Goal: Transaction & Acquisition: Purchase product/service

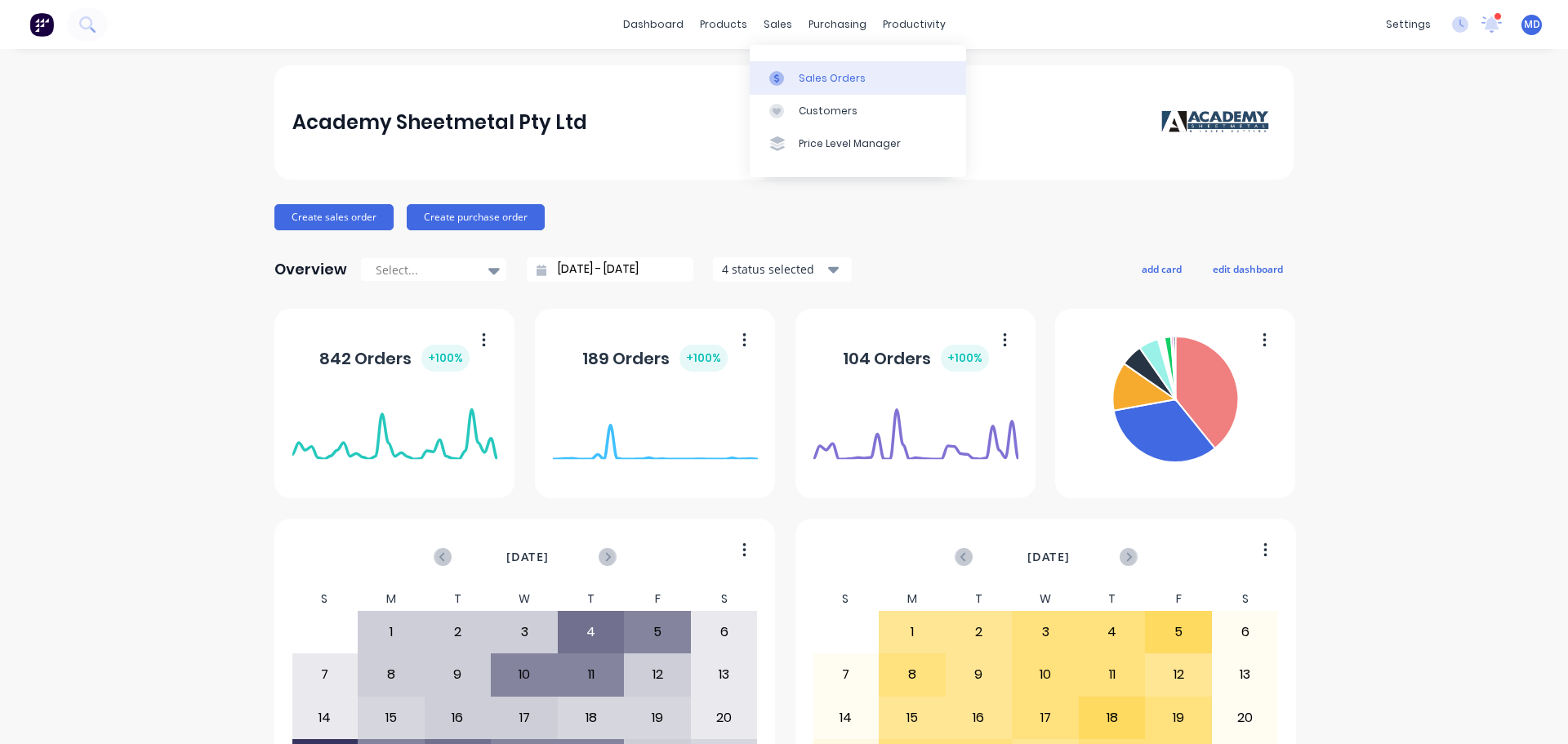
click at [788, 78] on div at bounding box center [781, 77] width 24 height 15
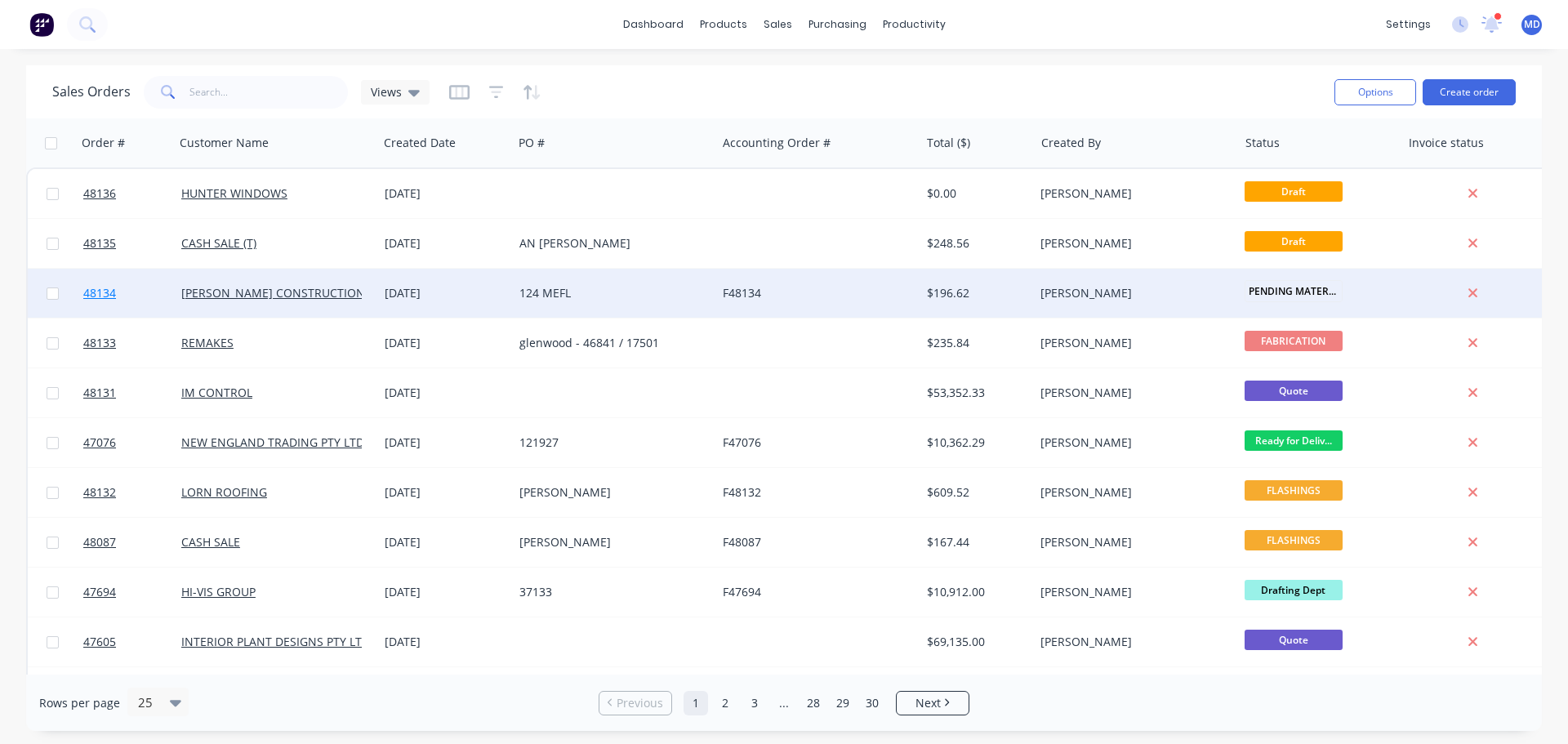
click at [86, 298] on span "48134" at bounding box center [100, 292] width 33 height 16
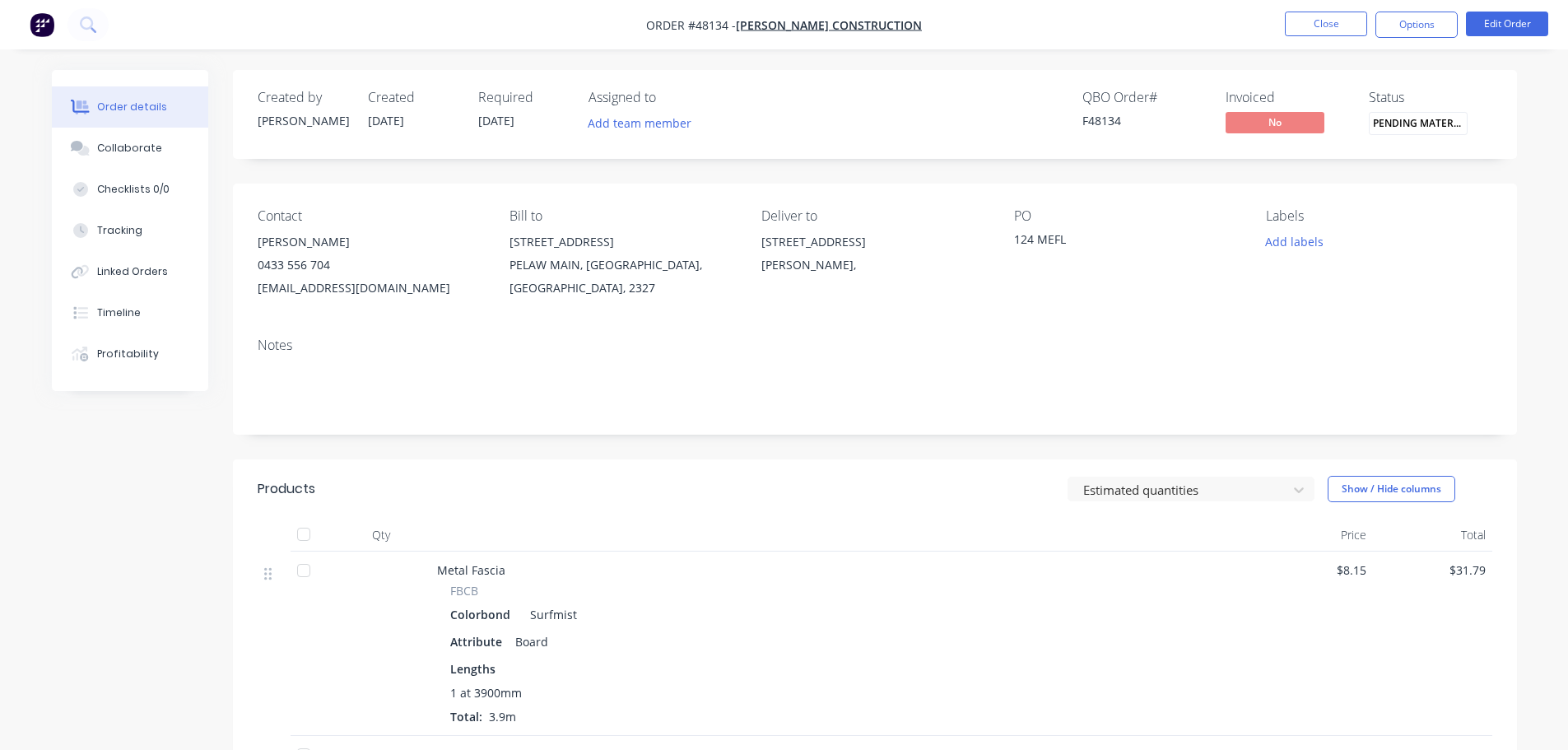
click at [1438, 11] on nav "Order #48134 - [PERSON_NAME] CONSTRUCTION Close Options Edit Order" at bounding box center [784, 24] width 1568 height 50
click at [1435, 21] on button "Options" at bounding box center [1417, 24] width 82 height 26
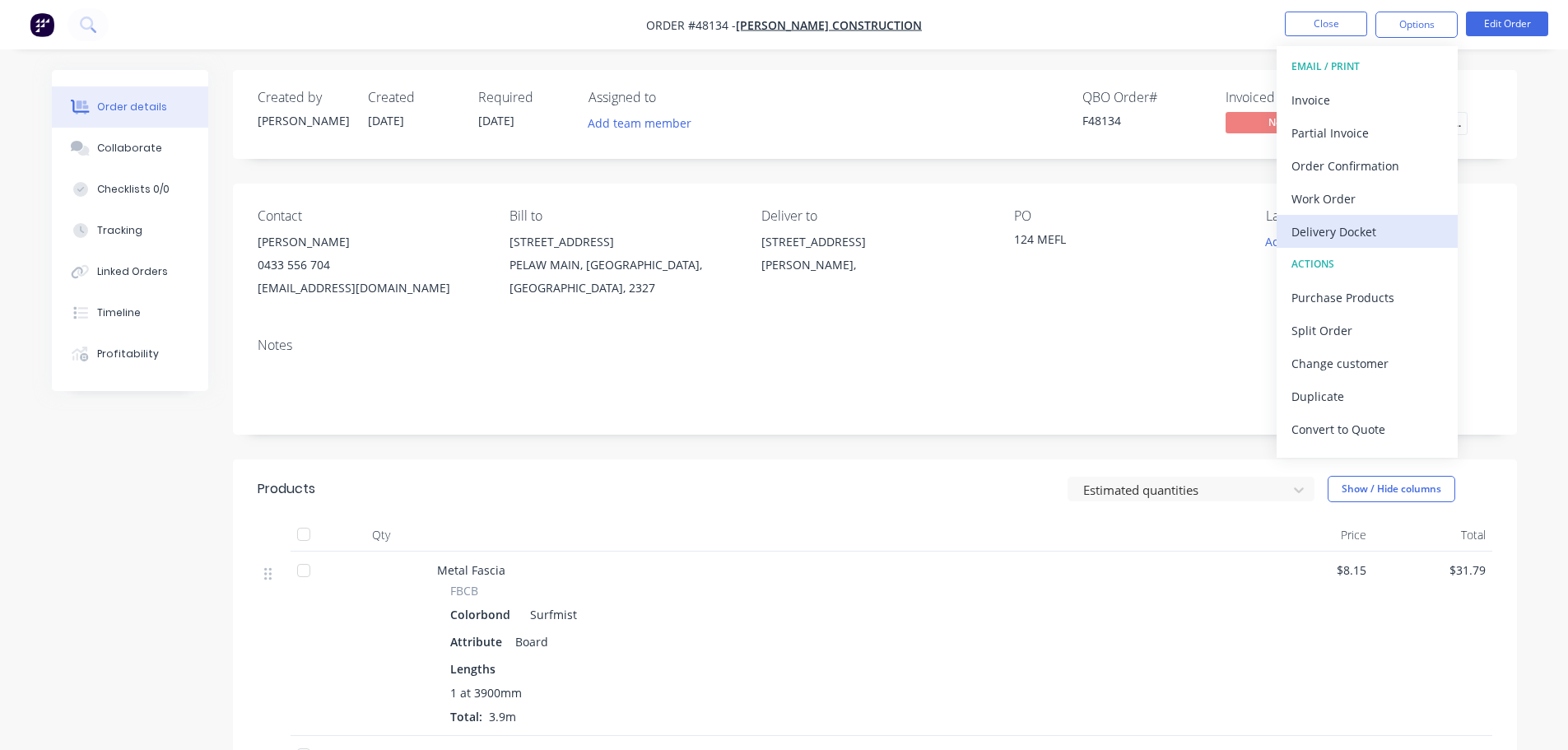
click at [1350, 229] on div "Delivery Docket" at bounding box center [1367, 231] width 151 height 23
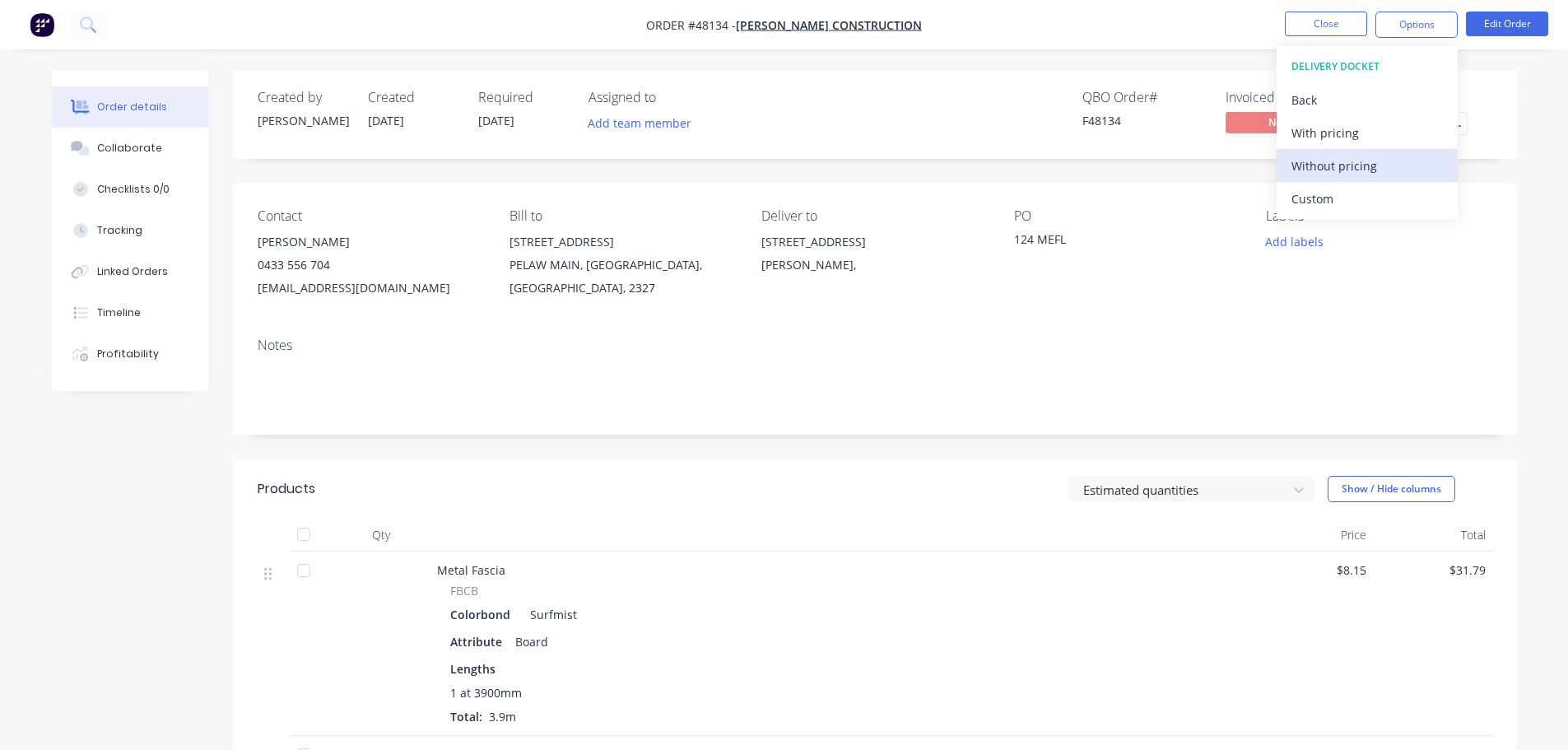
click at [1353, 178] on button "Without pricing" at bounding box center [1368, 166] width 181 height 33
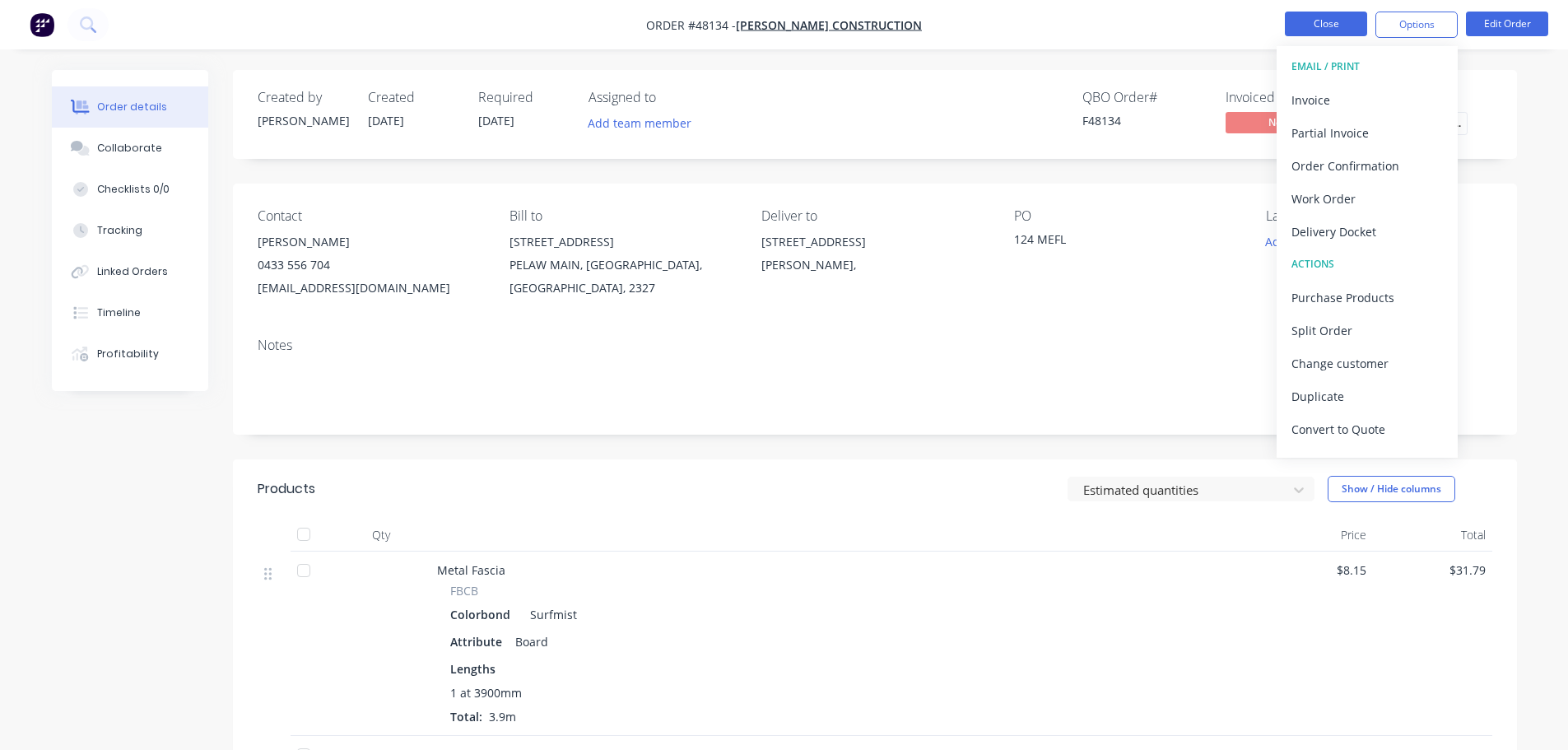
click at [1320, 23] on button "Close" at bounding box center [1326, 23] width 82 height 24
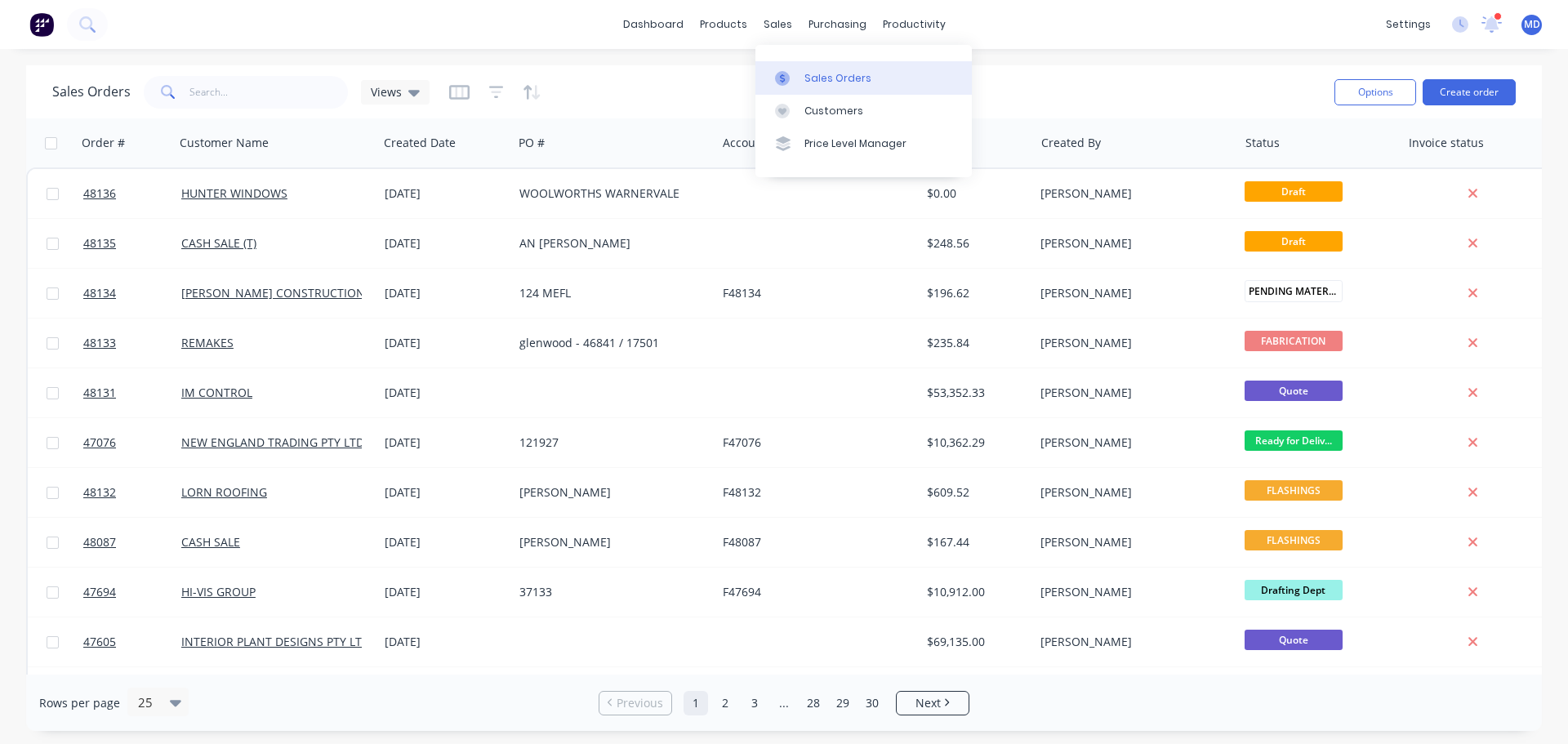
click at [773, 85] on link "Sales Orders" at bounding box center [863, 77] width 217 height 33
click at [1464, 97] on button "Create order" at bounding box center [1469, 92] width 93 height 26
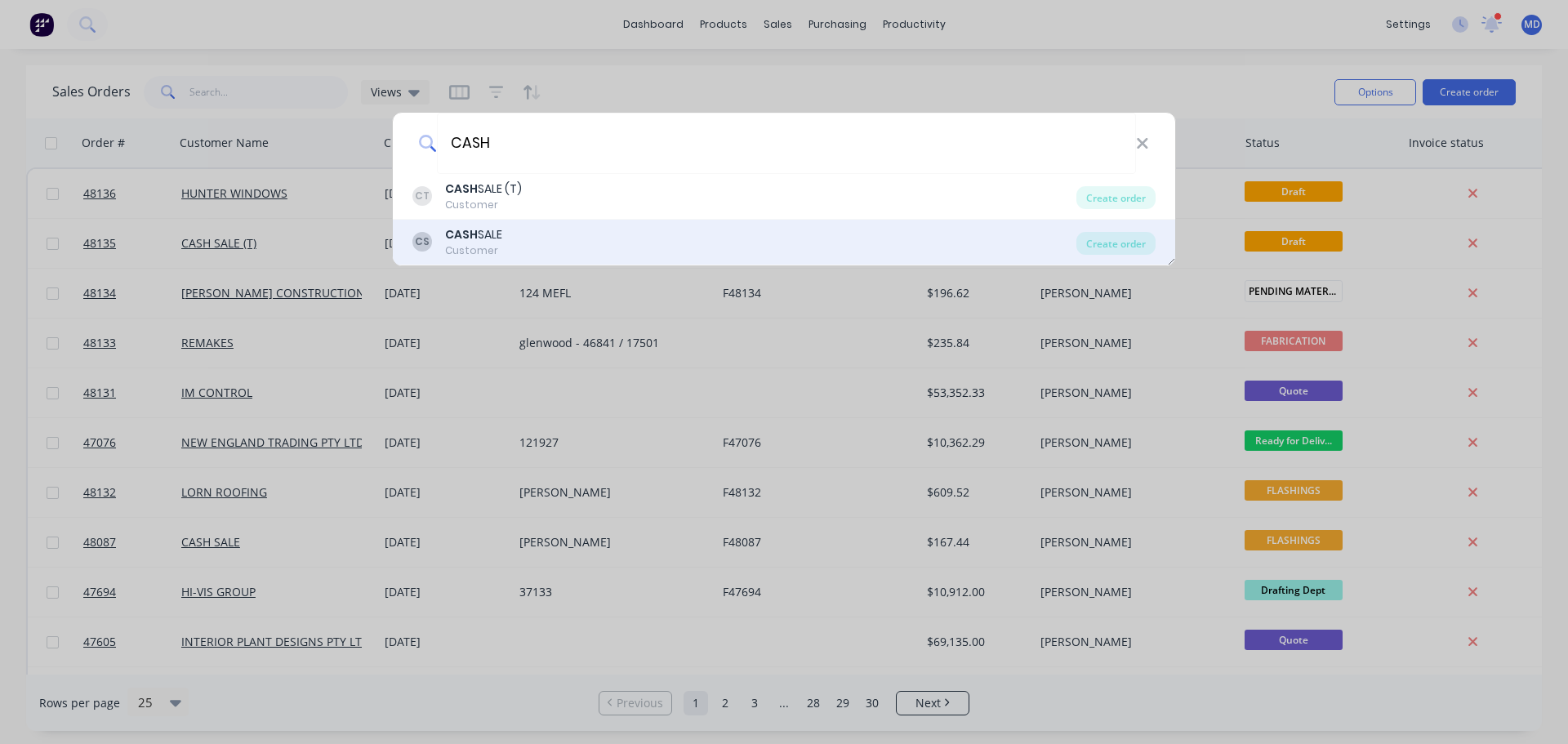
type input "CASH"
click at [484, 235] on div "CASH SALE" at bounding box center [473, 235] width 57 height 17
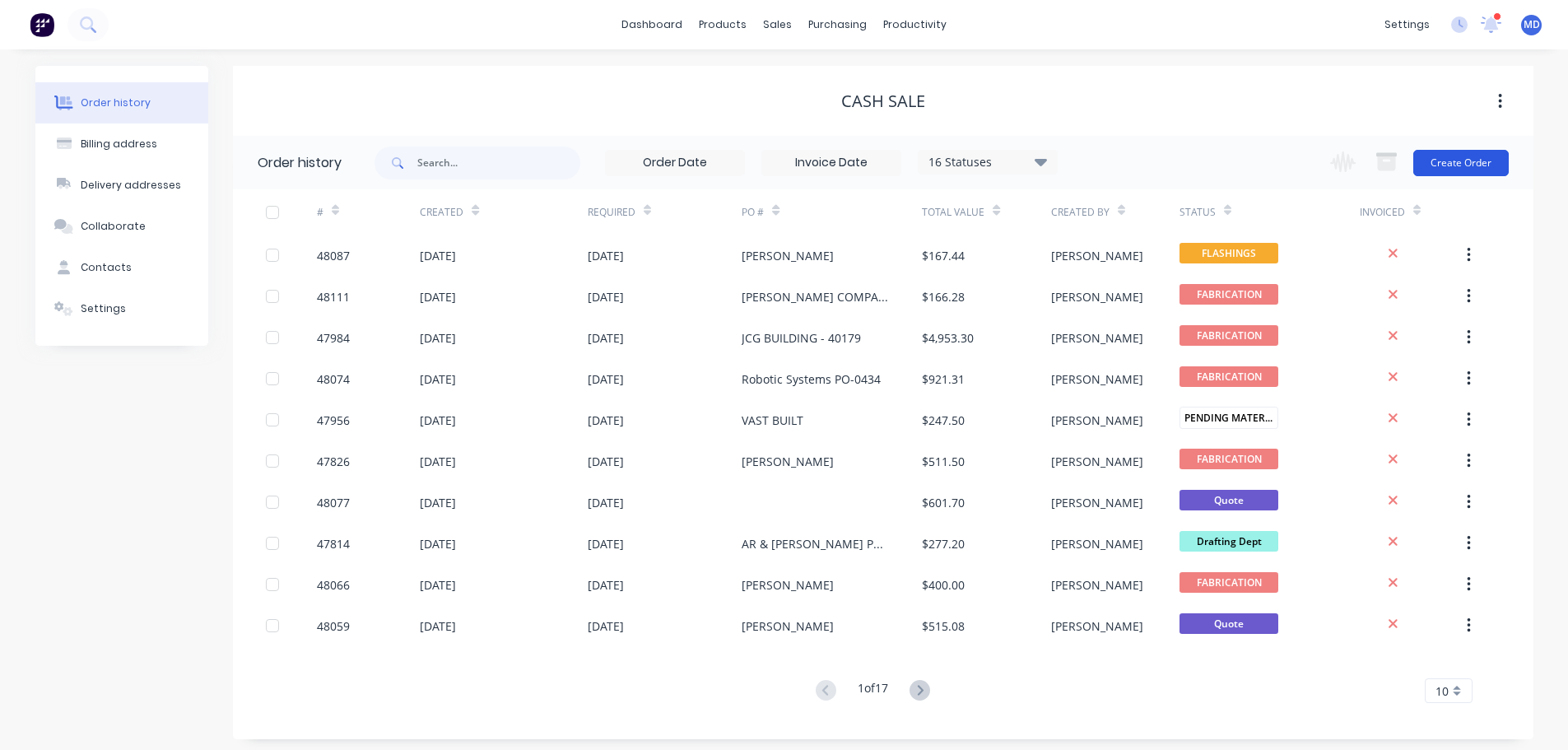
click at [1464, 156] on button "Create Order" at bounding box center [1462, 163] width 96 height 26
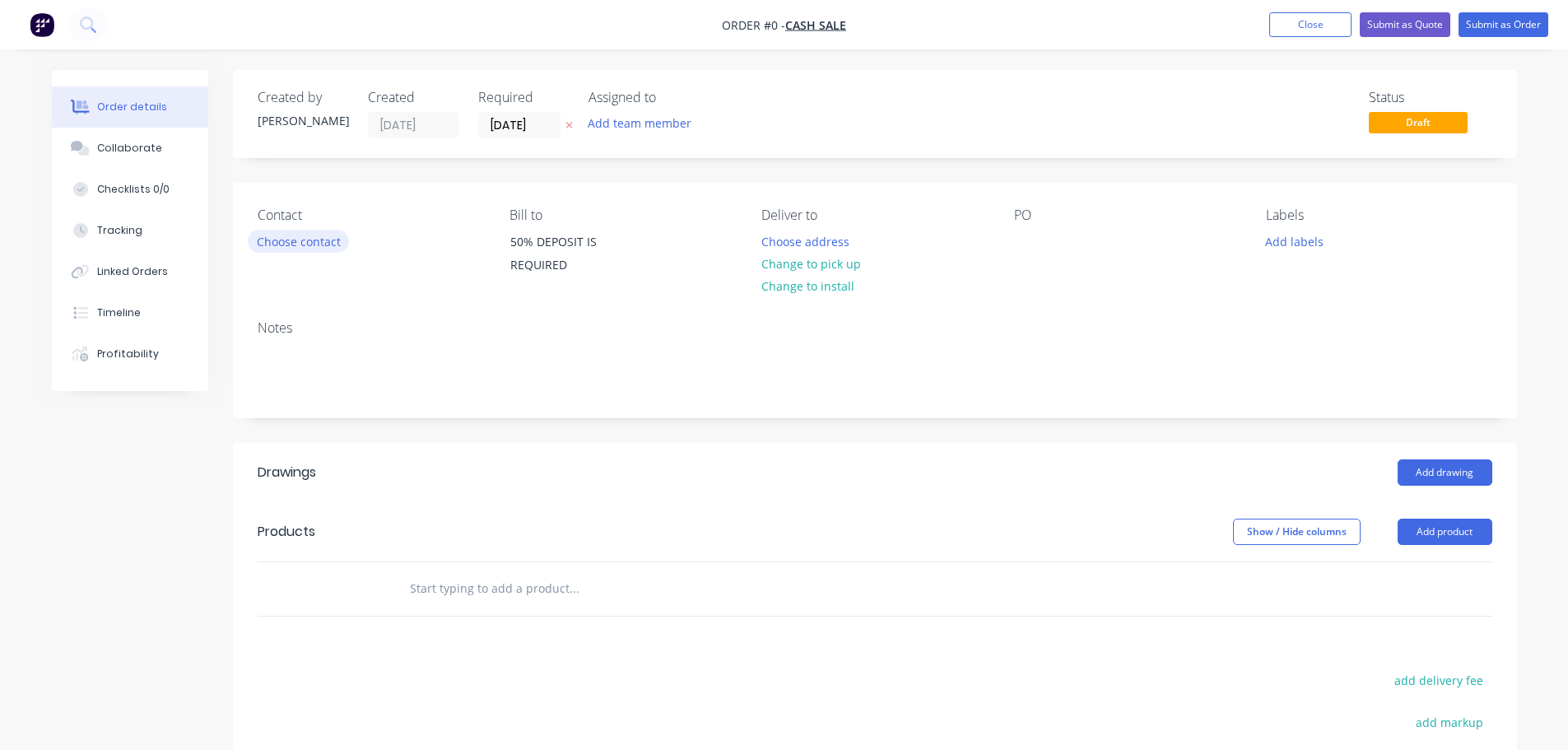
click at [287, 242] on button "Choose contact" at bounding box center [299, 240] width 101 height 22
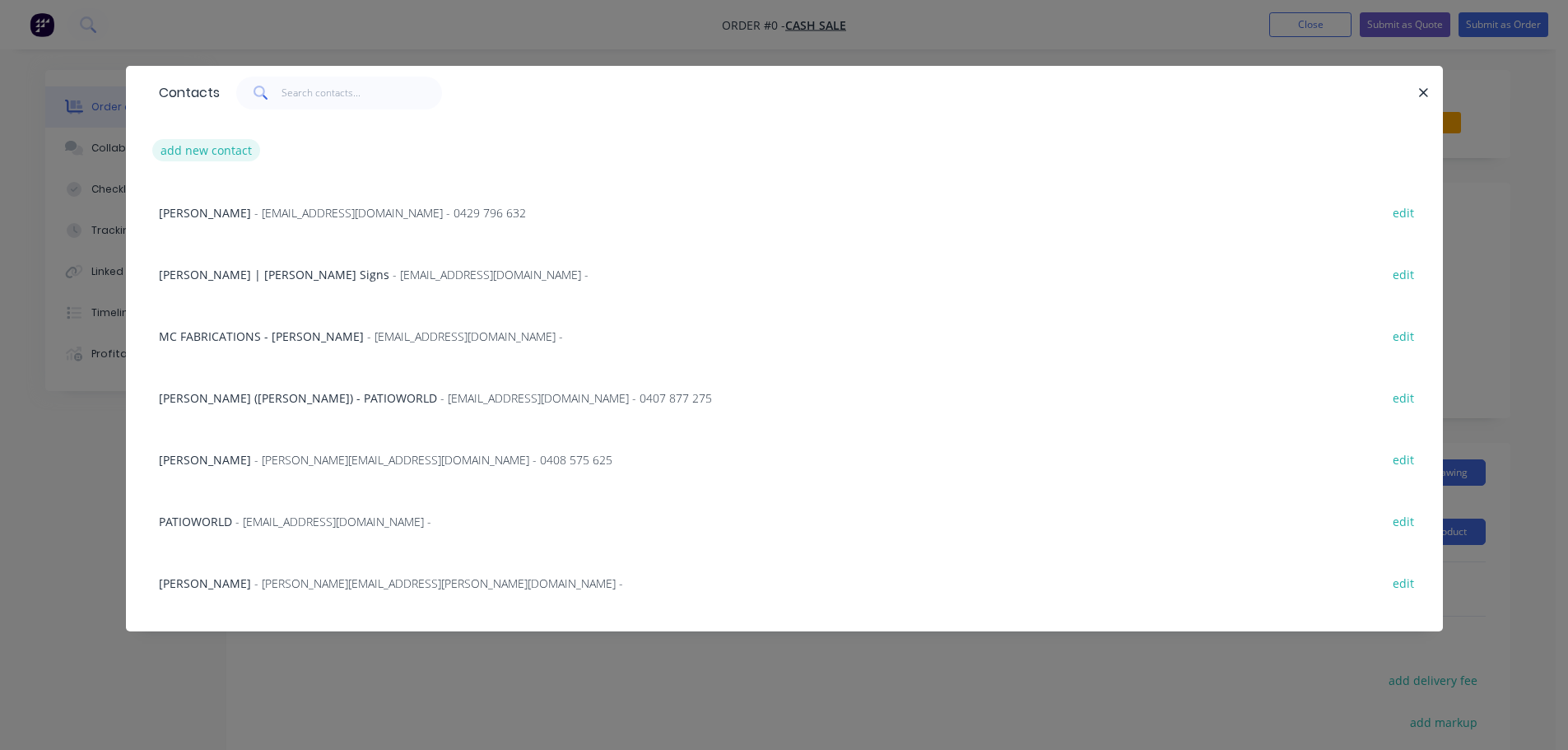
click at [191, 153] on button "add new contact" at bounding box center [206, 150] width 108 height 22
select select "AU"
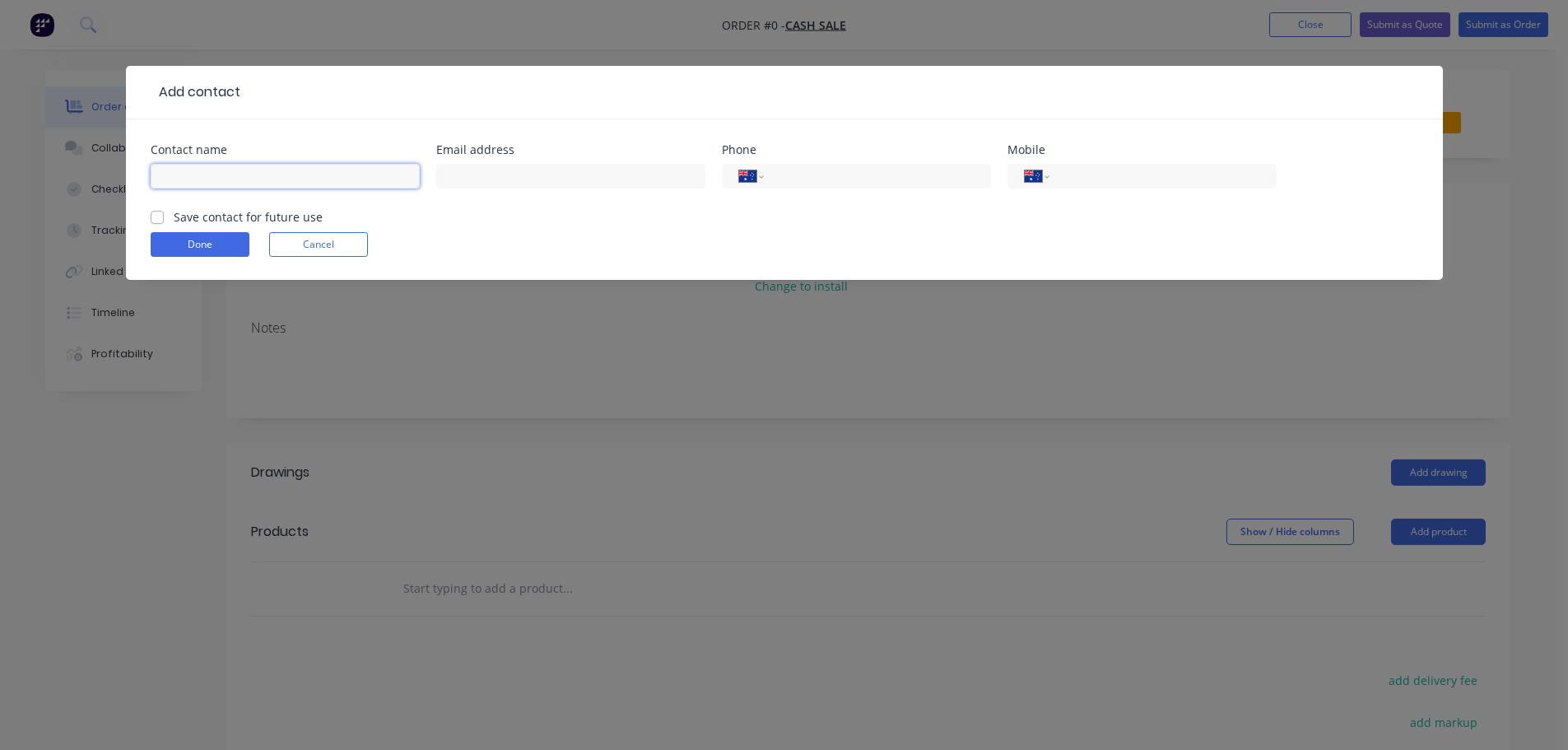
click at [179, 175] on input "text" at bounding box center [285, 176] width 269 height 24
type input "[PERSON_NAME] FARMILO"
click at [1127, 177] on input "tel" at bounding box center [1160, 176] width 197 height 19
click at [466, 179] on input "text" at bounding box center [571, 176] width 269 height 24
type input "[EMAIL_ADDRESS][DOMAIN_NAME]"
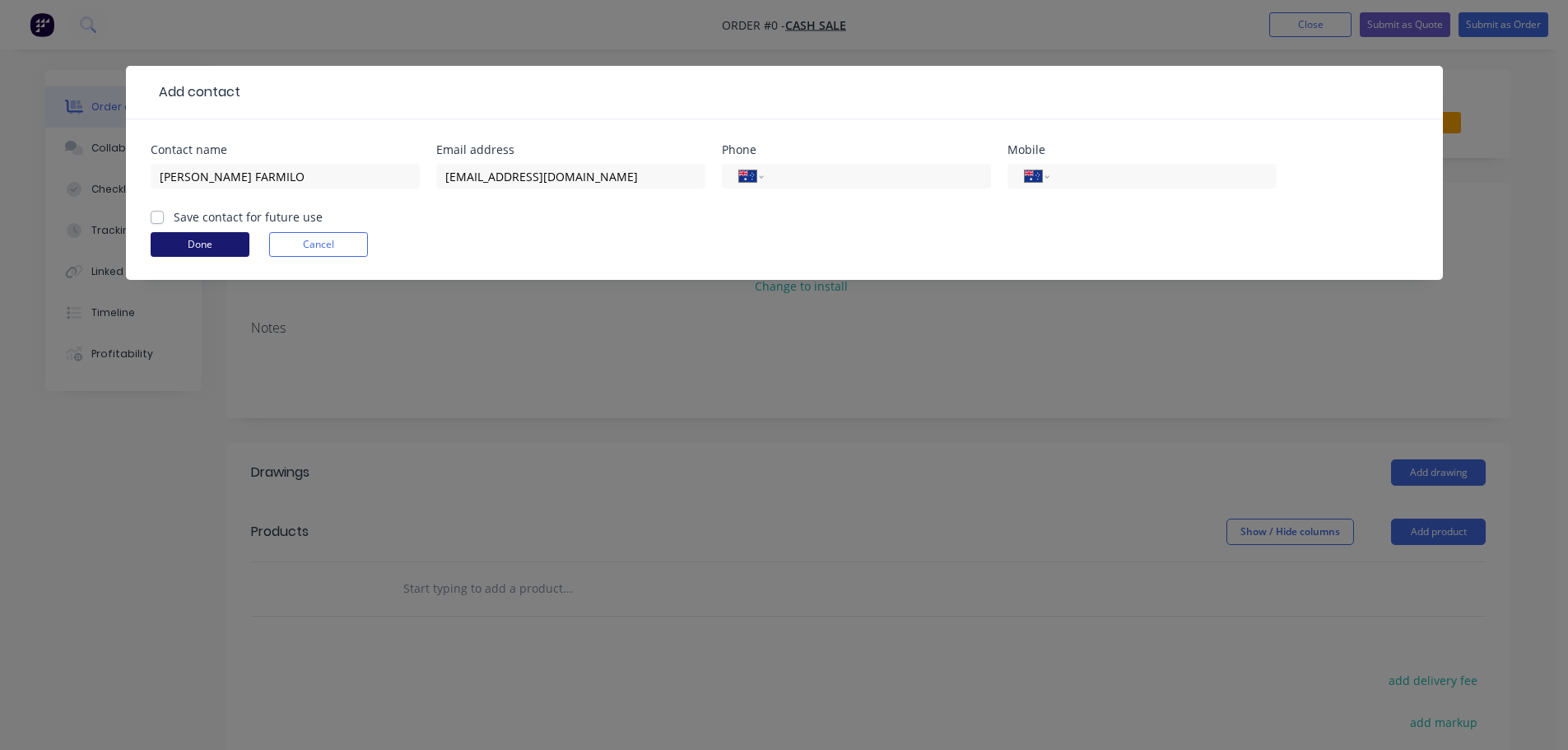
click at [202, 241] on button "Done" at bounding box center [199, 244] width 99 height 24
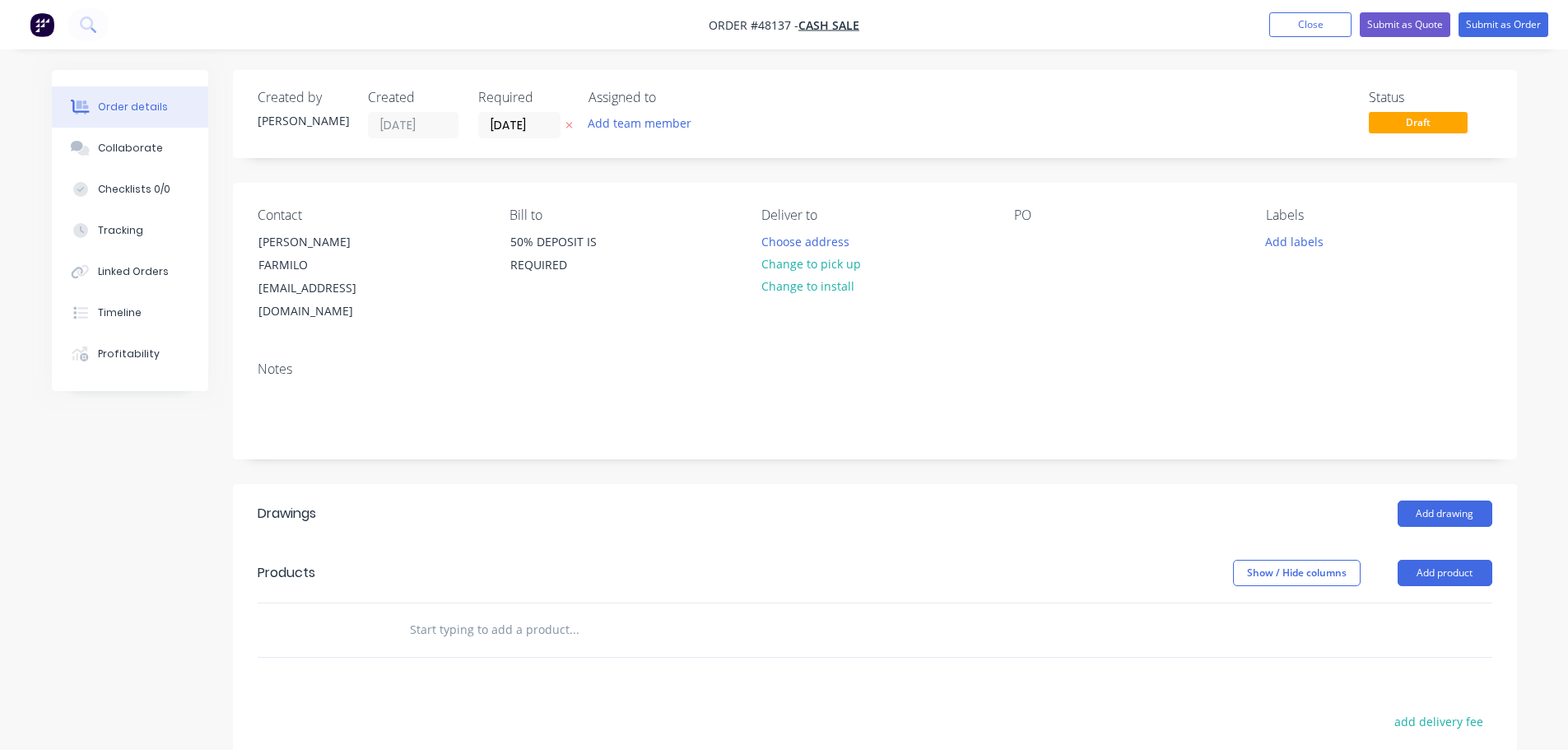
click at [794, 267] on button "Change to pick up" at bounding box center [811, 263] width 117 height 22
click at [1022, 250] on div at bounding box center [1026, 241] width 26 height 23
click at [1430, 500] on button "Add drawing" at bounding box center [1445, 513] width 95 height 26
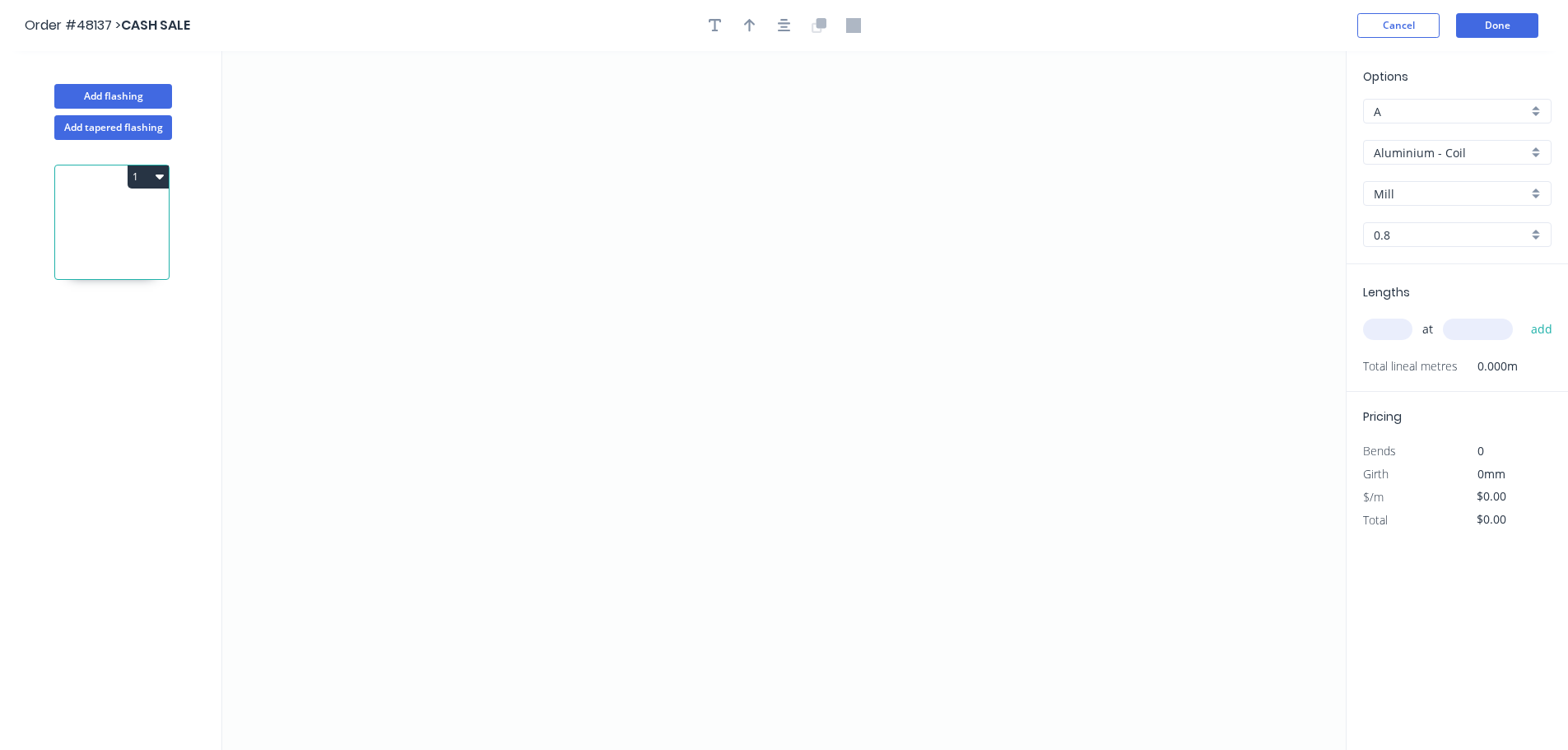
click at [1435, 160] on input "Aluminium - Coil" at bounding box center [1451, 153] width 154 height 18
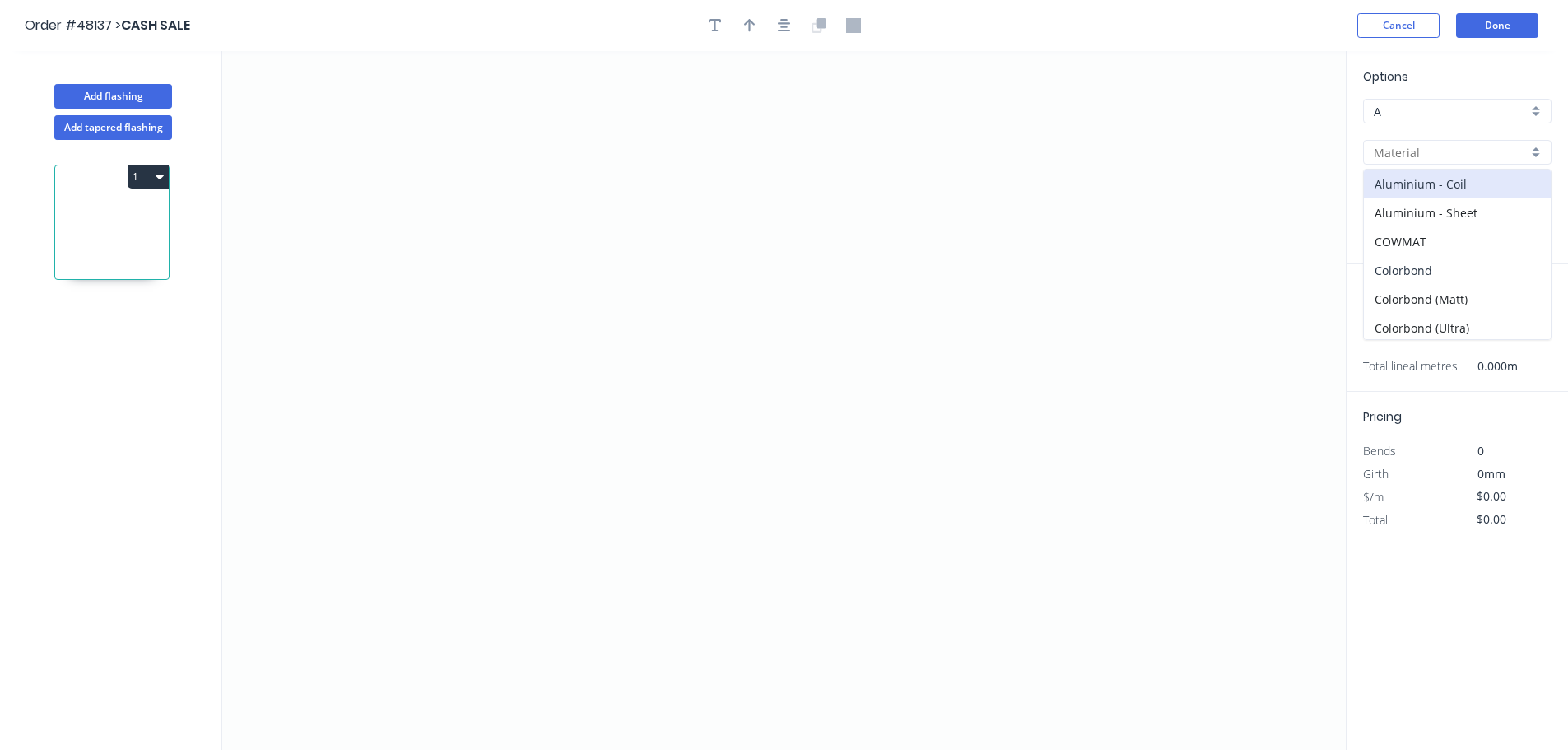
click at [1438, 266] on div "Colorbond" at bounding box center [1458, 270] width 187 height 29
type input "Colorbond"
type input "Basalt"
type input "0.55"
click at [1426, 196] on input "Basalt" at bounding box center [1451, 194] width 154 height 18
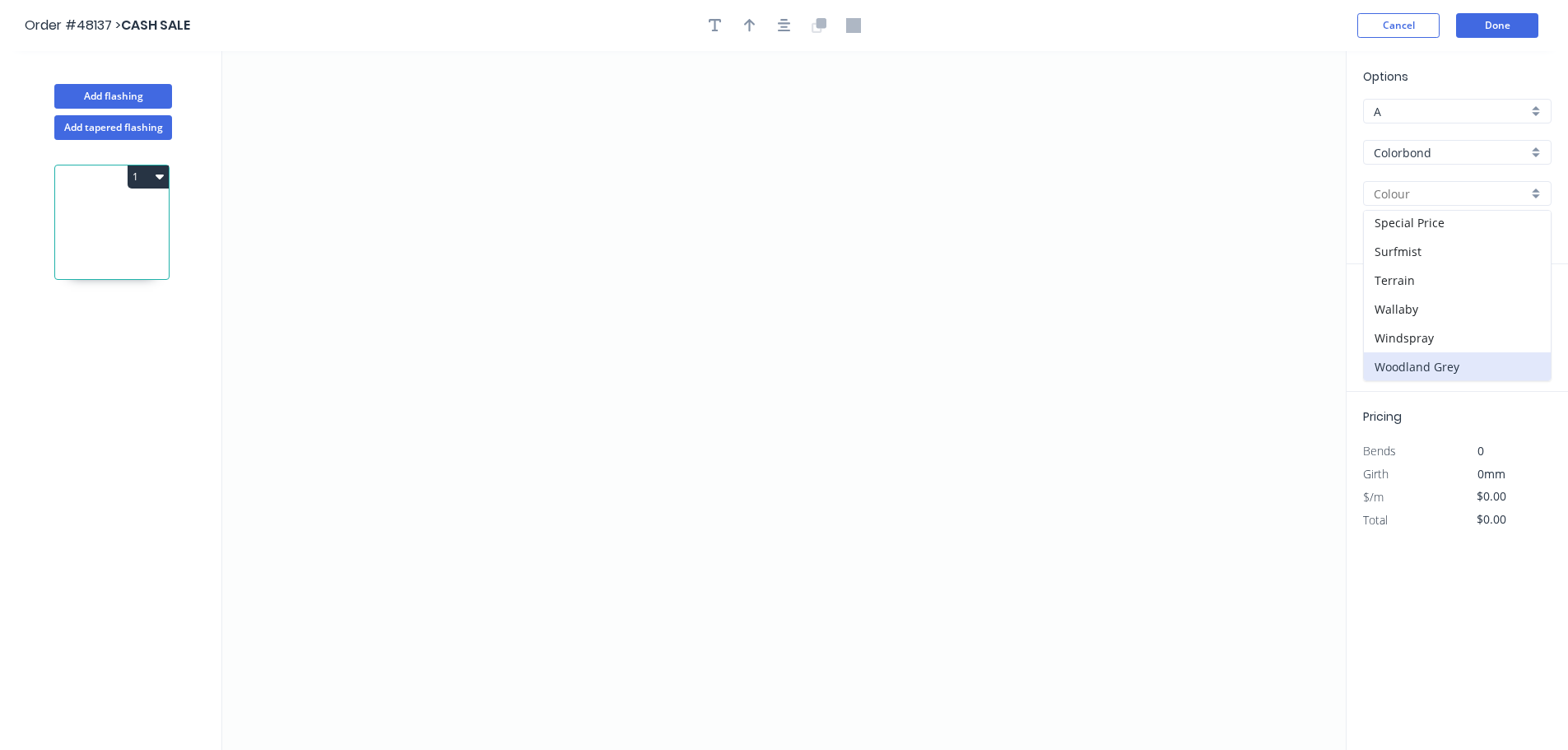
scroll to position [579, 0]
click at [1427, 367] on div "Woodland Grey" at bounding box center [1458, 366] width 187 height 29
type input "Woodland Grey"
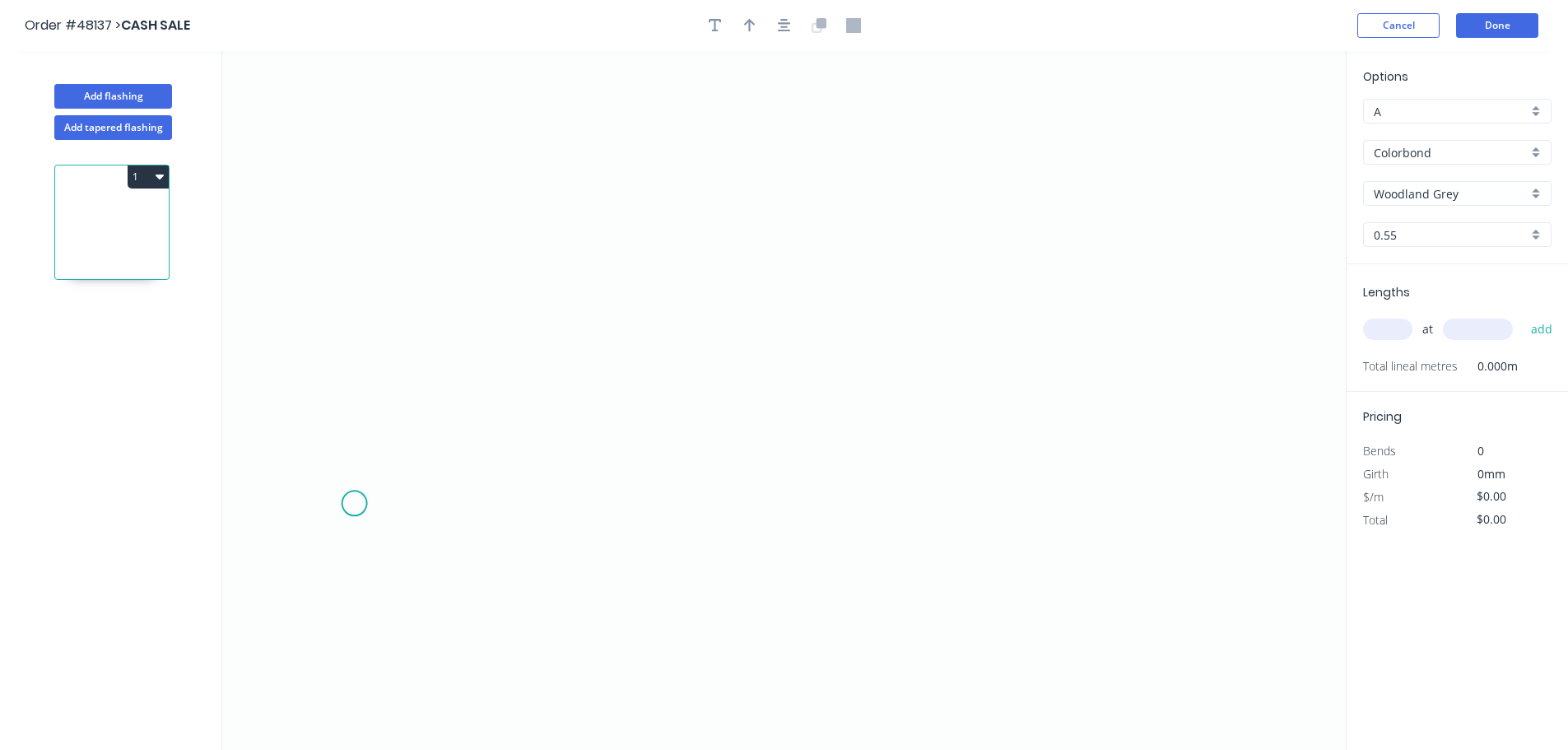
click at [354, 503] on icon "0" at bounding box center [784, 400] width 1124 height 698
click at [463, 505] on icon "0" at bounding box center [784, 400] width 1124 height 698
click at [461, 170] on icon "0 ?" at bounding box center [784, 400] width 1124 height 698
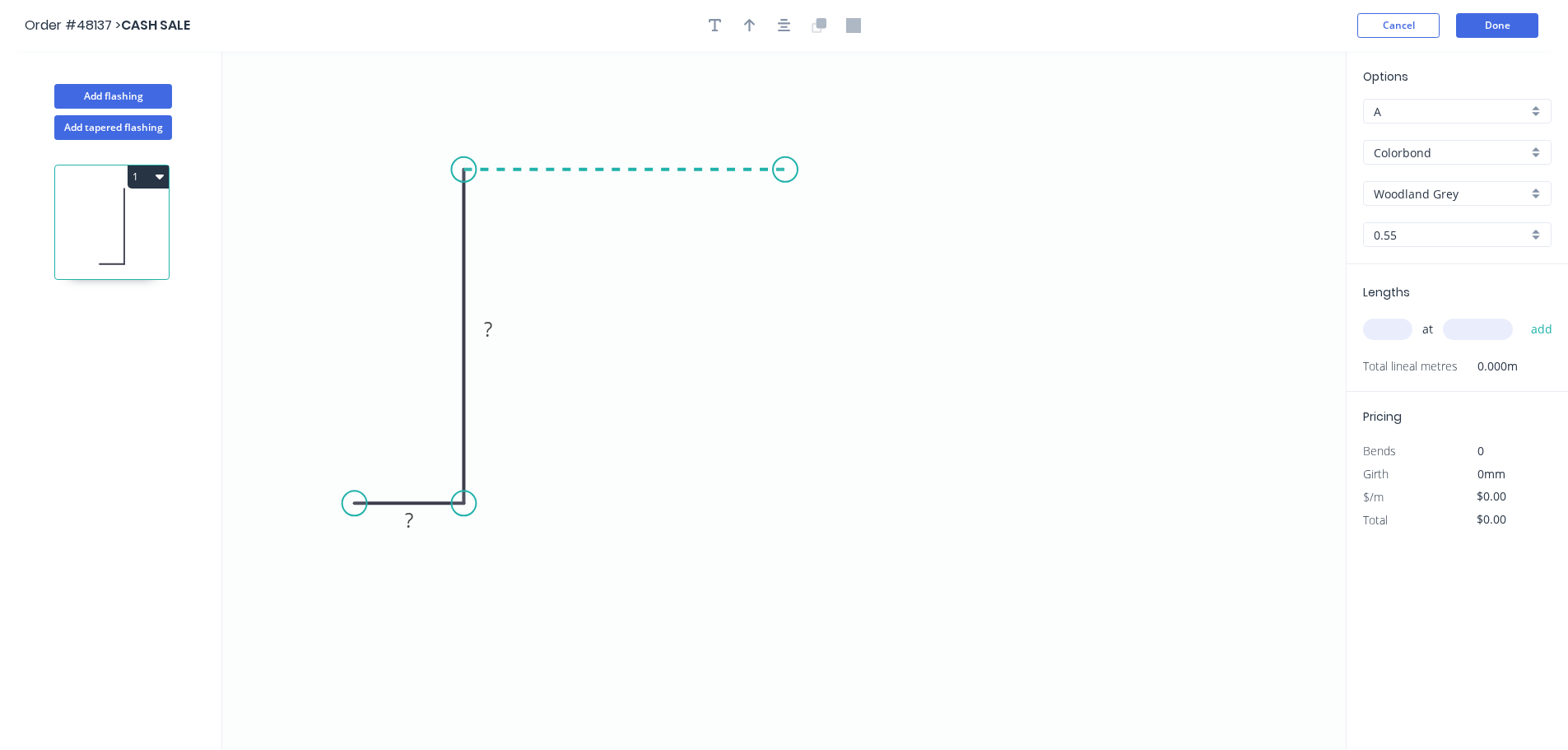
click at [786, 164] on icon "0 ? ?" at bounding box center [784, 400] width 1124 height 698
click at [767, 503] on icon "0 ? ? ?" at bounding box center [784, 400] width 1124 height 698
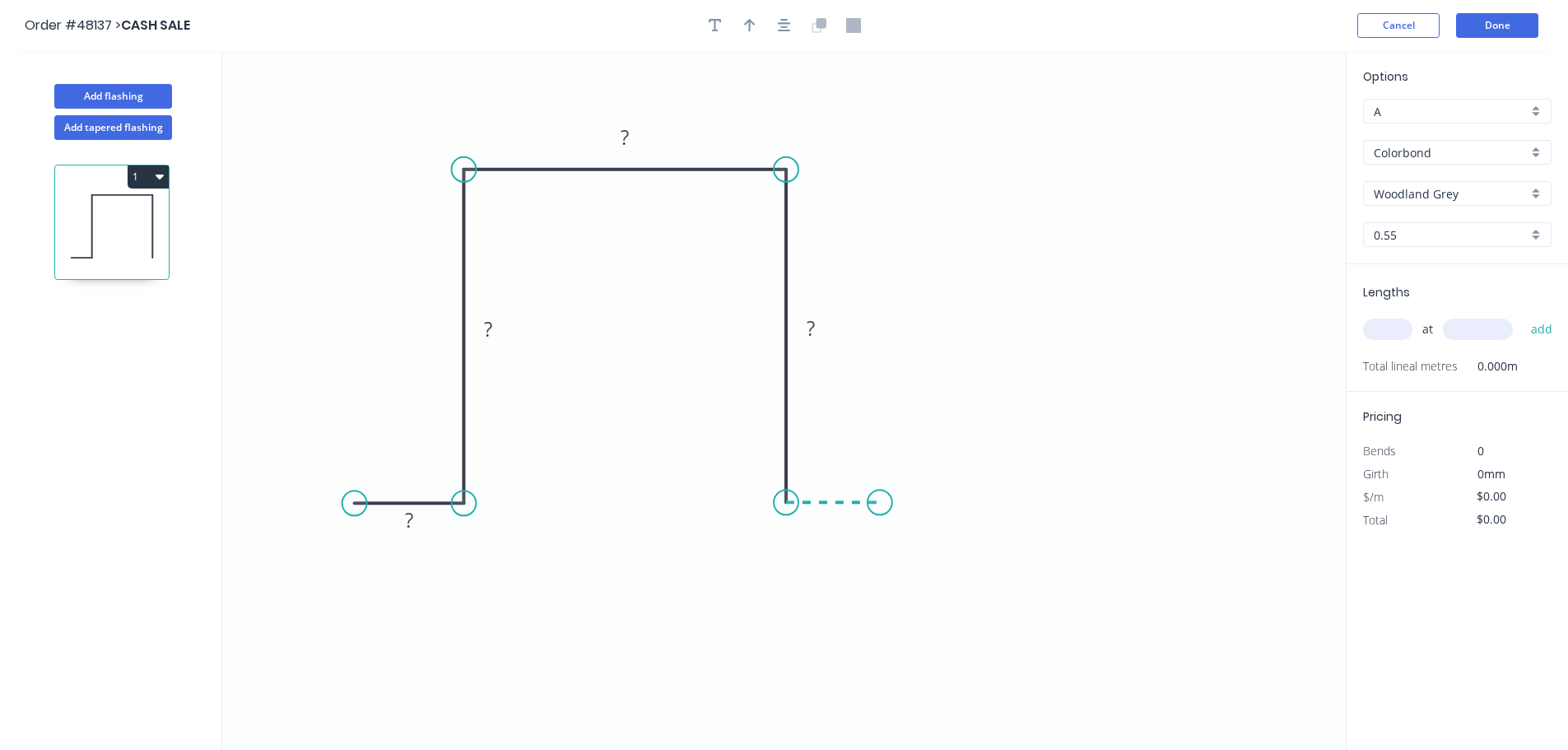
click at [880, 508] on icon "0 ? ? ? ?" at bounding box center [784, 400] width 1124 height 698
click at [415, 519] on rect at bounding box center [409, 521] width 33 height 23
click at [759, 22] on button "button" at bounding box center [749, 24] width 24 height 24
type input "$12.33"
drag, startPoint x: 1265, startPoint y: 130, endPoint x: 827, endPoint y: 202, distance: 443.9
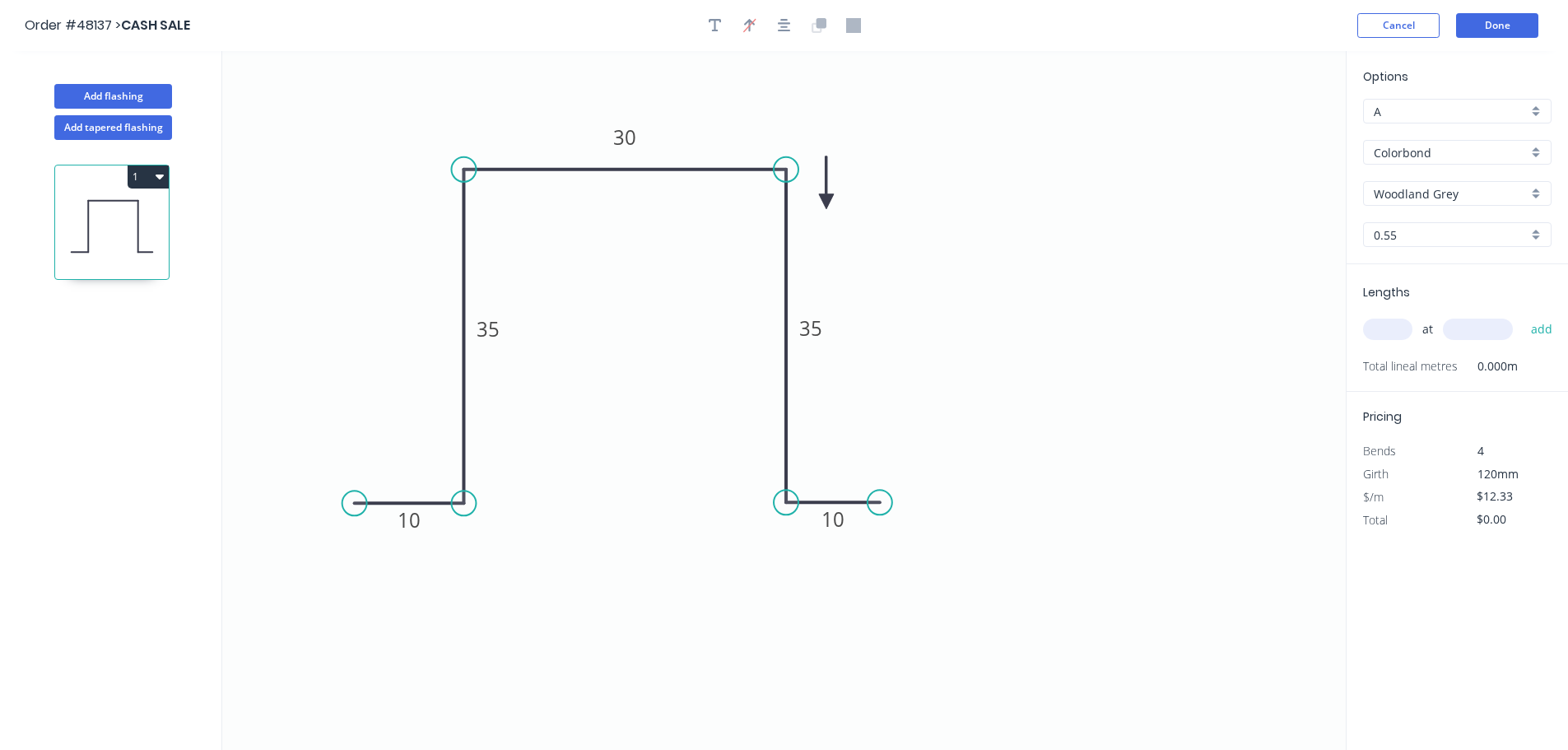
click at [827, 202] on icon at bounding box center [826, 182] width 15 height 53
click at [829, 201] on icon at bounding box center [840, 188] width 48 height 48
click at [1377, 332] on input "text" at bounding box center [1387, 330] width 50 height 21
type input "5"
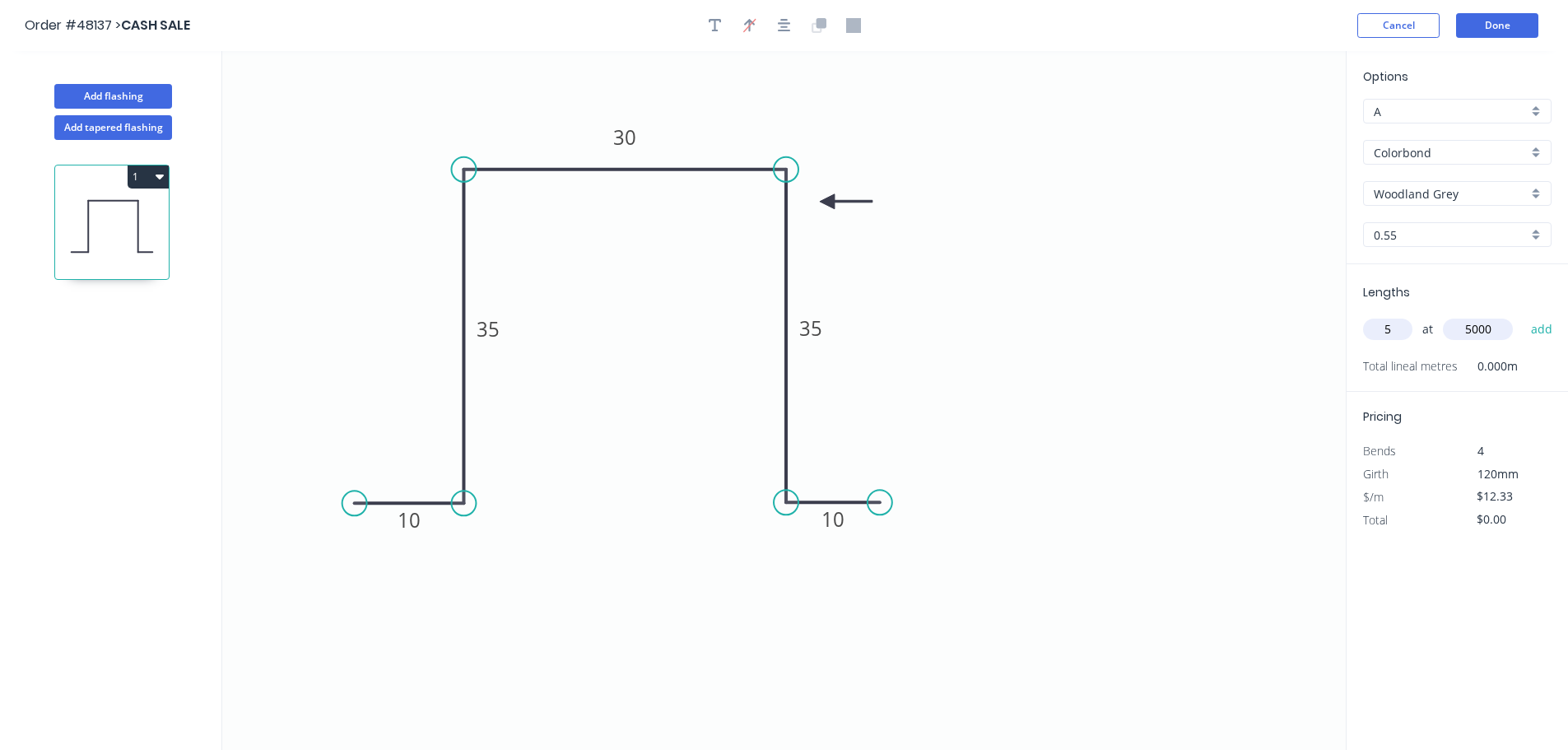
type input "5000"
click at [1523, 315] on button "add" at bounding box center [1543, 329] width 39 height 28
type input "$308.25"
click at [1510, 23] on button "Done" at bounding box center [1498, 24] width 82 height 24
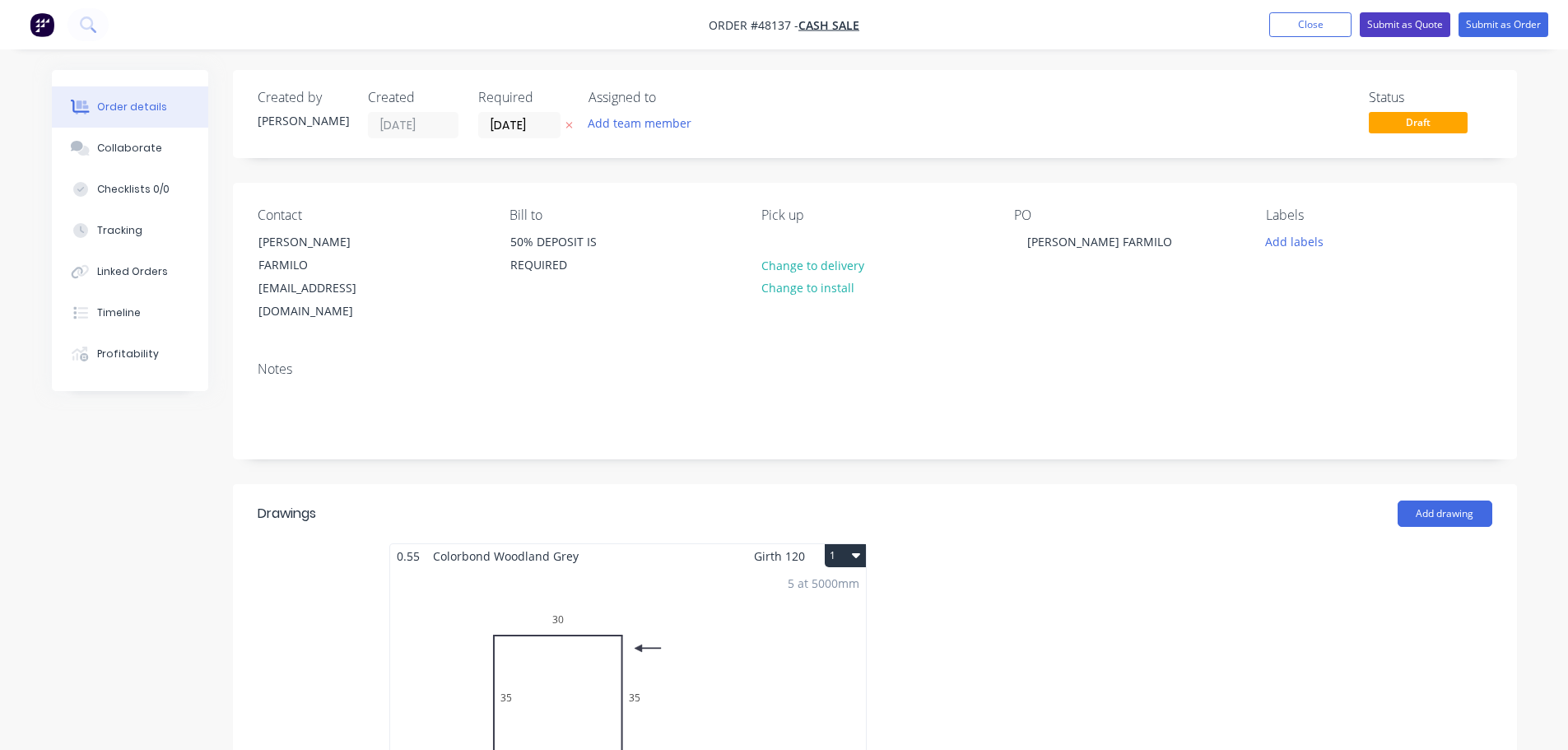
click at [1414, 26] on button "Submit as Quote" at bounding box center [1405, 24] width 91 height 24
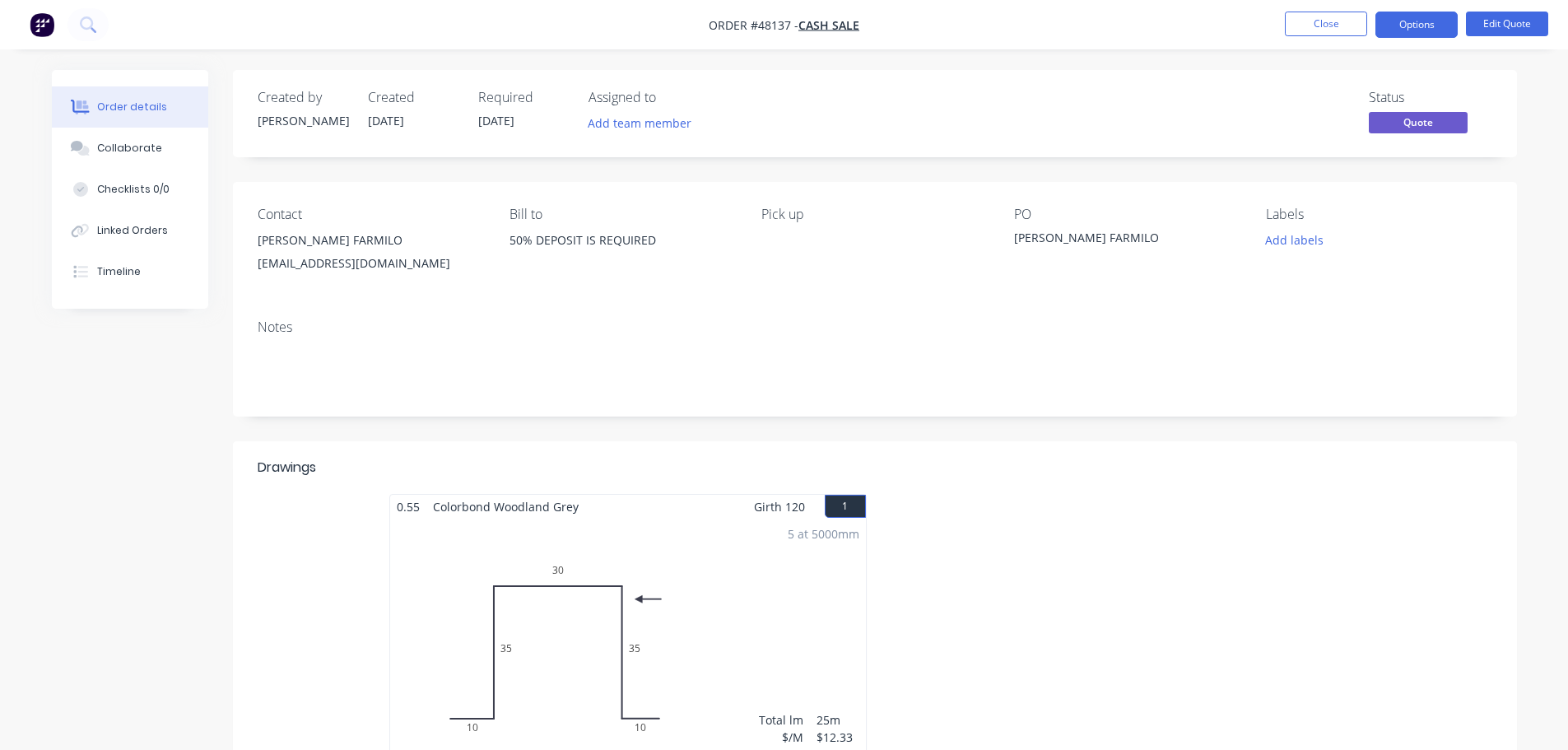
click at [1414, 26] on button "Options" at bounding box center [1417, 24] width 82 height 26
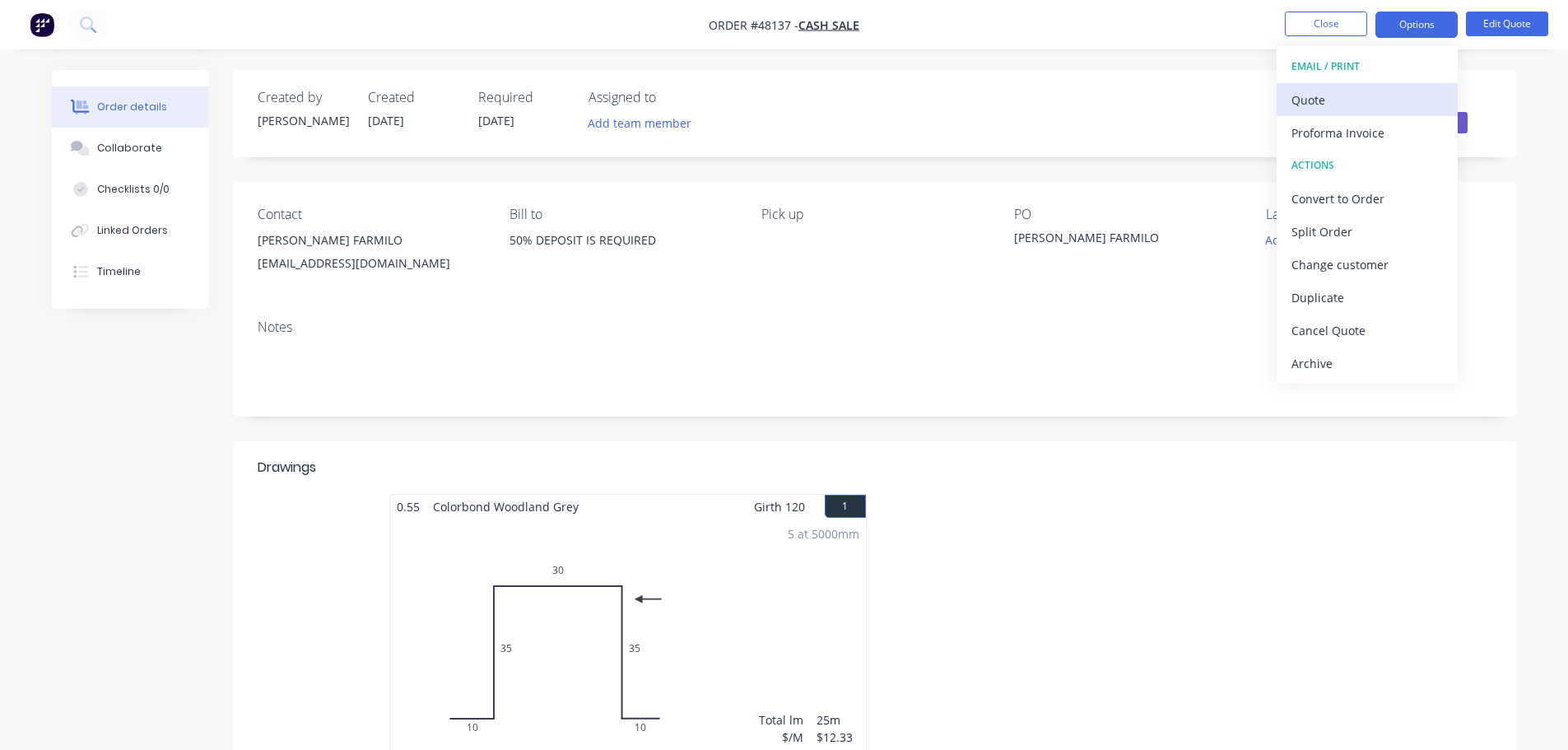
click at [1330, 103] on div "Quote" at bounding box center [1367, 99] width 151 height 23
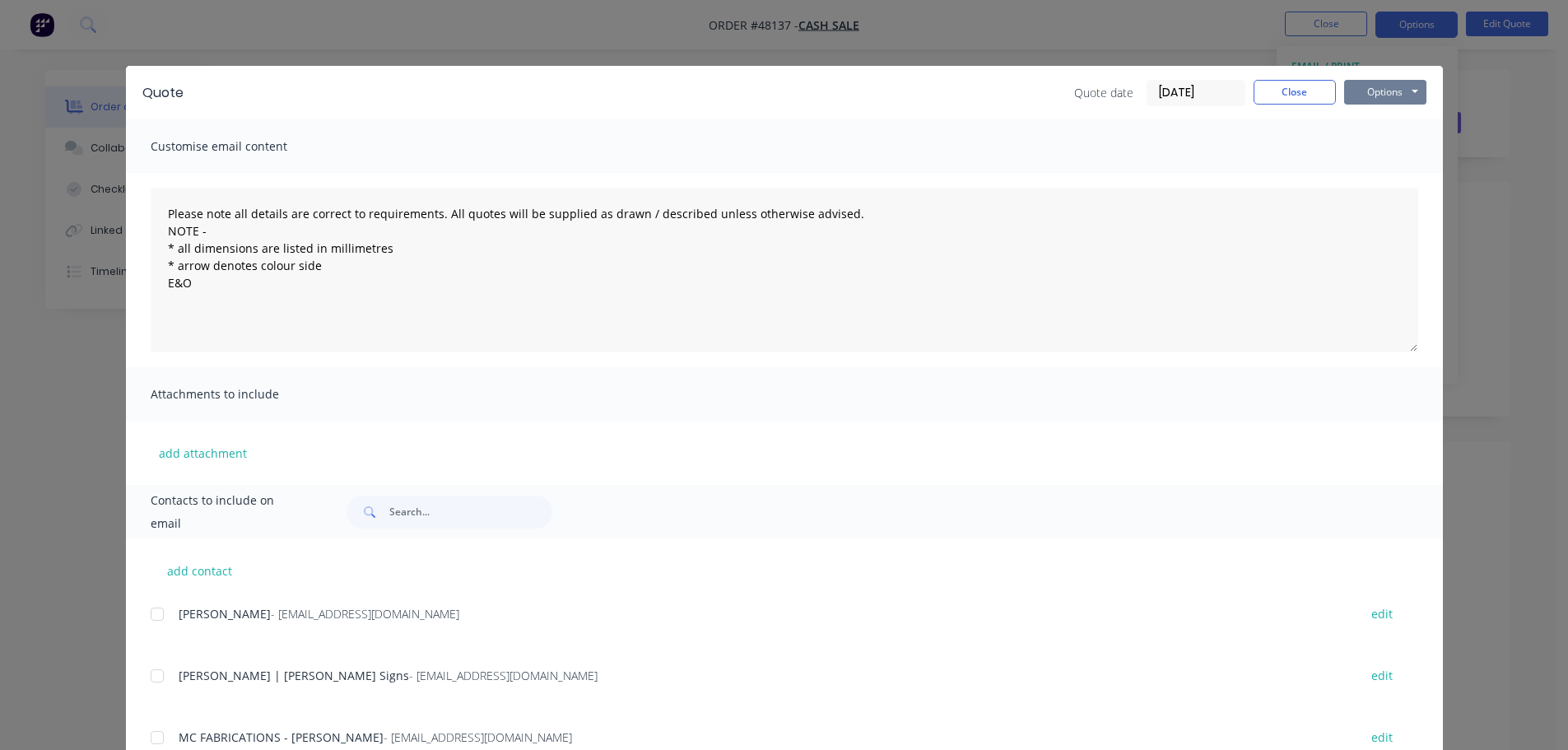
click at [1383, 96] on button "Options" at bounding box center [1386, 92] width 82 height 24
click at [1368, 148] on button "Print" at bounding box center [1397, 148] width 105 height 27
drag, startPoint x: 910, startPoint y: 98, endPoint x: 1082, endPoint y: 102, distance: 172.0
click at [918, 98] on div "Quote date [DATE] Close Options Preview Print Email" at bounding box center [813, 93] width 1226 height 26
drag, startPoint x: 1276, startPoint y: 101, endPoint x: 1247, endPoint y: 88, distance: 31.8
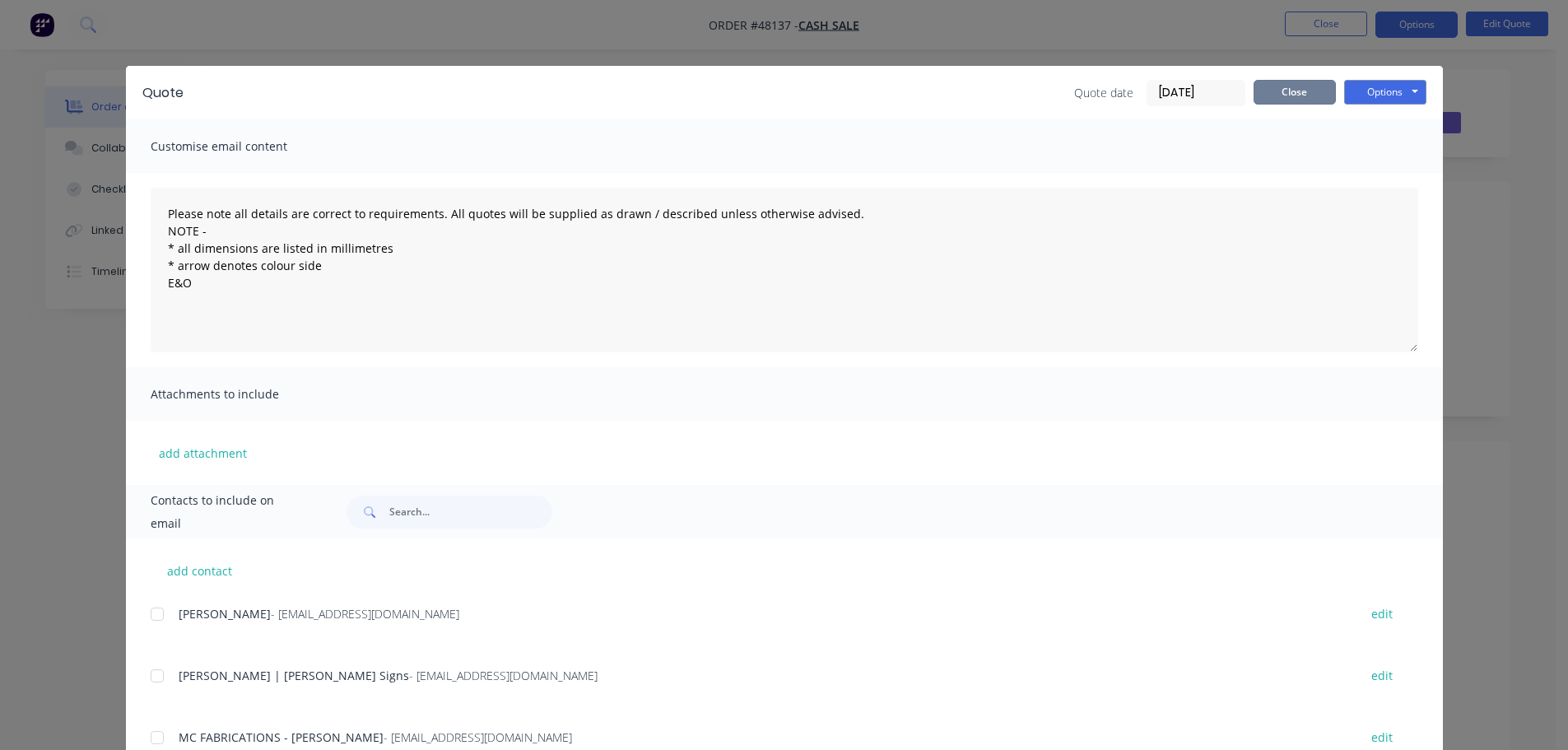
click at [1277, 99] on button "Close" at bounding box center [1295, 92] width 82 height 24
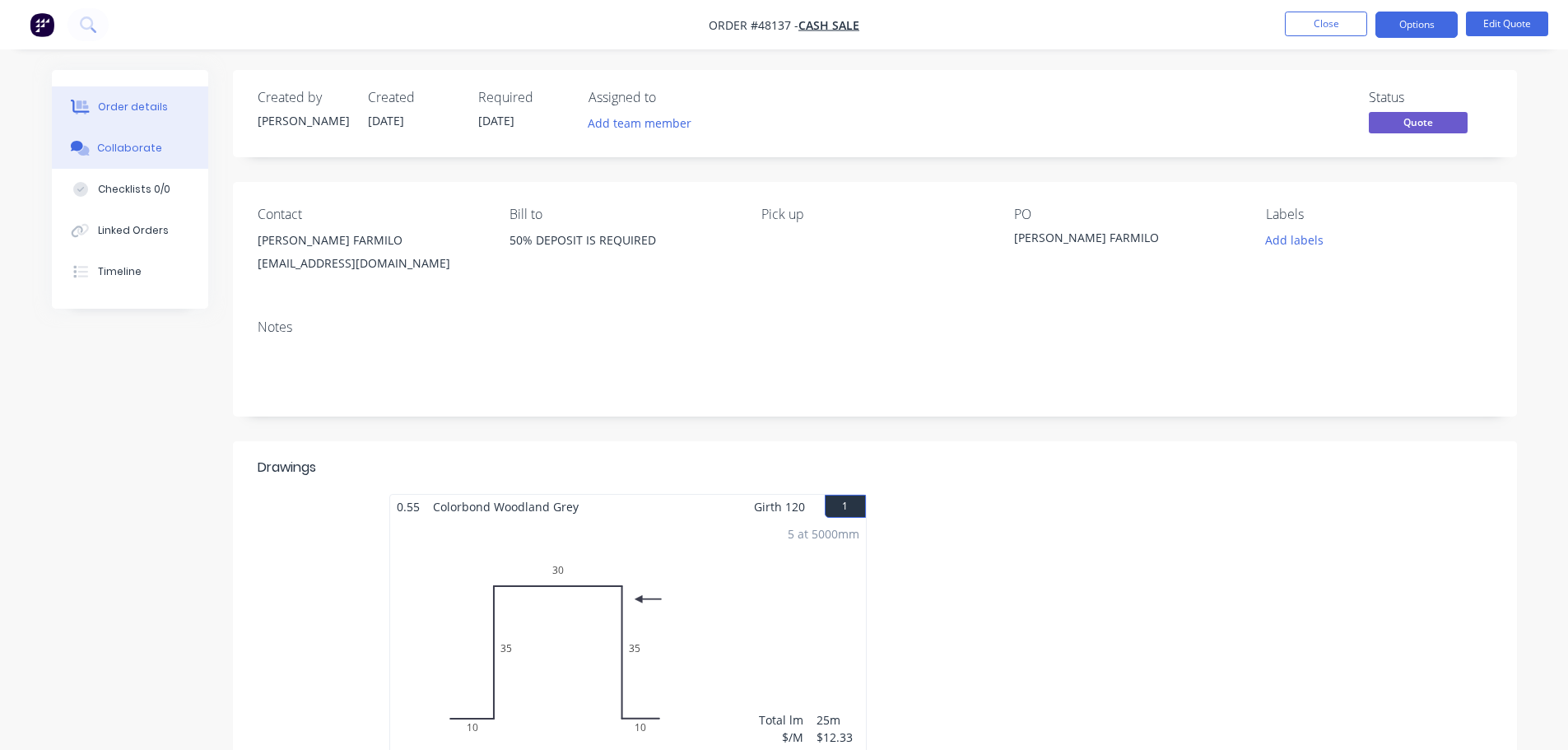
click at [150, 138] on button "Collaborate" at bounding box center [130, 148] width 156 height 41
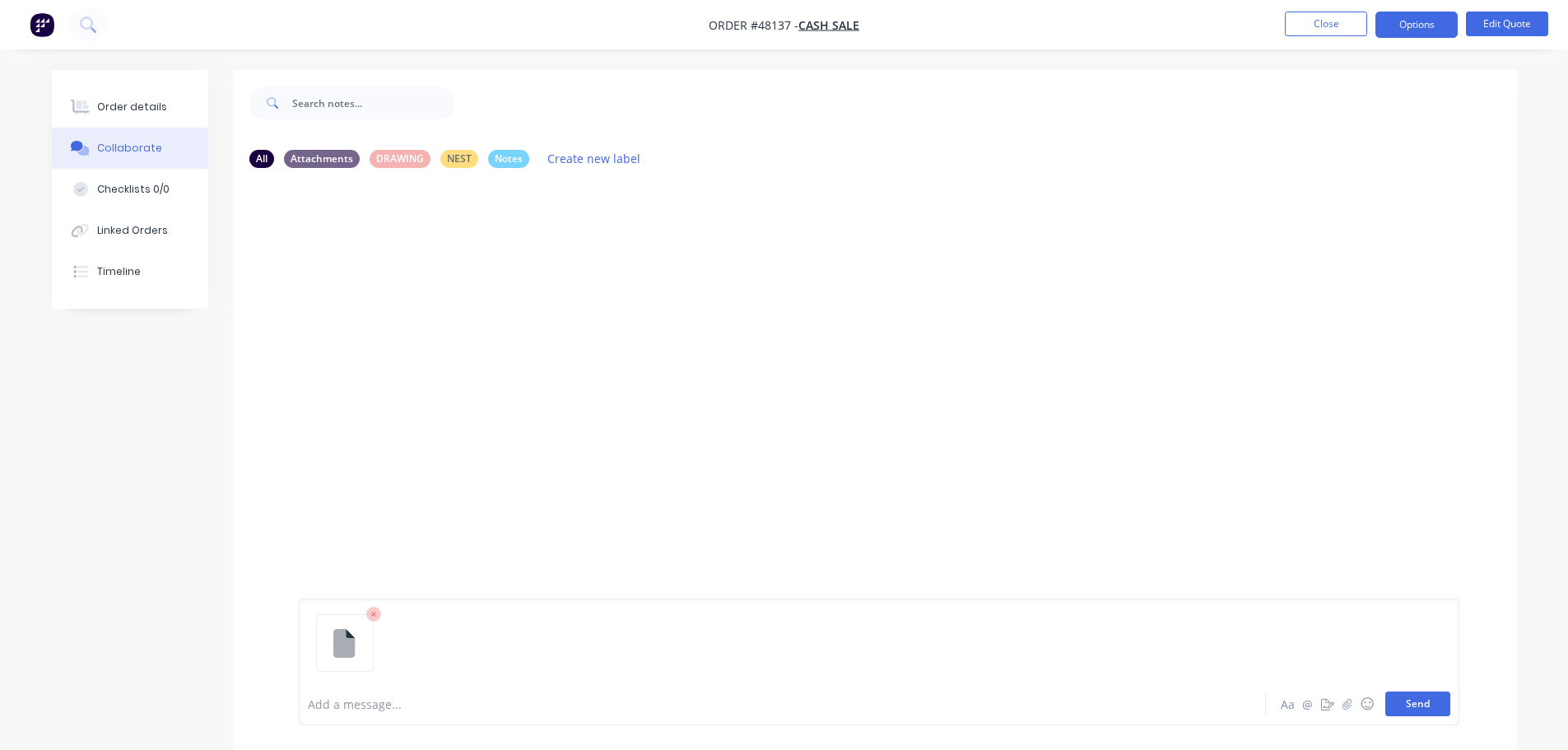
click at [1430, 697] on button "Send" at bounding box center [1418, 703] width 65 height 24
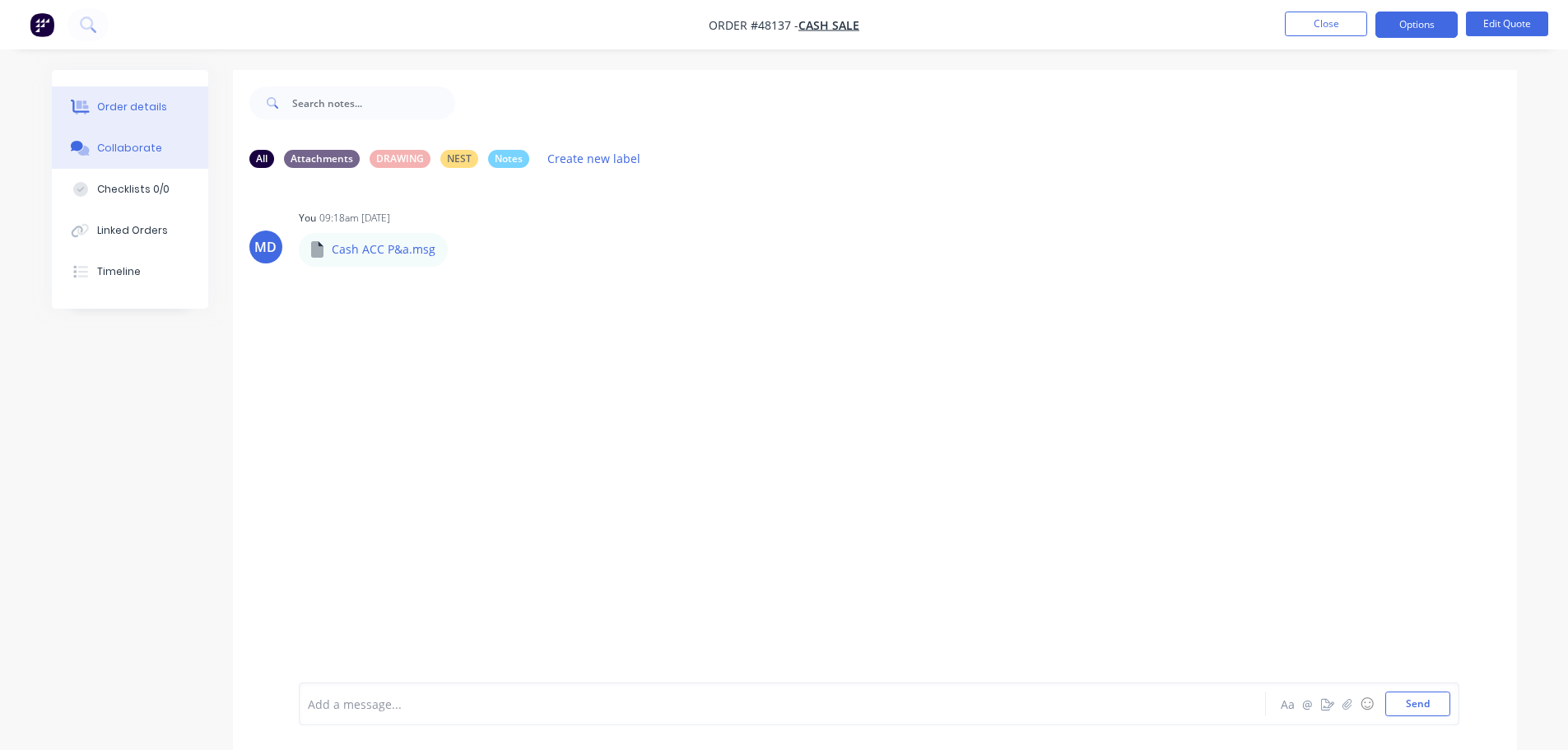
click at [129, 108] on div "Order details" at bounding box center [133, 106] width 70 height 15
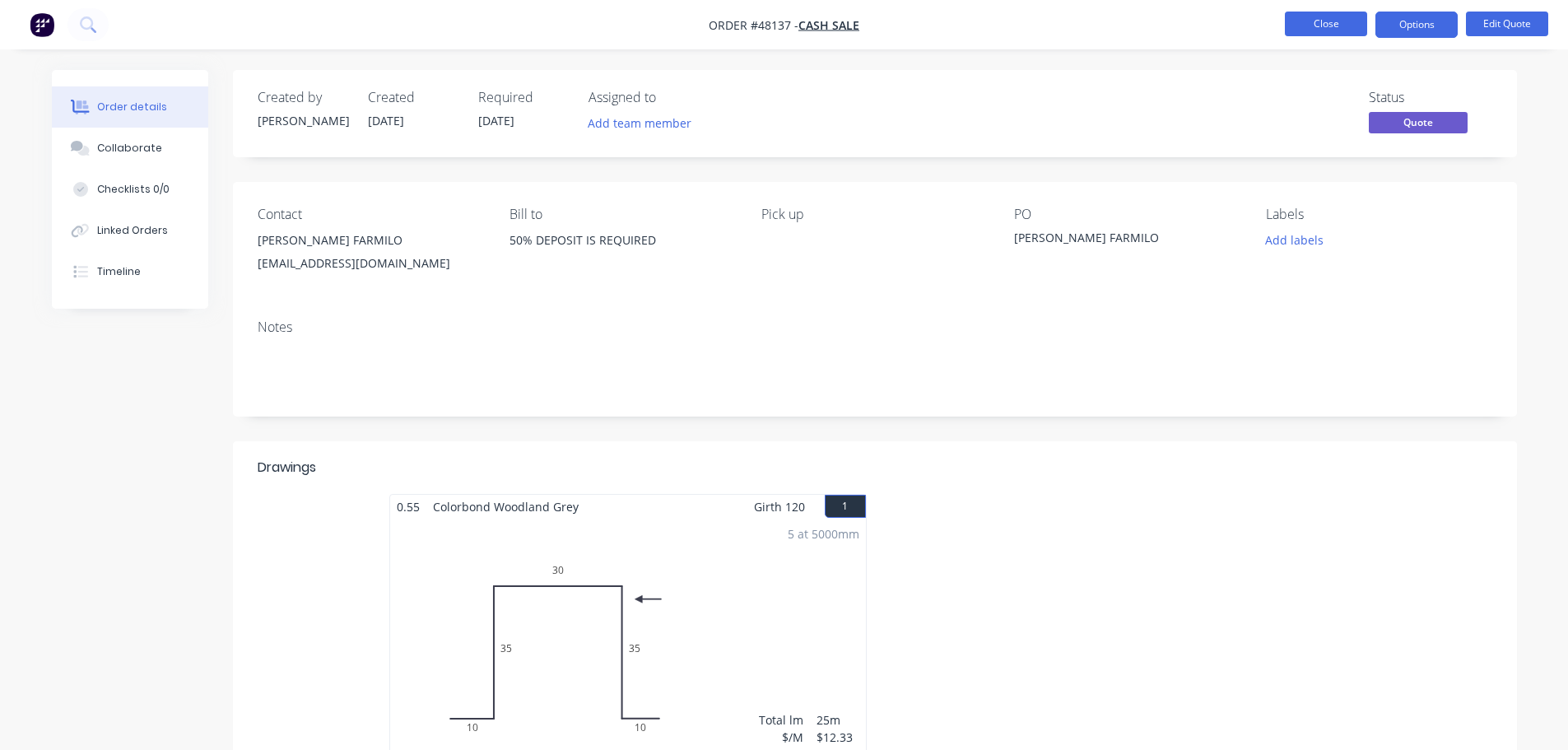
click at [1347, 23] on button "Close" at bounding box center [1326, 23] width 82 height 24
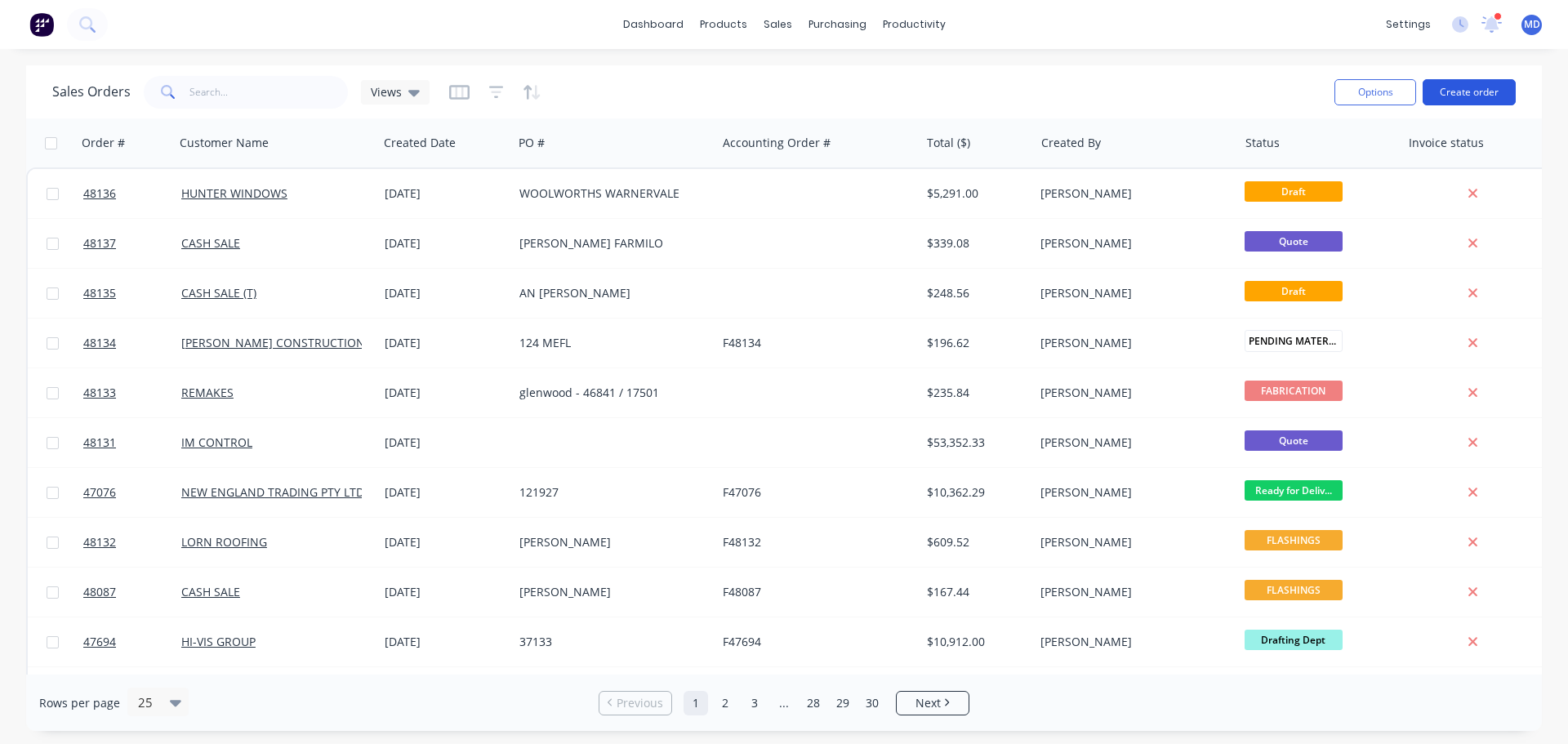
click at [1445, 85] on button "Create order" at bounding box center [1469, 92] width 93 height 26
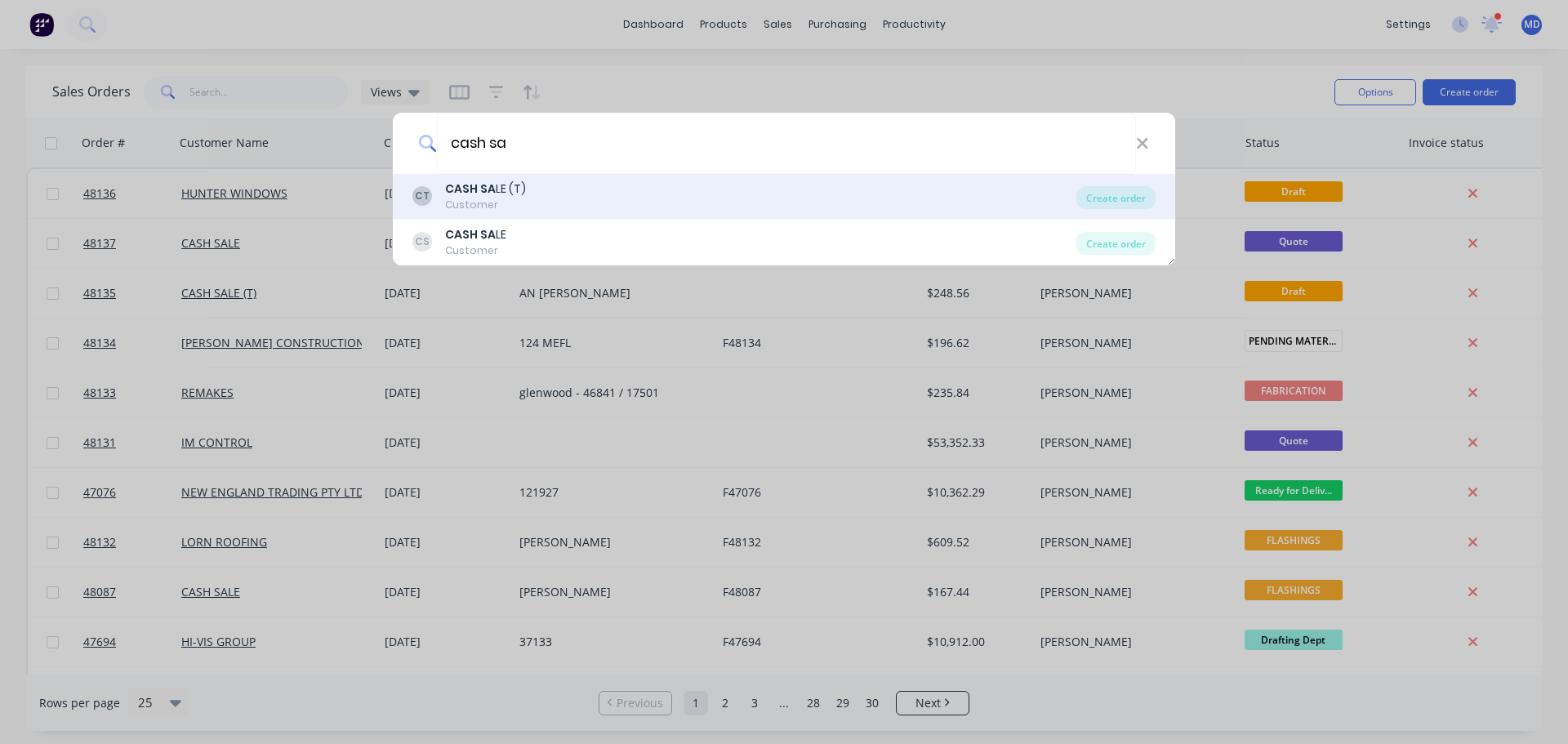
type input "cash sa"
click at [586, 196] on div "CT CASH SA LE (T) Customer" at bounding box center [744, 195] width 664 height 32
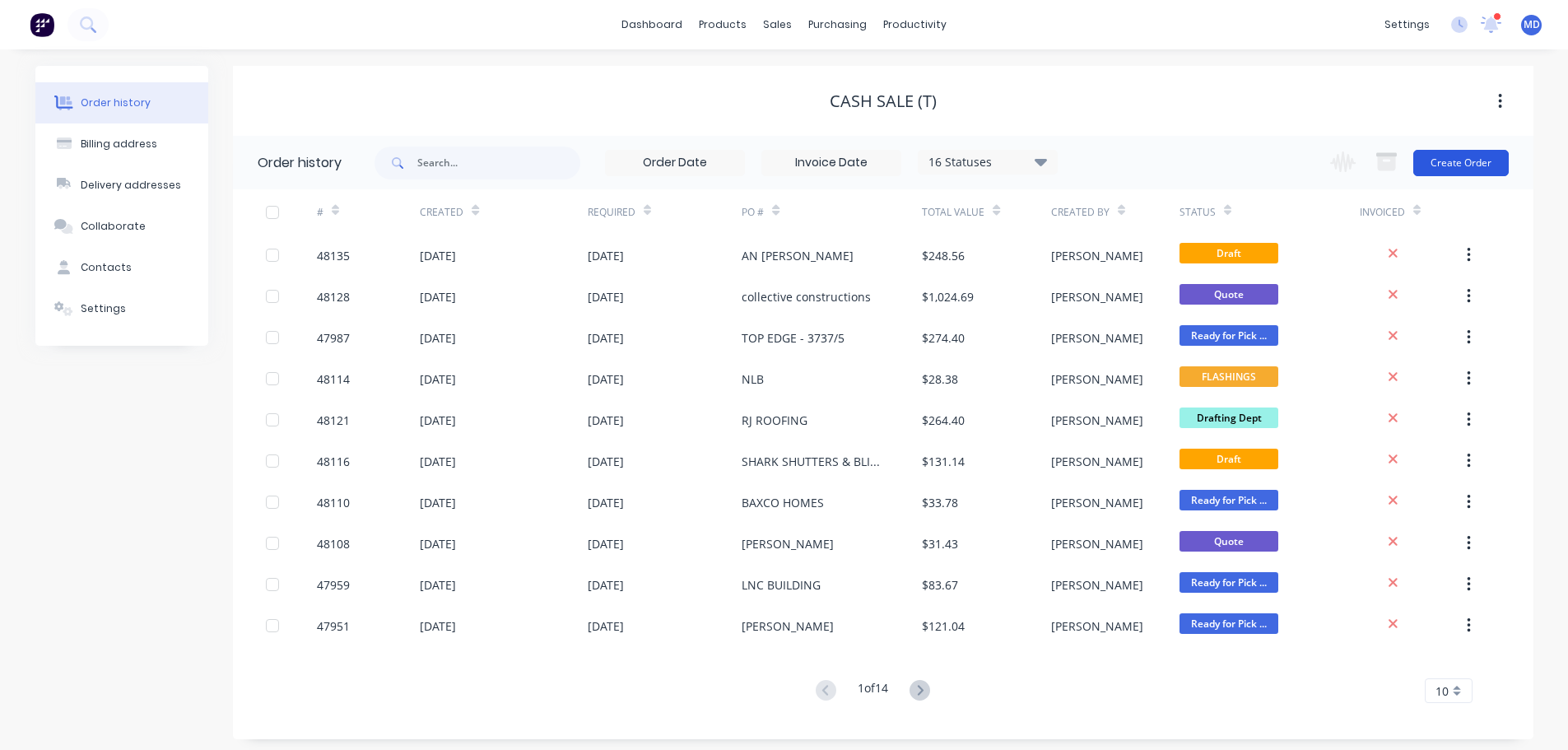
click at [1467, 160] on button "Create Order" at bounding box center [1462, 163] width 96 height 26
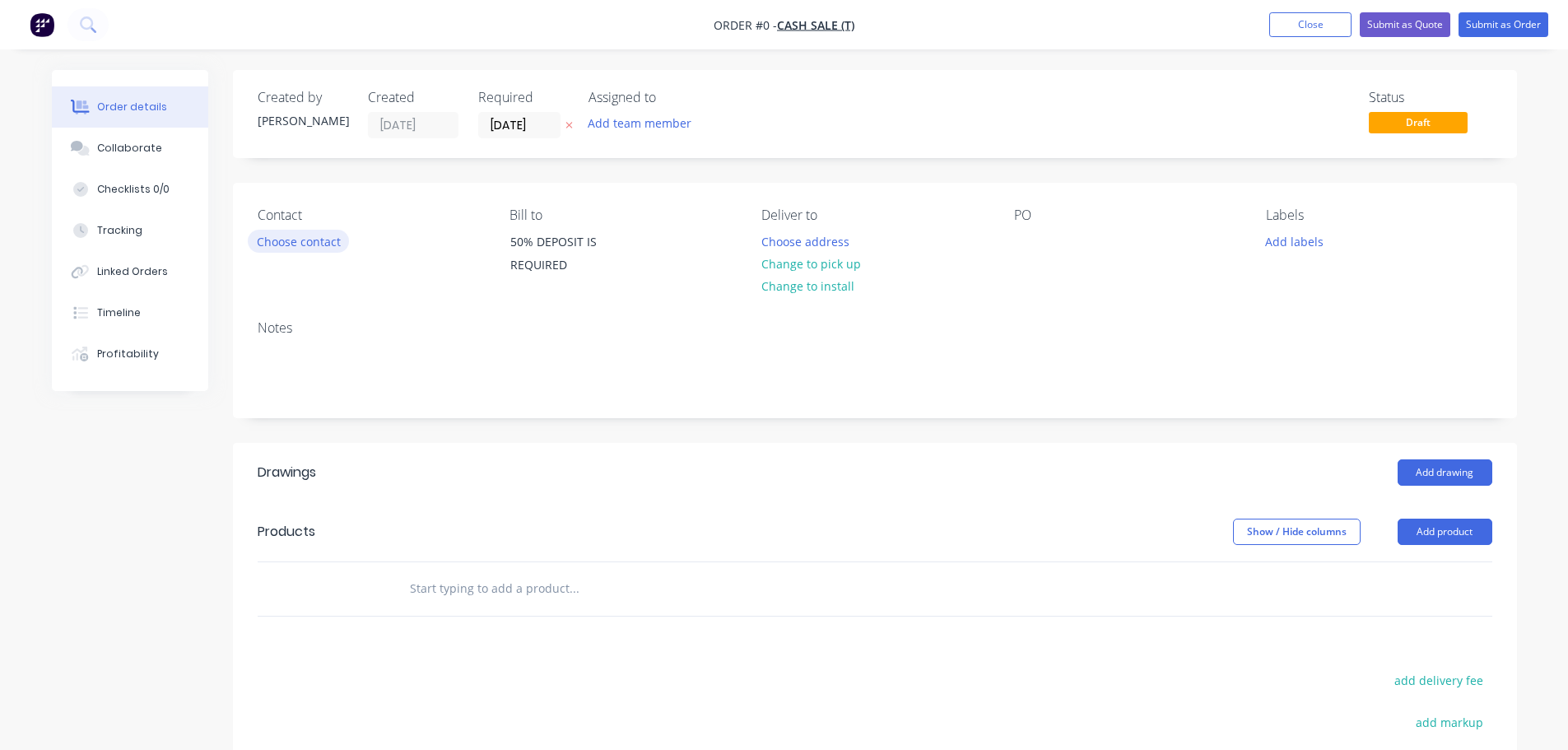
click at [324, 245] on button "Choose contact" at bounding box center [299, 240] width 101 height 22
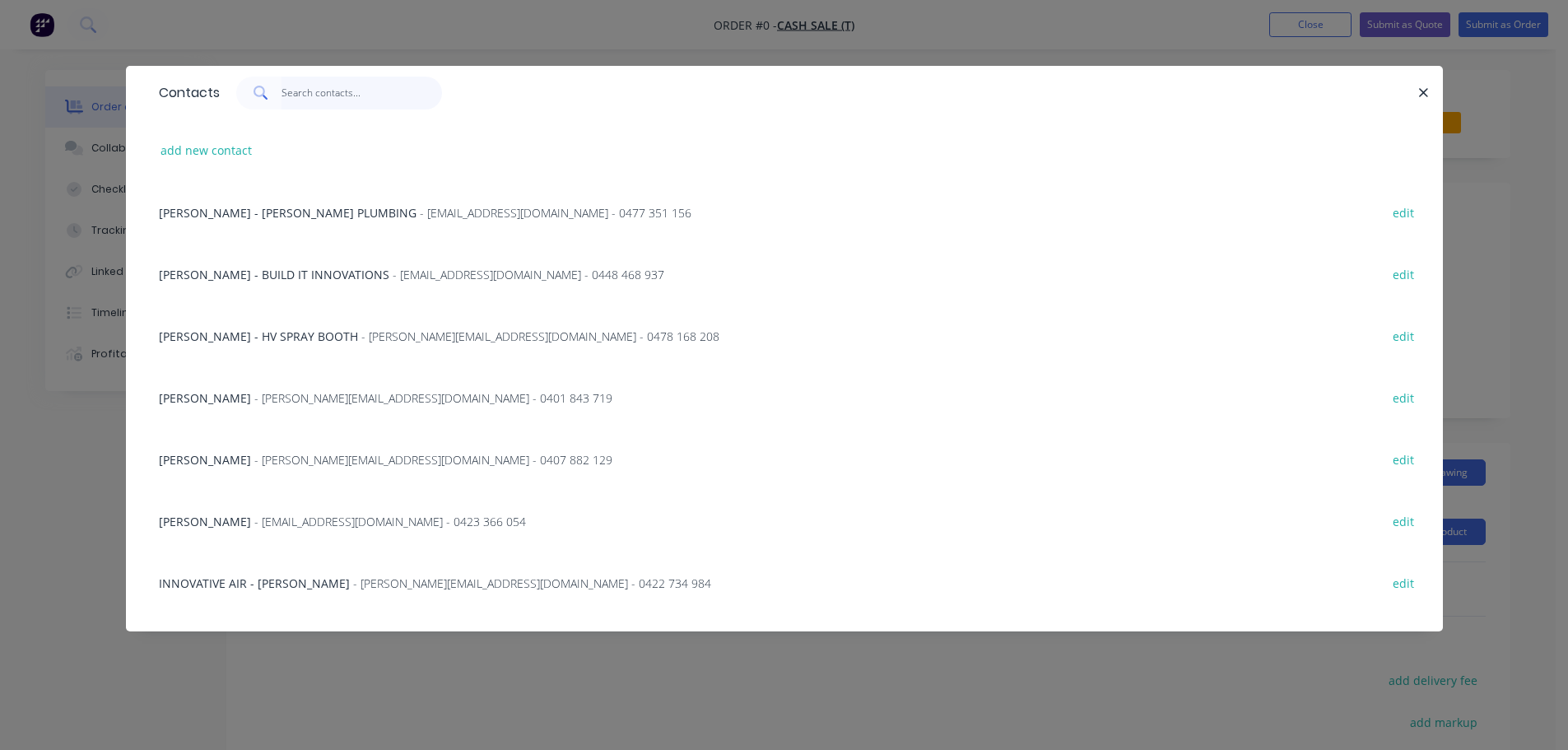
click at [296, 96] on input "text" at bounding box center [362, 93] width 161 height 33
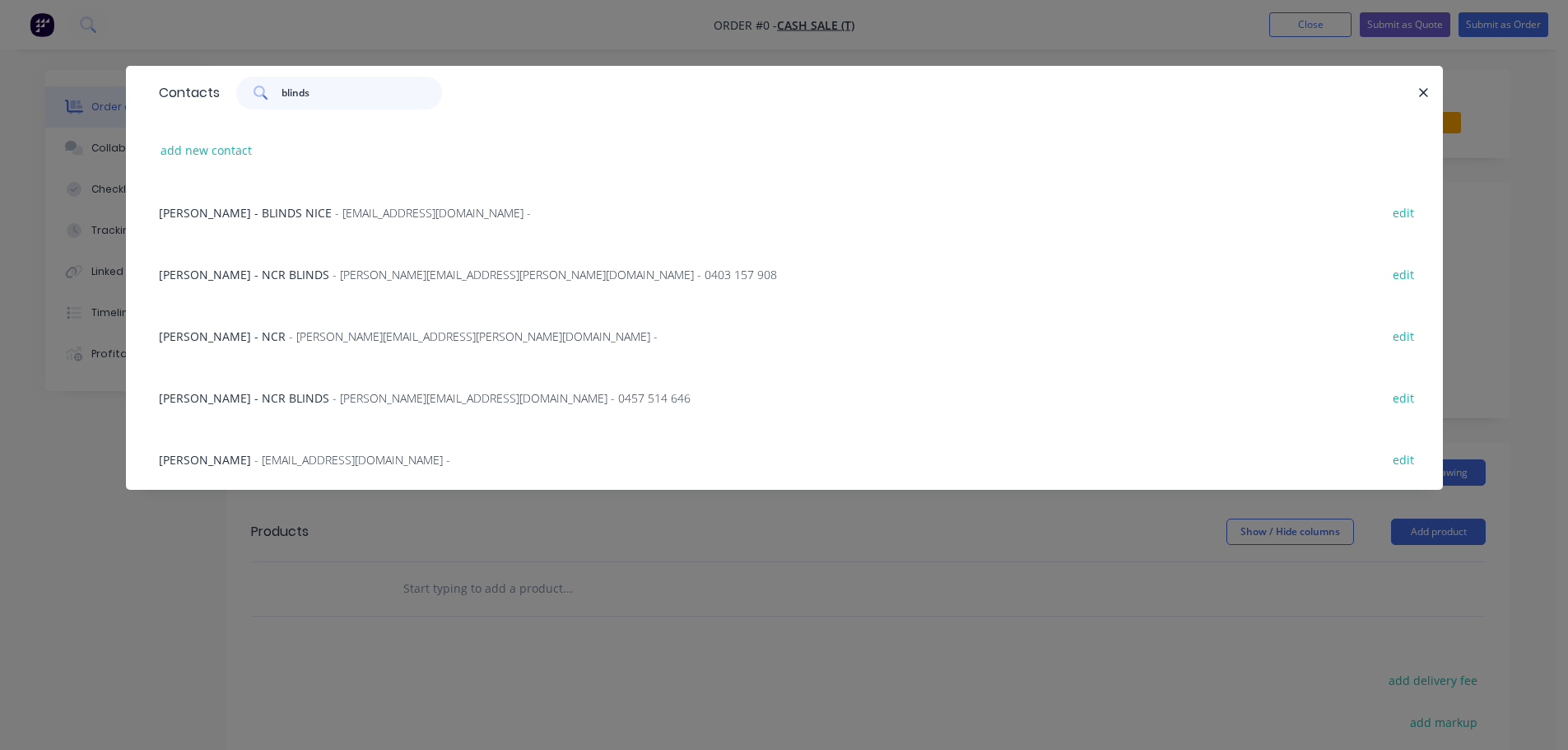
type input "blinds"
click at [245, 203] on div "[PERSON_NAME] - BLINDS NICE - [EMAIL_ADDRESS][DOMAIN_NAME] - edit" at bounding box center [784, 212] width 1267 height 61
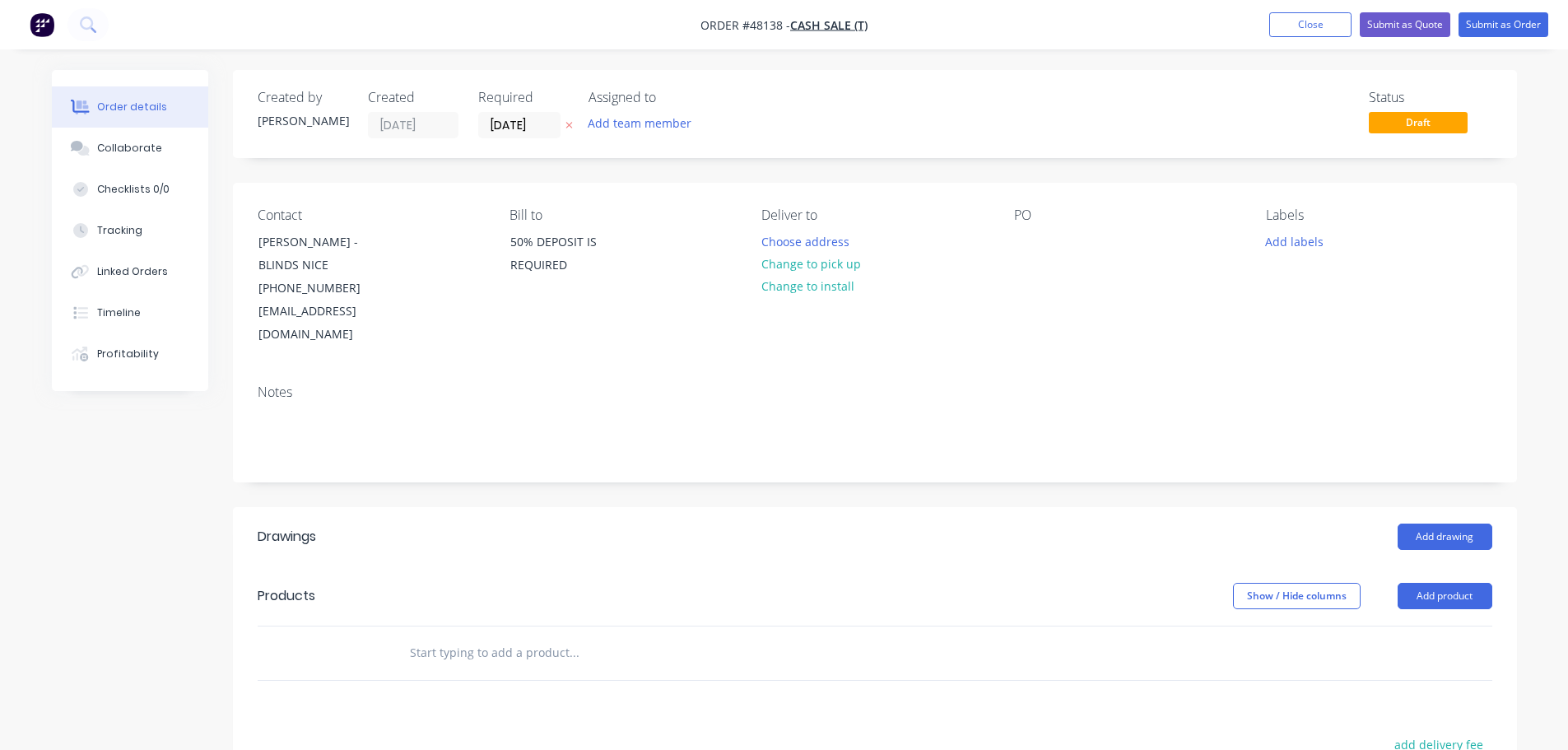
drag, startPoint x: 809, startPoint y: 263, endPoint x: 884, endPoint y: 268, distance: 75.2
click at [809, 263] on button "Change to pick up" at bounding box center [811, 263] width 117 height 22
click at [1028, 234] on div at bounding box center [1026, 241] width 26 height 23
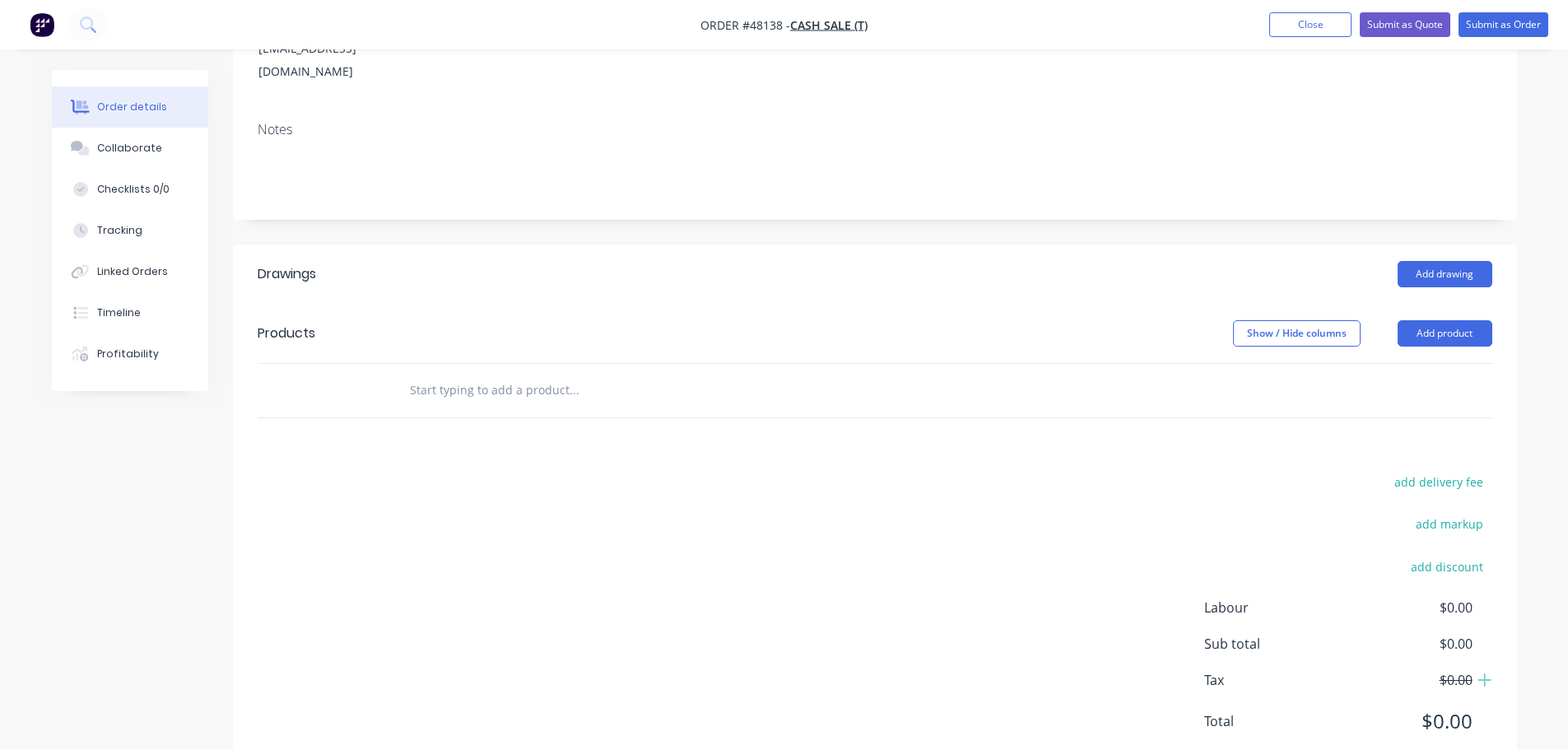
scroll to position [268, 0]
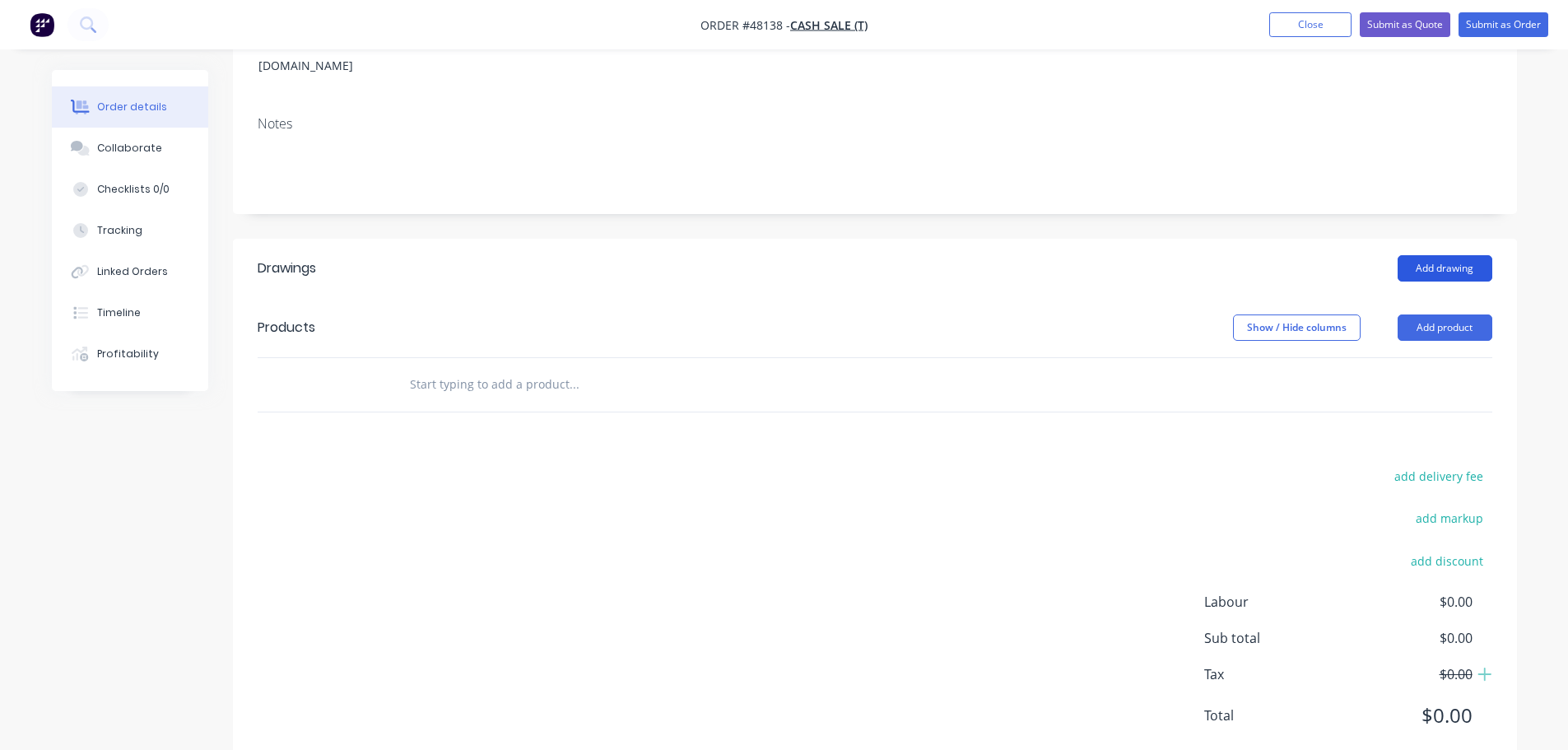
click at [1450, 256] on button "Add drawing" at bounding box center [1445, 268] width 95 height 26
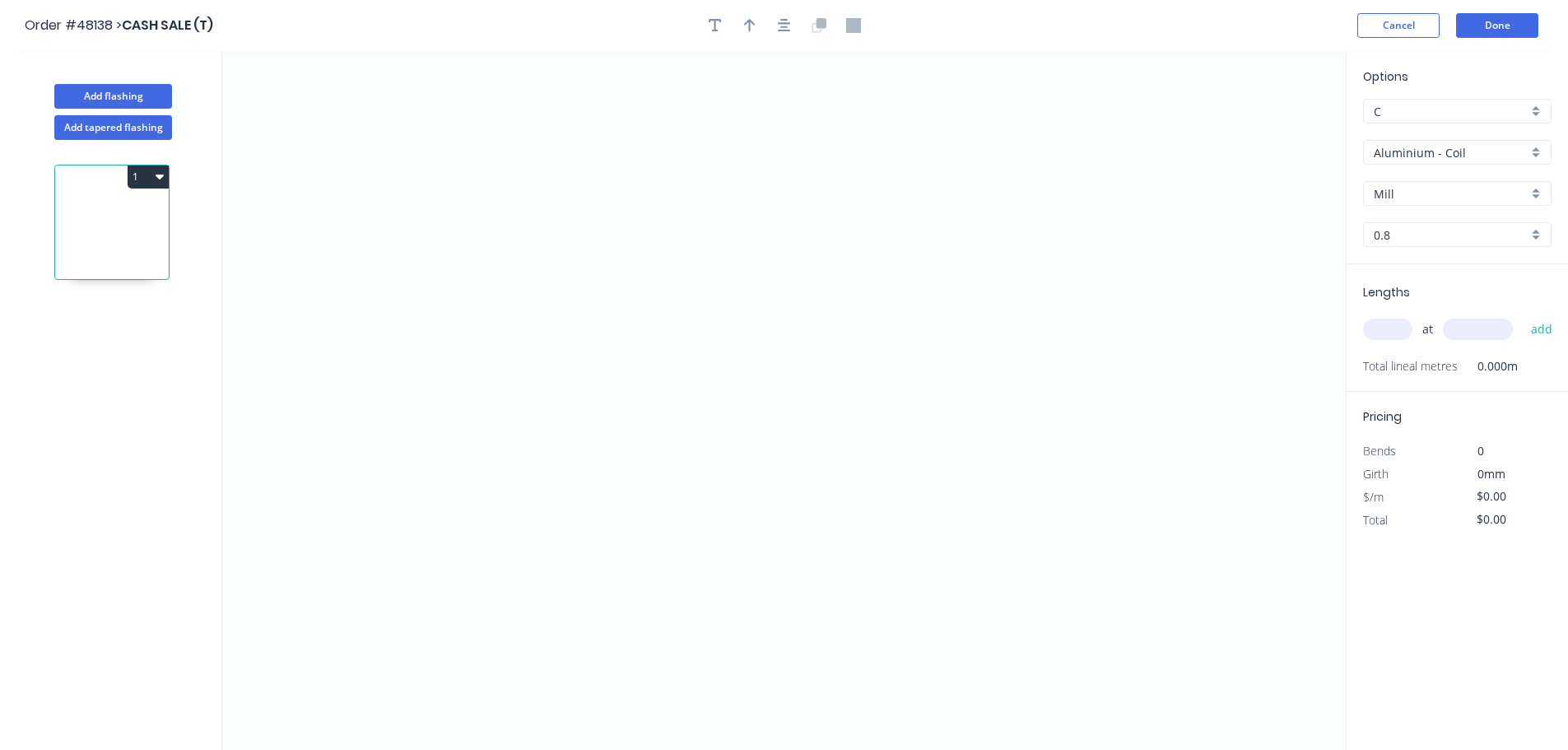
click at [1393, 152] on input "Aluminium - Coil" at bounding box center [1451, 153] width 154 height 18
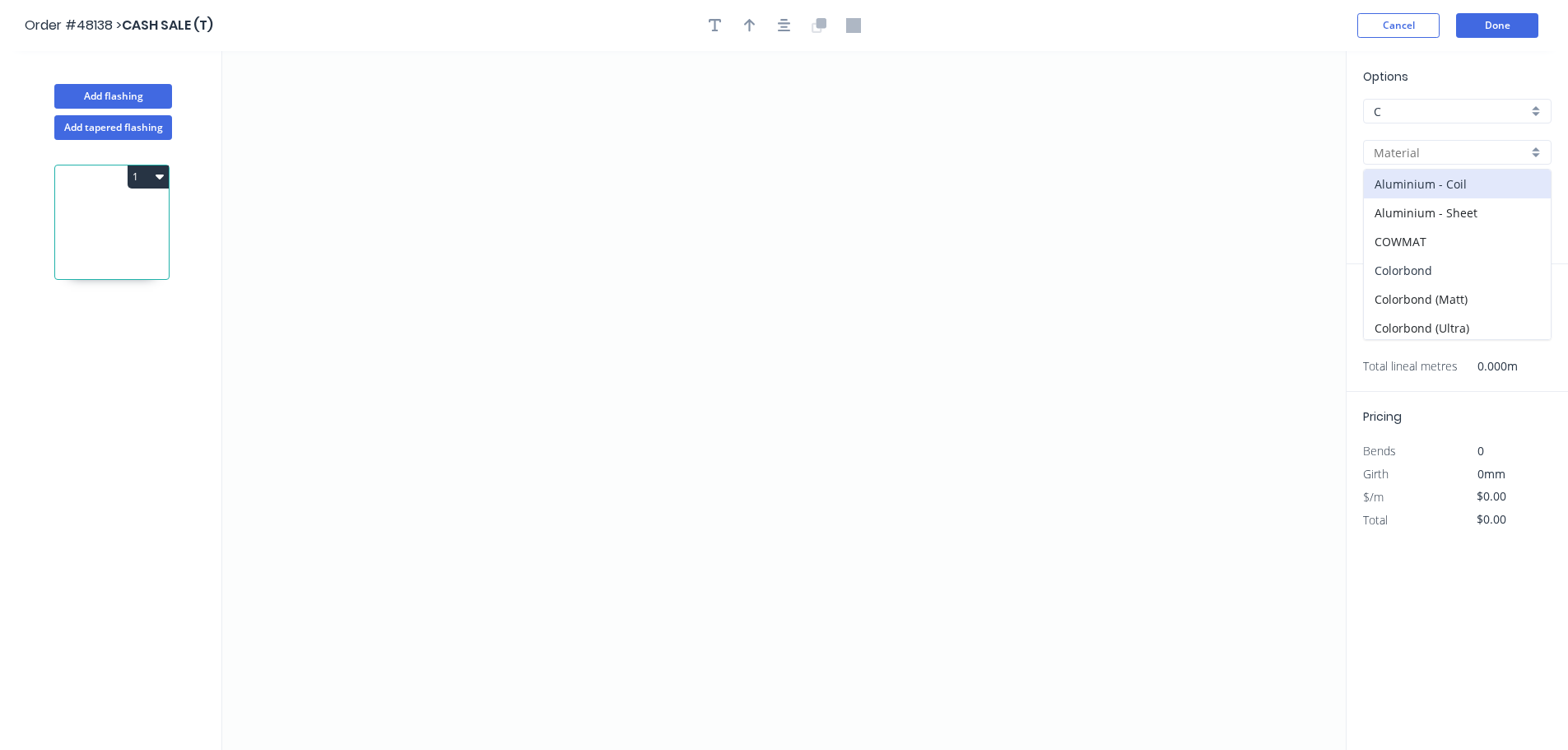
click at [1405, 267] on div "Colorbond" at bounding box center [1458, 270] width 187 height 29
type input "Colorbond"
type input "Basalt"
type input "0.55"
click at [1393, 201] on input "Basalt" at bounding box center [1451, 194] width 154 height 18
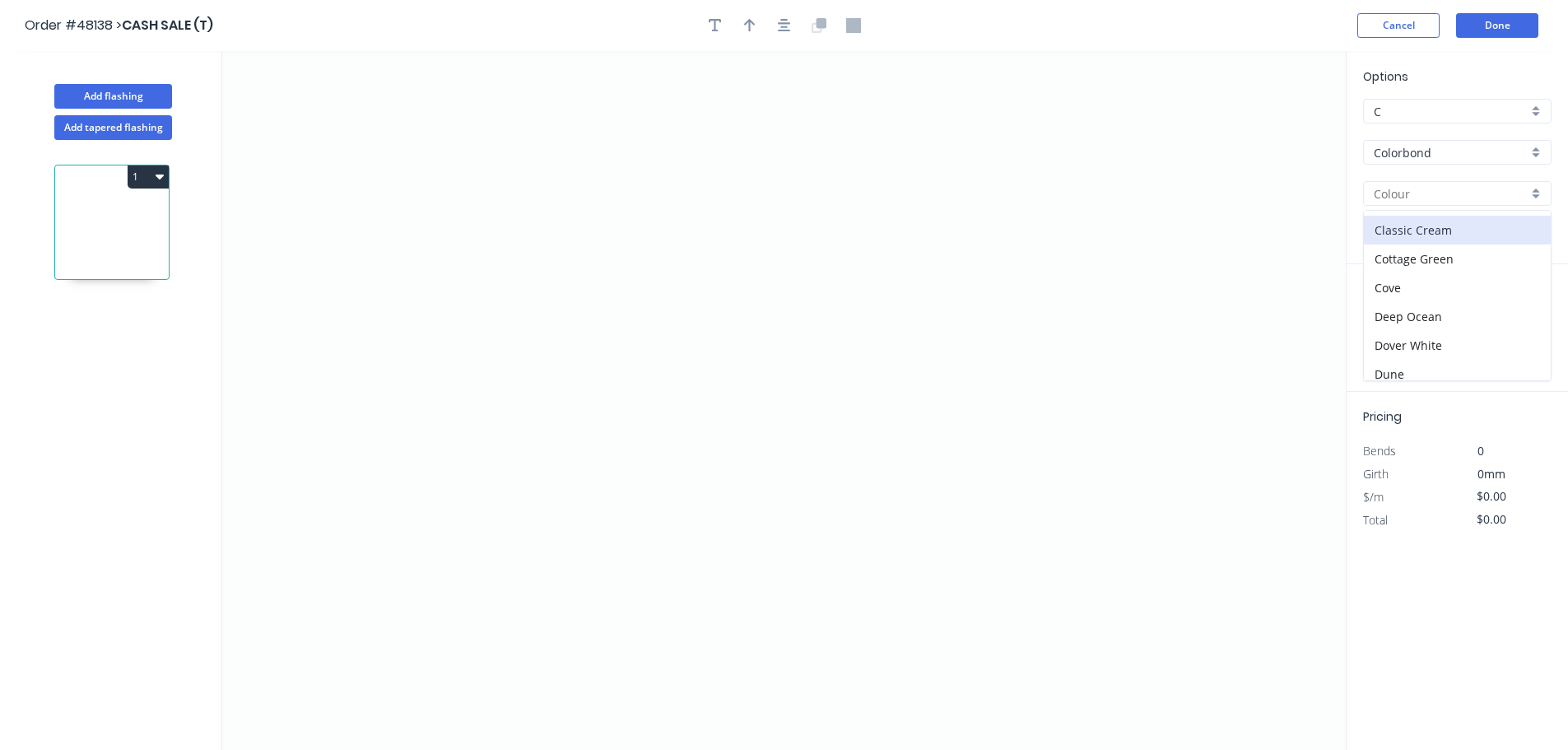
scroll to position [82, 0]
drag, startPoint x: 1409, startPoint y: 313, endPoint x: 1351, endPoint y: 287, distance: 63.6
click at [1409, 314] on div "Dover White" at bounding box center [1458, 316] width 187 height 29
type input "Dover White"
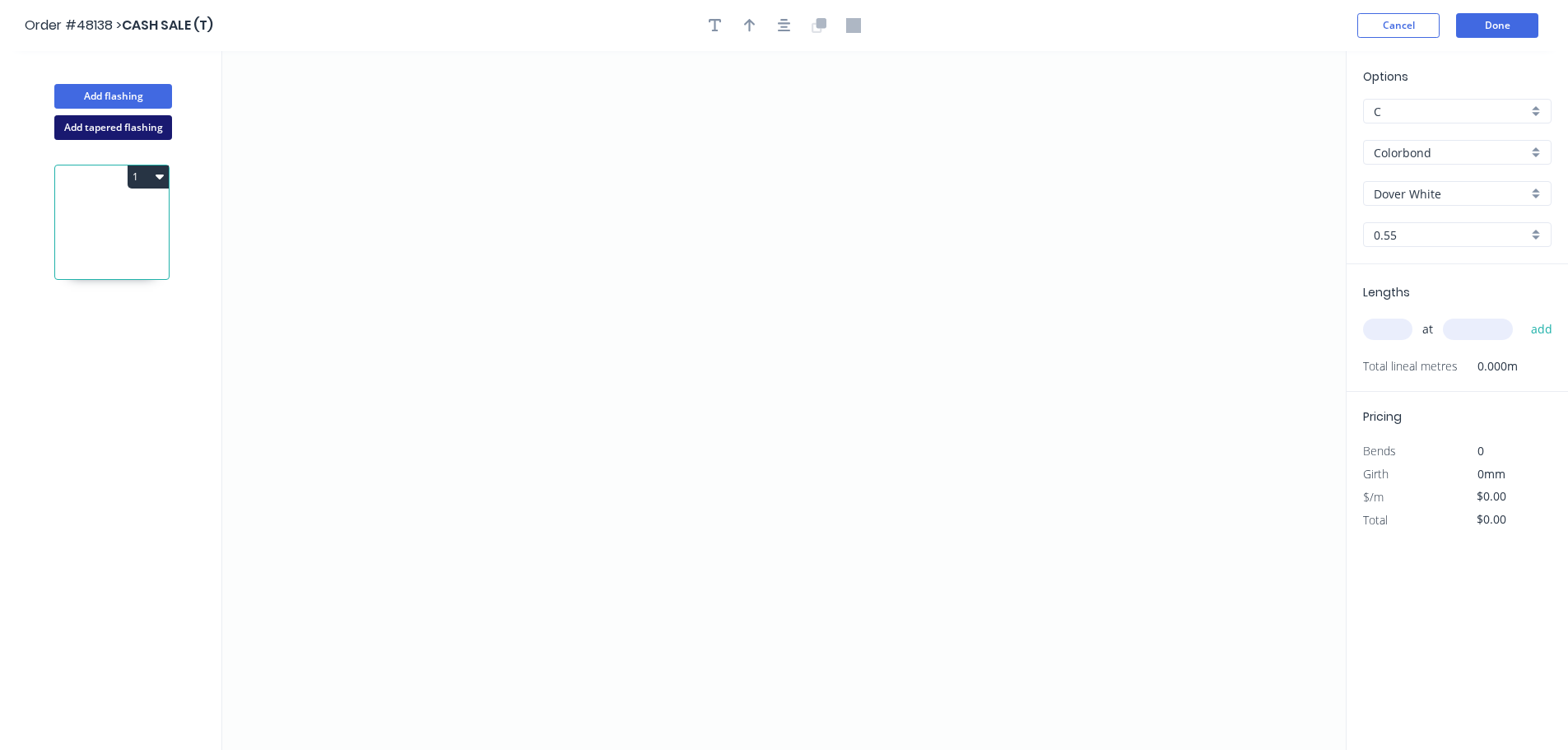
click at [90, 130] on button "Add tapered flashing" at bounding box center [113, 127] width 118 height 24
type input "Aluminium - Coil"
type input "Mill"
type input "0.8"
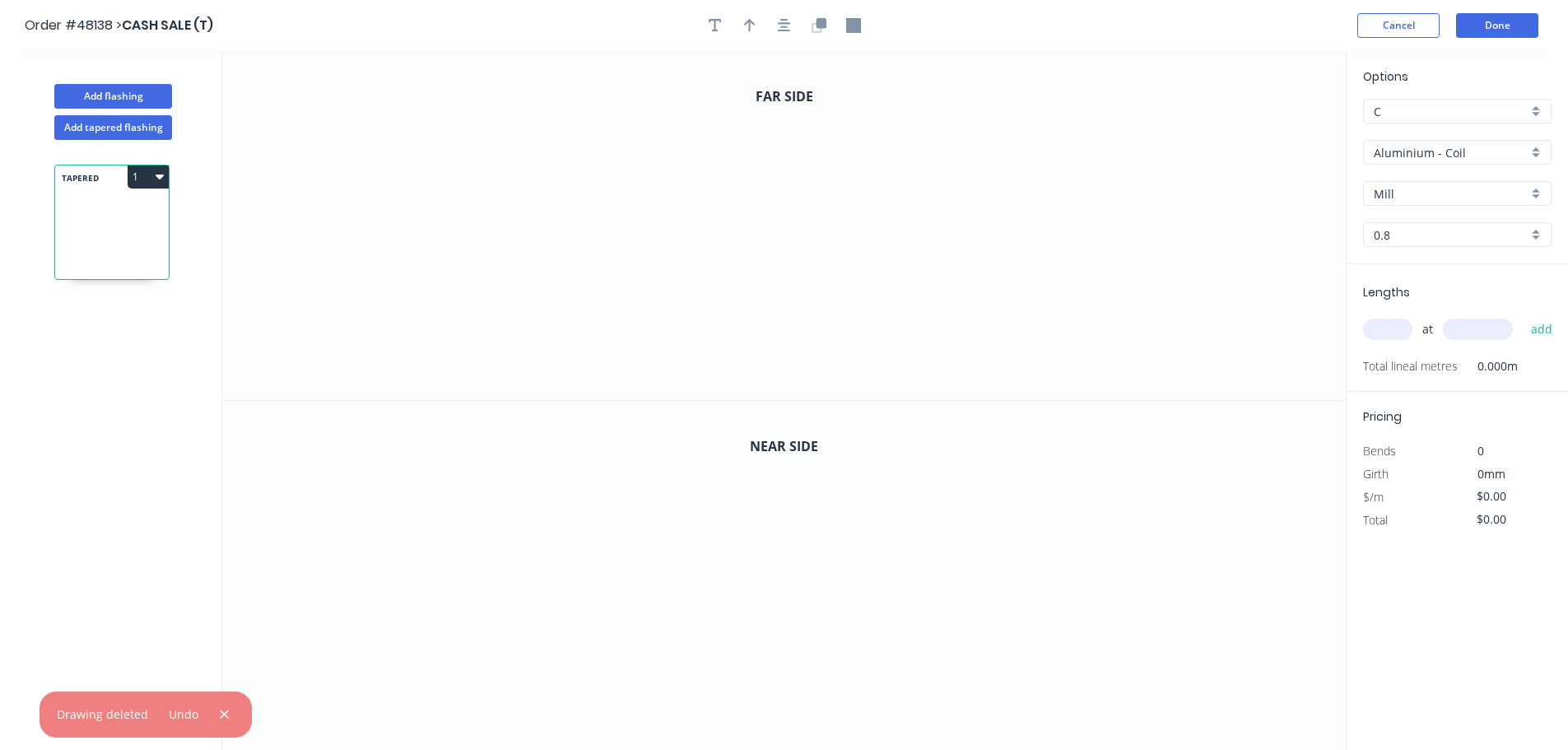
click at [1407, 145] on input "Aluminium - Coil" at bounding box center [1451, 153] width 154 height 18
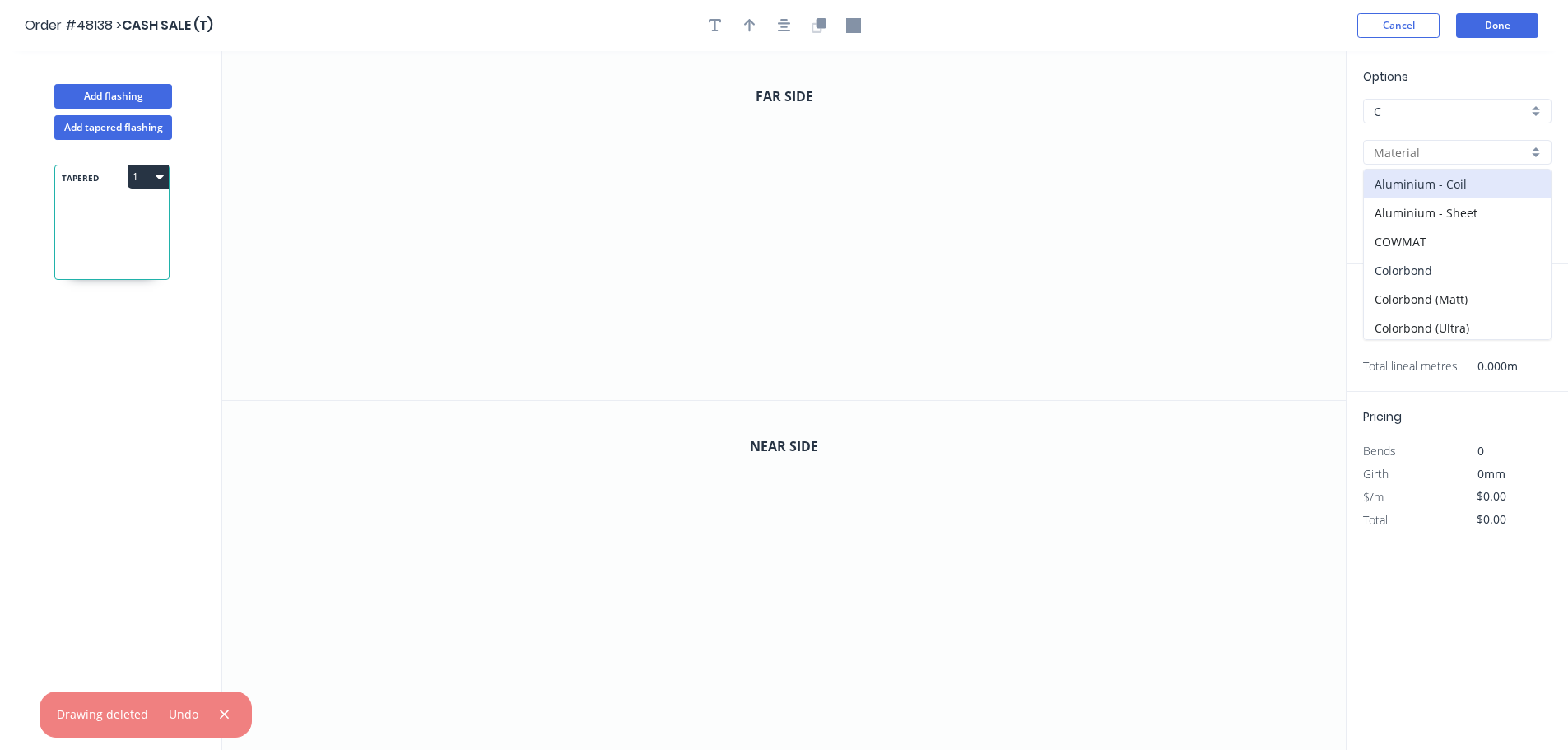
click at [1409, 267] on div "Colorbond" at bounding box center [1458, 270] width 187 height 29
type input "Colorbond"
type input "Basalt"
type input "0.55"
click at [1404, 197] on input "Basalt" at bounding box center [1451, 194] width 154 height 18
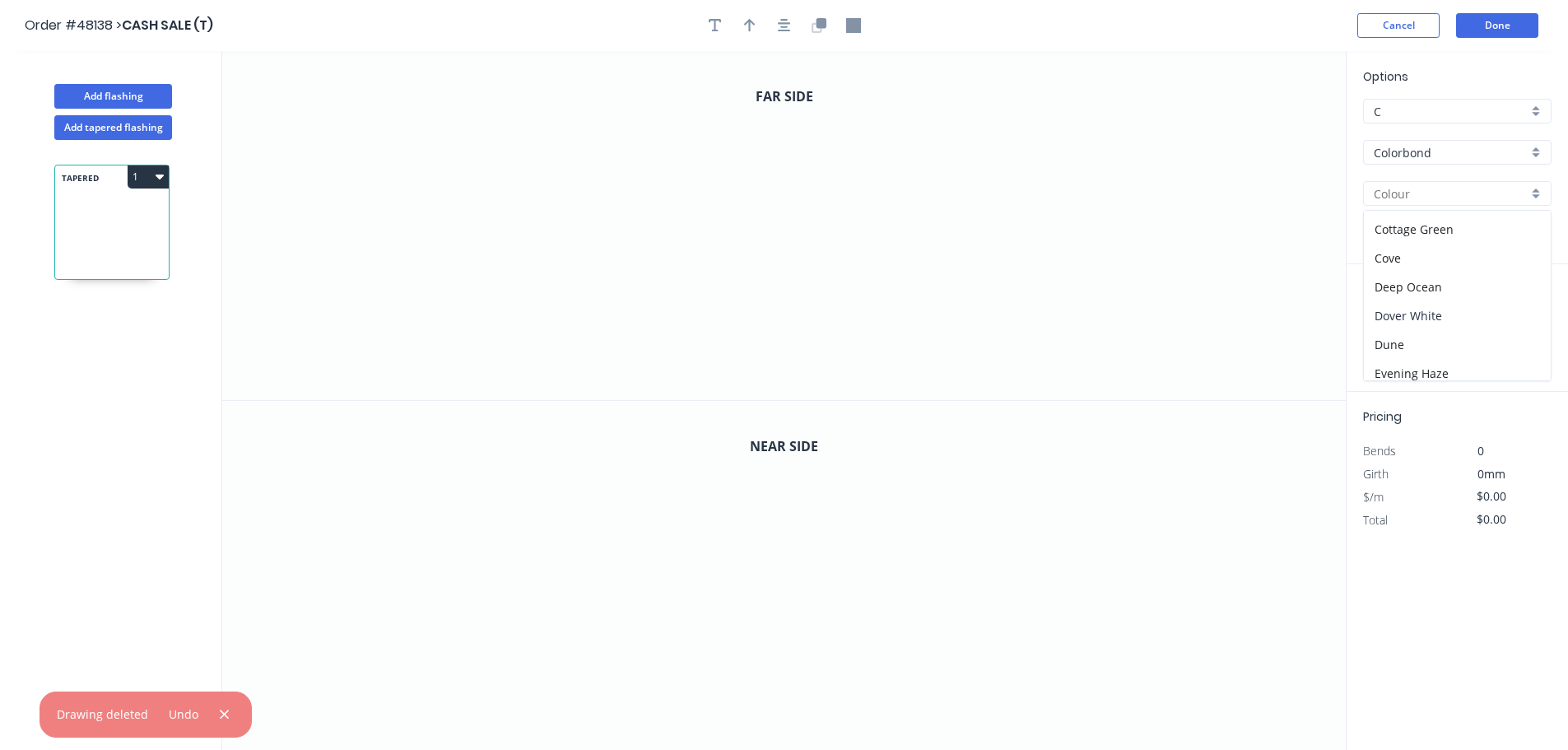
click at [1427, 308] on div "Dover White" at bounding box center [1458, 316] width 187 height 29
type input "Dover White"
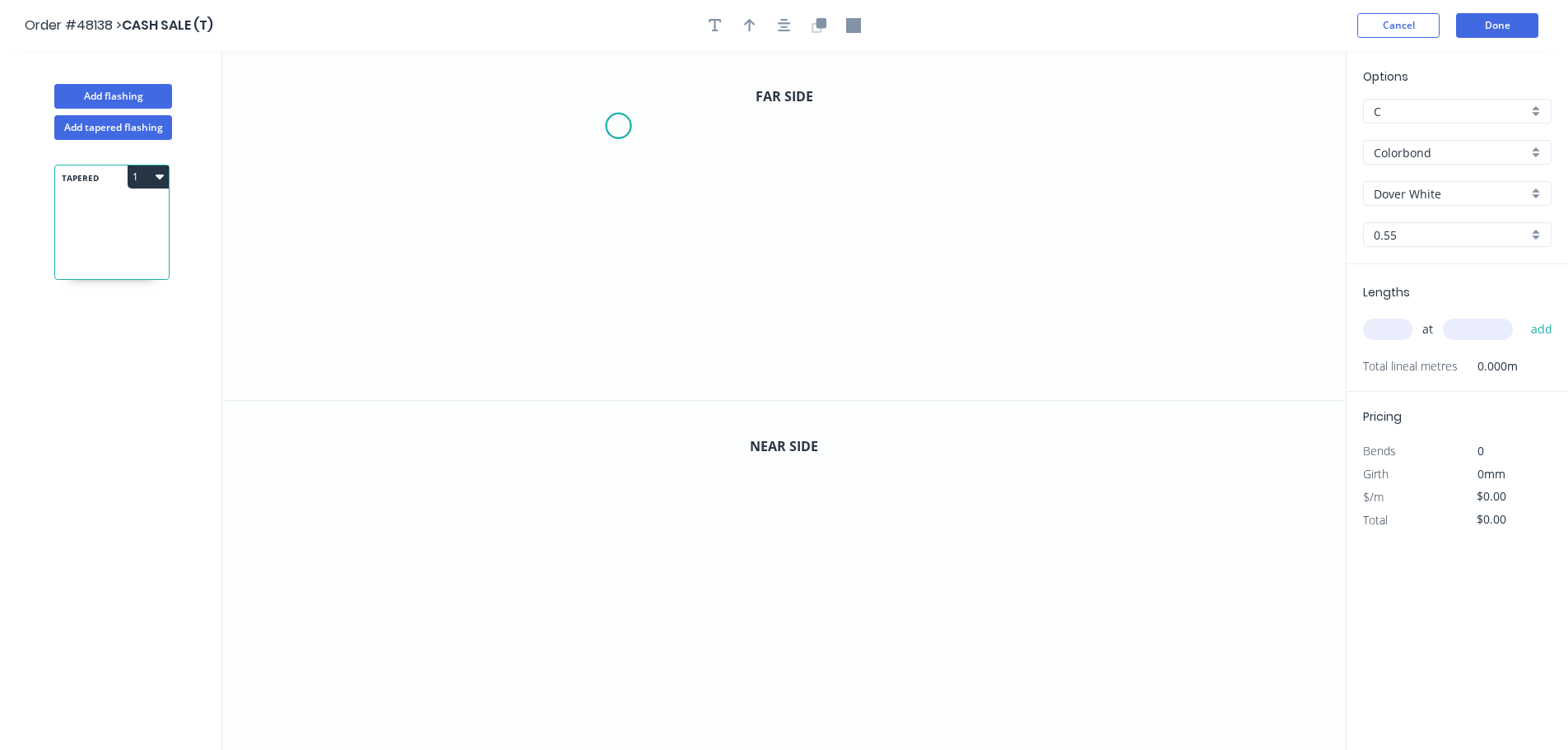
click at [619, 126] on icon "0" at bounding box center [784, 225] width 1124 height 349
click at [635, 300] on icon "0" at bounding box center [784, 225] width 1124 height 349
drag, startPoint x: 898, startPoint y: 314, endPoint x: 902, endPoint y: 324, distance: 10.8
click at [902, 324] on icon "0 ?" at bounding box center [784, 225] width 1124 height 349
click at [921, 365] on icon "0 ? ? ? º" at bounding box center [784, 225] width 1124 height 349
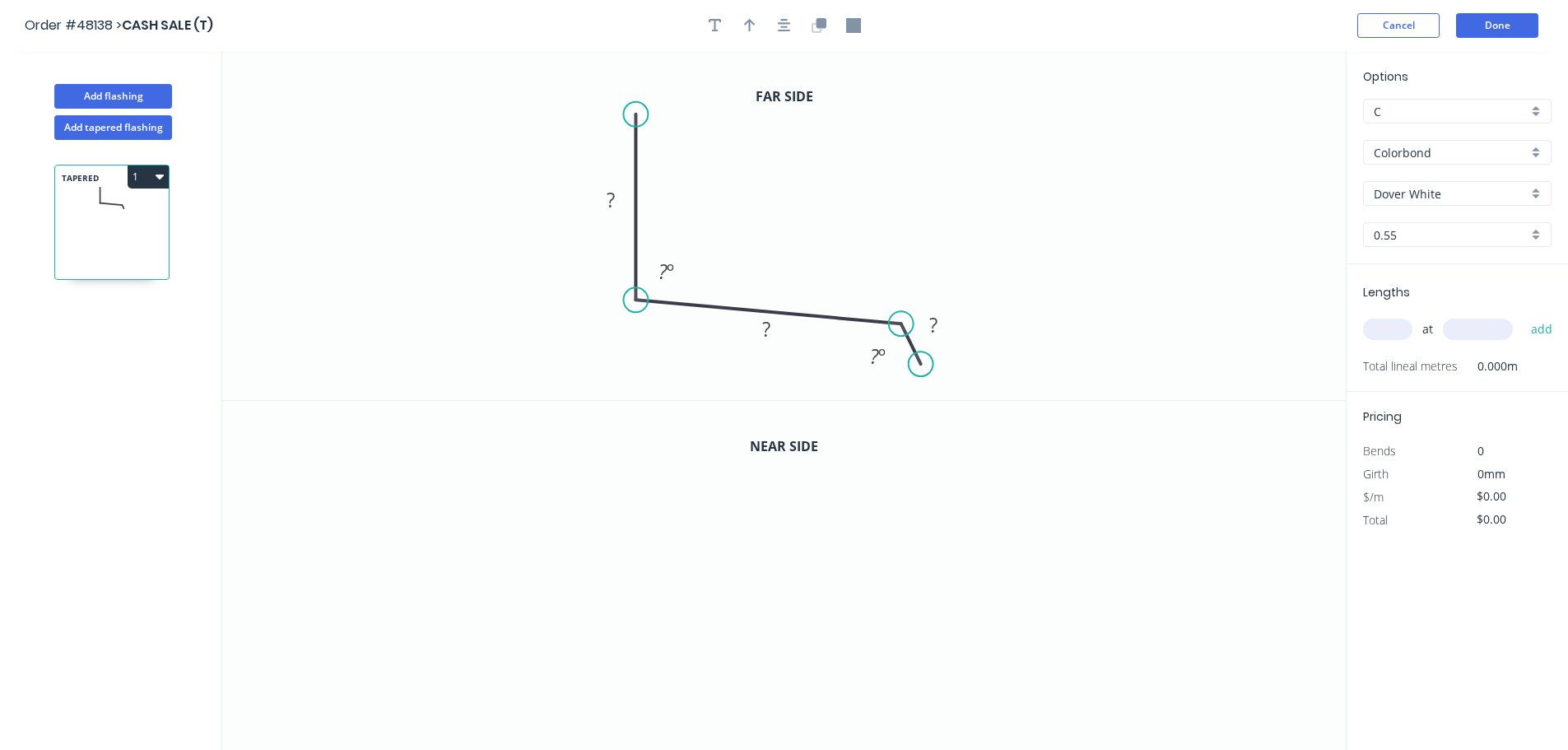
drag, startPoint x: 622, startPoint y: 118, endPoint x: 632, endPoint y: 114, distance: 10.8
click at [632, 114] on circle at bounding box center [635, 114] width 24 height 24
click at [941, 368] on circle at bounding box center [941, 362] width 24 height 24
click at [919, 379] on div "Hide angle" at bounding box center [985, 380] width 166 height 34
click at [607, 202] on tspan "?" at bounding box center [611, 200] width 8 height 27
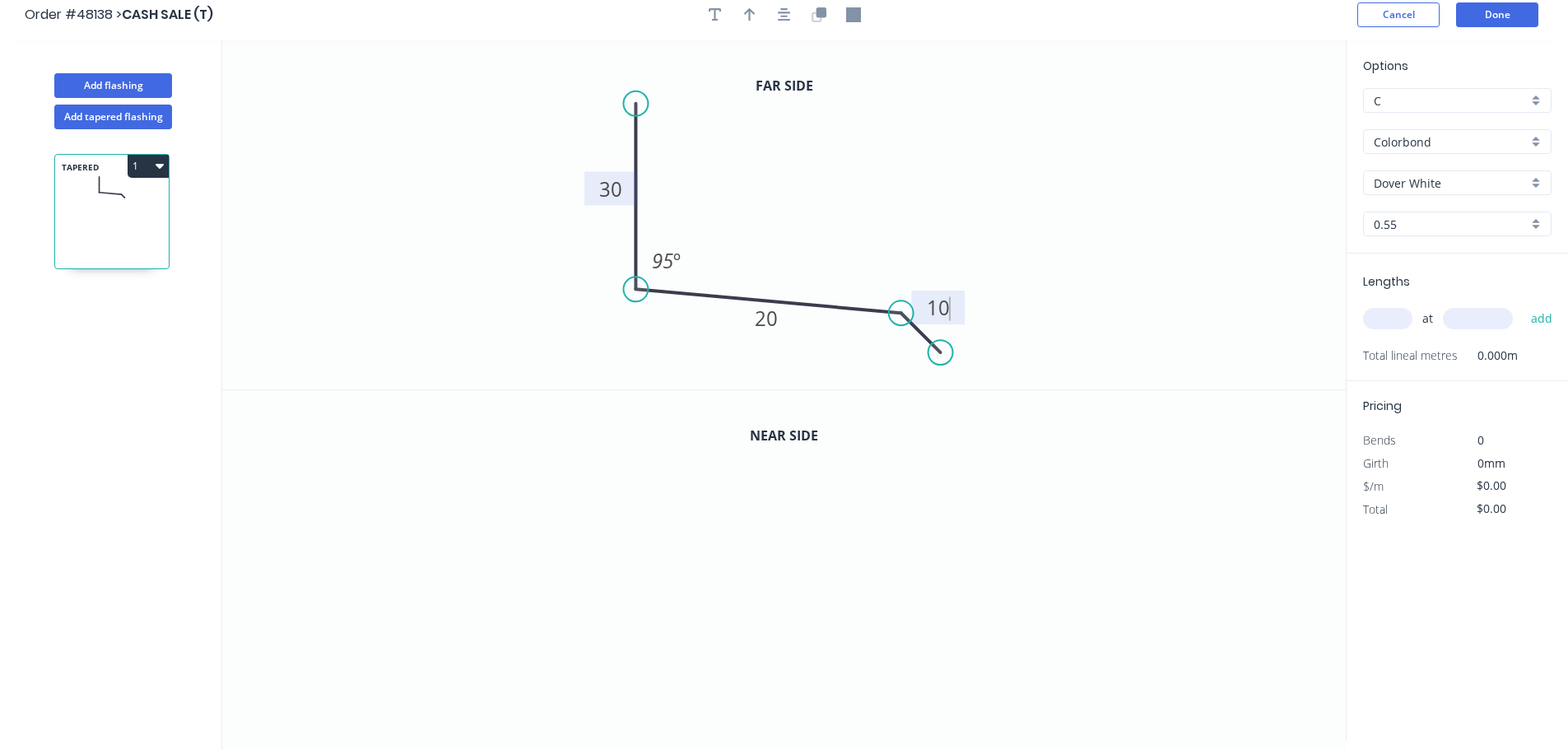
scroll to position [0, 0]
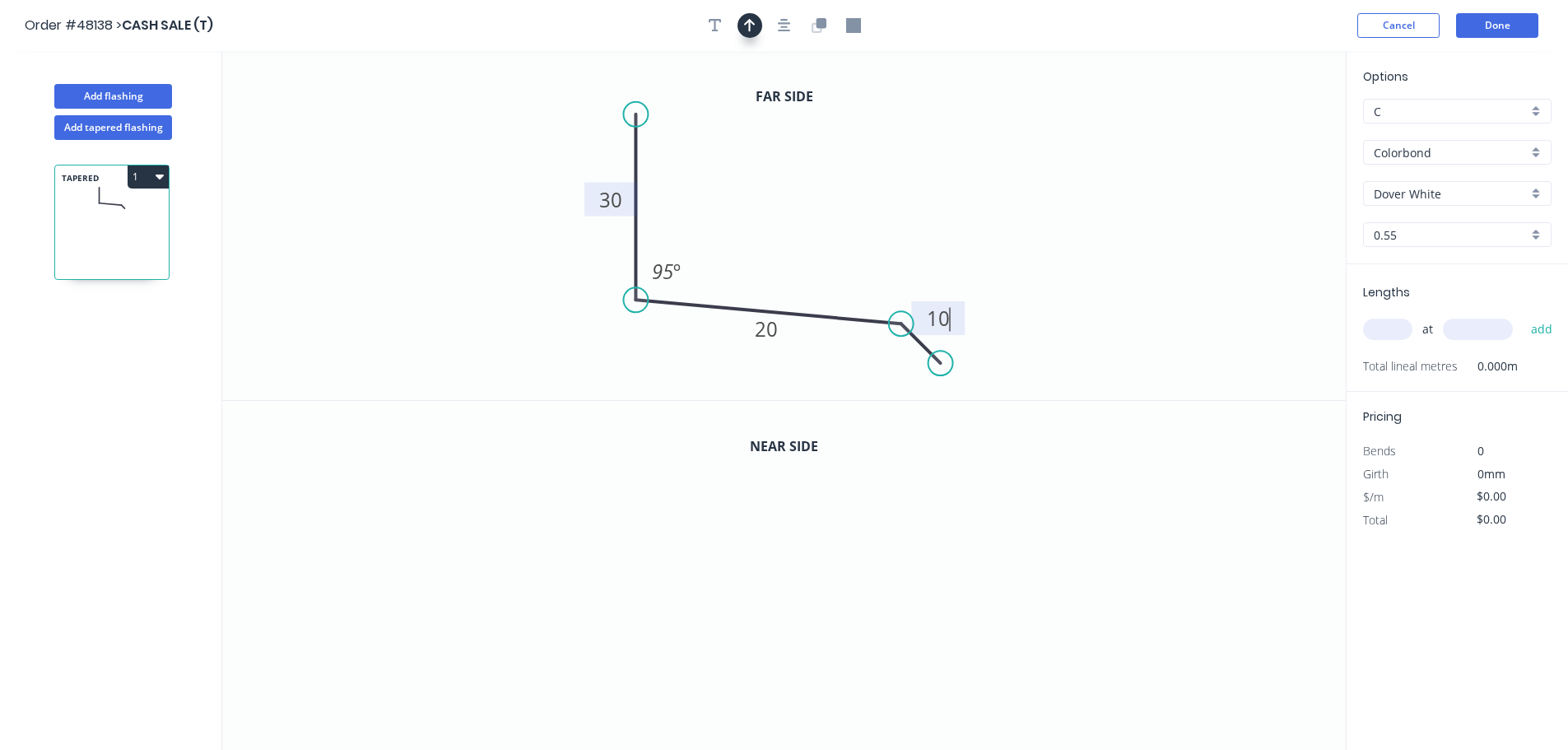
click at [758, 22] on button "button" at bounding box center [749, 24] width 24 height 24
drag, startPoint x: 1259, startPoint y: 133, endPoint x: 777, endPoint y: 249, distance: 495.8
click at [777, 249] on icon at bounding box center [776, 229] width 15 height 53
click at [814, 30] on icon "button" at bounding box center [819, 25] width 15 height 15
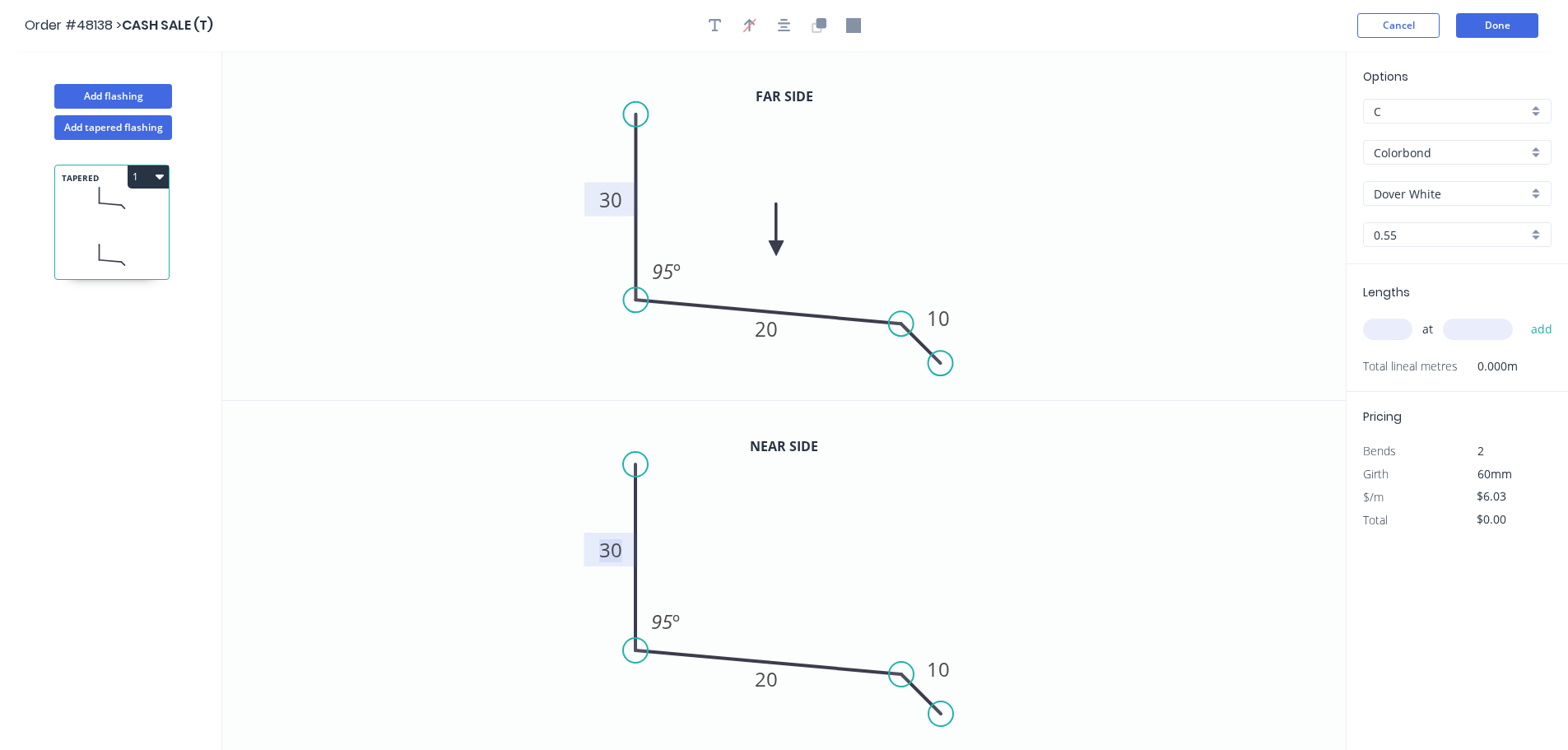
drag, startPoint x: 614, startPoint y: 547, endPoint x: 595, endPoint y: 534, distance: 23.0
click at [604, 543] on tspan "30" at bounding box center [611, 549] width 23 height 27
click at [1378, 332] on input "text" at bounding box center [1387, 330] width 50 height 21
type input "$12.22"
type input "1"
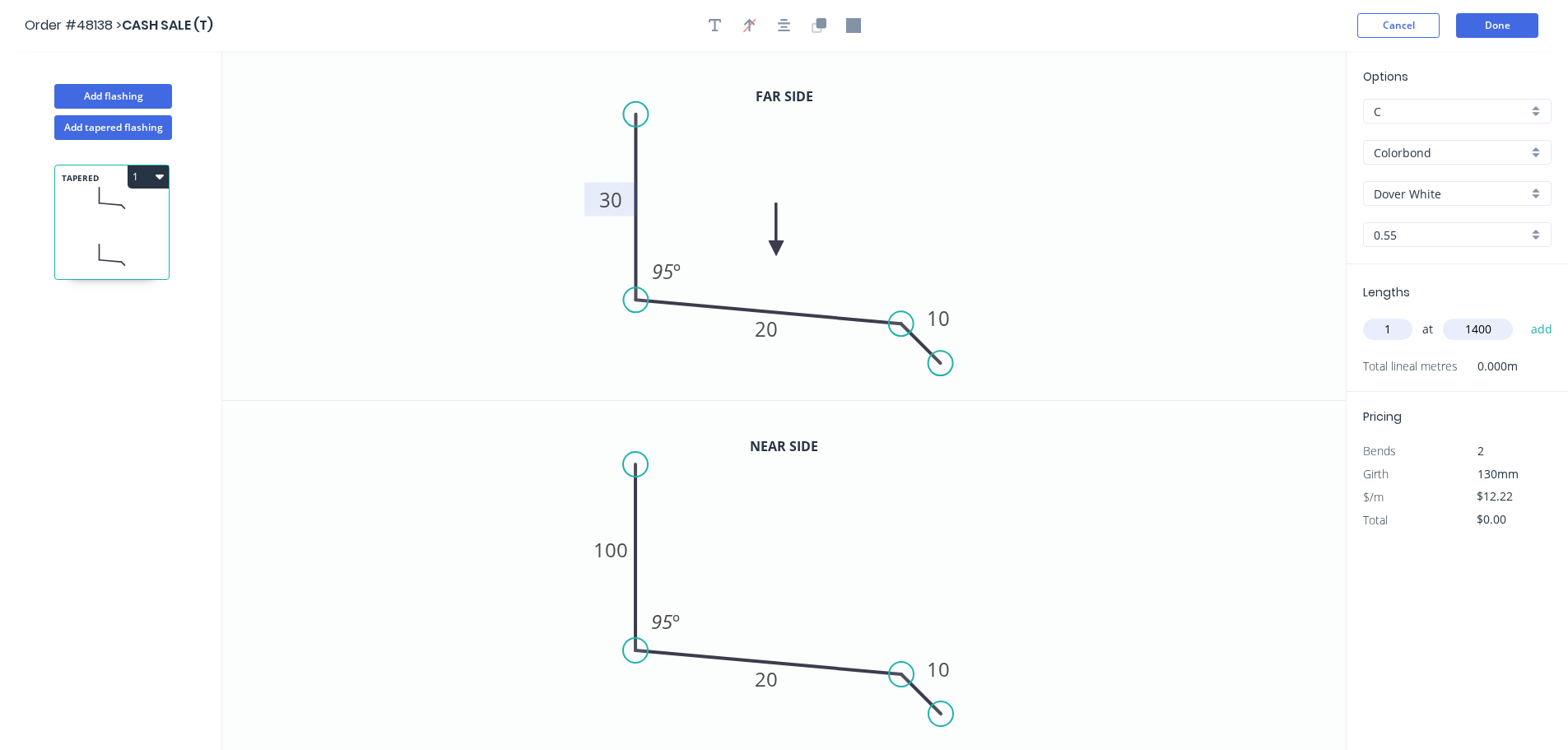
type input "1400"
click at [1523, 315] on button "add" at bounding box center [1543, 329] width 39 height 28
type input "$17.11"
click at [1487, 18] on button "Done" at bounding box center [1498, 24] width 82 height 24
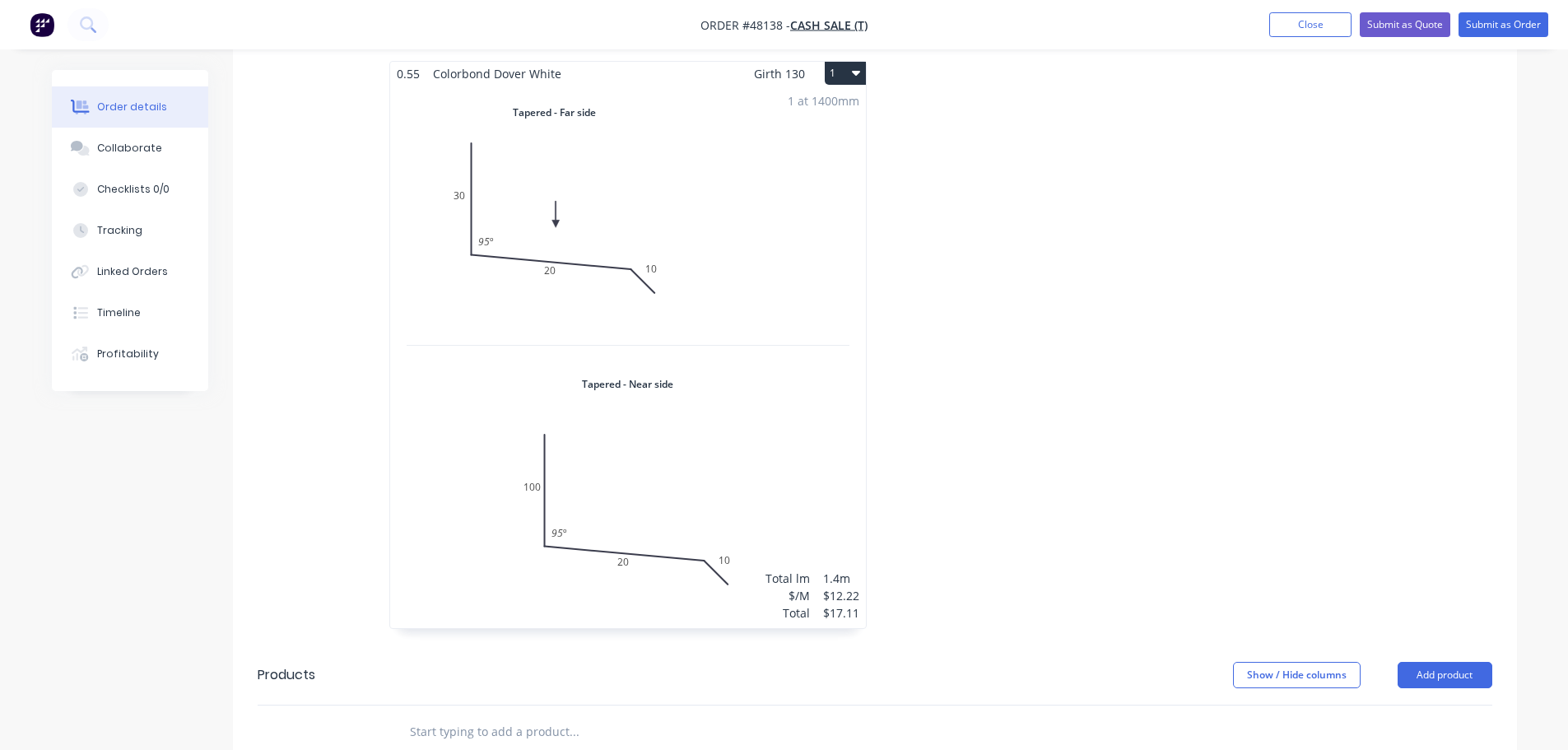
scroll to position [359, 0]
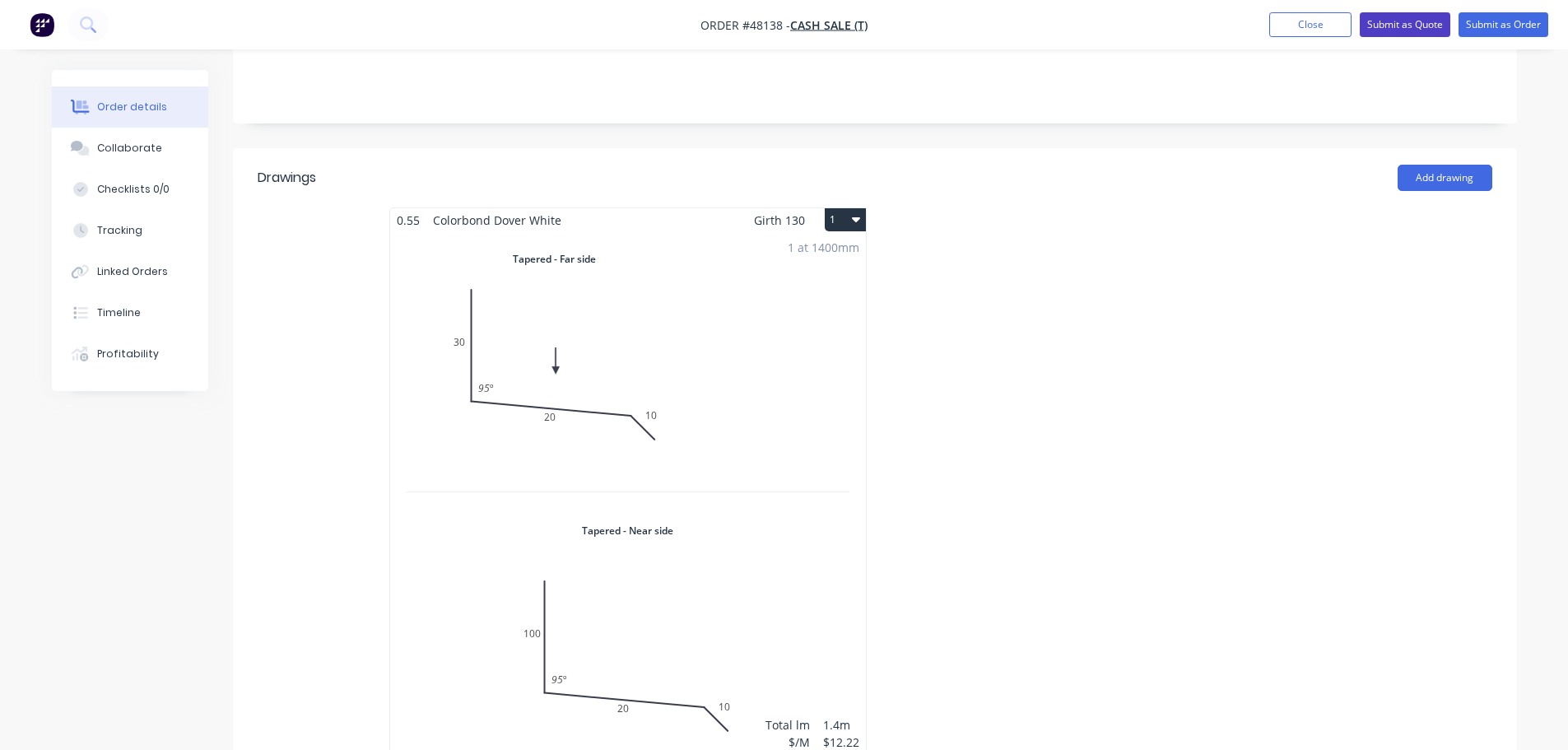
click at [1426, 14] on button "Submit as Quote" at bounding box center [1405, 24] width 91 height 24
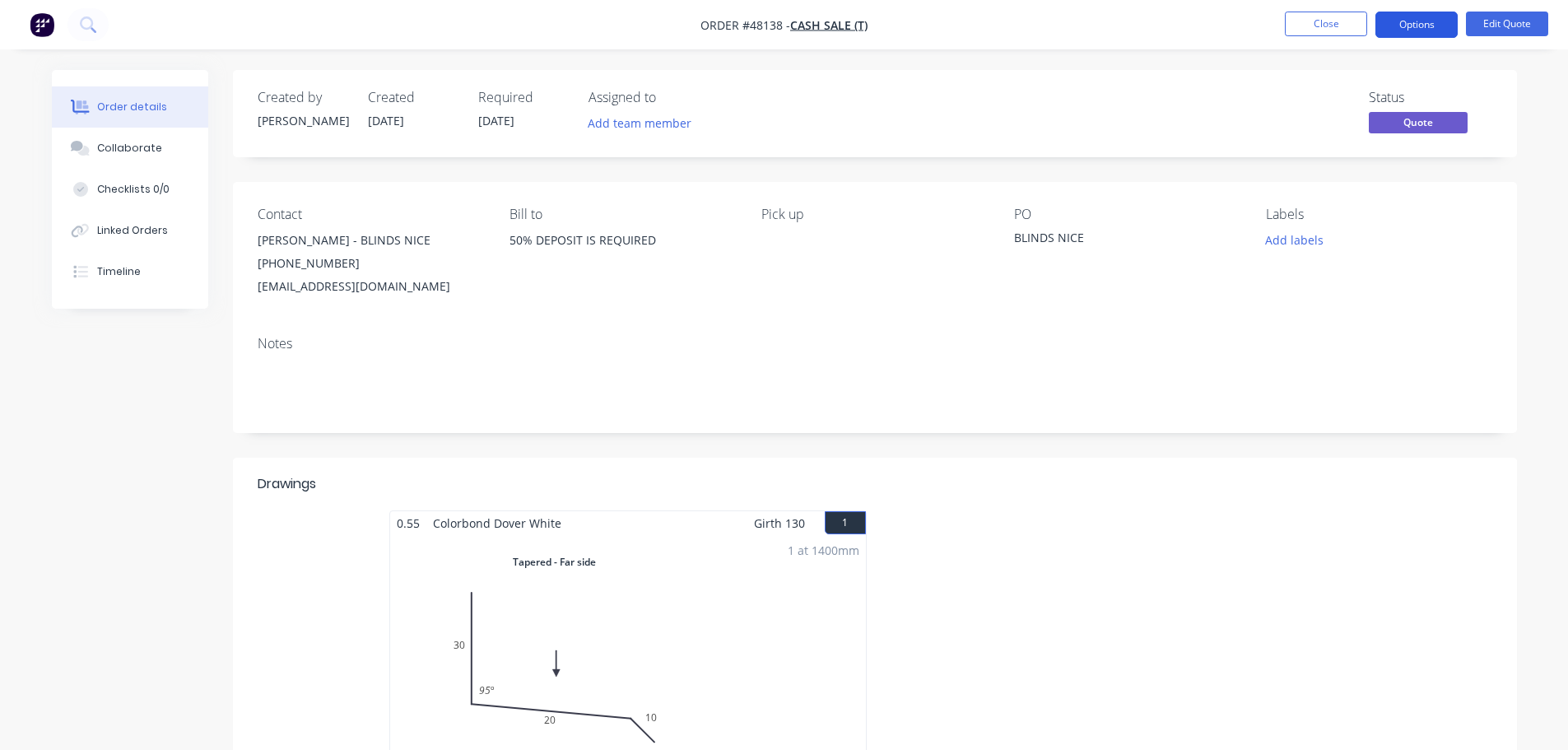
click at [1421, 28] on button "Options" at bounding box center [1417, 24] width 82 height 26
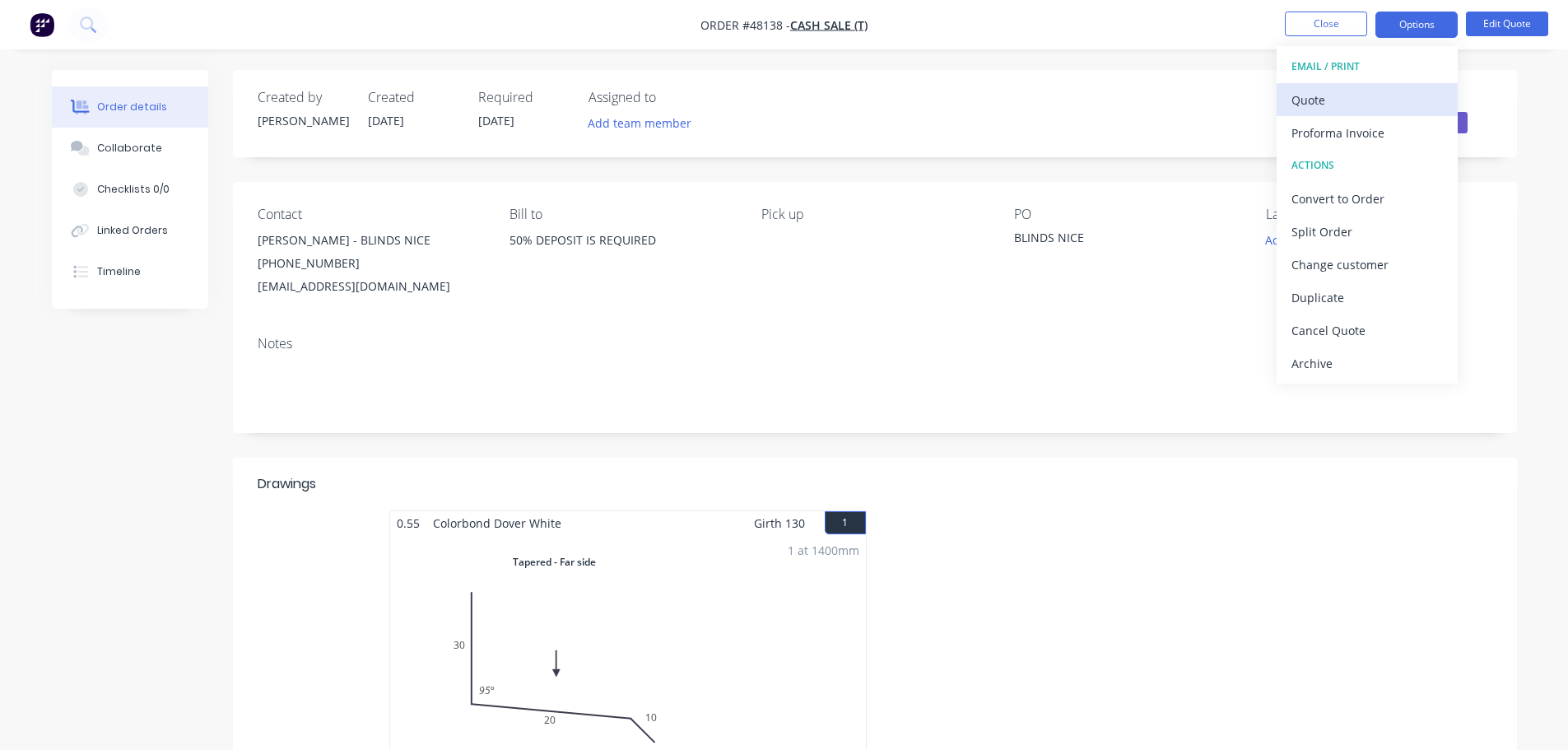
click at [1359, 96] on div "Quote" at bounding box center [1367, 99] width 151 height 23
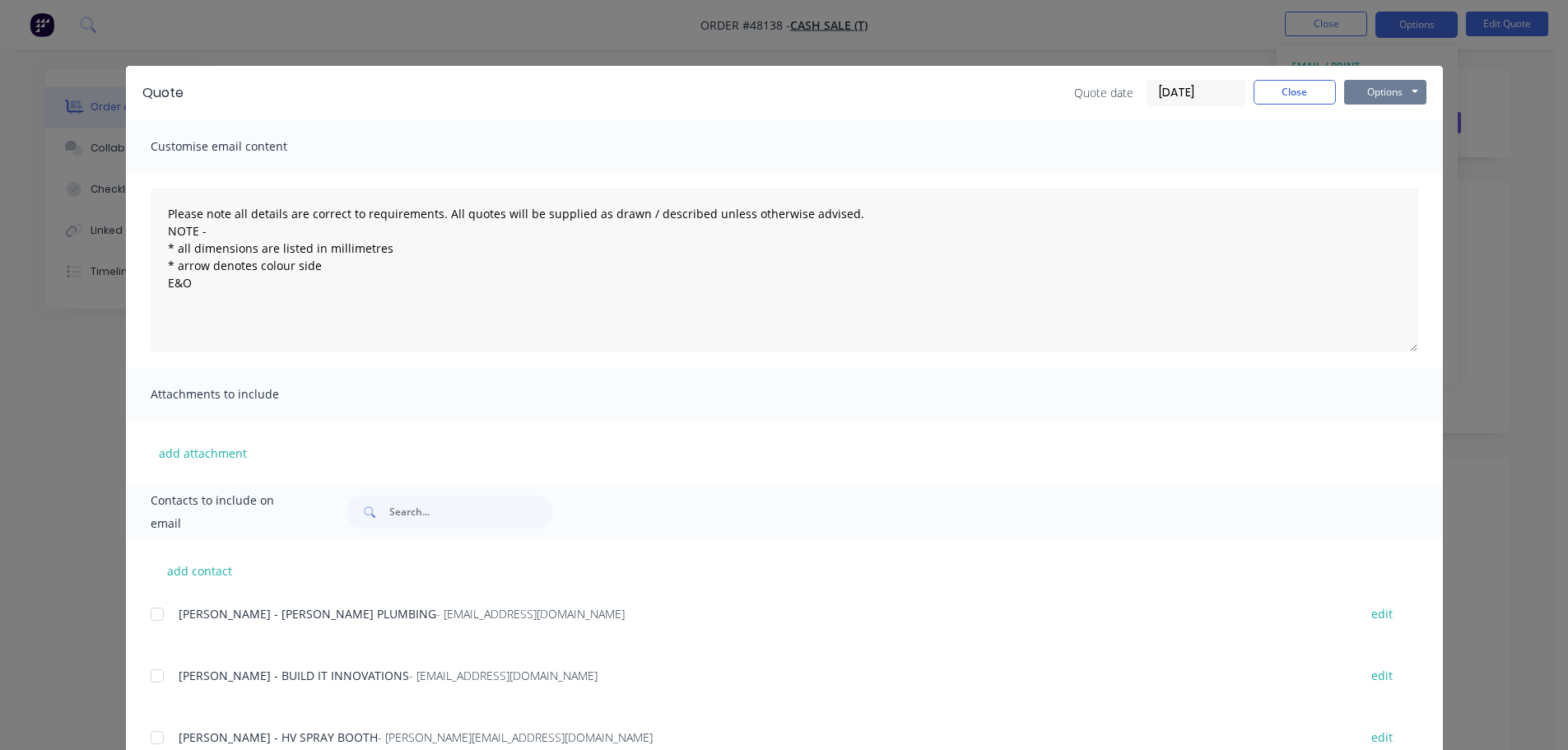
click at [1378, 87] on button "Options" at bounding box center [1386, 92] width 82 height 24
click at [1377, 139] on button "Print" at bounding box center [1397, 148] width 105 height 27
click at [1289, 82] on button "Close" at bounding box center [1295, 92] width 82 height 24
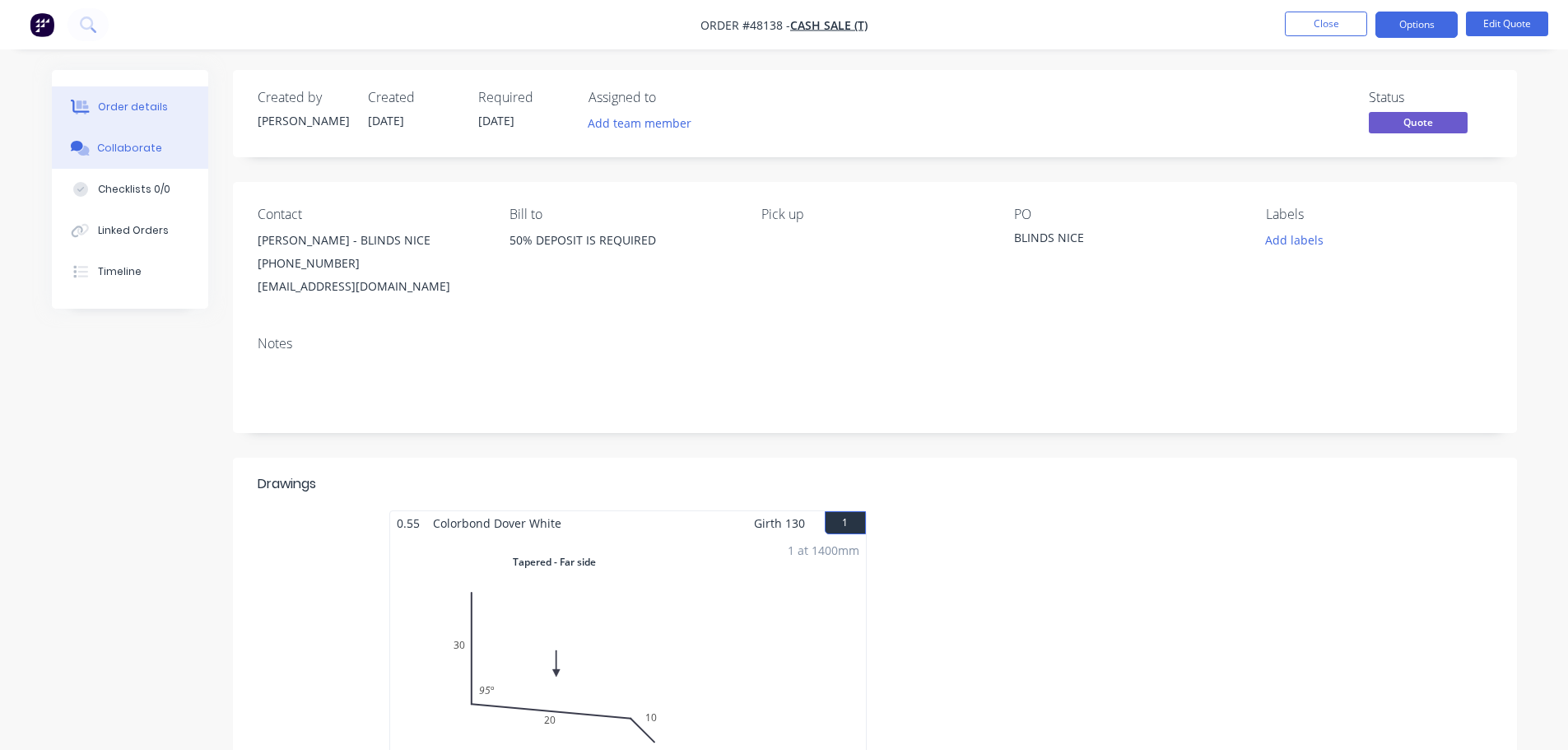
click at [122, 148] on div "Collaborate" at bounding box center [130, 147] width 65 height 15
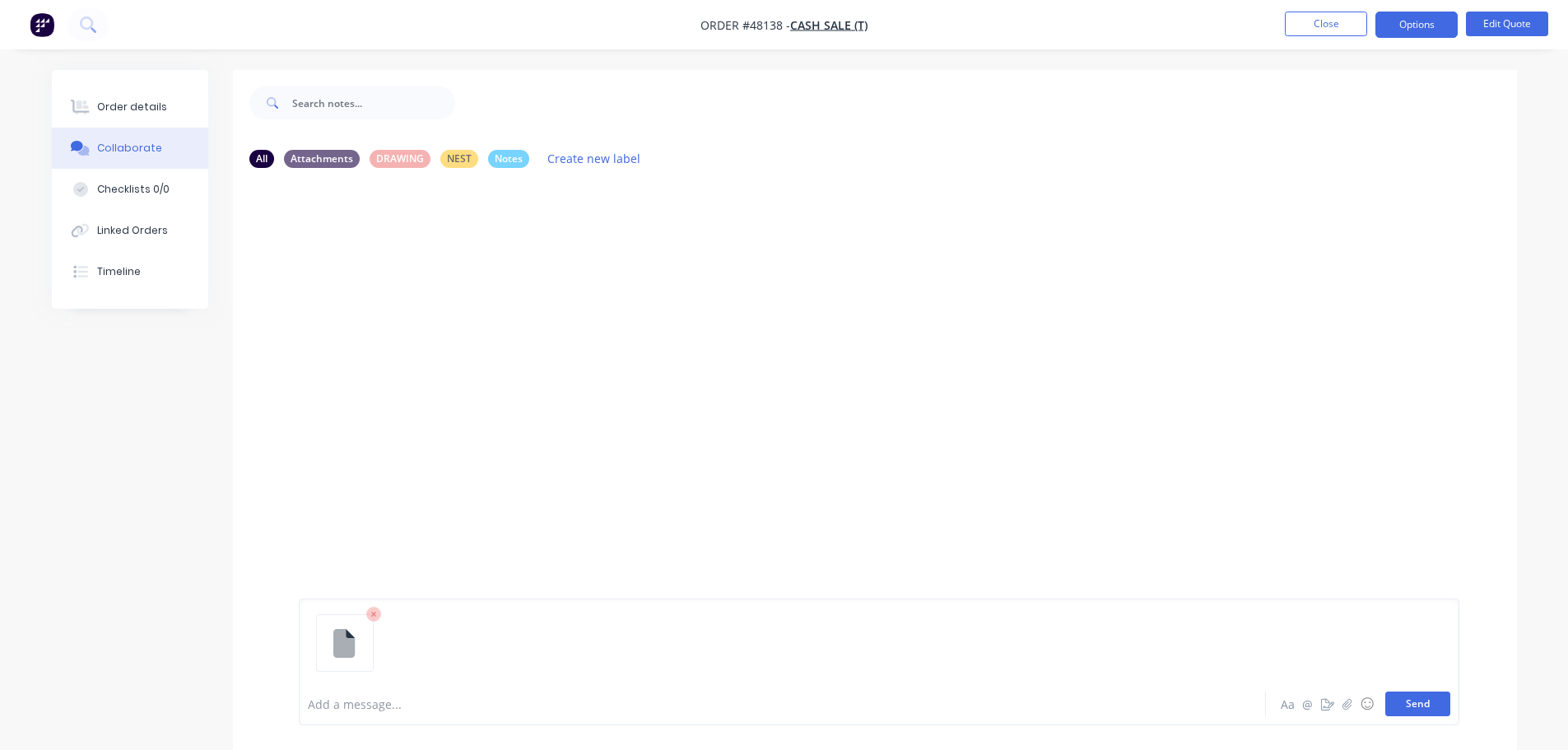
click at [1404, 699] on button "Send" at bounding box center [1418, 703] width 65 height 24
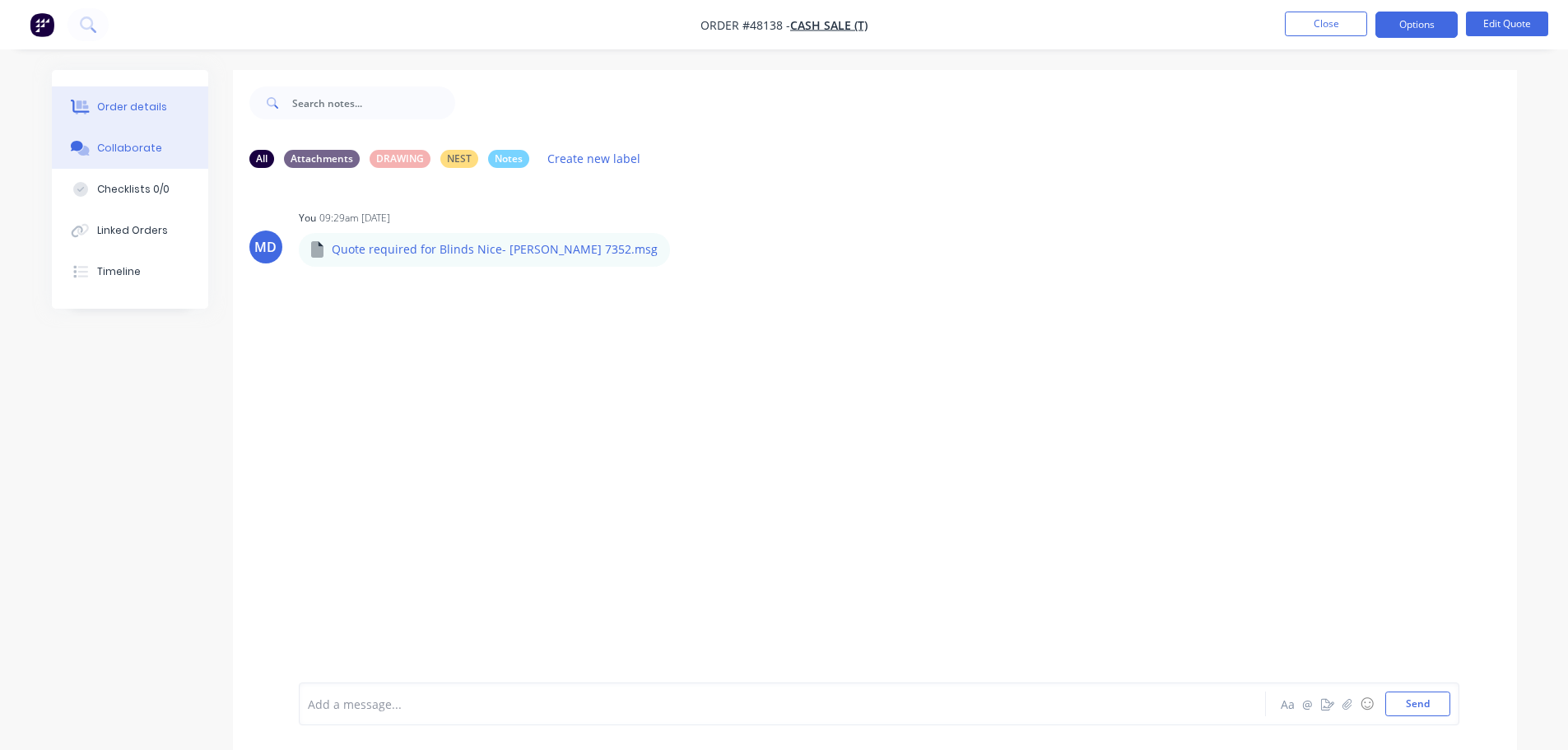
click at [144, 103] on div "Order details" at bounding box center [133, 106] width 70 height 15
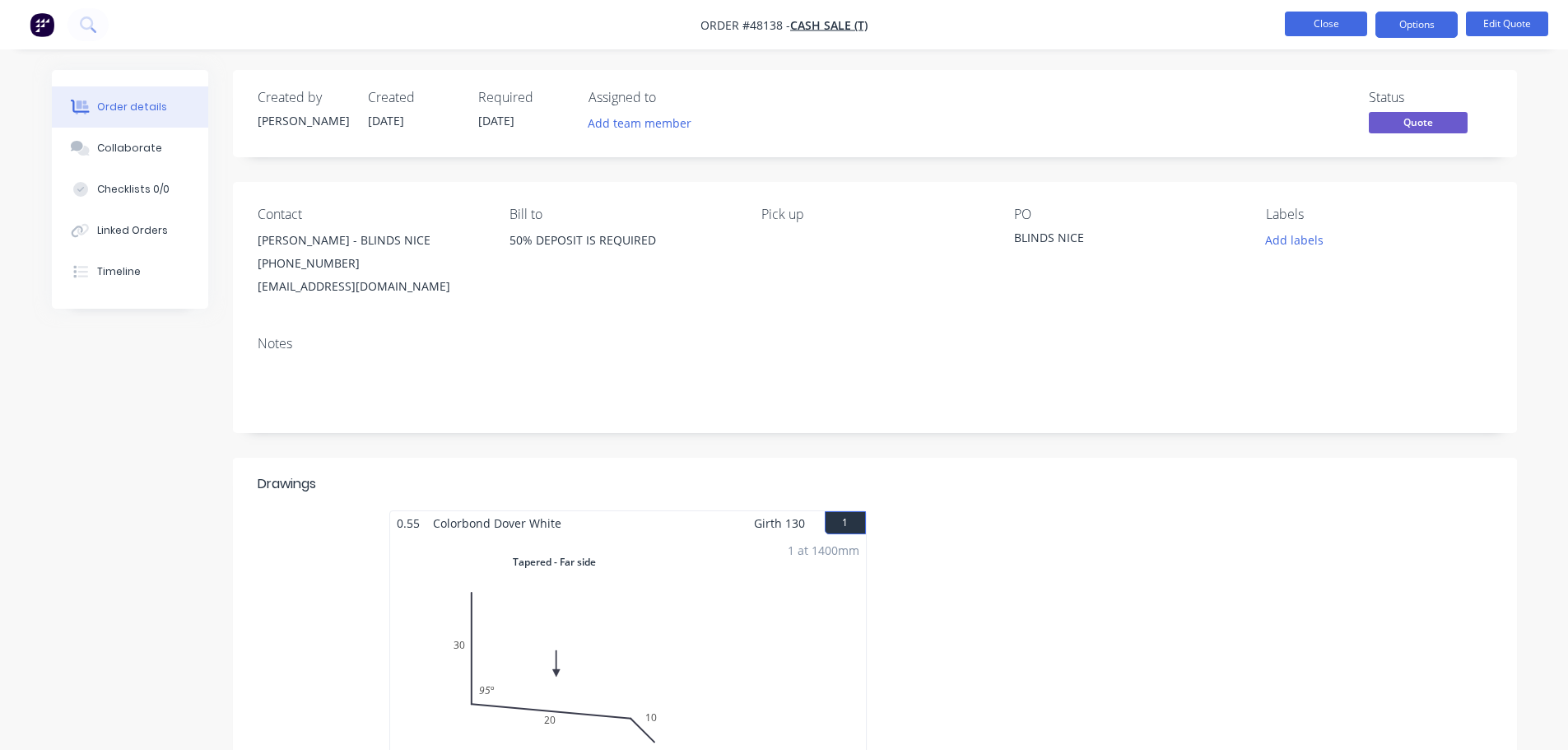
click at [1325, 24] on button "Close" at bounding box center [1326, 23] width 82 height 24
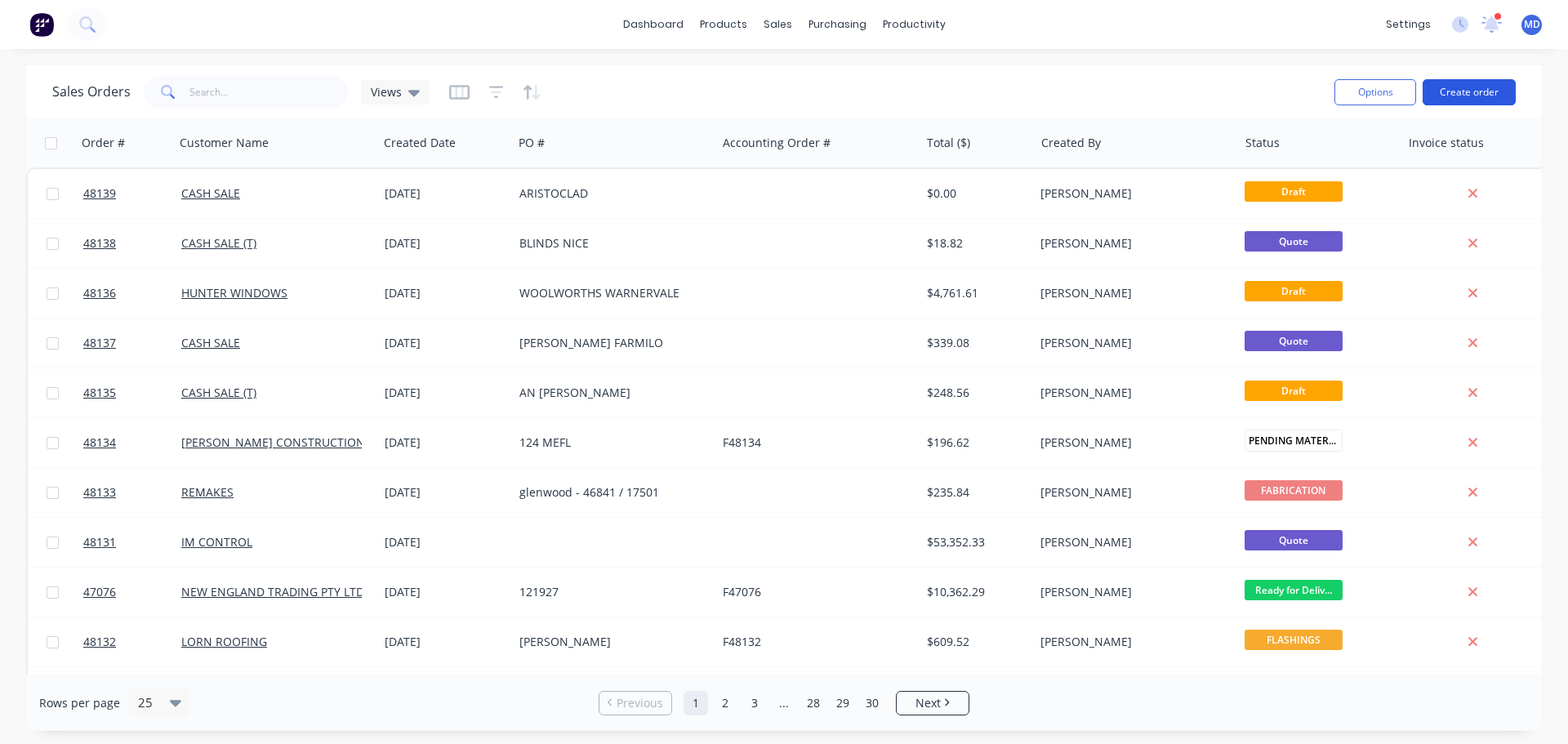
click at [1433, 100] on button "Create order" at bounding box center [1469, 92] width 93 height 26
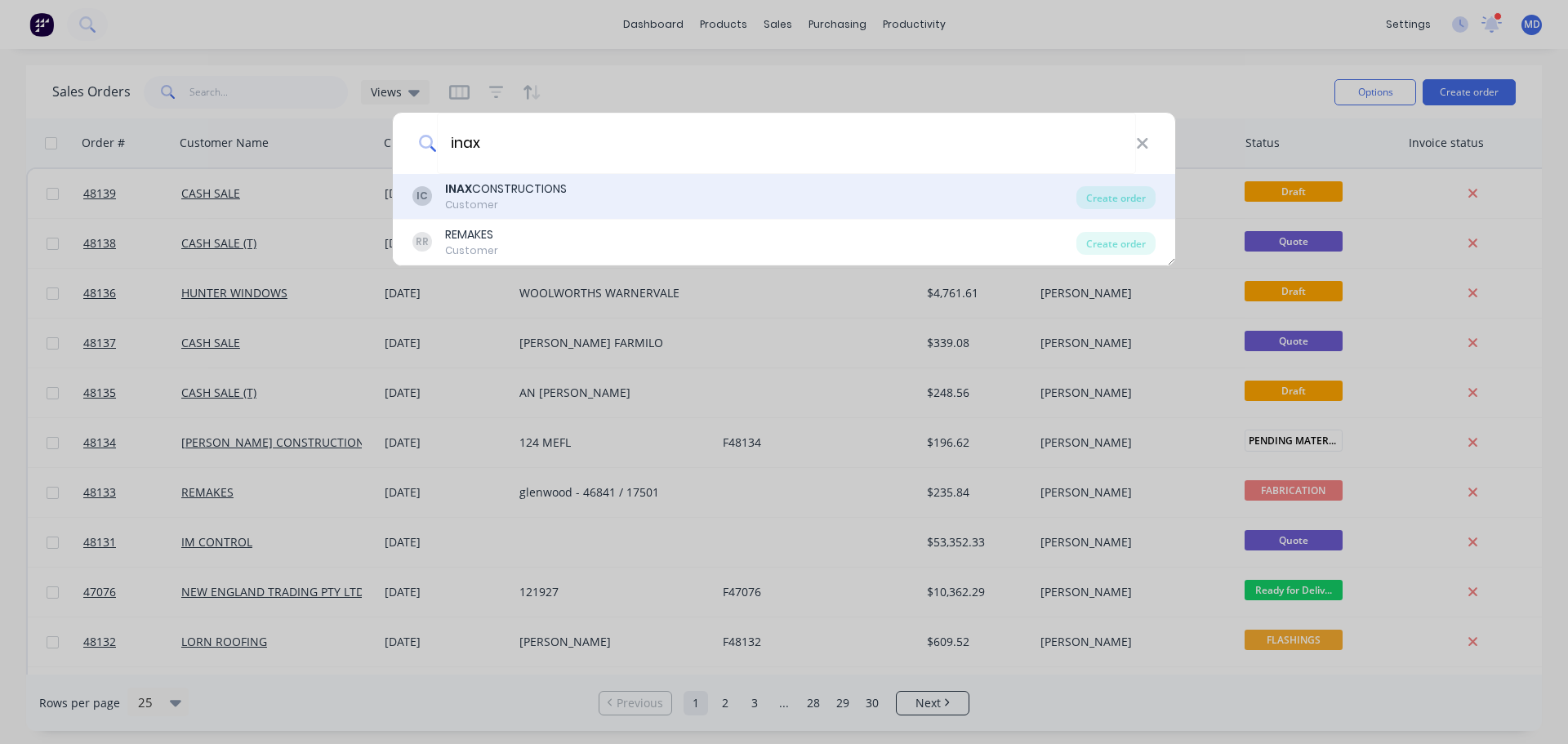
type input "inax"
click at [531, 207] on div "Customer" at bounding box center [506, 204] width 122 height 15
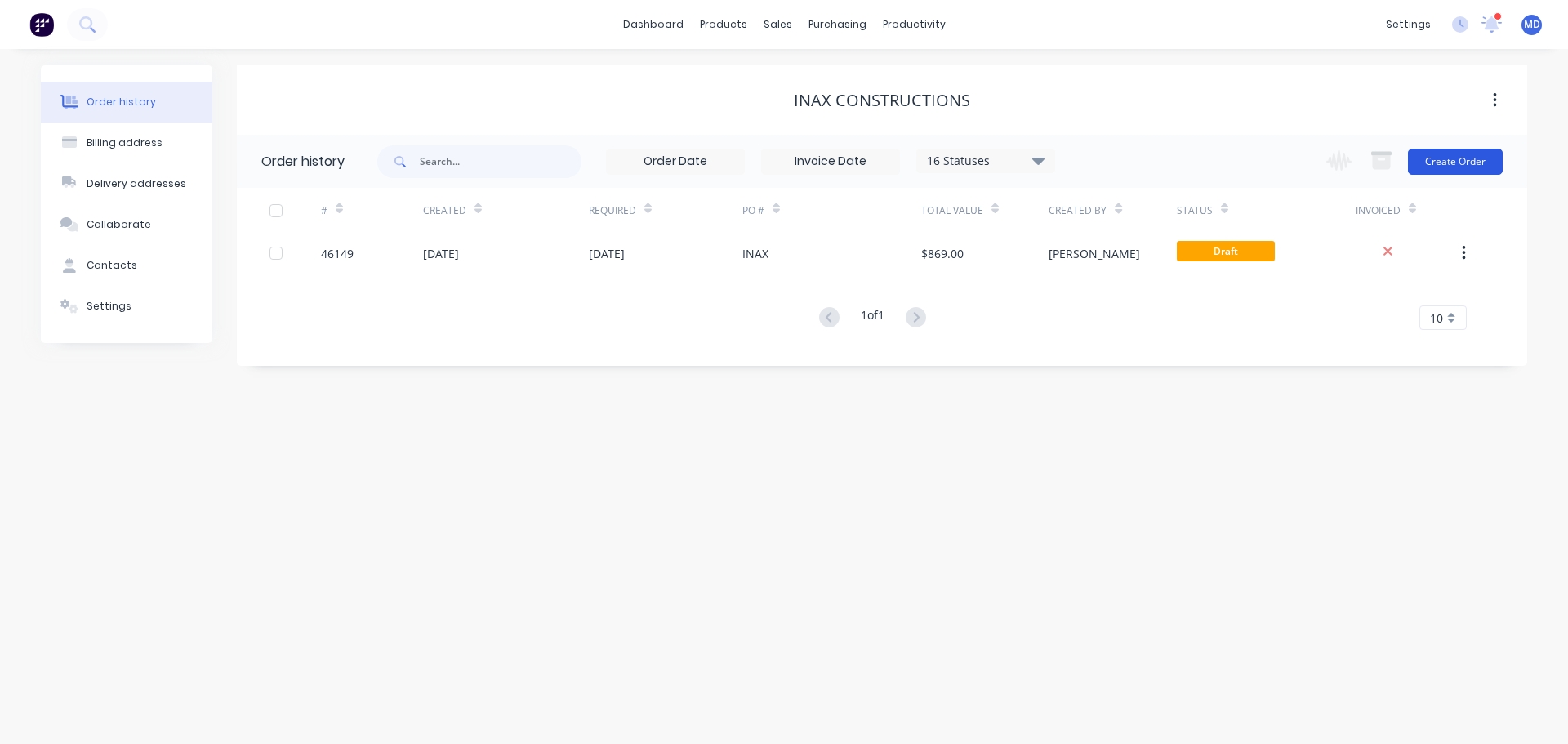
click at [1430, 159] on button "Create Order" at bounding box center [1456, 162] width 95 height 26
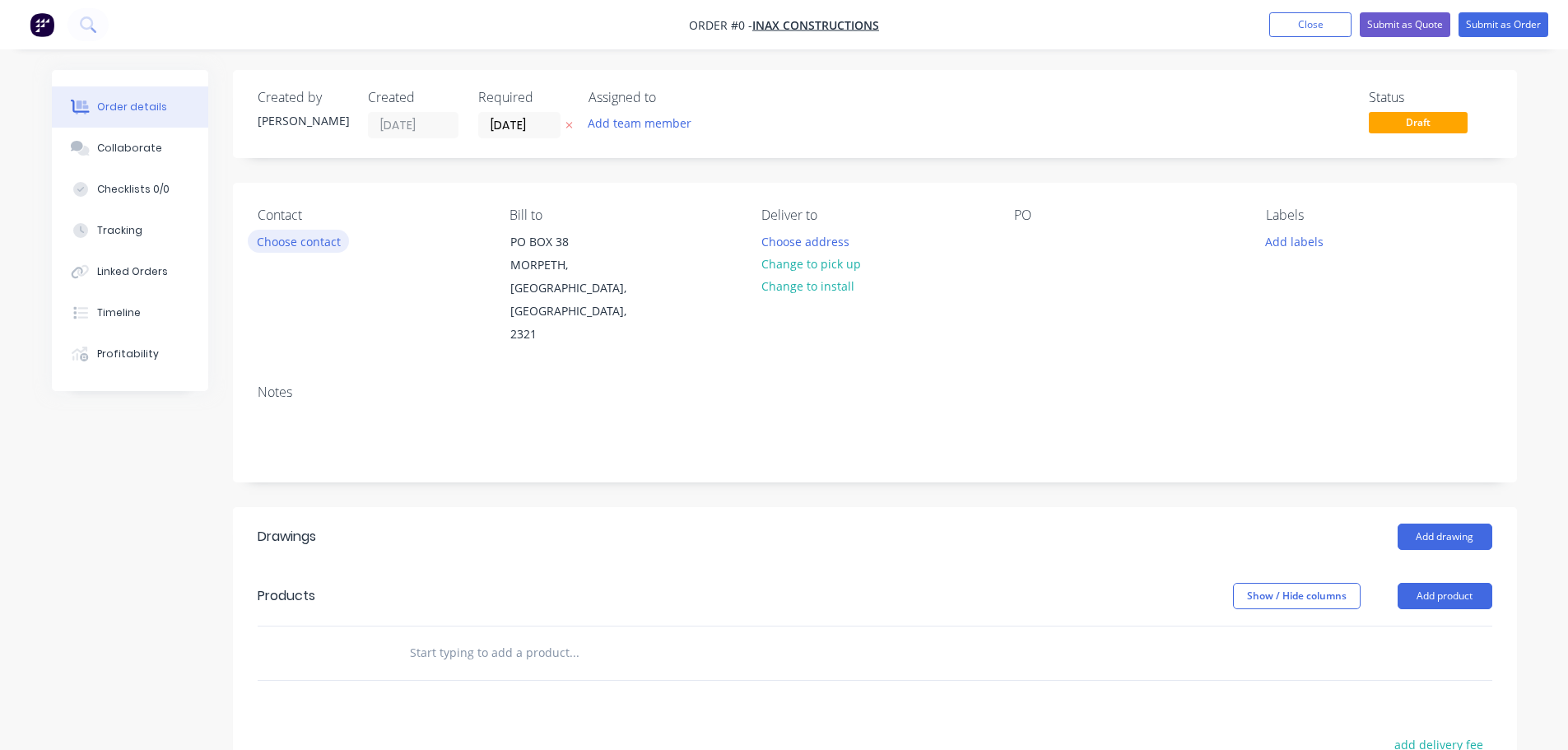
click at [284, 251] on button "Choose contact" at bounding box center [299, 240] width 101 height 22
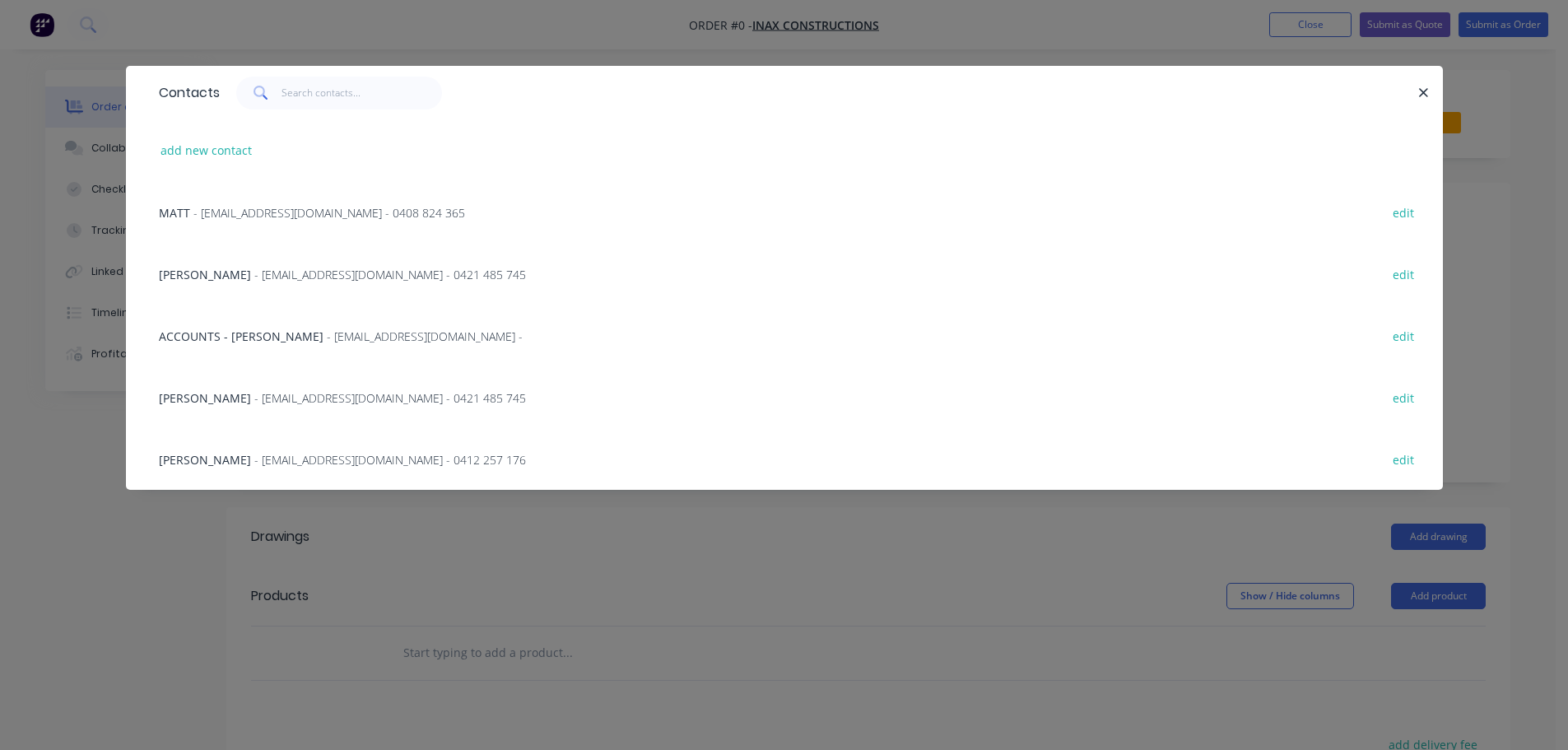
click at [262, 407] on div "[PERSON_NAME] - [EMAIL_ADDRESS][DOMAIN_NAME] - 0421 485 745 edit" at bounding box center [784, 396] width 1267 height 61
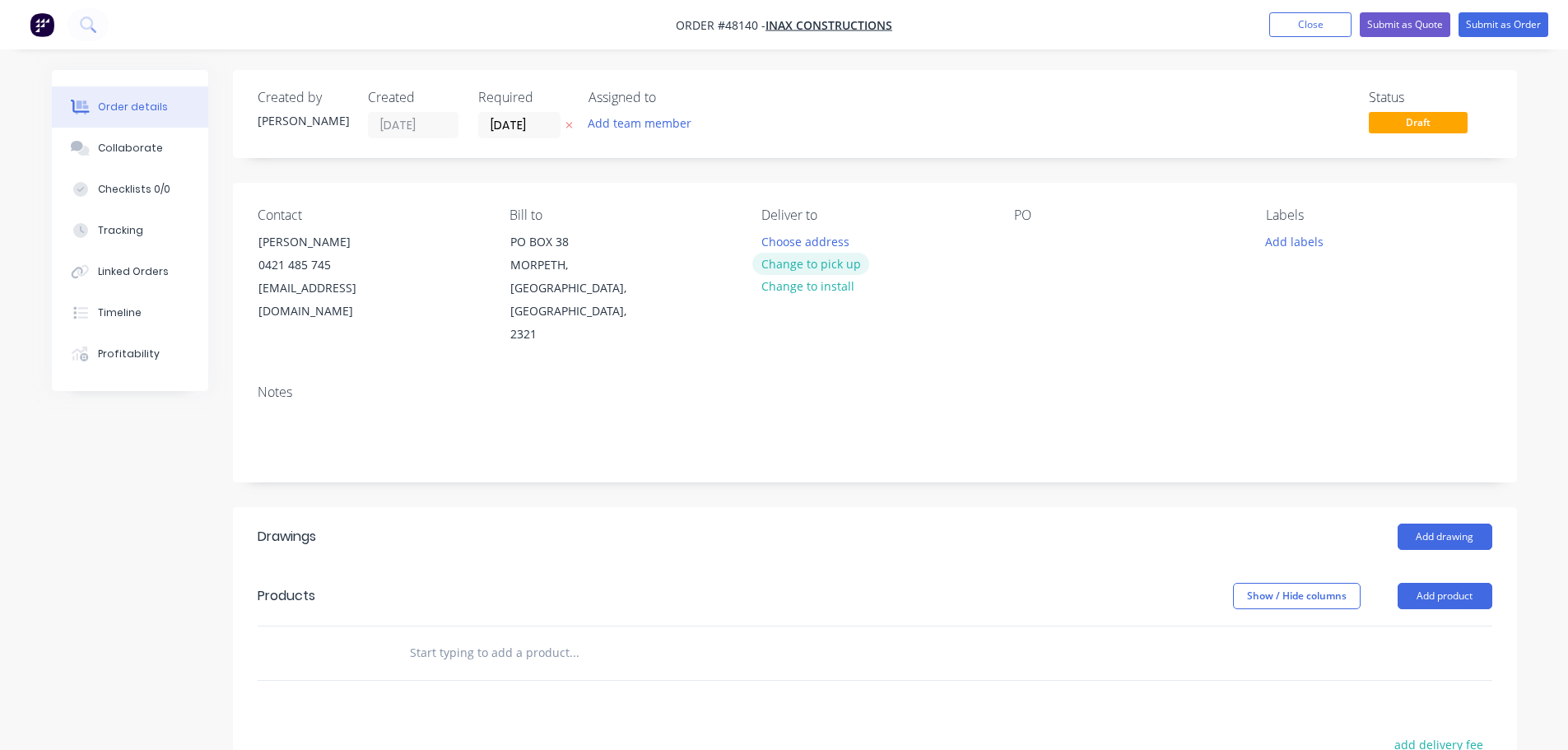
drag, startPoint x: 803, startPoint y: 266, endPoint x: 983, endPoint y: 247, distance: 181.0
click at [804, 266] on button "Change to pick up" at bounding box center [811, 263] width 117 height 22
click at [1030, 245] on div at bounding box center [1026, 241] width 26 height 23
click at [1451, 524] on button "Add drawing" at bounding box center [1445, 536] width 95 height 26
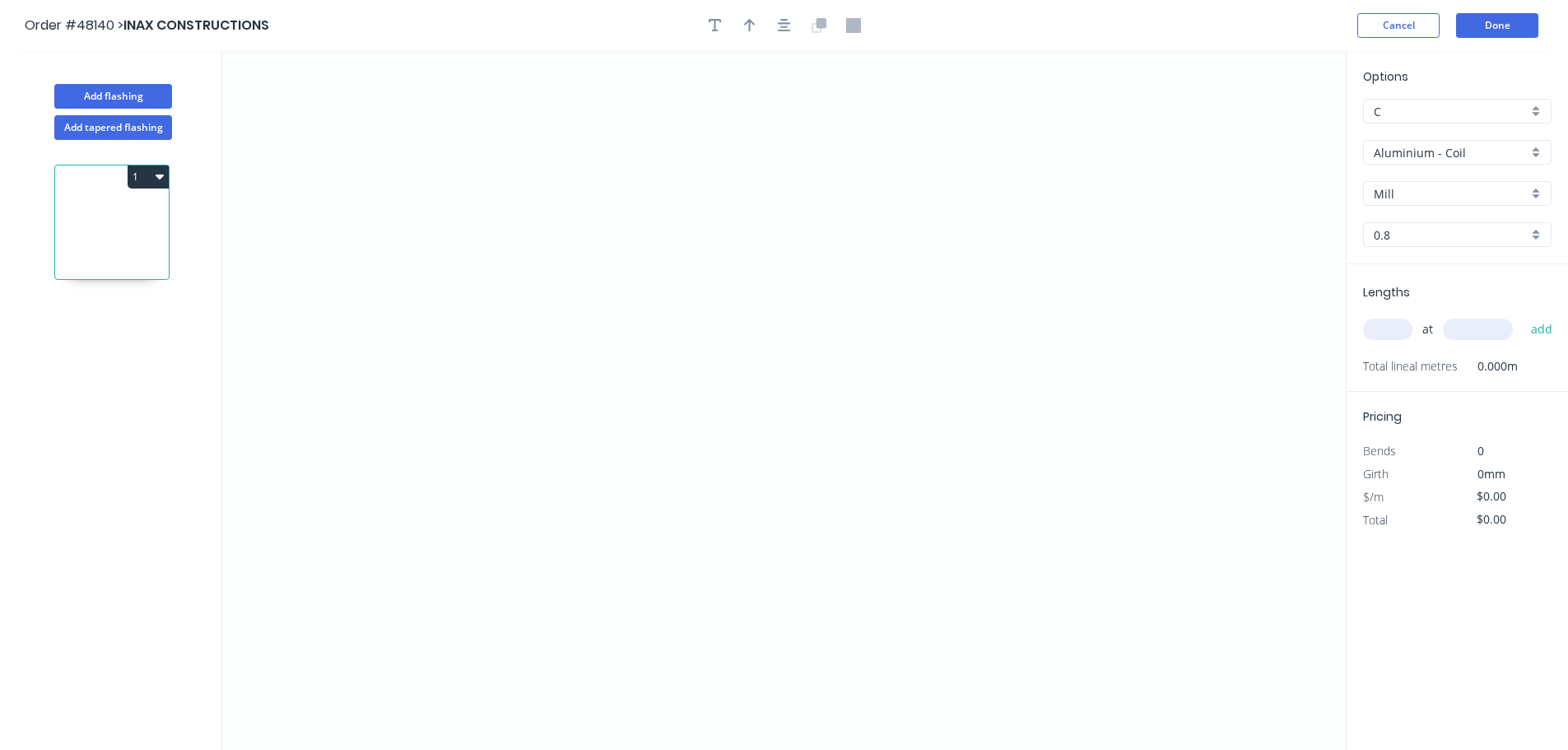
click at [1431, 146] on input "Aluminium - Coil" at bounding box center [1451, 153] width 154 height 18
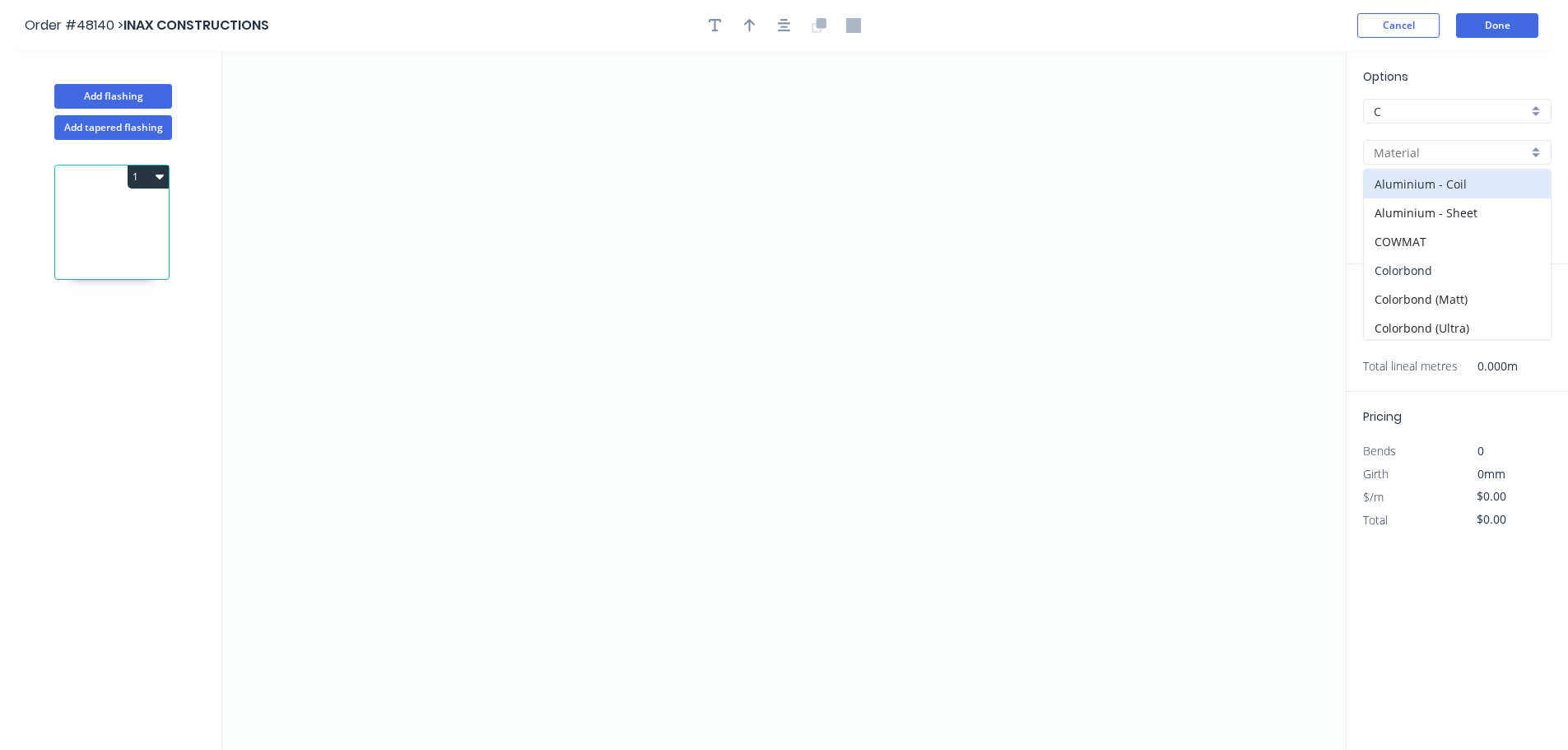
click at [1427, 266] on div "Colorbond" at bounding box center [1458, 270] width 187 height 29
type input "Colorbond"
type input "Basalt"
type input "0.55"
click at [1422, 204] on div "Basalt" at bounding box center [1457, 193] width 188 height 24
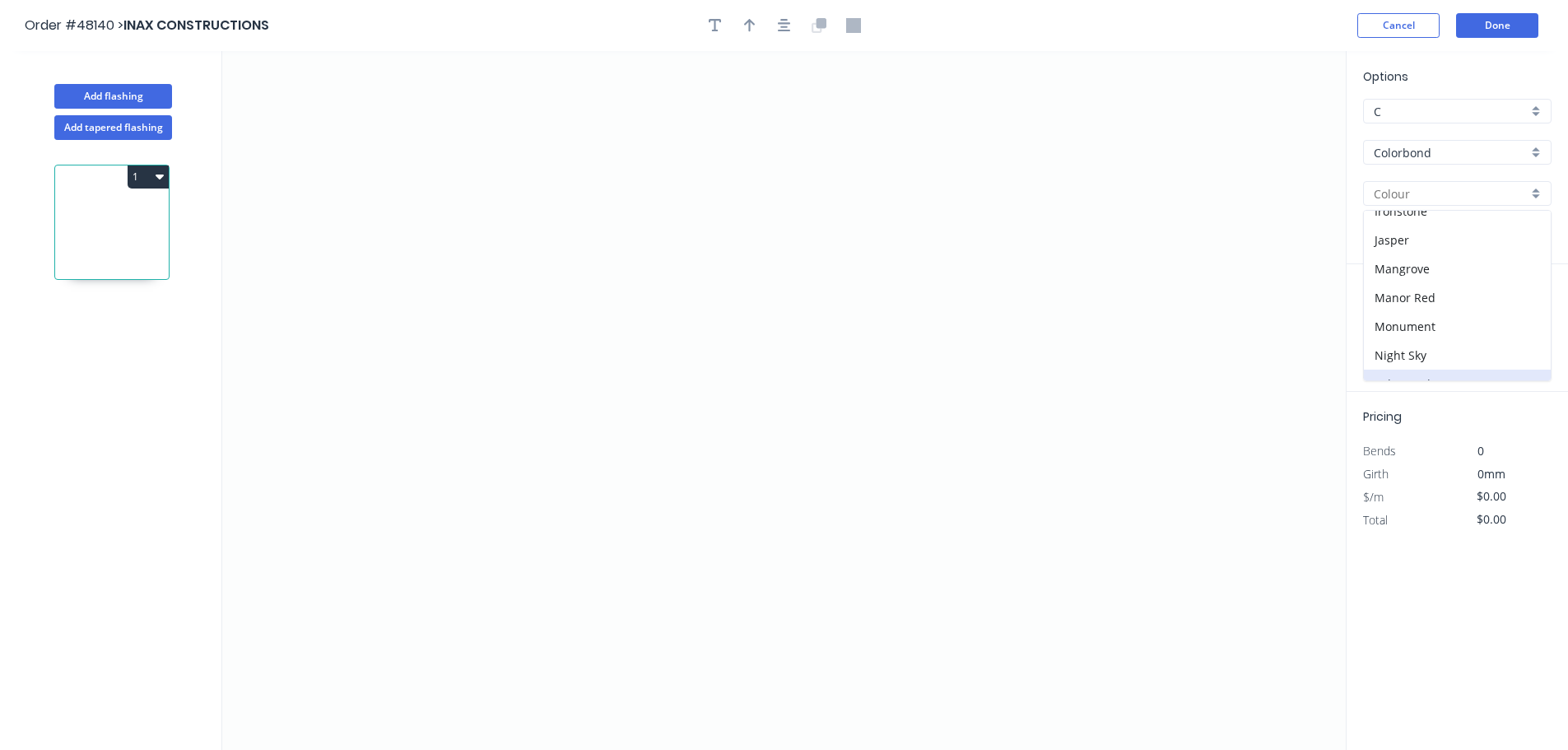
scroll to position [329, 0]
click at [1429, 335] on div "Night Sky" at bounding box center [1458, 328] width 187 height 29
type input "Night Sky"
click at [798, 250] on icon "0" at bounding box center [784, 400] width 1124 height 698
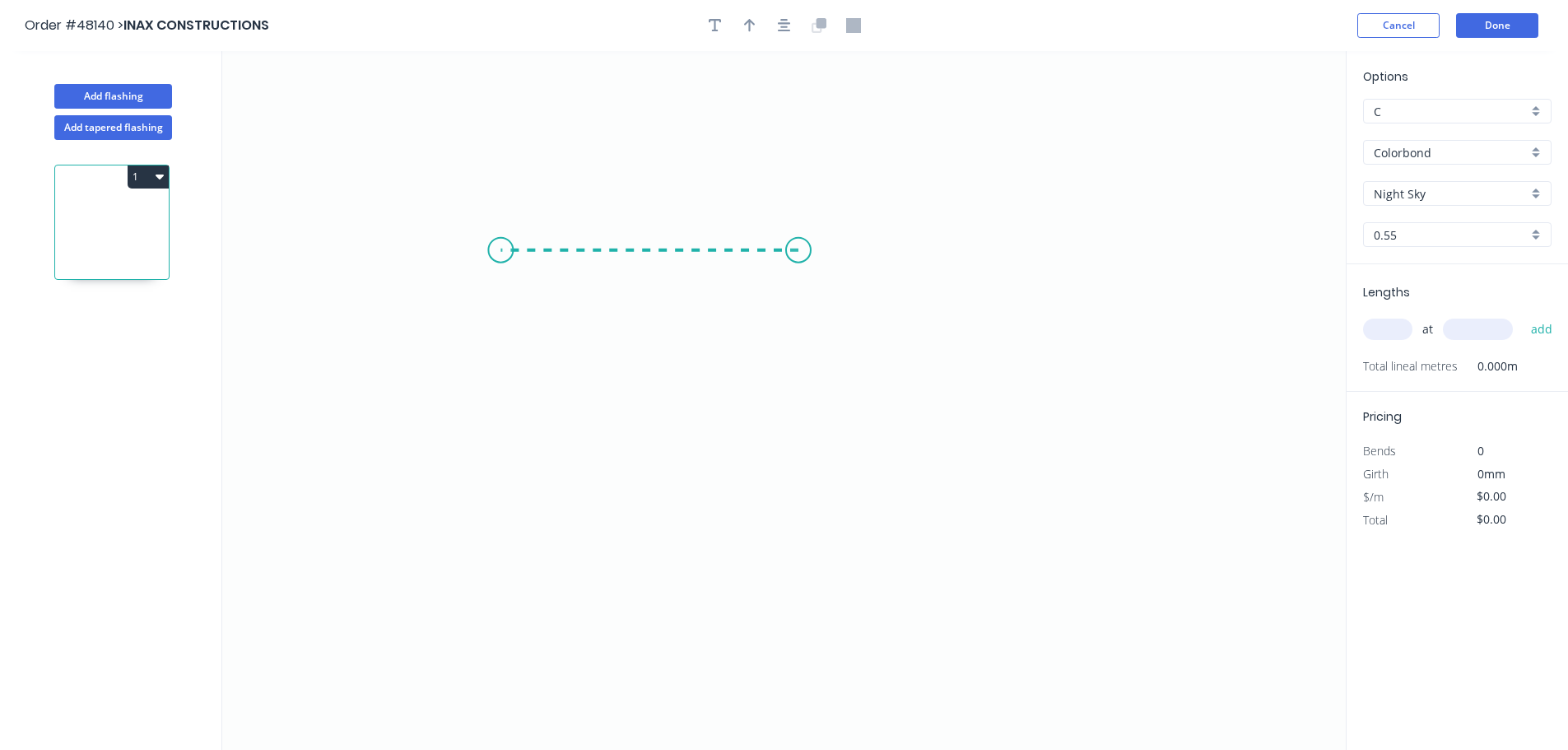
drag, startPoint x: 501, startPoint y: 253, endPoint x: 461, endPoint y: 430, distance: 181.5
click at [501, 254] on icon "0" at bounding box center [784, 400] width 1124 height 698
click at [487, 489] on icon "0 ?" at bounding box center [784, 400] width 1124 height 698
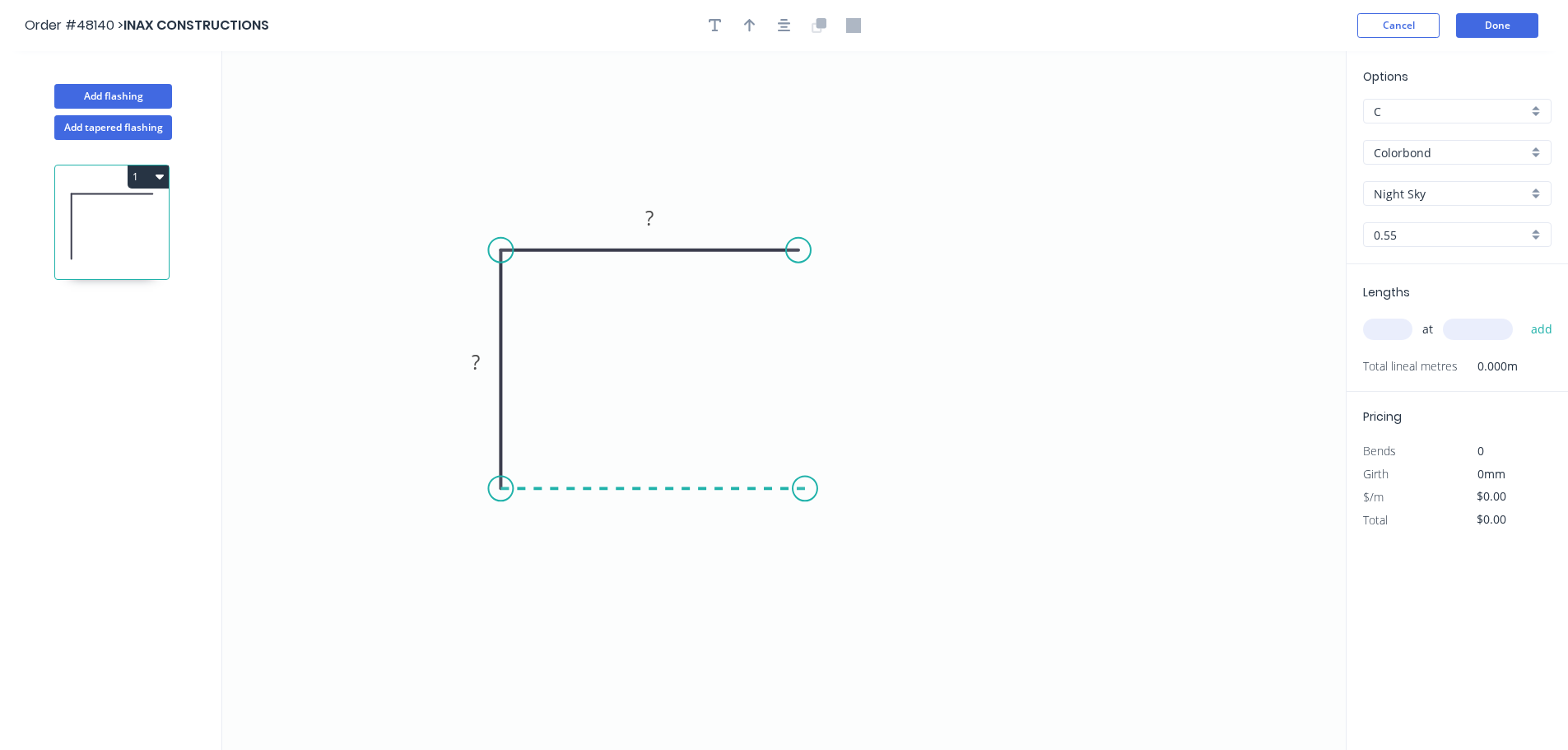
click at [805, 479] on icon "0 ? ?" at bounding box center [784, 400] width 1124 height 698
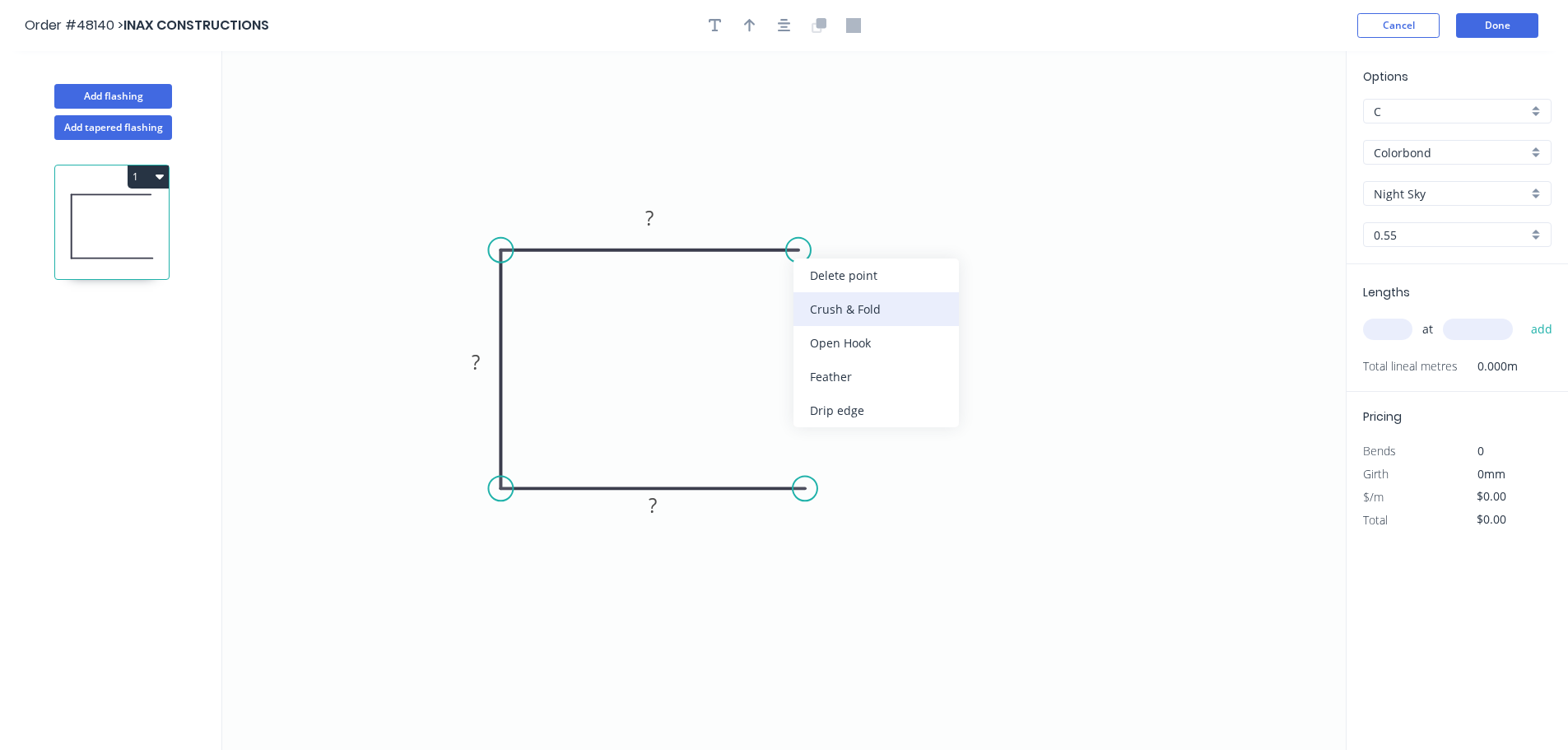
drag, startPoint x: 811, startPoint y: 304, endPoint x: 784, endPoint y: 245, distance: 64.9
click at [811, 303] on div "Crush & Fold" at bounding box center [876, 309] width 166 height 34
click at [802, 294] on div "Flip bend" at bounding box center [880, 306] width 166 height 34
click at [827, 540] on div "Crush & Fold" at bounding box center [884, 540] width 166 height 34
click at [797, 519] on tspan "10" at bounding box center [794, 516] width 23 height 27
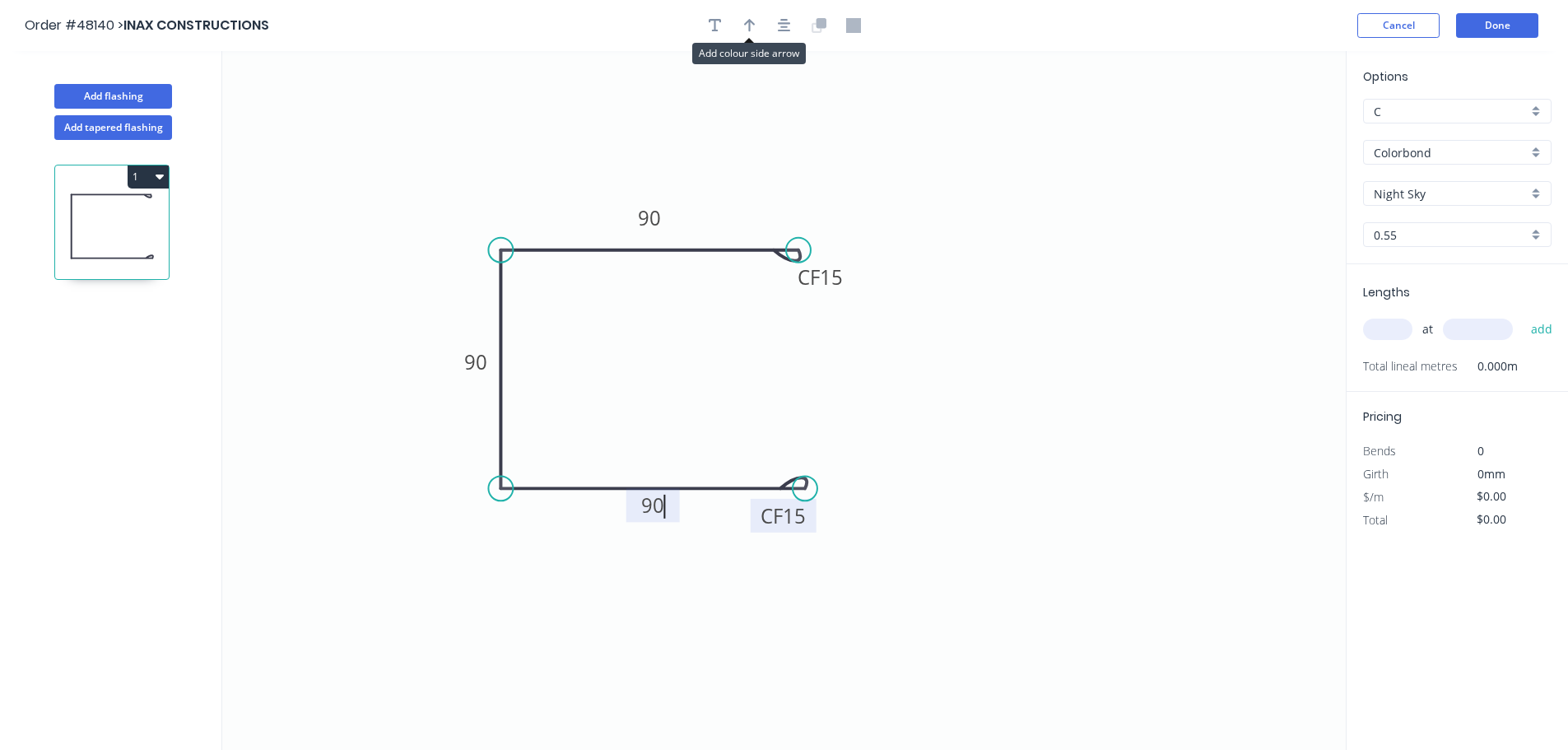
drag, startPoint x: 741, startPoint y: 23, endPoint x: 1011, endPoint y: 98, distance: 280.2
click at [741, 23] on button "button" at bounding box center [749, 24] width 24 height 24
type input "$16.91"
drag, startPoint x: 1263, startPoint y: 130, endPoint x: 704, endPoint y: 203, distance: 563.7
click at [566, 218] on icon at bounding box center [558, 199] width 15 height 53
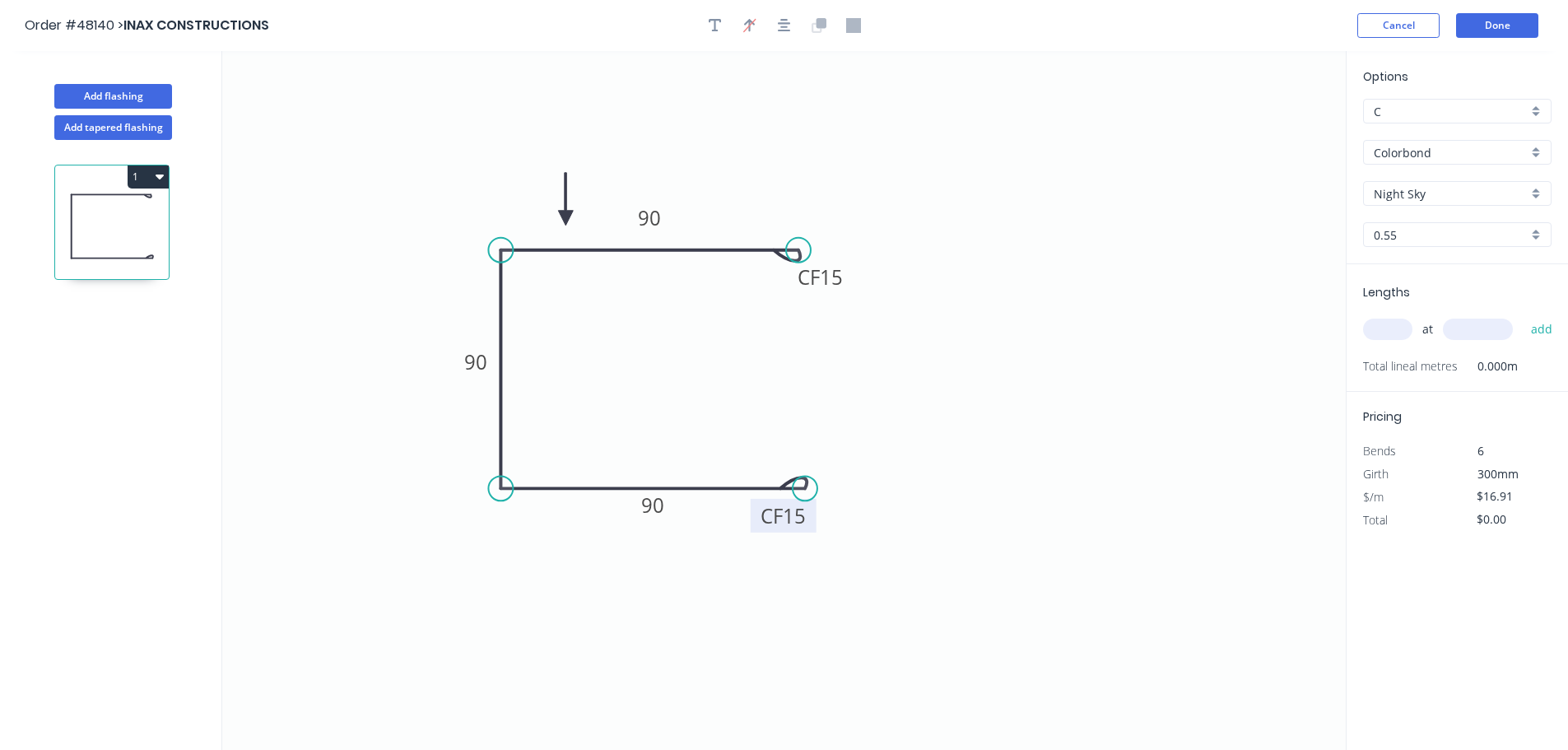
click at [1398, 329] on input "text" at bounding box center [1387, 330] width 50 height 21
type input "3"
type input "2700"
click at [1523, 315] on button "add" at bounding box center [1543, 329] width 39 height 28
type input "$136.97"
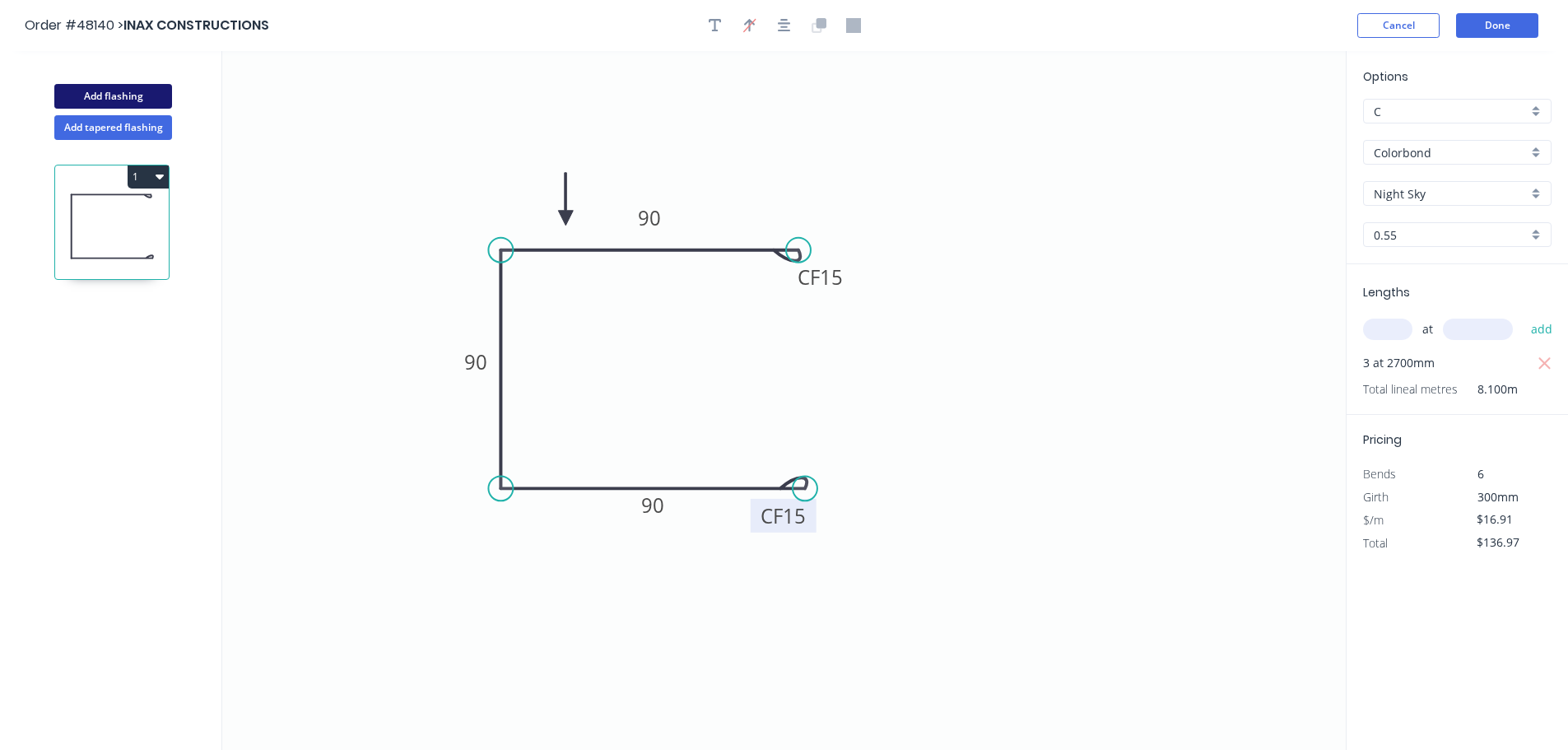
click at [96, 105] on button "Add flashing" at bounding box center [113, 96] width 118 height 24
type input "$0.00"
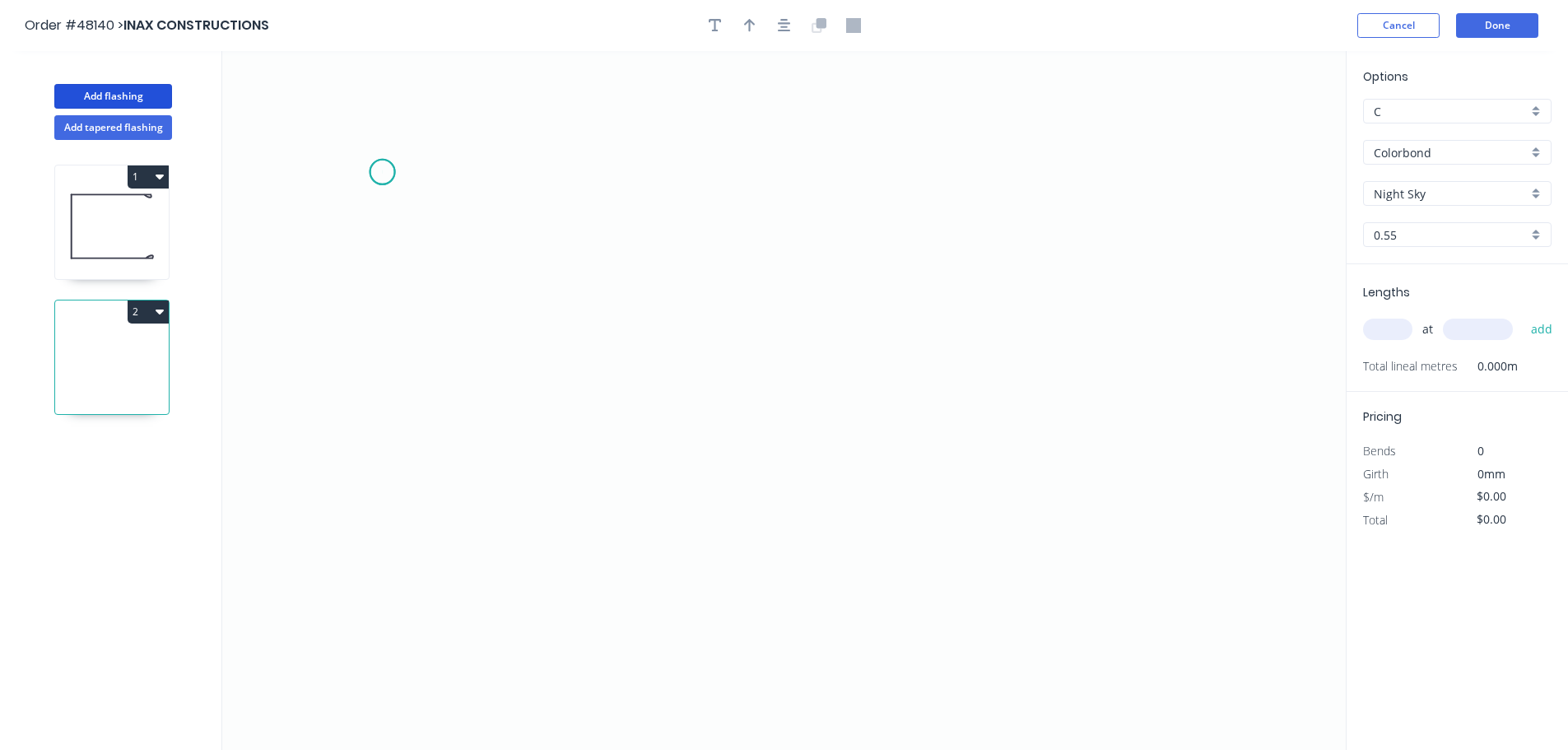
click at [382, 172] on icon "0" at bounding box center [784, 400] width 1124 height 698
click at [385, 302] on icon "0" at bounding box center [784, 400] width 1124 height 698
click at [658, 301] on icon "0 ?" at bounding box center [784, 400] width 1124 height 698
drag, startPoint x: 666, startPoint y: 587, endPoint x: 704, endPoint y: 587, distance: 38.0
click at [667, 587] on icon "0 ? ?" at bounding box center [784, 400] width 1124 height 698
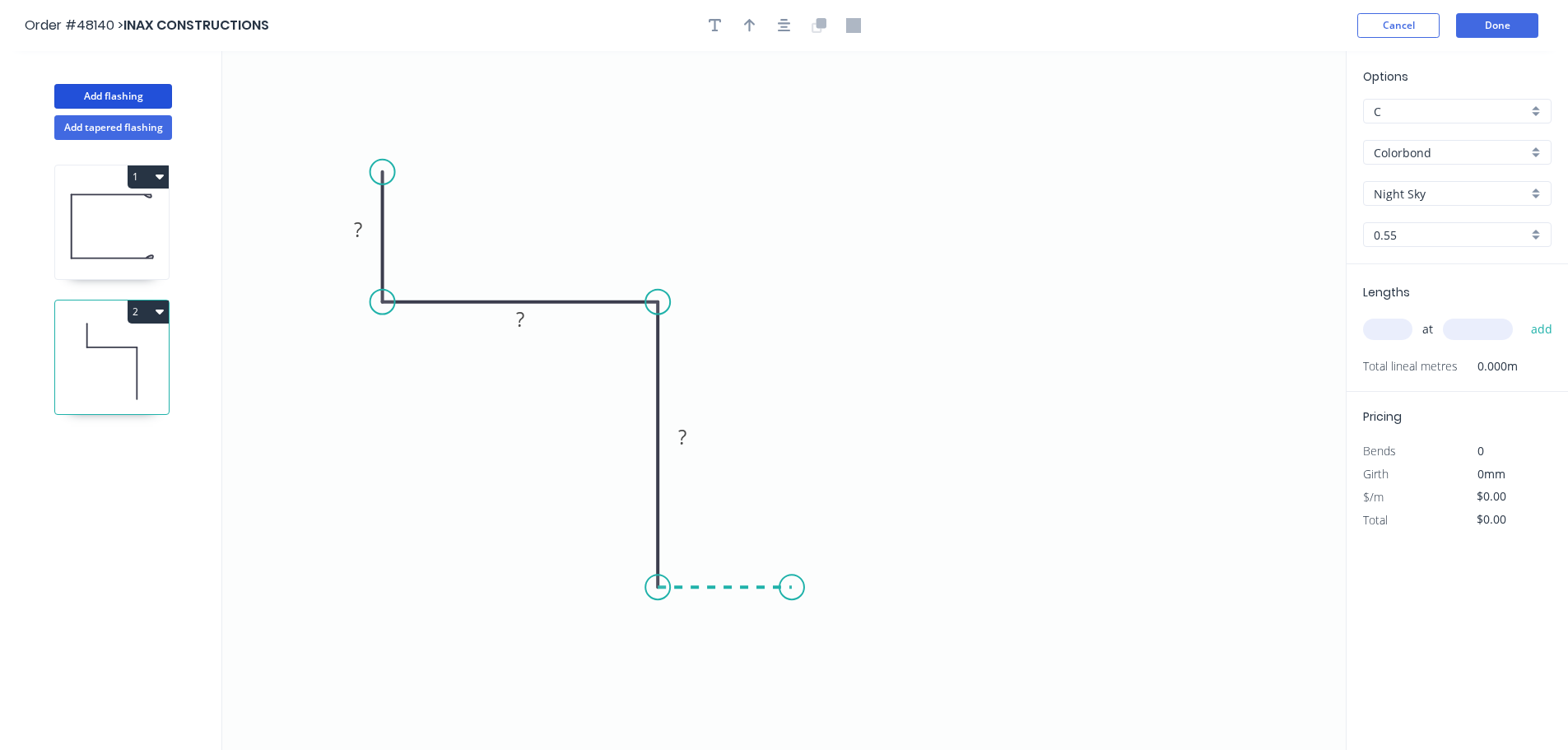
click at [792, 583] on icon "0 ? ? ?" at bounding box center [784, 400] width 1124 height 698
click at [820, 635] on div "Crush & Fold" at bounding box center [886, 636] width 166 height 34
click at [815, 642] on div "Flip bend" at bounding box center [870, 646] width 166 height 34
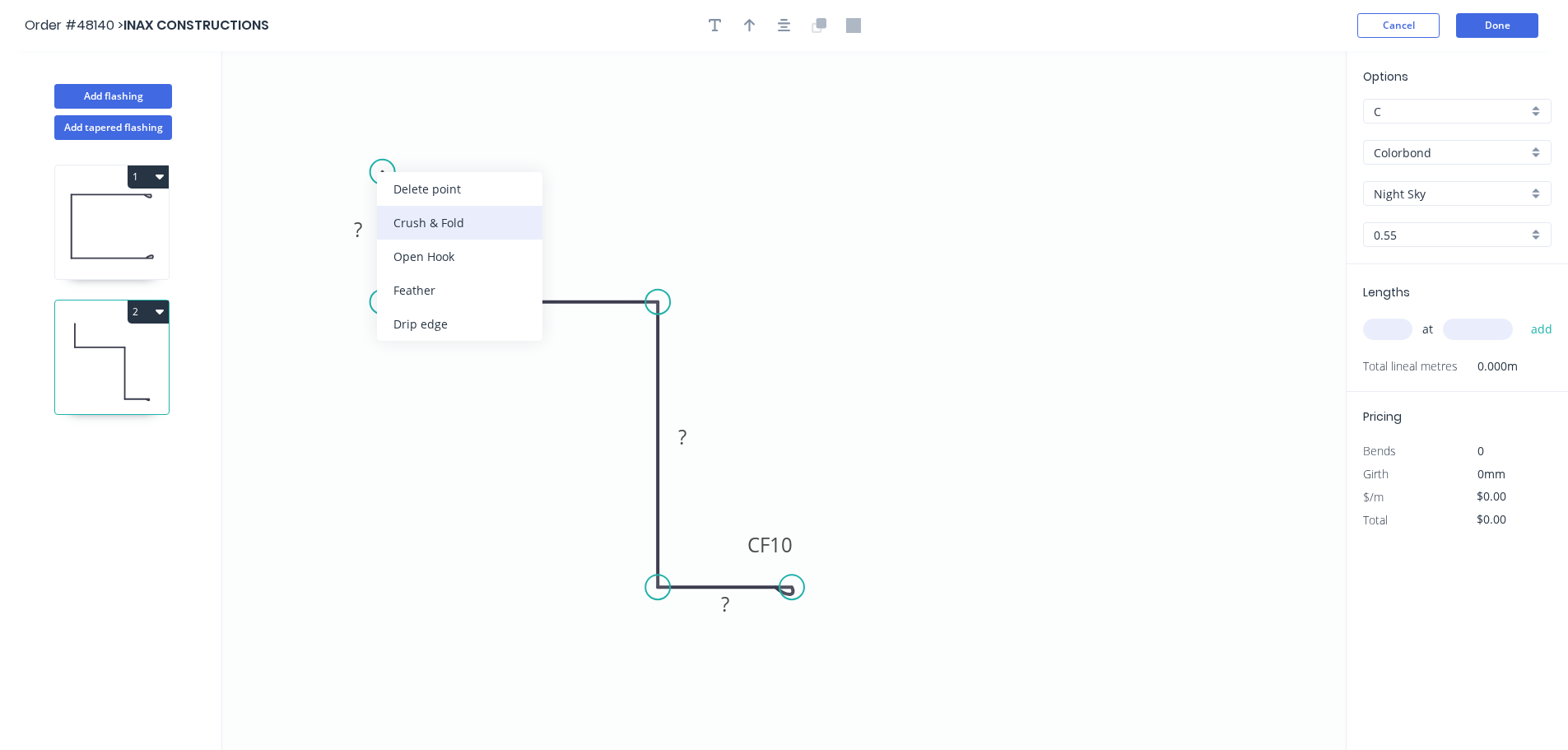
click at [412, 223] on div "Crush & Fold" at bounding box center [460, 222] width 166 height 34
click at [429, 192] on tspan "10" at bounding box center [429, 185] width 23 height 27
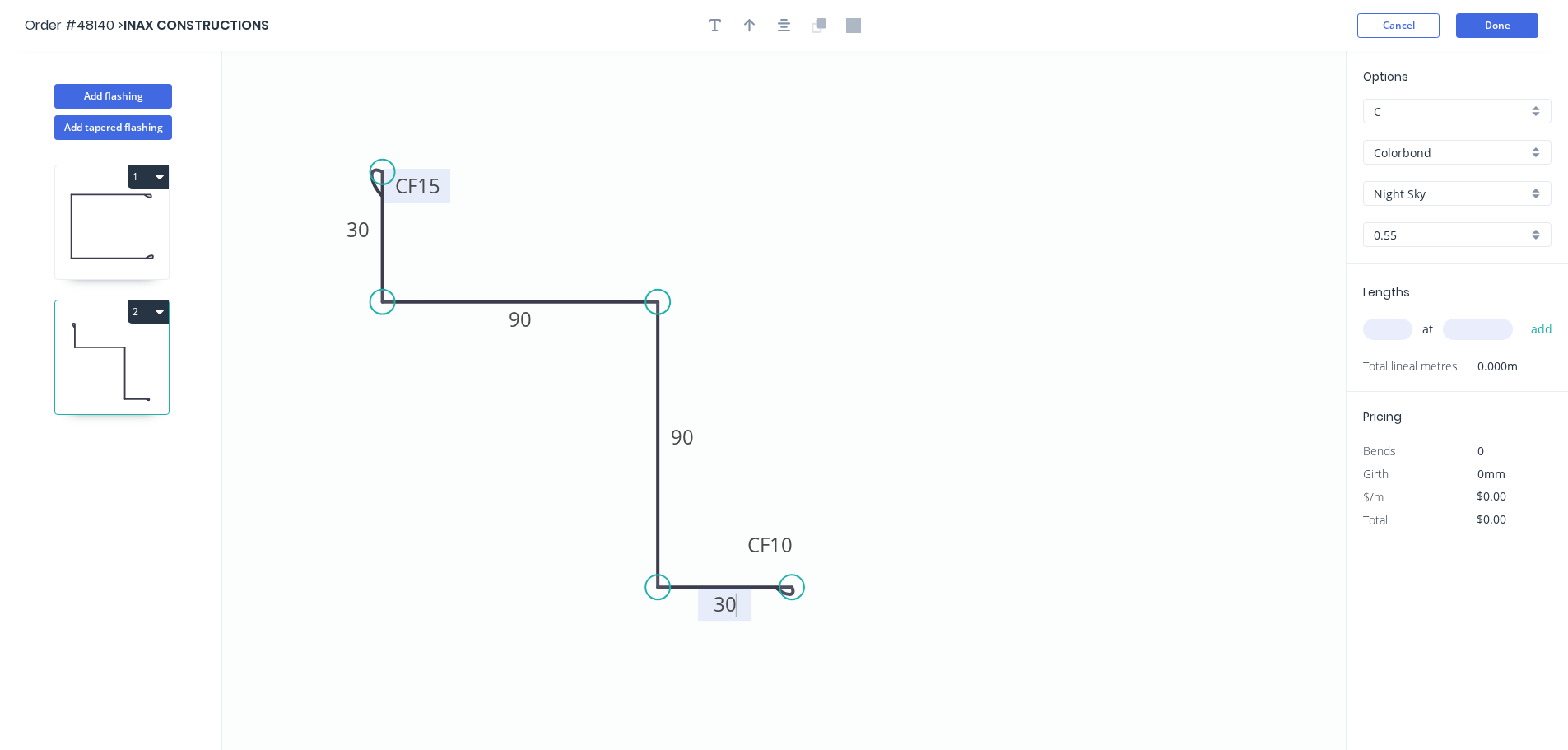
type input "$18.15"
drag, startPoint x: 749, startPoint y: 22, endPoint x: 1195, endPoint y: 149, distance: 463.7
click at [750, 23] on icon "button" at bounding box center [750, 24] width 12 height 13
drag, startPoint x: 1262, startPoint y: 130, endPoint x: 525, endPoint y: 250, distance: 746.7
click at [525, 250] on icon at bounding box center [525, 231] width 15 height 53
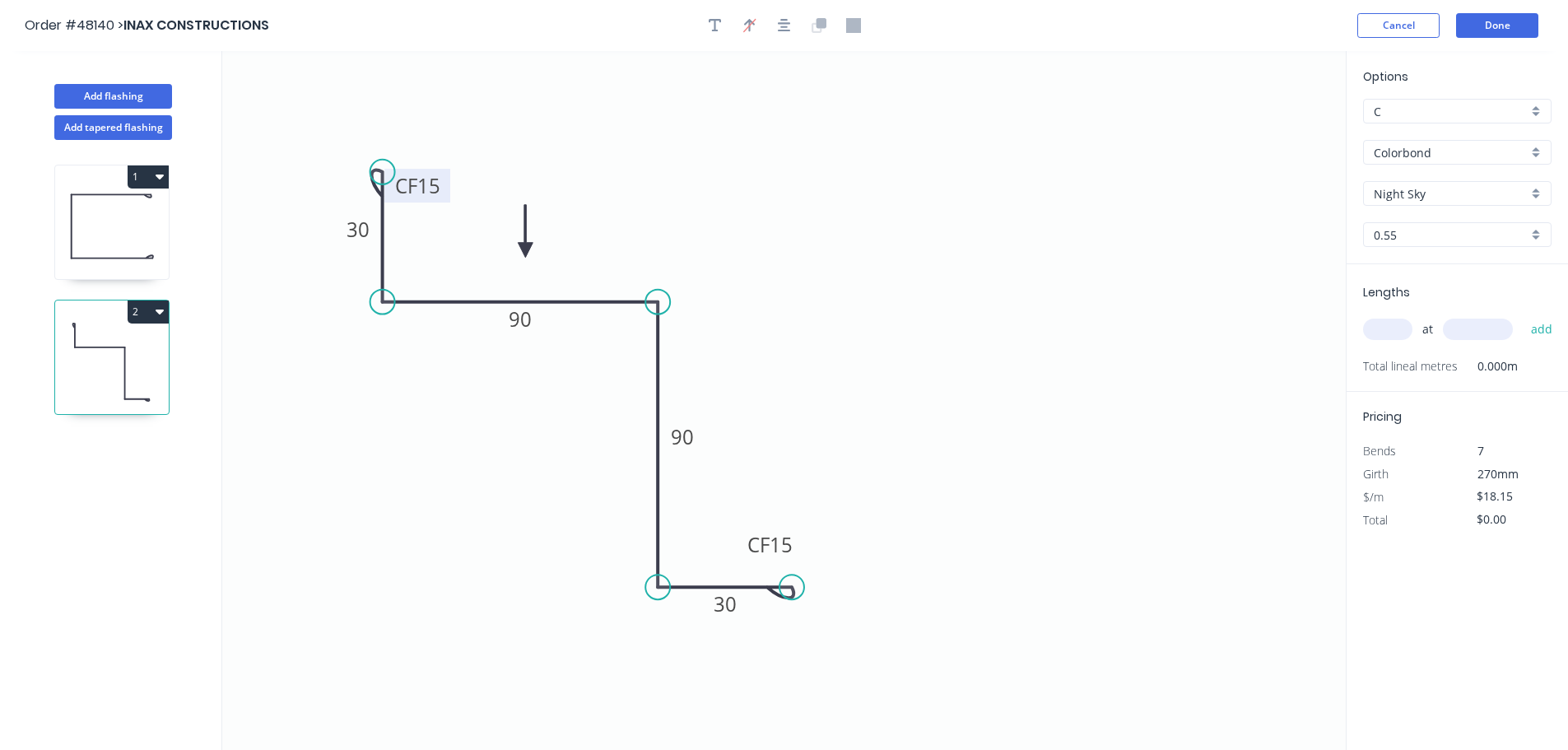
click at [1378, 334] on input "text" at bounding box center [1387, 330] width 50 height 21
type input "3"
type input "1000"
click at [1523, 315] on button "add" at bounding box center [1543, 329] width 39 height 28
type input "$54.45"
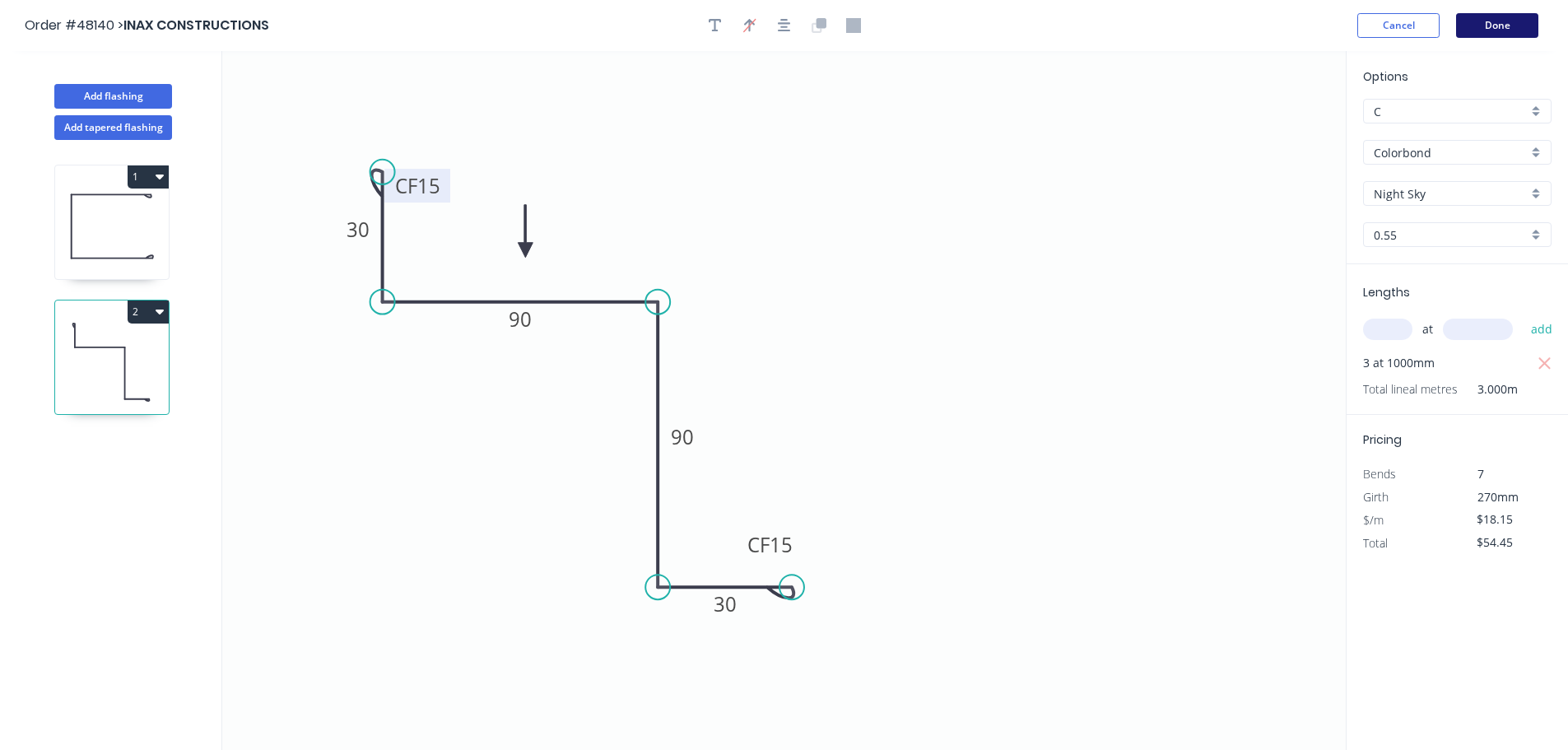
click at [1495, 24] on button "Done" at bounding box center [1498, 24] width 82 height 24
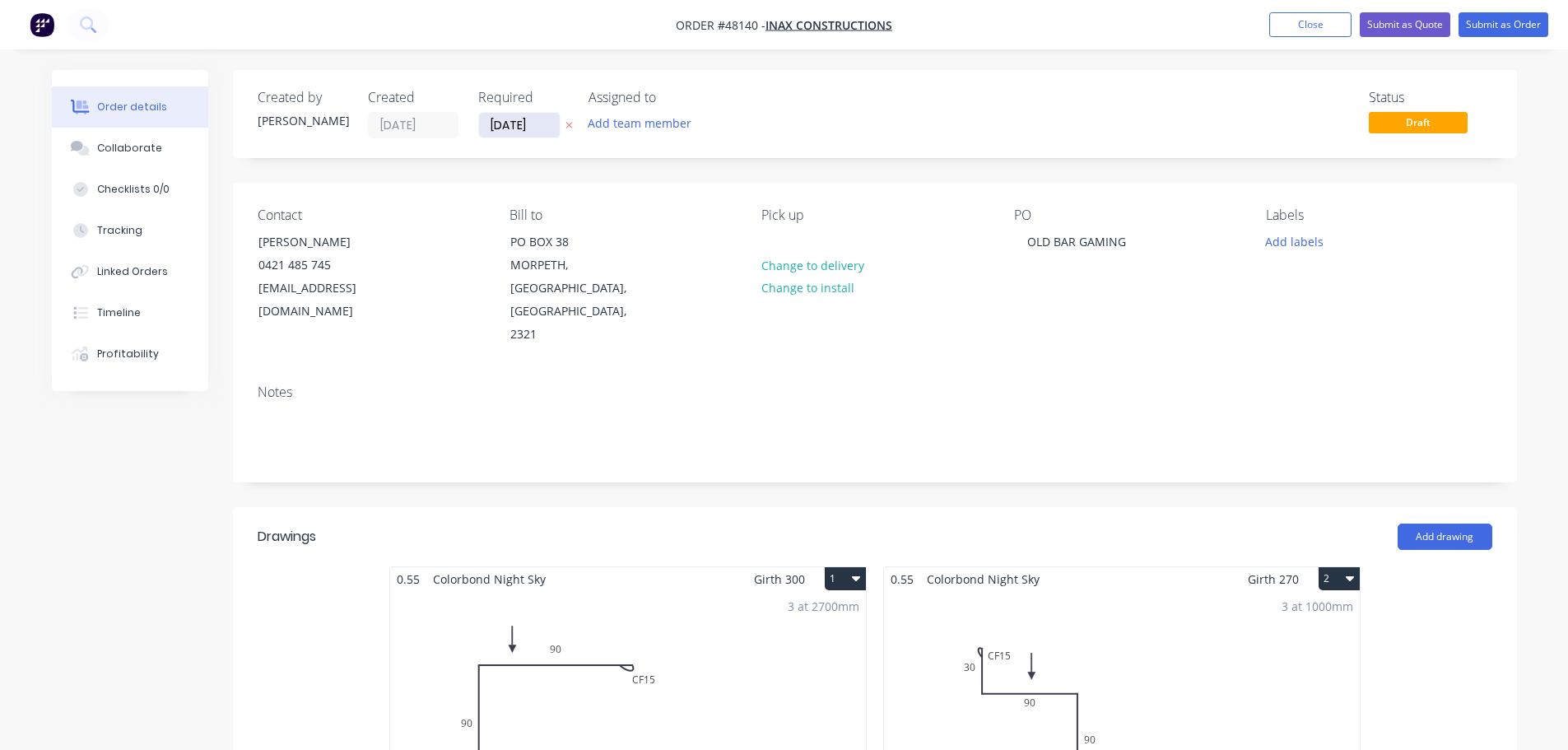
click at [513, 126] on input "[DATE]" at bounding box center [519, 125] width 81 height 24
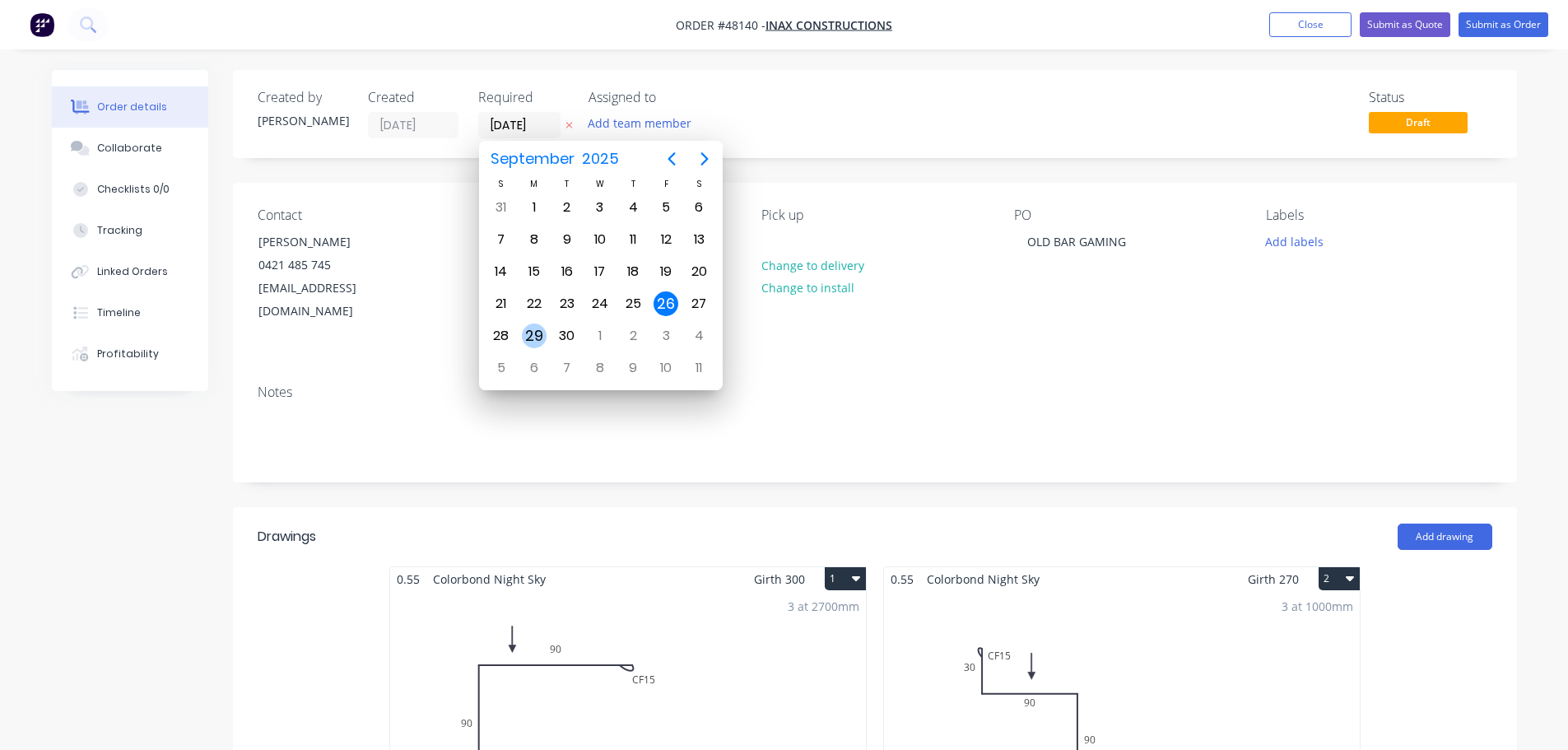
click at [530, 334] on div "29" at bounding box center [534, 336] width 24 height 24
type input "[DATE]"
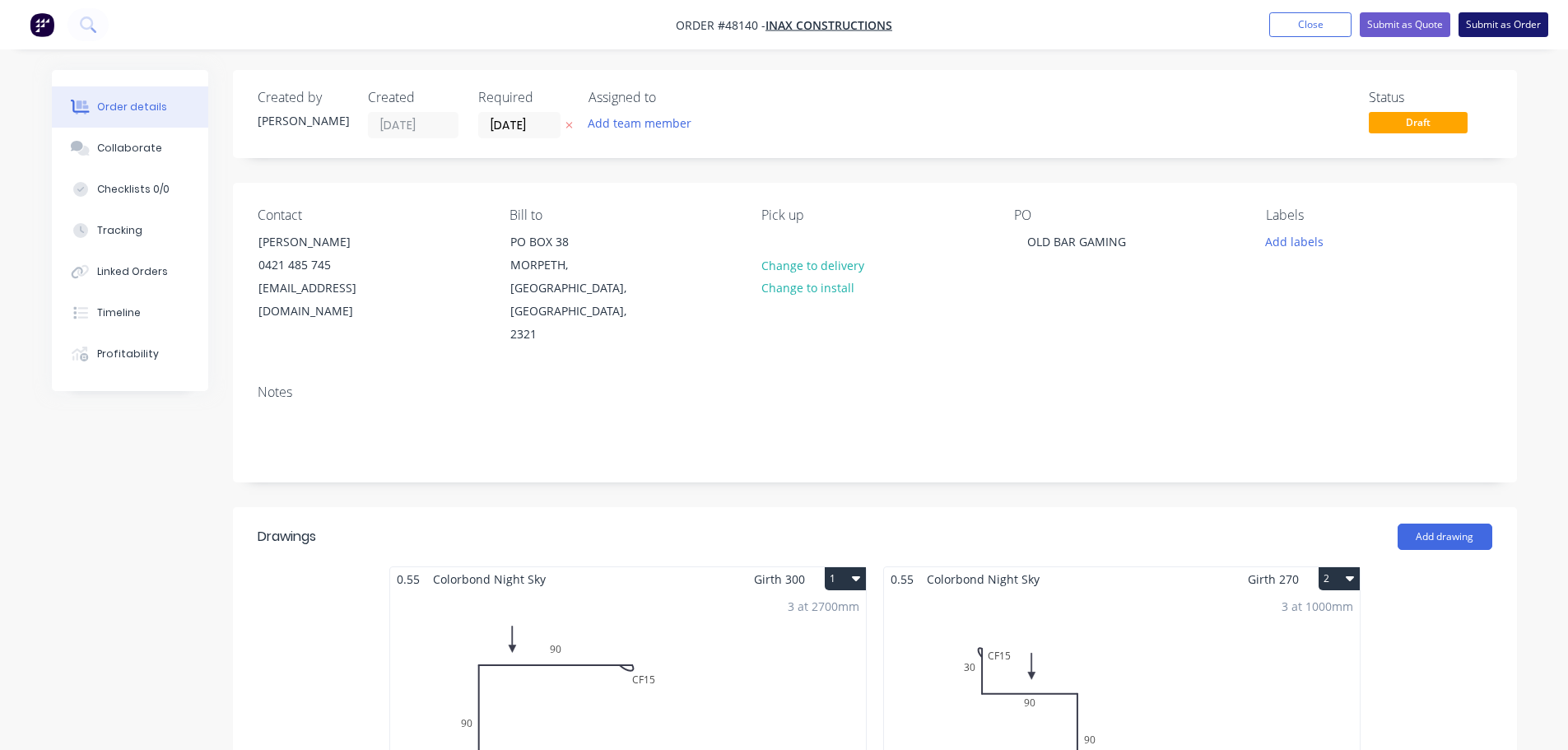
click at [1491, 24] on button "Submit as Order" at bounding box center [1504, 24] width 90 height 24
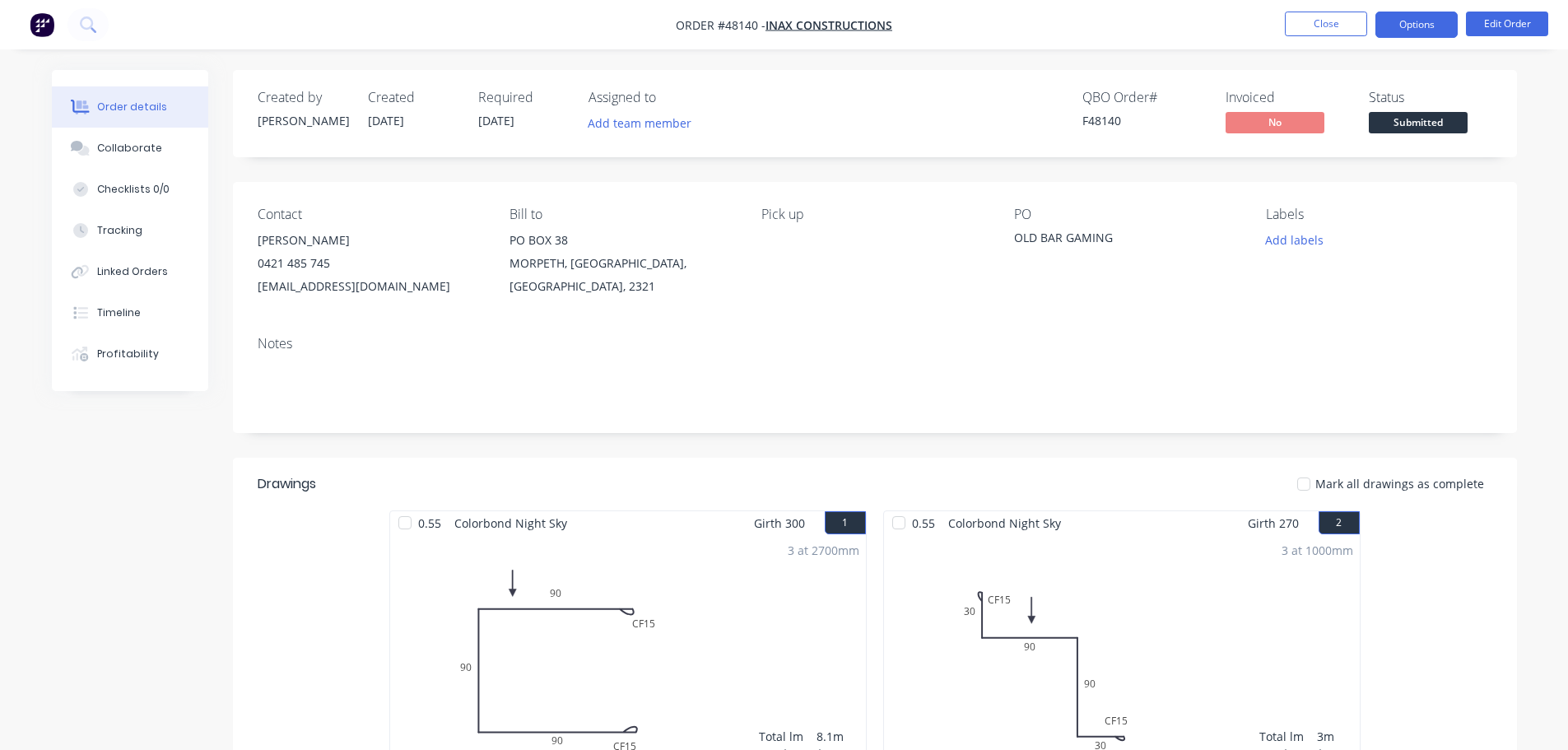
click at [1413, 29] on button "Options" at bounding box center [1417, 24] width 82 height 26
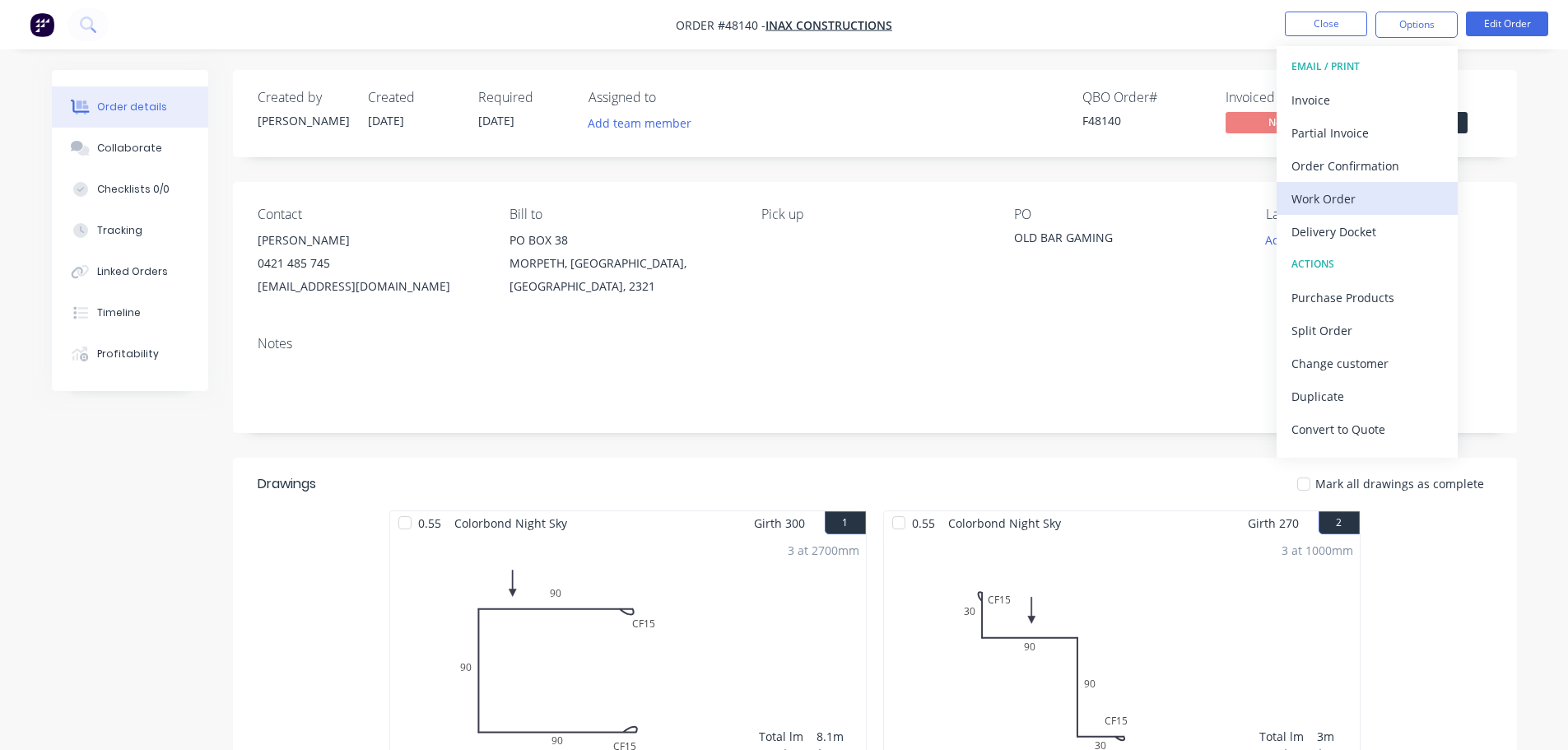
click at [1322, 200] on div "Work Order" at bounding box center [1367, 199] width 151 height 23
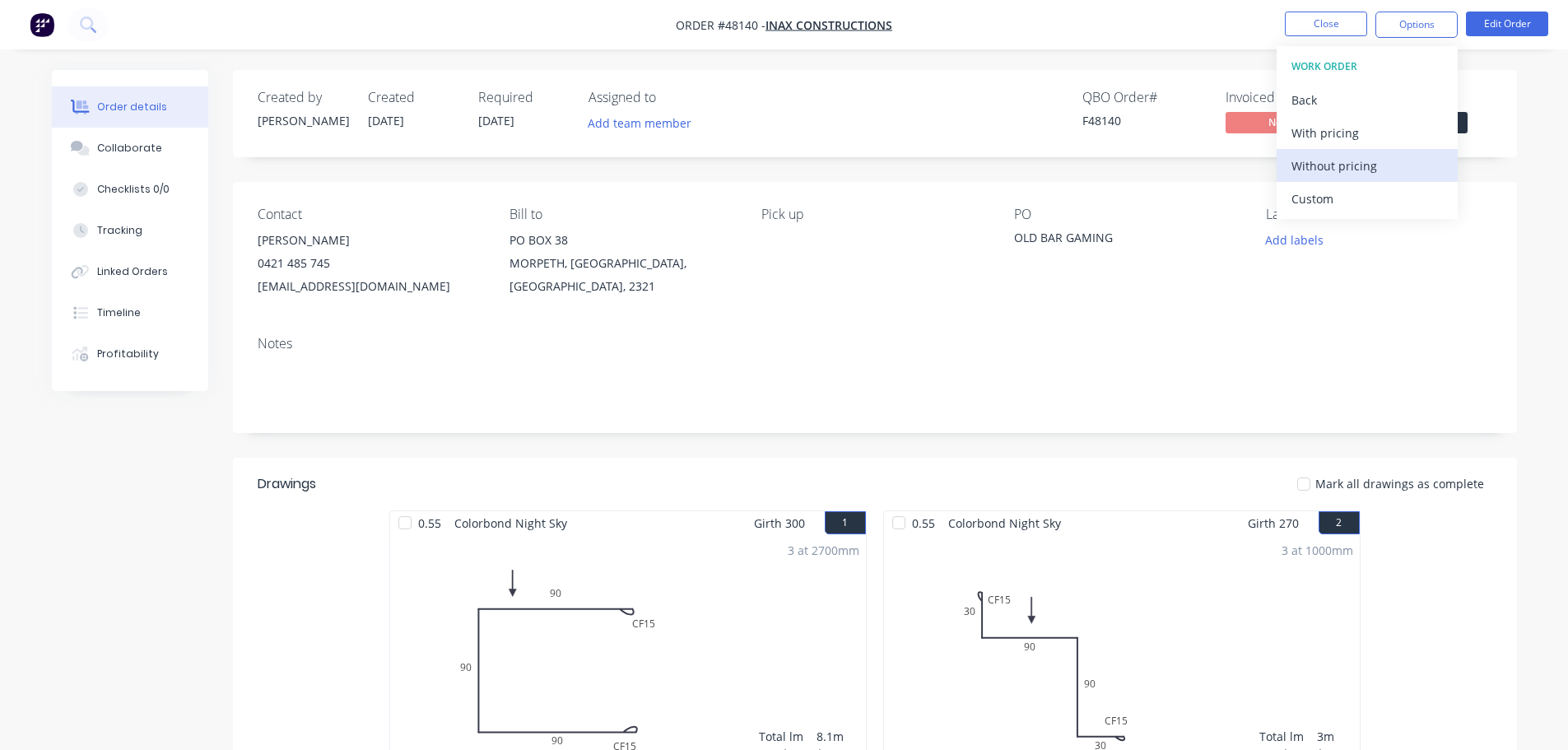
click at [1333, 166] on div "Without pricing" at bounding box center [1367, 166] width 151 height 23
click at [1529, 206] on div "Order details Collaborate Checklists 0/0 Tracking Linked Orders Timeline Profit…" at bounding box center [784, 565] width 1499 height 990
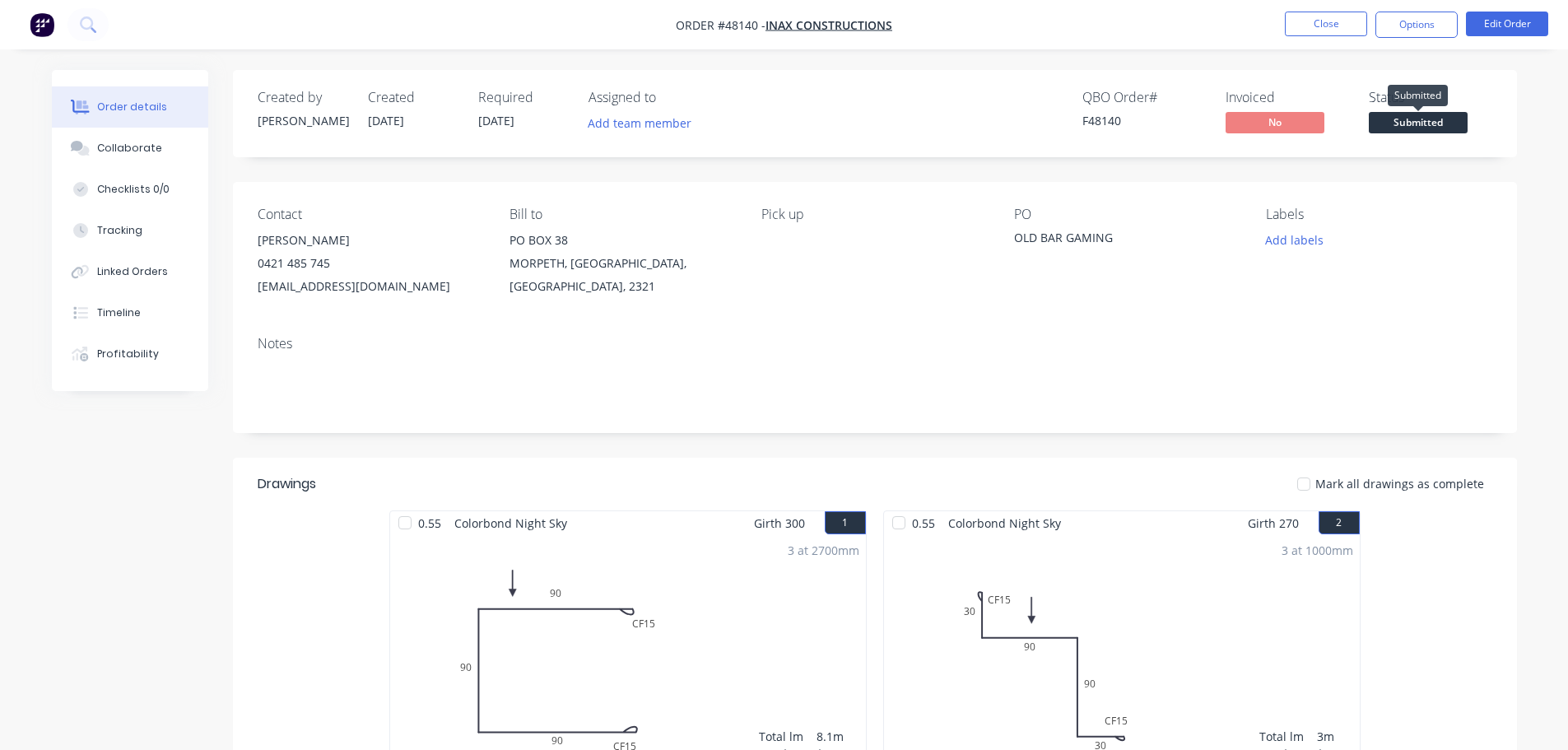
click at [1449, 117] on span "Submitted" at bounding box center [1418, 122] width 99 height 20
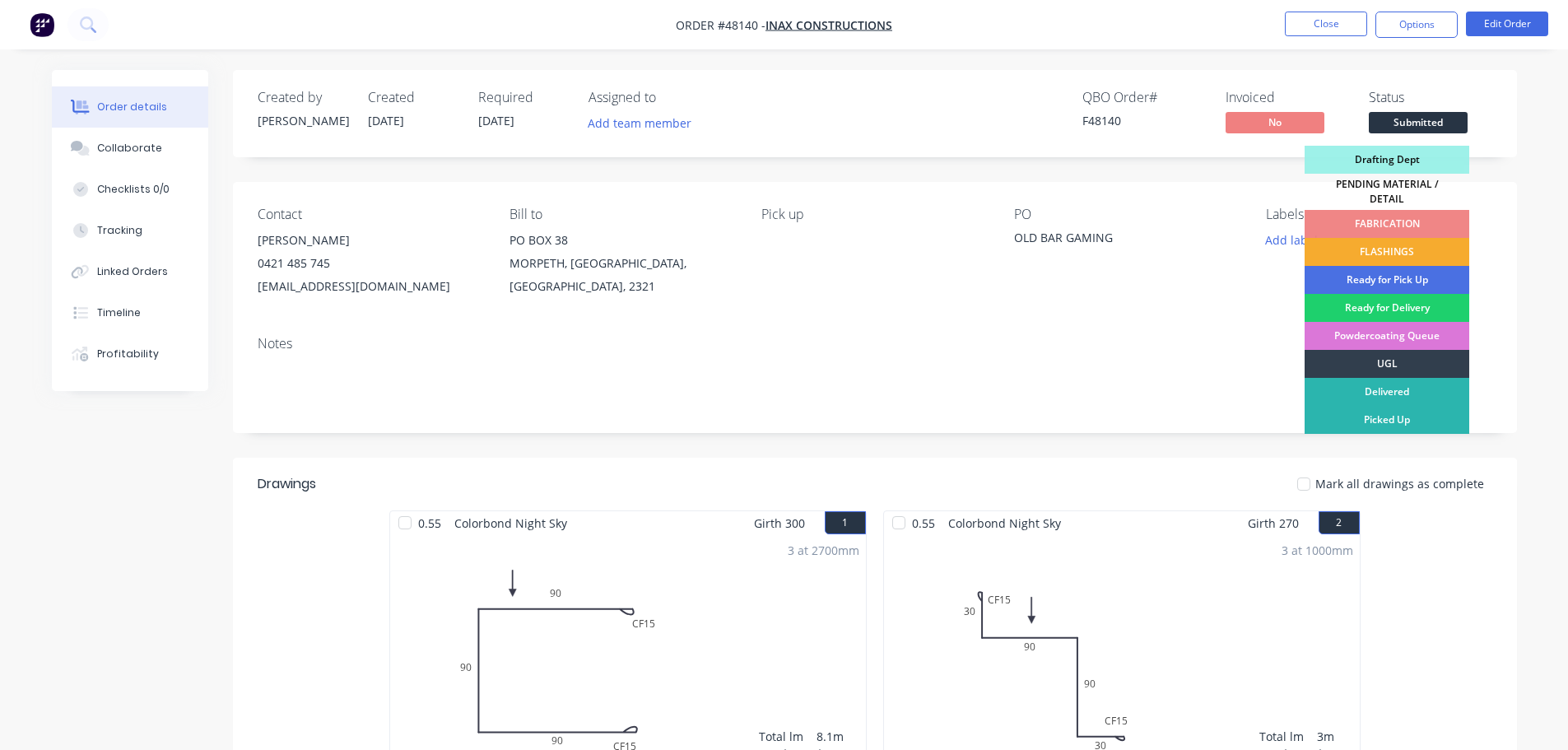
click at [1367, 249] on div "FLASHINGS" at bounding box center [1387, 252] width 165 height 28
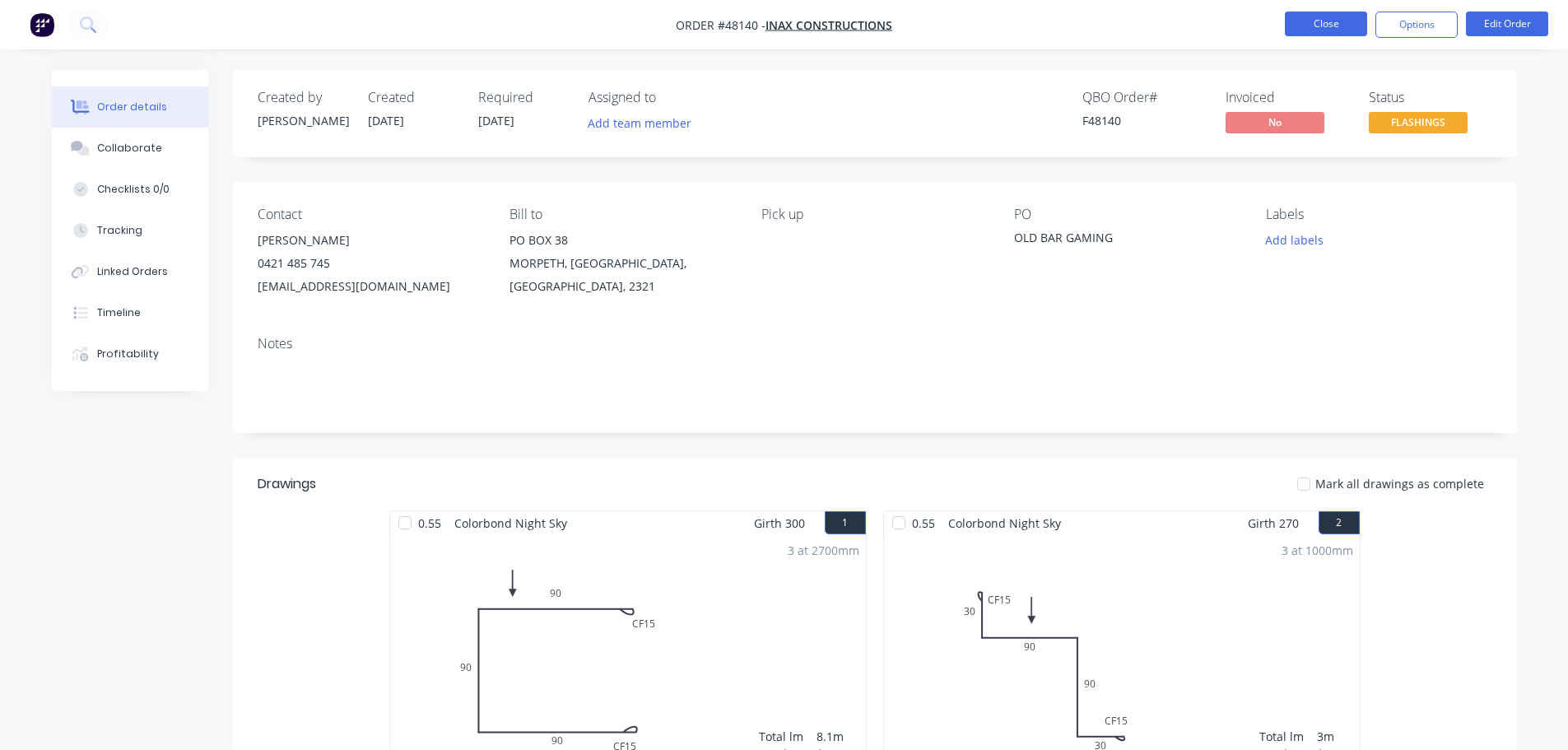
click at [1310, 13] on button "Close" at bounding box center [1326, 23] width 82 height 24
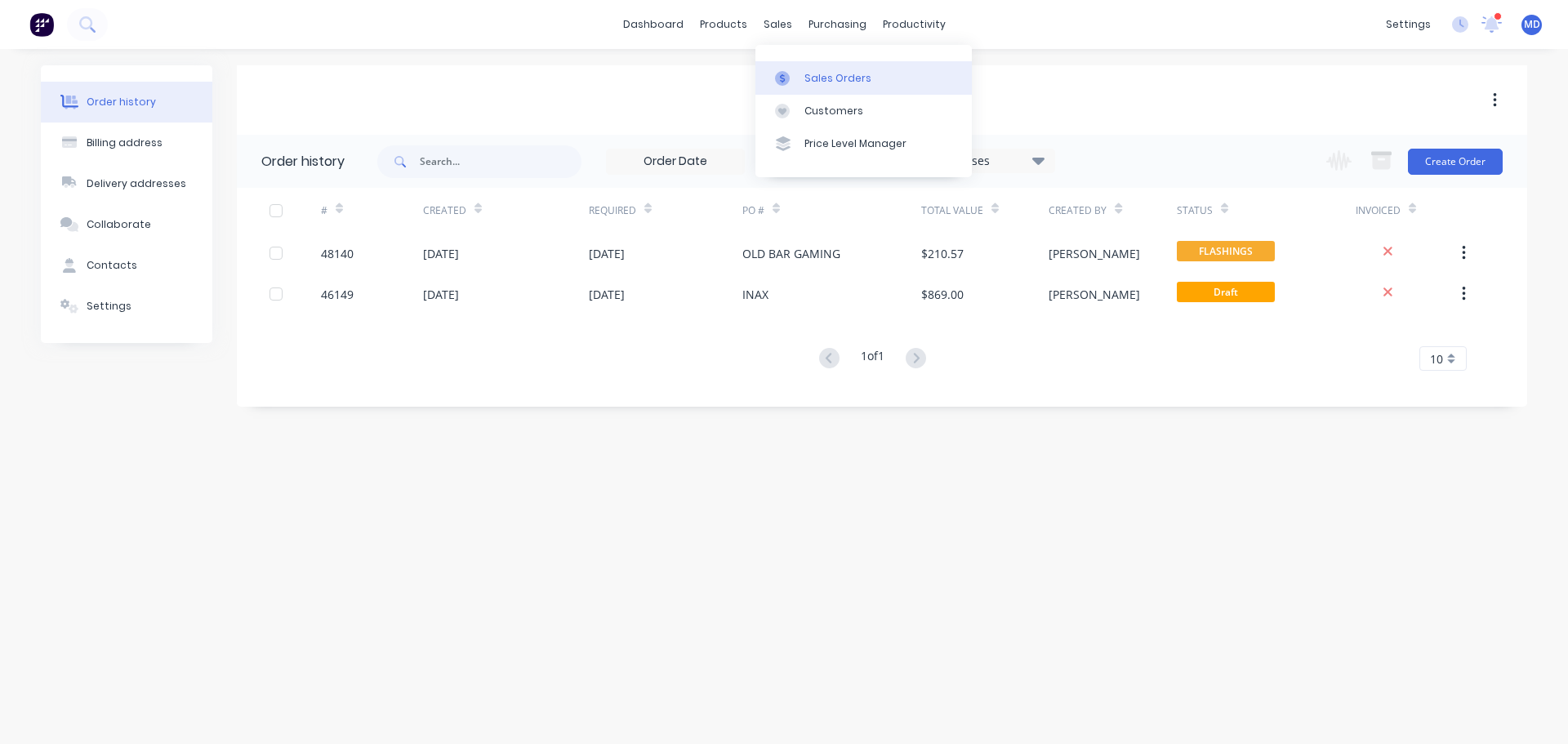
click at [807, 80] on div "Sales Orders" at bounding box center [837, 77] width 67 height 15
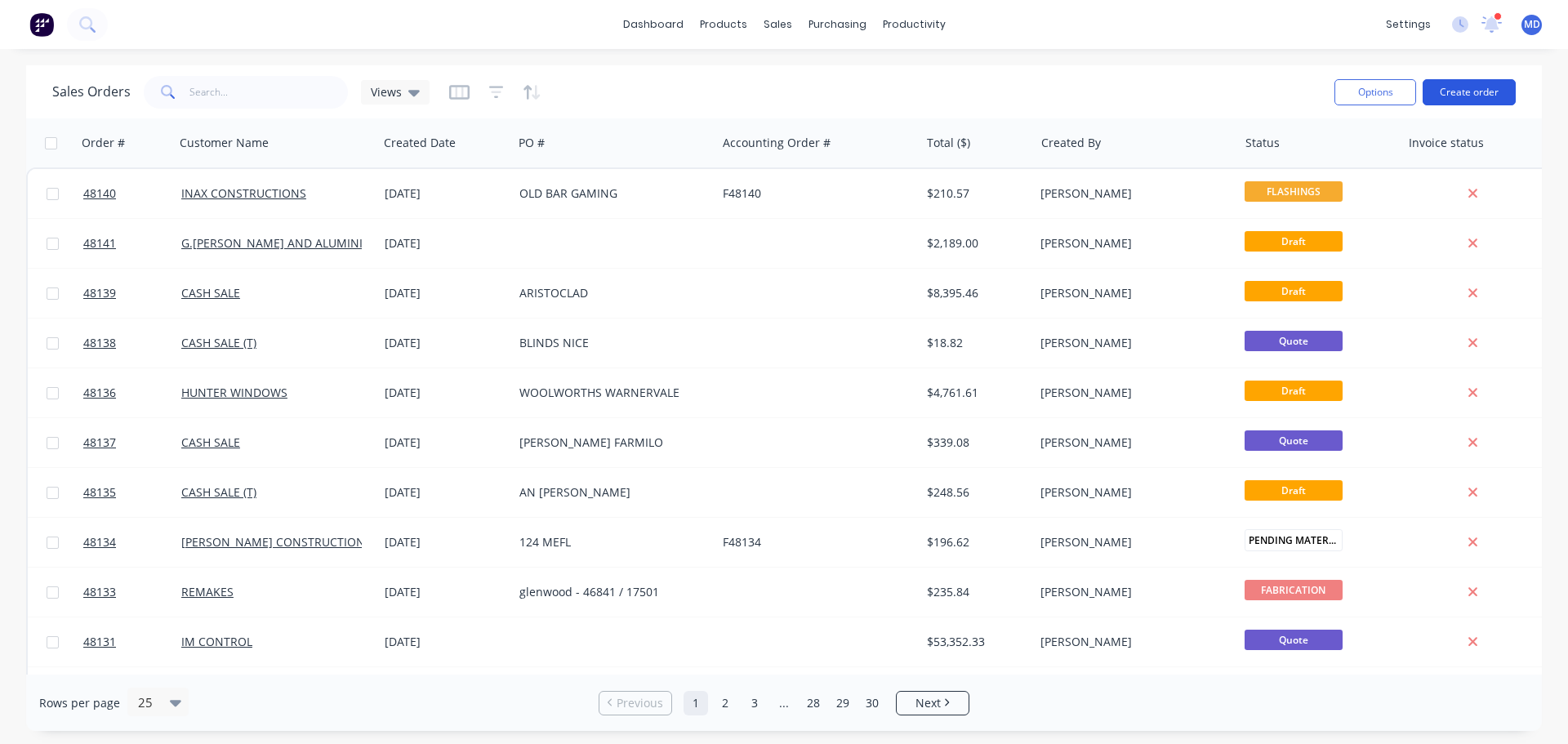
click at [1468, 95] on button "Create order" at bounding box center [1469, 92] width 93 height 26
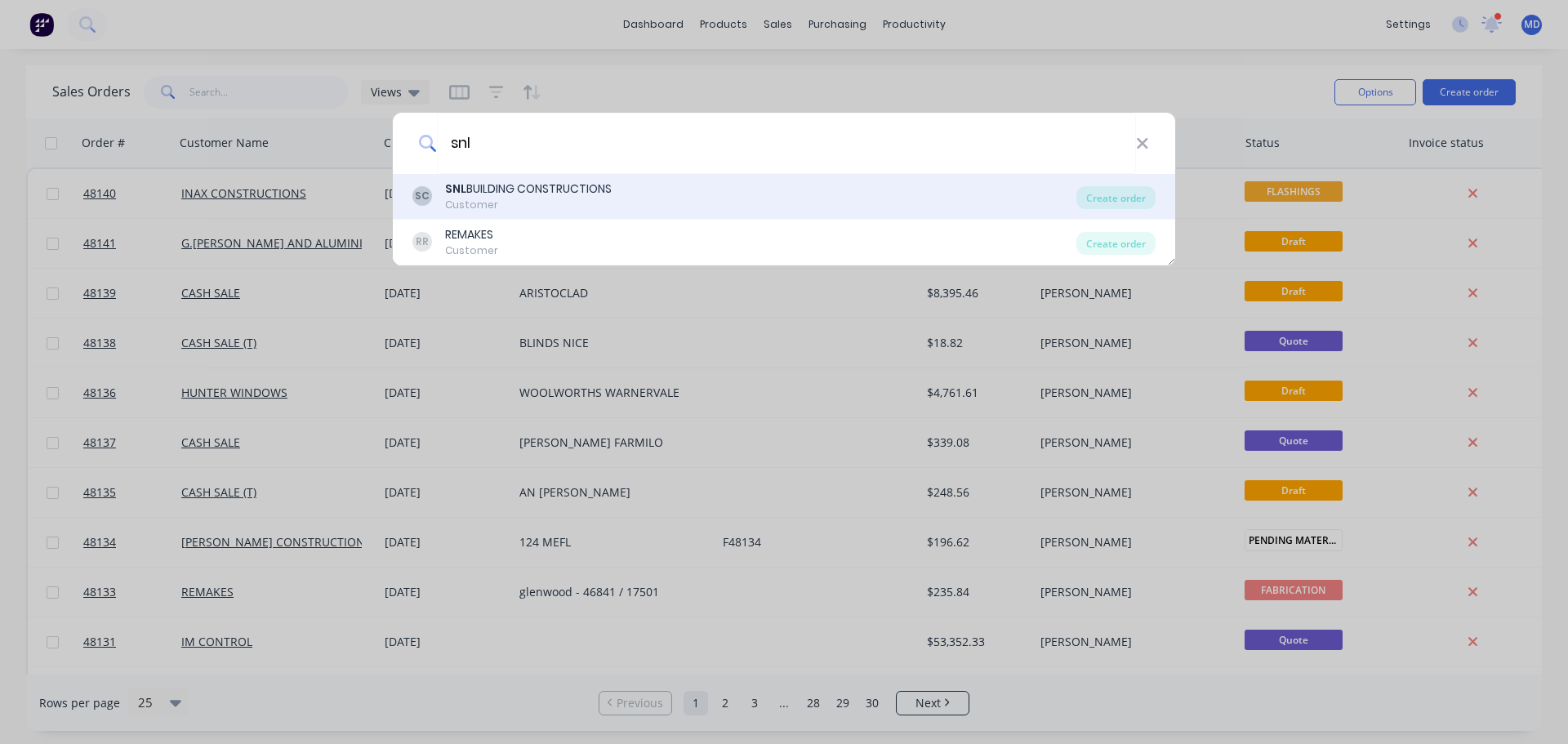
type input "snl"
click at [540, 203] on div "Customer" at bounding box center [528, 204] width 166 height 15
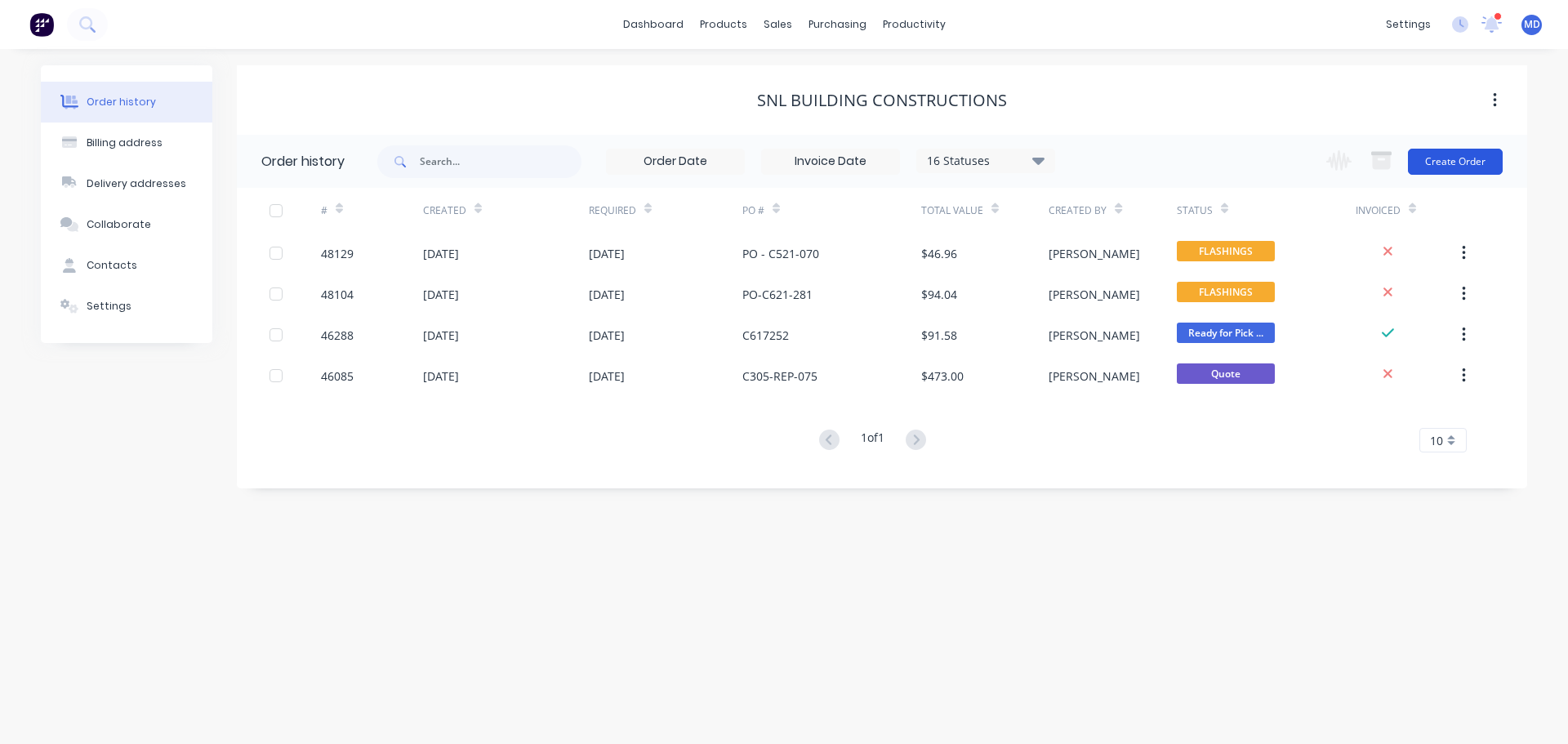
click at [1449, 168] on button "Create Order" at bounding box center [1456, 162] width 95 height 26
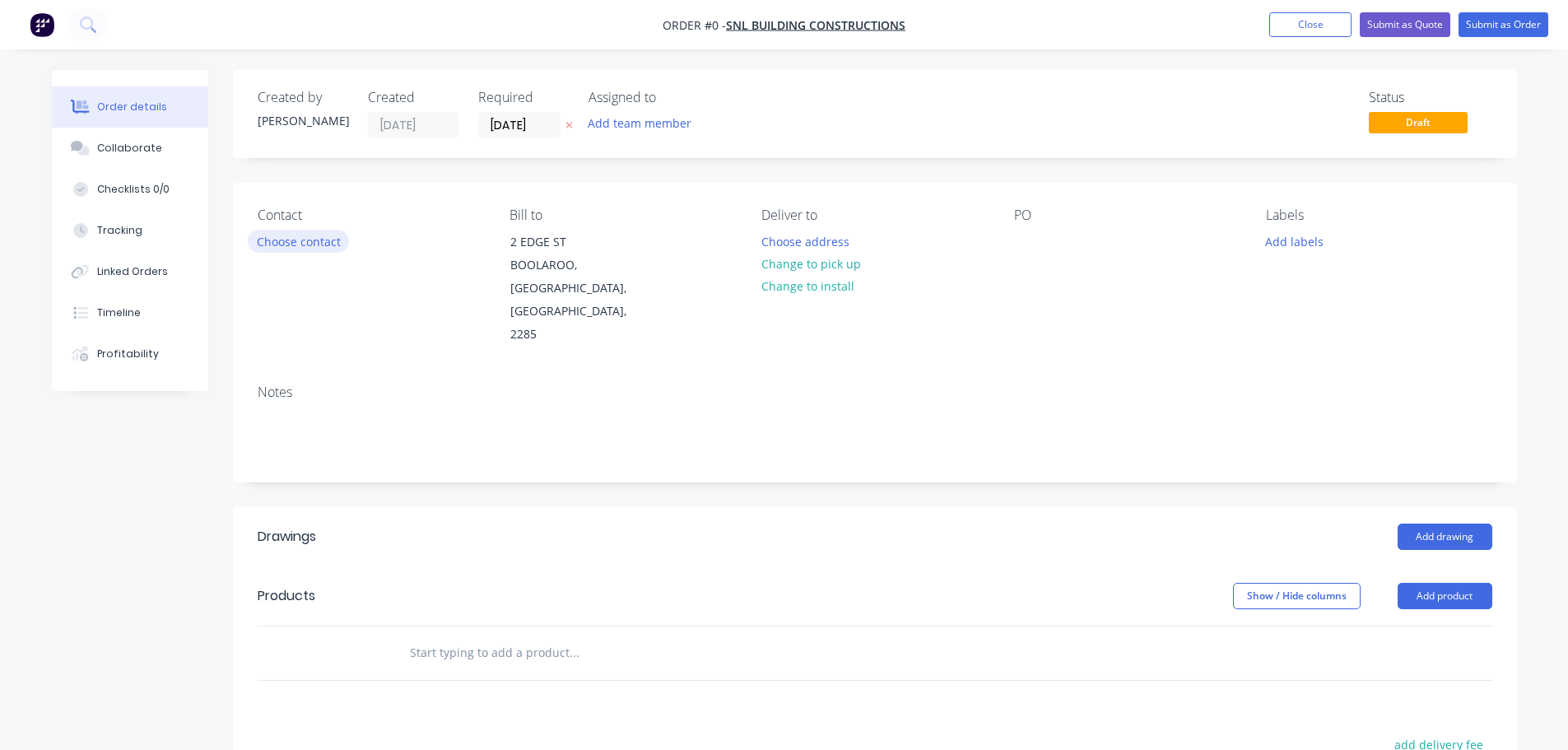
click at [276, 240] on button "Choose contact" at bounding box center [299, 240] width 101 height 22
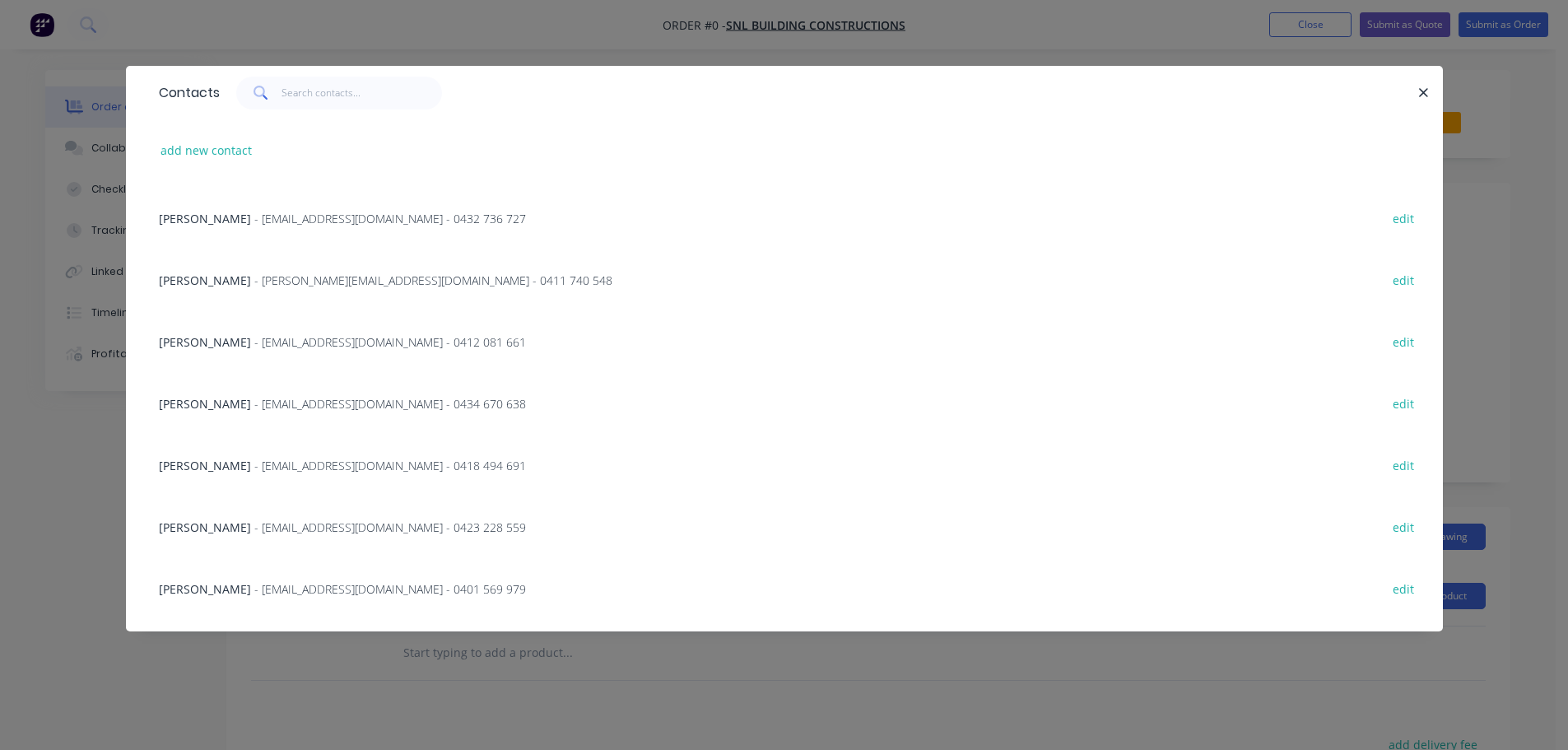
scroll to position [352, 0]
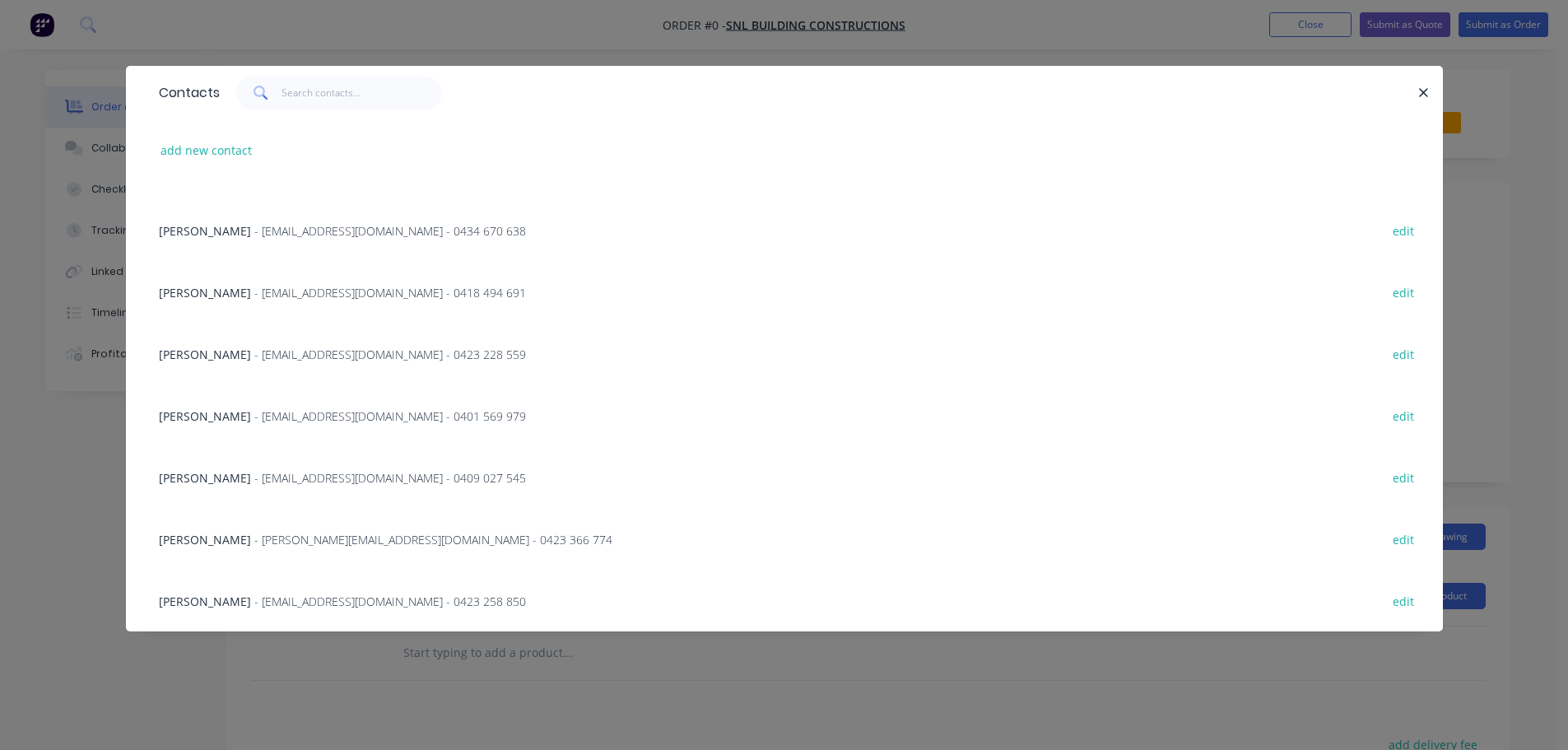
click at [262, 349] on span "- [EMAIL_ADDRESS][DOMAIN_NAME] - 0423 228 559" at bounding box center [390, 354] width 271 height 16
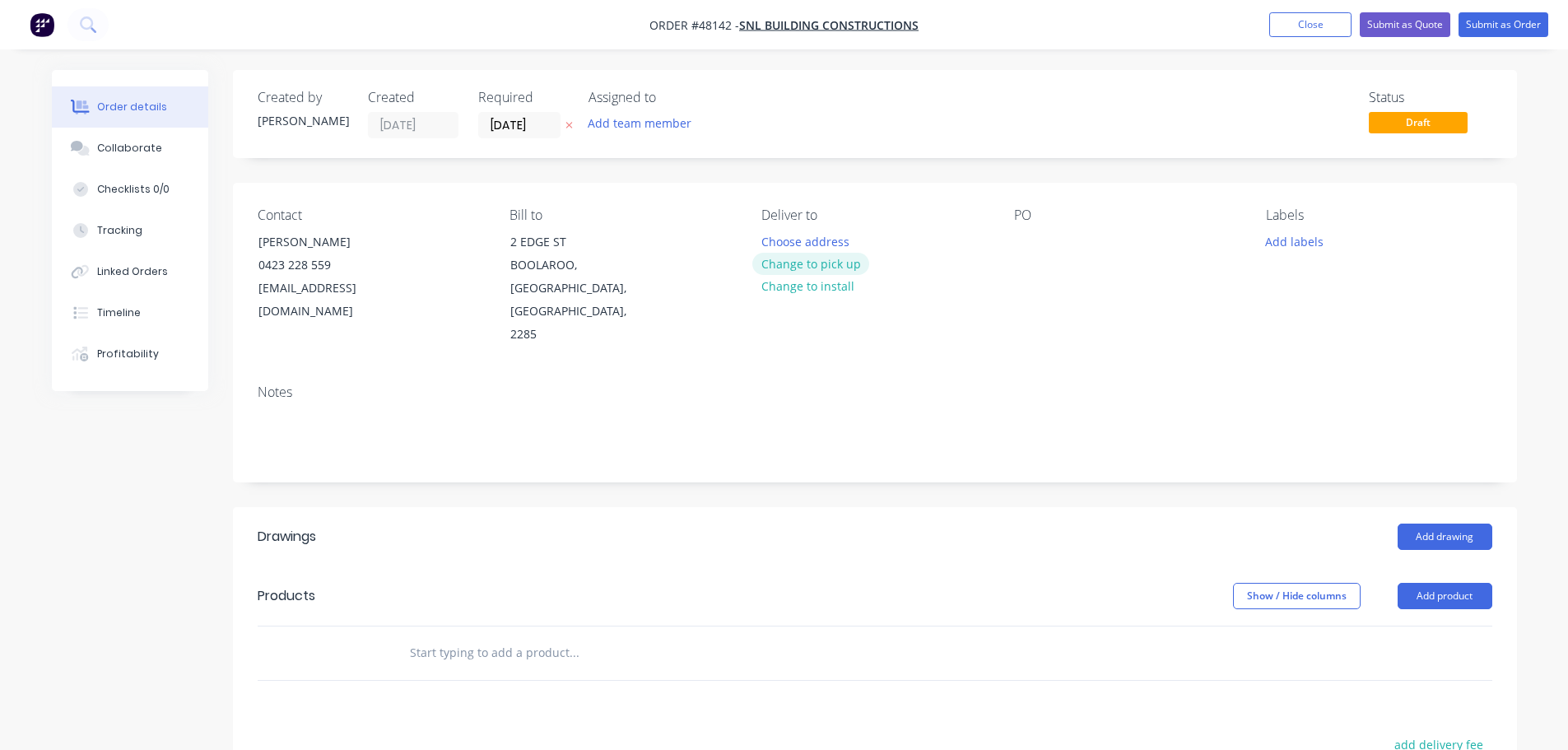
click at [822, 265] on button "Change to pick up" at bounding box center [811, 263] width 117 height 22
click at [1021, 239] on div at bounding box center [1026, 241] width 26 height 23
click at [1439, 524] on button "Add drawing" at bounding box center [1445, 536] width 95 height 26
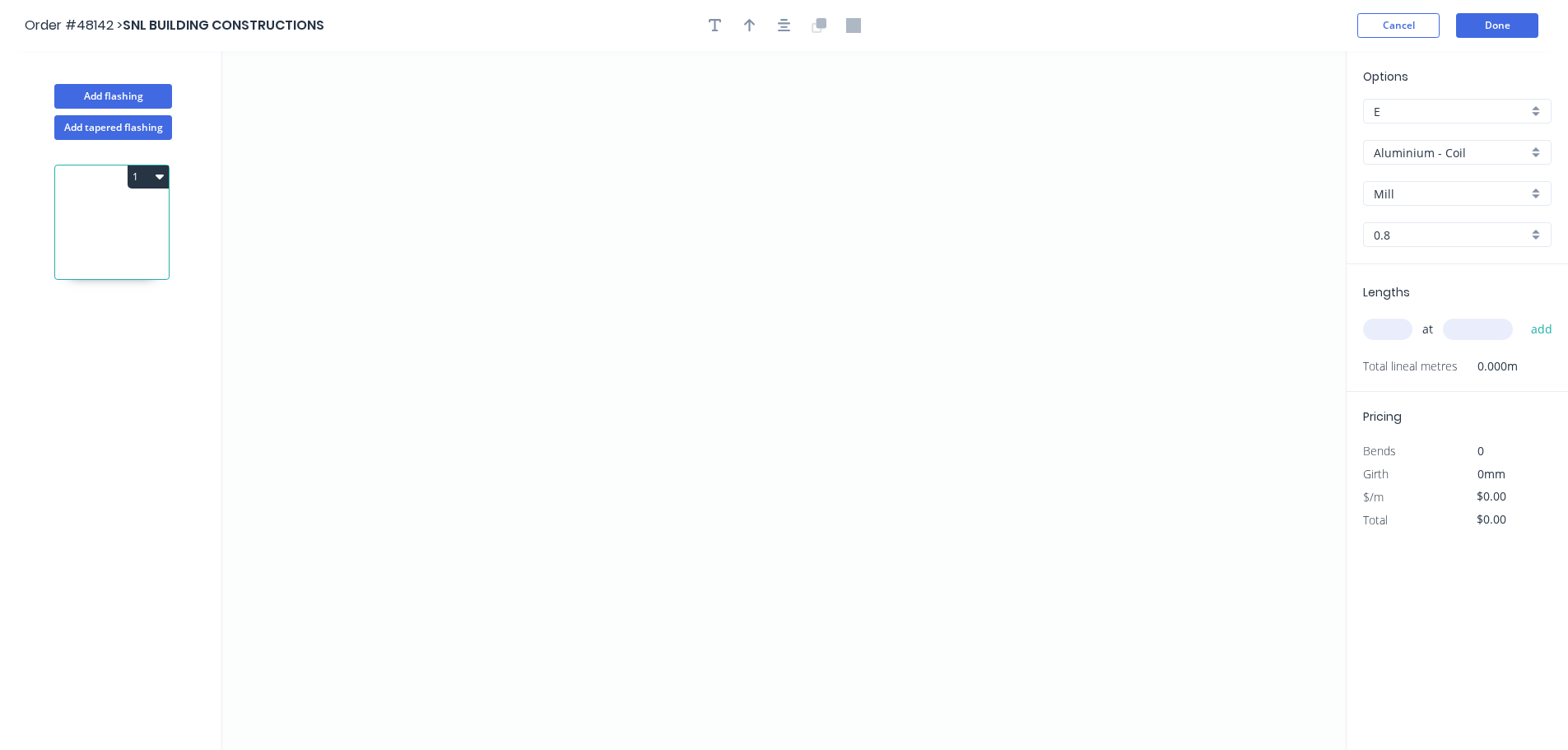
click at [1463, 150] on input "Aluminium - Coil" at bounding box center [1451, 153] width 154 height 18
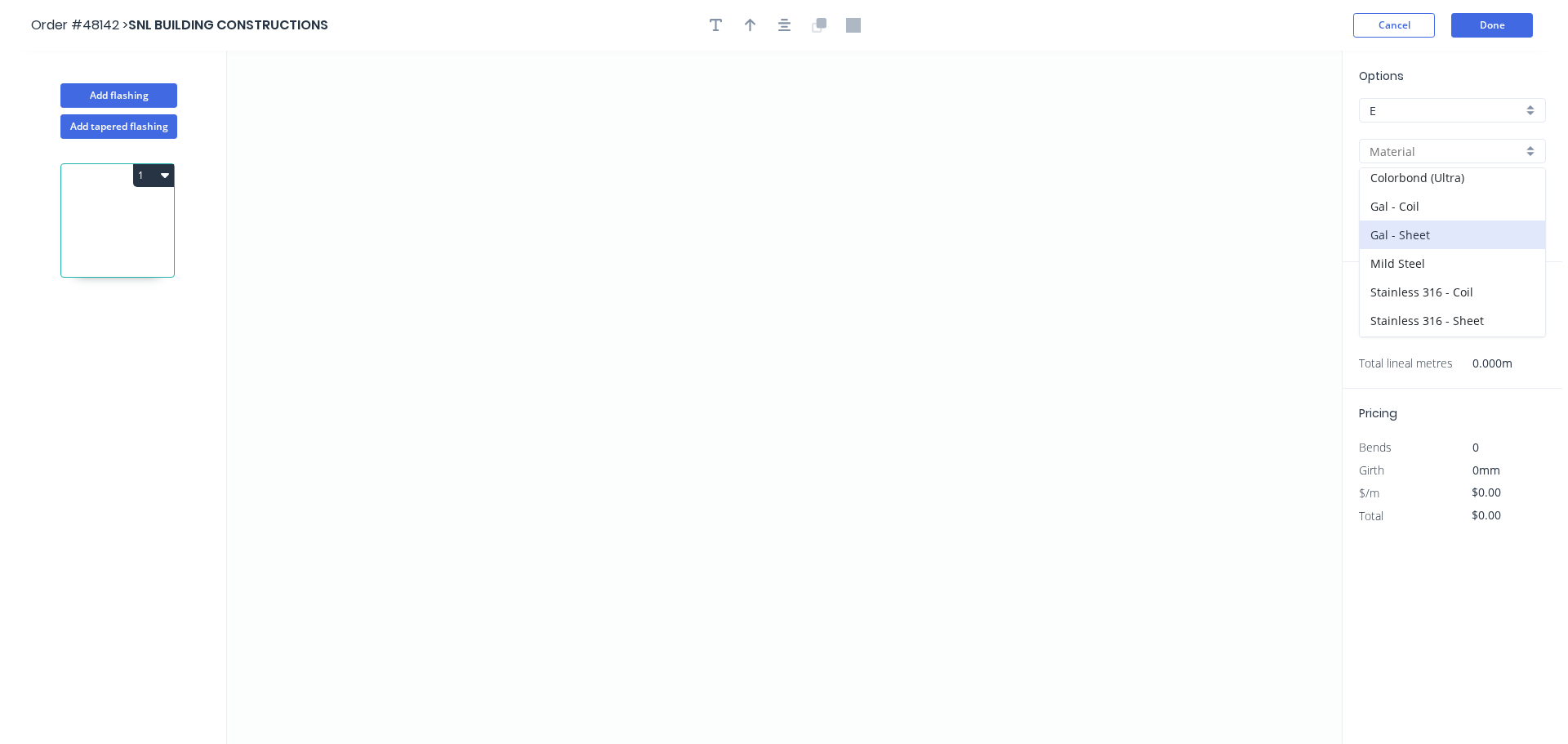
scroll to position [232, 0]
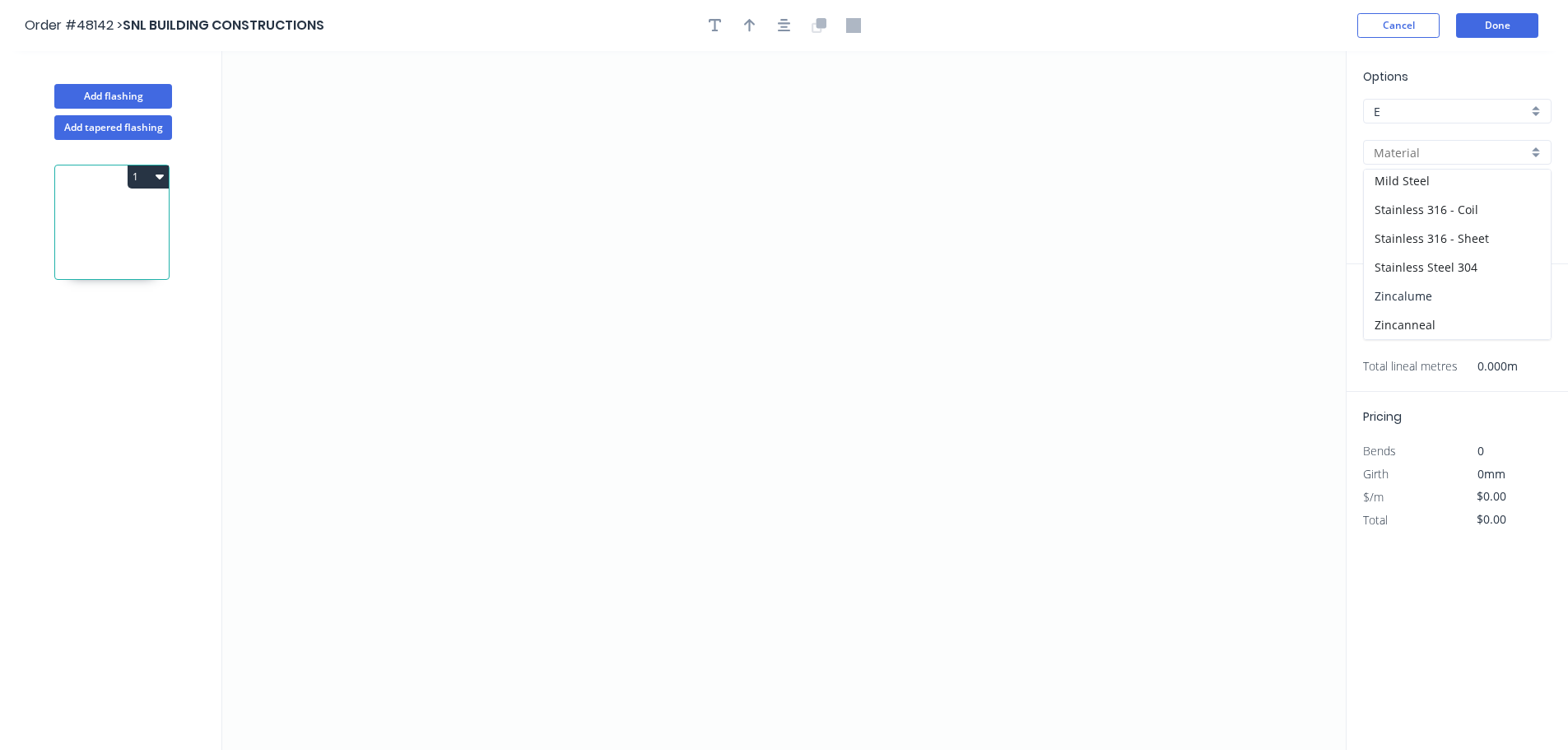
click at [1426, 300] on div "Zincalume" at bounding box center [1458, 296] width 187 height 29
type input "Zincalume"
type input "0.55"
click at [390, 514] on icon "0" at bounding box center [784, 400] width 1124 height 698
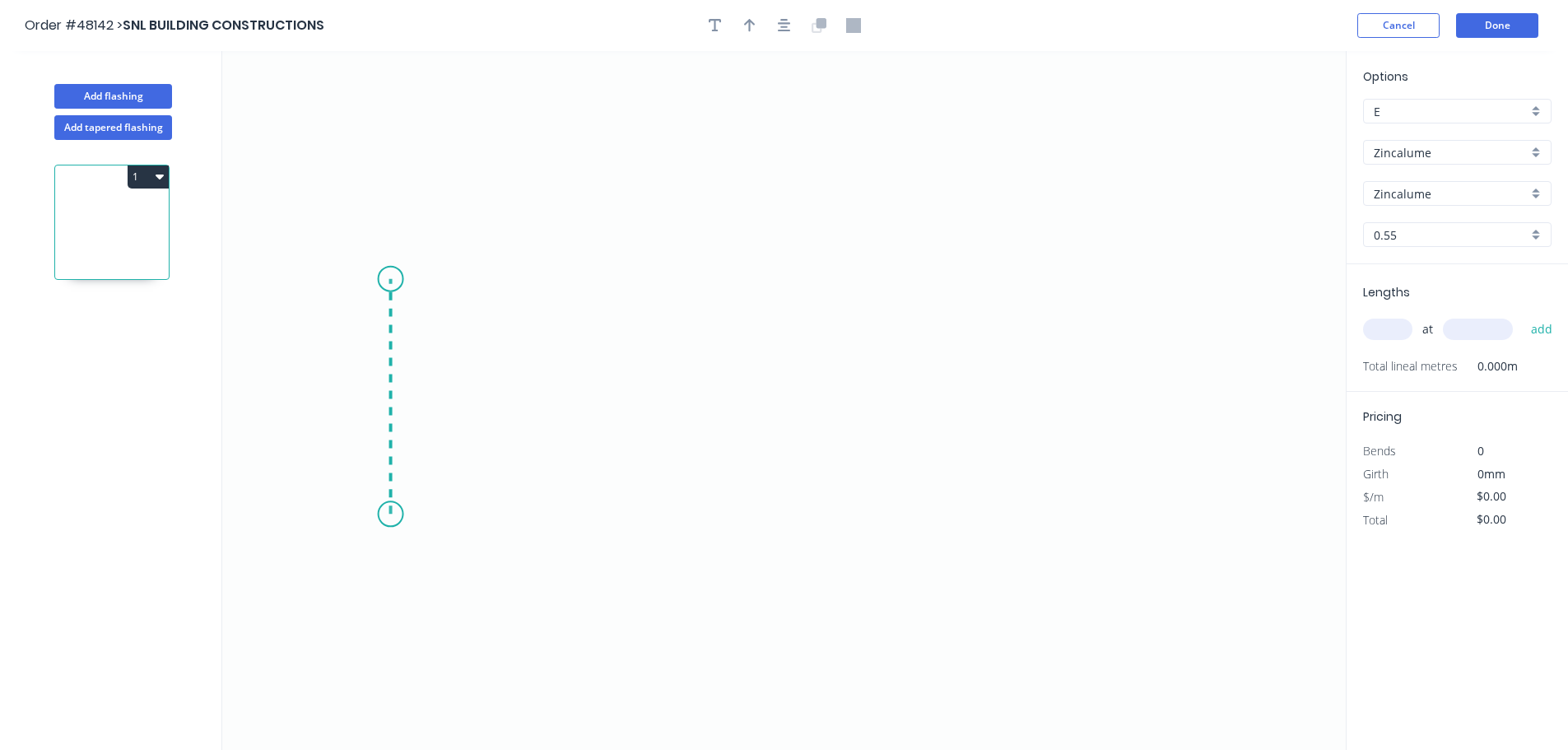
click at [400, 279] on icon "0" at bounding box center [784, 400] width 1124 height 698
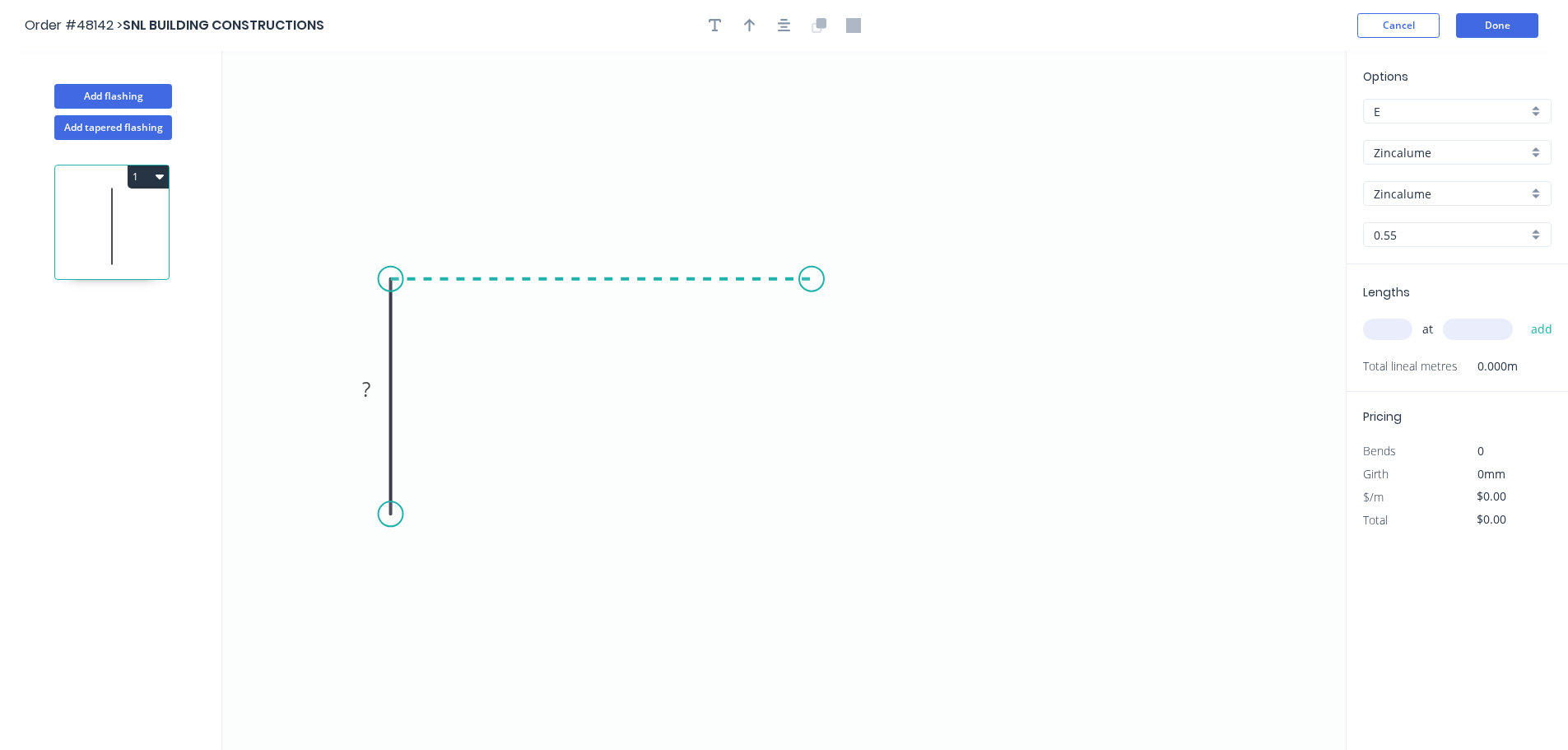
click at [812, 273] on icon "0 ?" at bounding box center [784, 400] width 1124 height 698
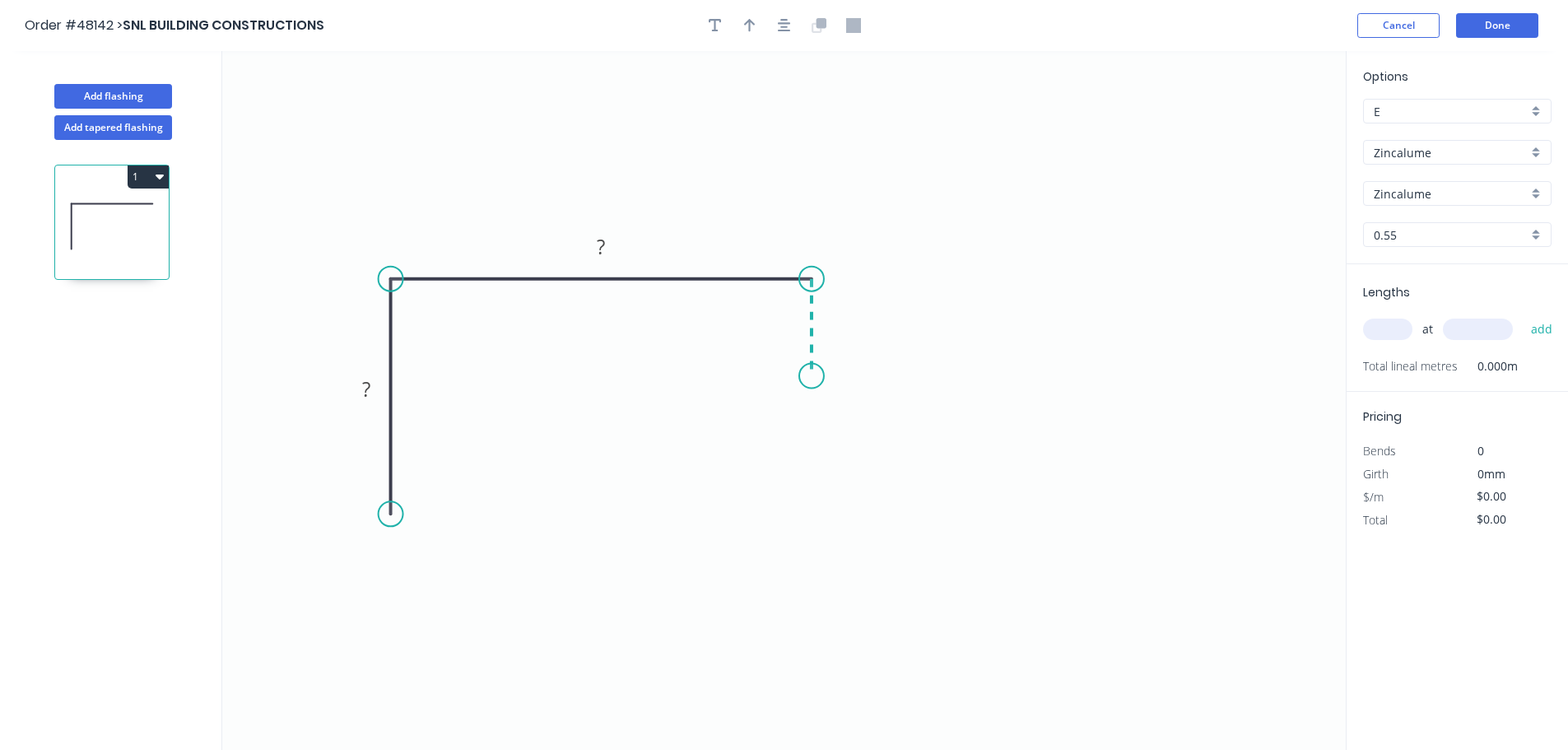
click at [813, 376] on icon "0 ? ?" at bounding box center [784, 400] width 1124 height 698
click at [1104, 377] on icon "0 ? ? ?" at bounding box center [784, 400] width 1124 height 698
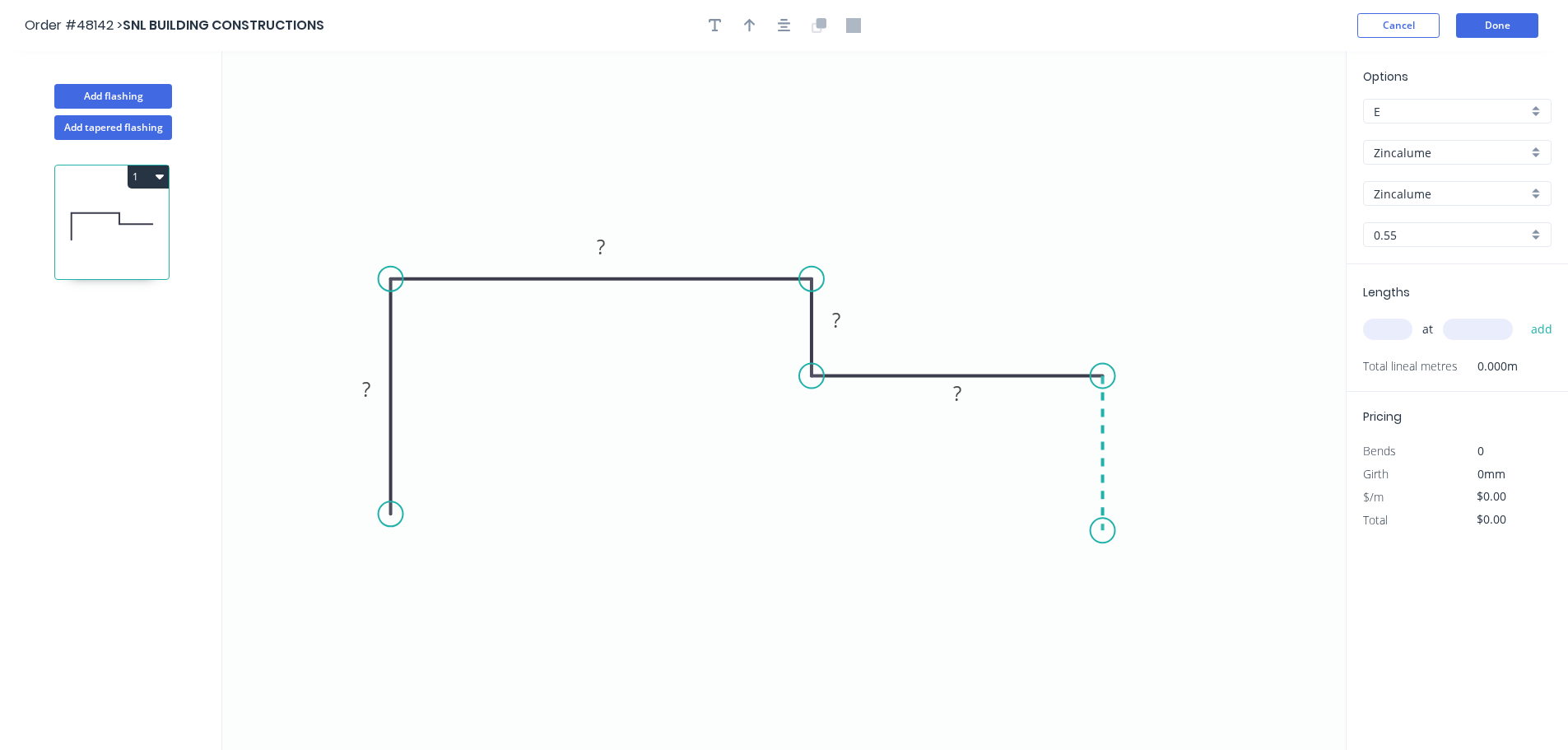
drag, startPoint x: 1091, startPoint y: 531, endPoint x: 919, endPoint y: 69, distance: 493.0
click at [1091, 530] on icon "0 ? ? ? ?" at bounding box center [784, 400] width 1124 height 698
click at [364, 396] on tspan "?" at bounding box center [366, 389] width 8 height 27
click at [757, 33] on button "button" at bounding box center [749, 24] width 24 height 24
type input "$12.29"
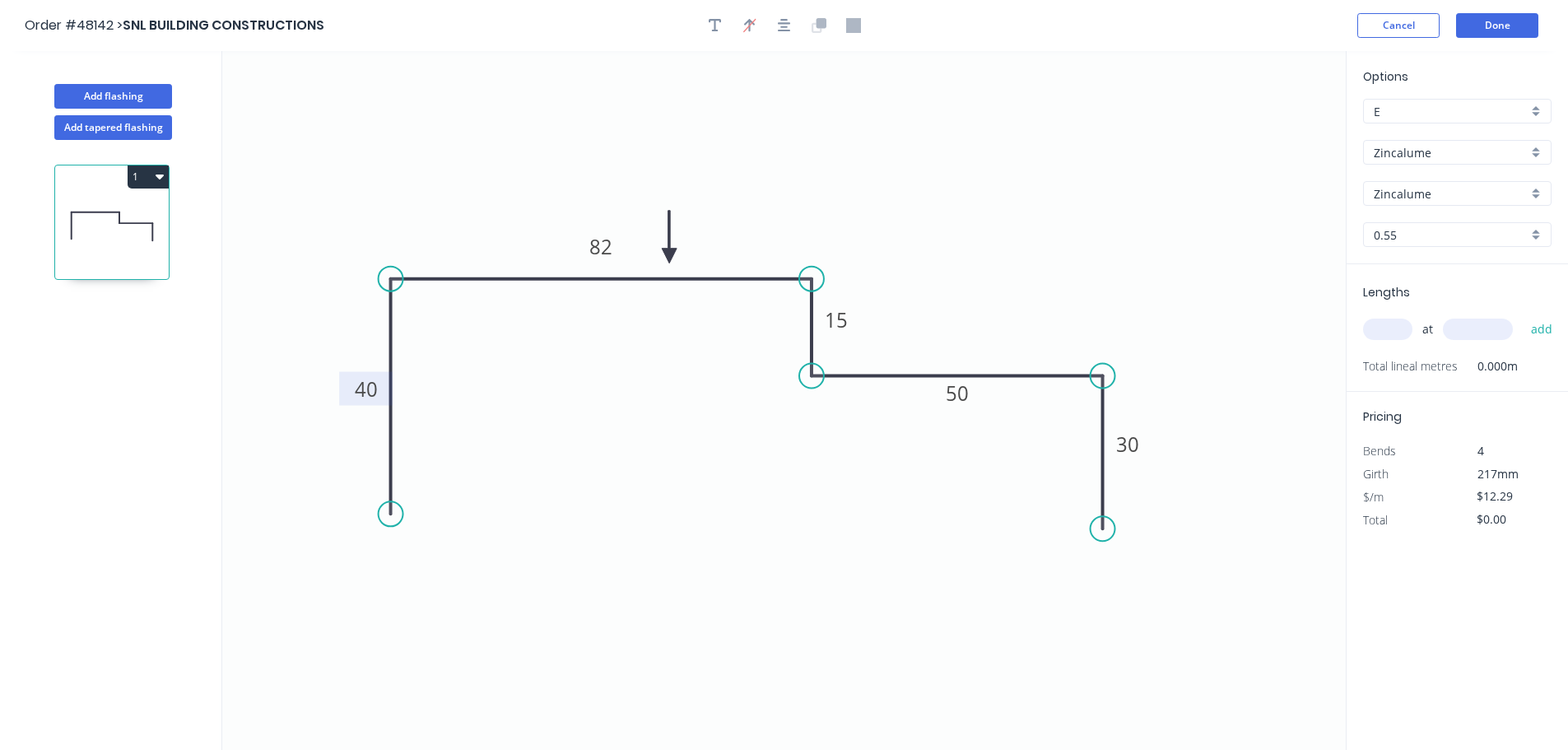
drag, startPoint x: 1265, startPoint y: 132, endPoint x: 700, endPoint y: 234, distance: 574.1
click at [677, 234] on icon at bounding box center [668, 237] width 15 height 53
click at [1373, 328] on input "text" at bounding box center [1387, 330] width 50 height 21
type input "5"
type input "790"
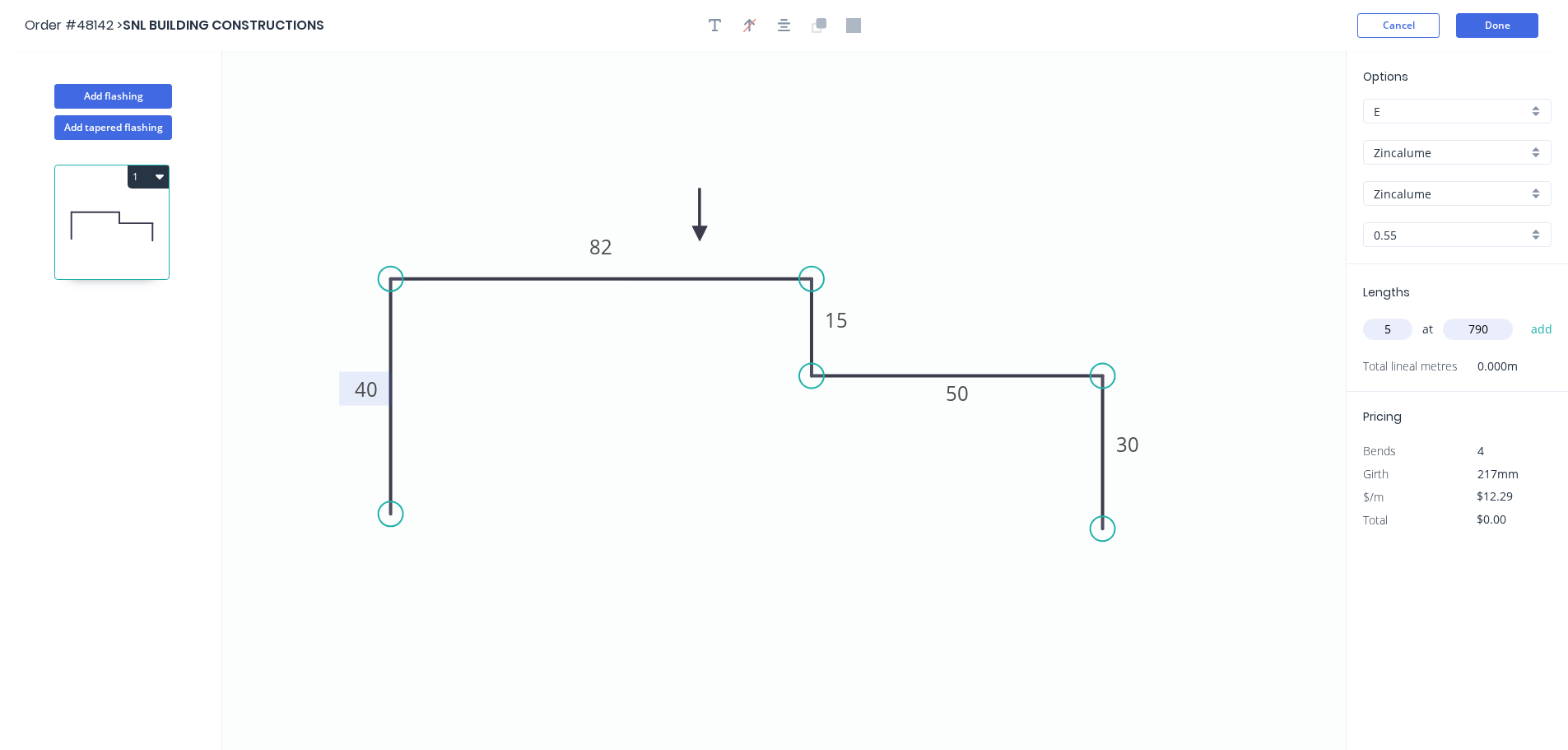
click at [1523, 315] on button "add" at bounding box center [1543, 329] width 39 height 28
type input "$61.45"
click at [97, 95] on button "Add flashing" at bounding box center [113, 96] width 118 height 24
type input "$0.00"
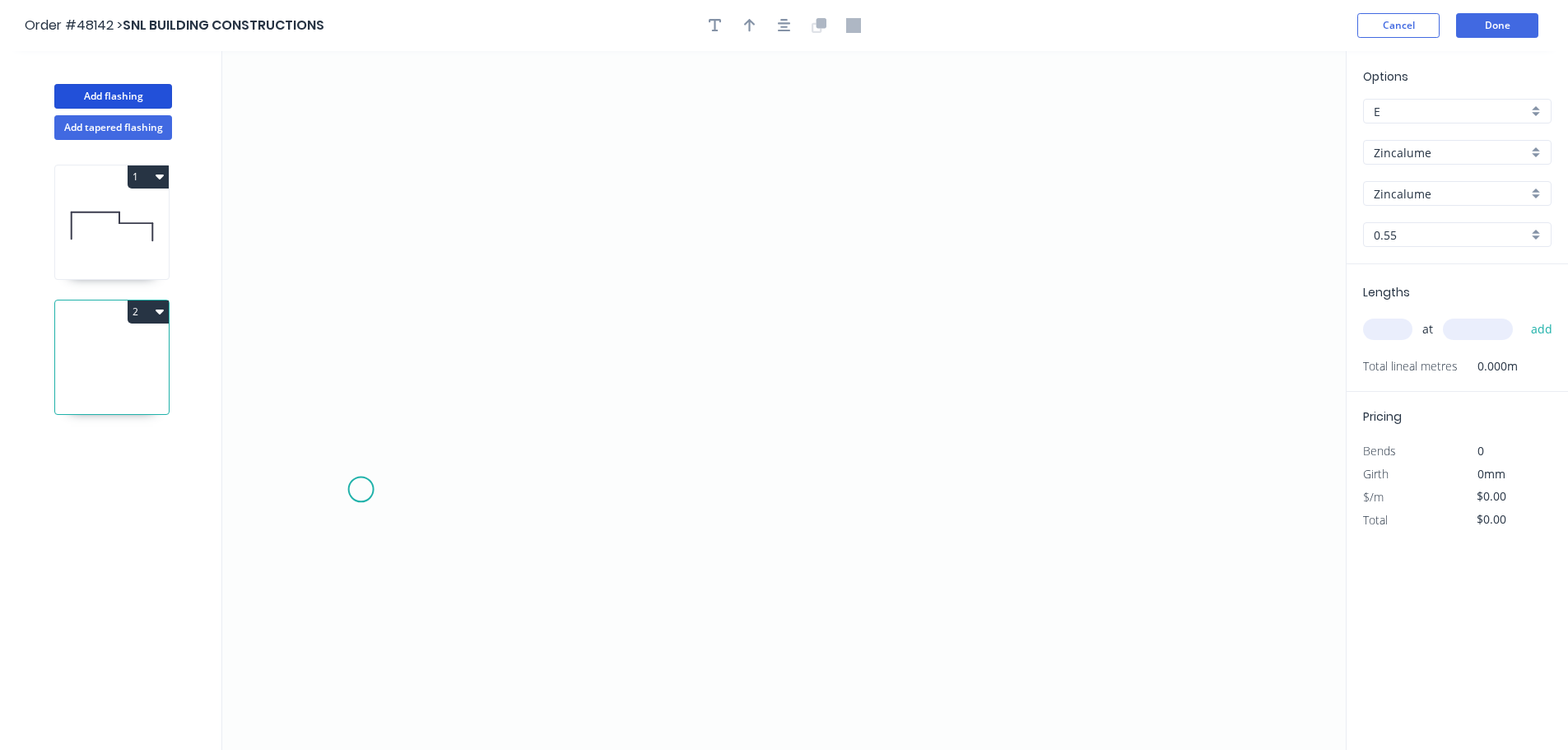
click at [361, 490] on icon "0" at bounding box center [784, 400] width 1124 height 698
click at [343, 228] on icon "0" at bounding box center [784, 400] width 1124 height 698
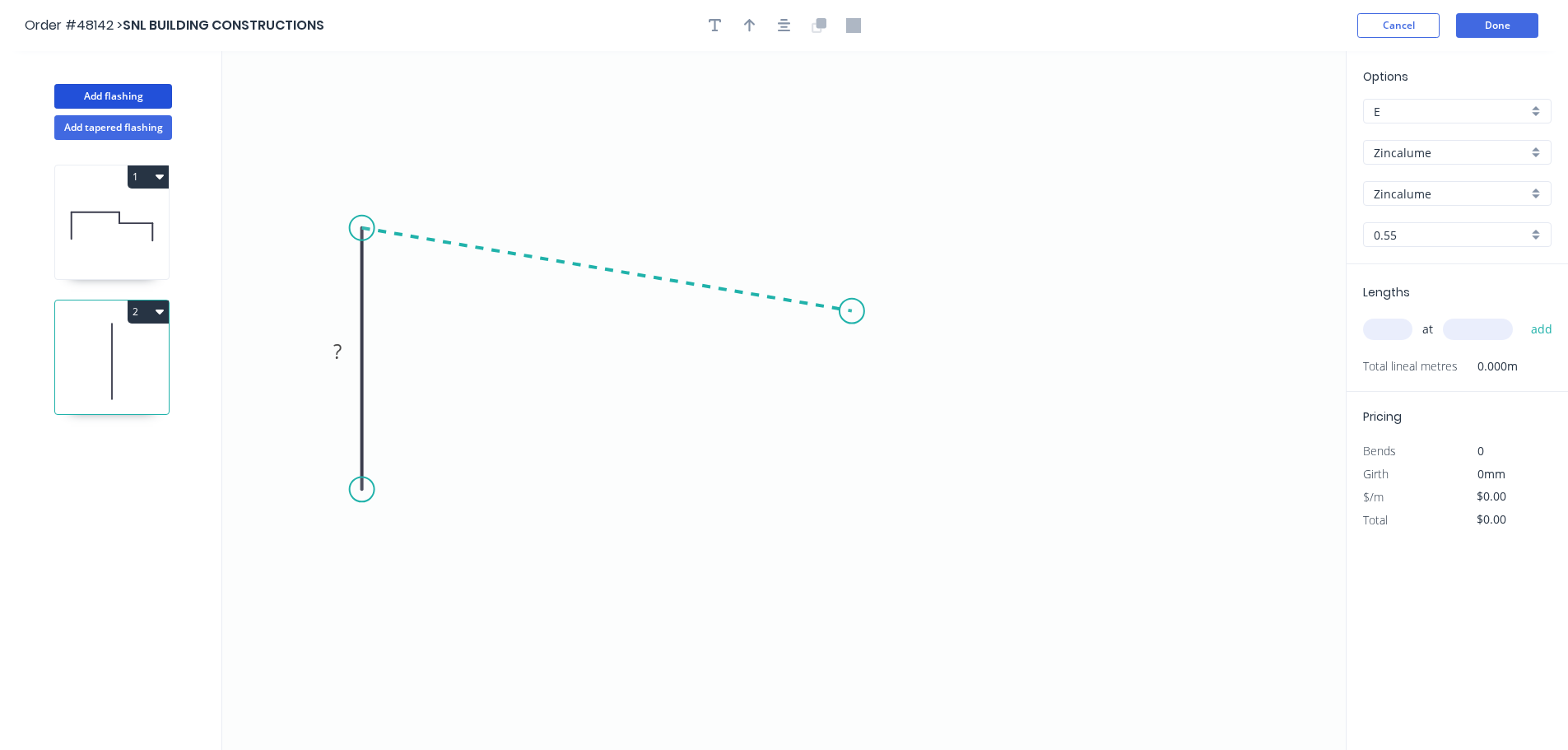
click at [852, 311] on icon "0 ?" at bounding box center [784, 400] width 1124 height 698
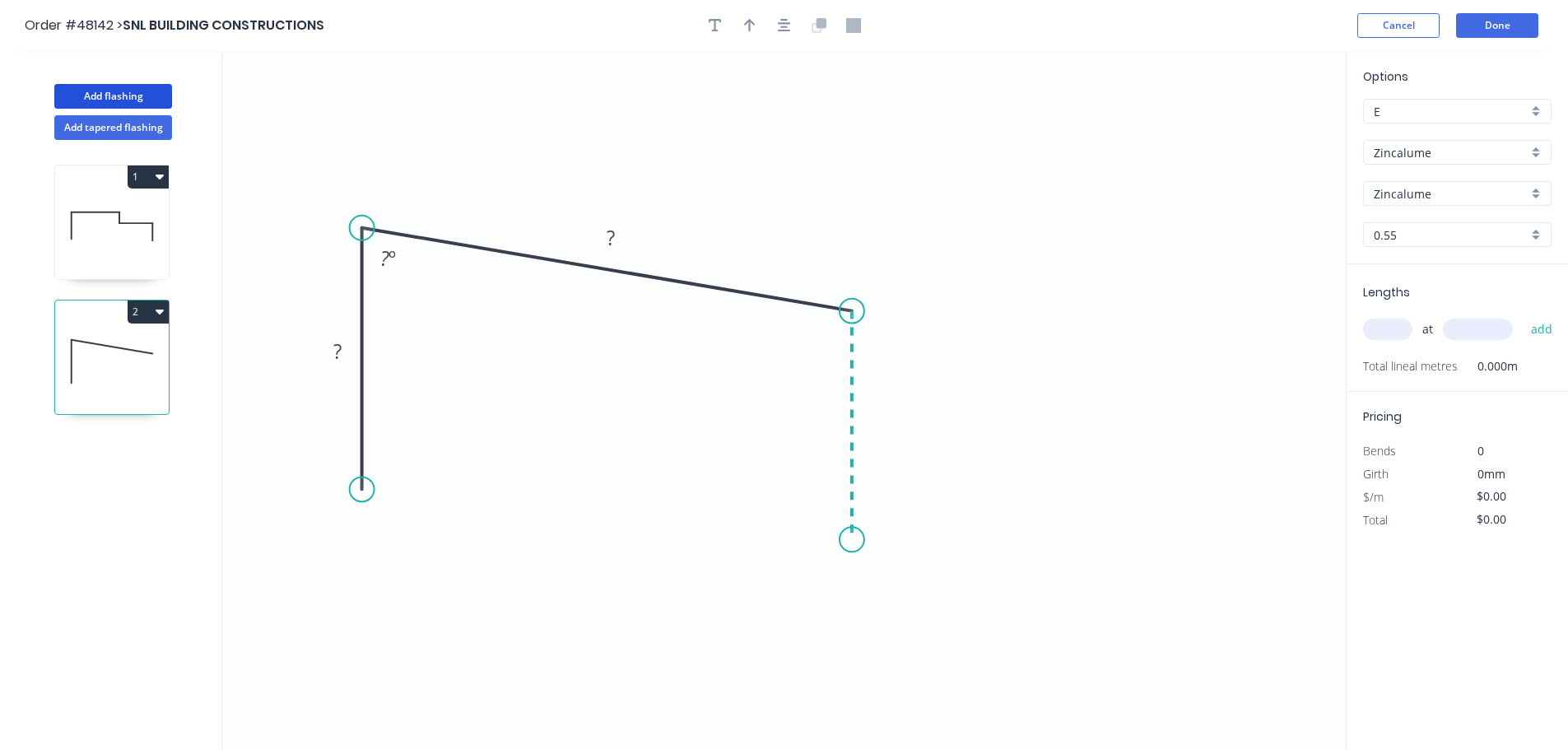
click at [832, 539] on icon "0 ? ? ? º" at bounding box center [784, 400] width 1124 height 698
click at [759, 536] on icon "0 ? ? ? ? º ? º" at bounding box center [784, 400] width 1124 height 698
drag, startPoint x: 353, startPoint y: 492, endPoint x: 355, endPoint y: 540, distance: 48.0
click at [355, 540] on circle at bounding box center [362, 539] width 24 height 24
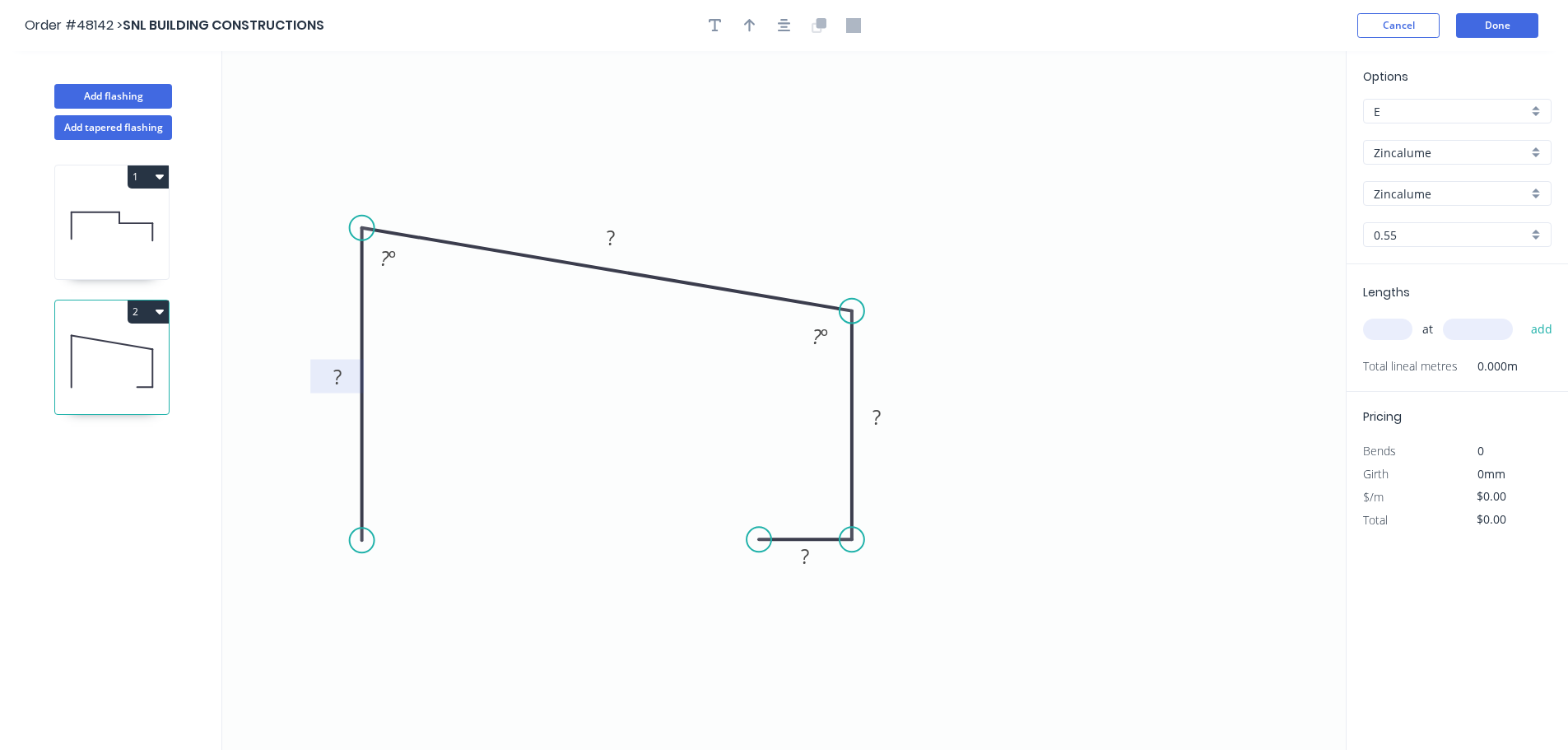
click at [341, 371] on tspan "?" at bounding box center [338, 376] width 8 height 27
click at [753, 27] on icon "button" at bounding box center [750, 25] width 12 height 15
type input "$10.35"
drag, startPoint x: 1262, startPoint y: 132, endPoint x: 732, endPoint y: 218, distance: 536.9
click at [746, 218] on icon at bounding box center [753, 198] width 15 height 53
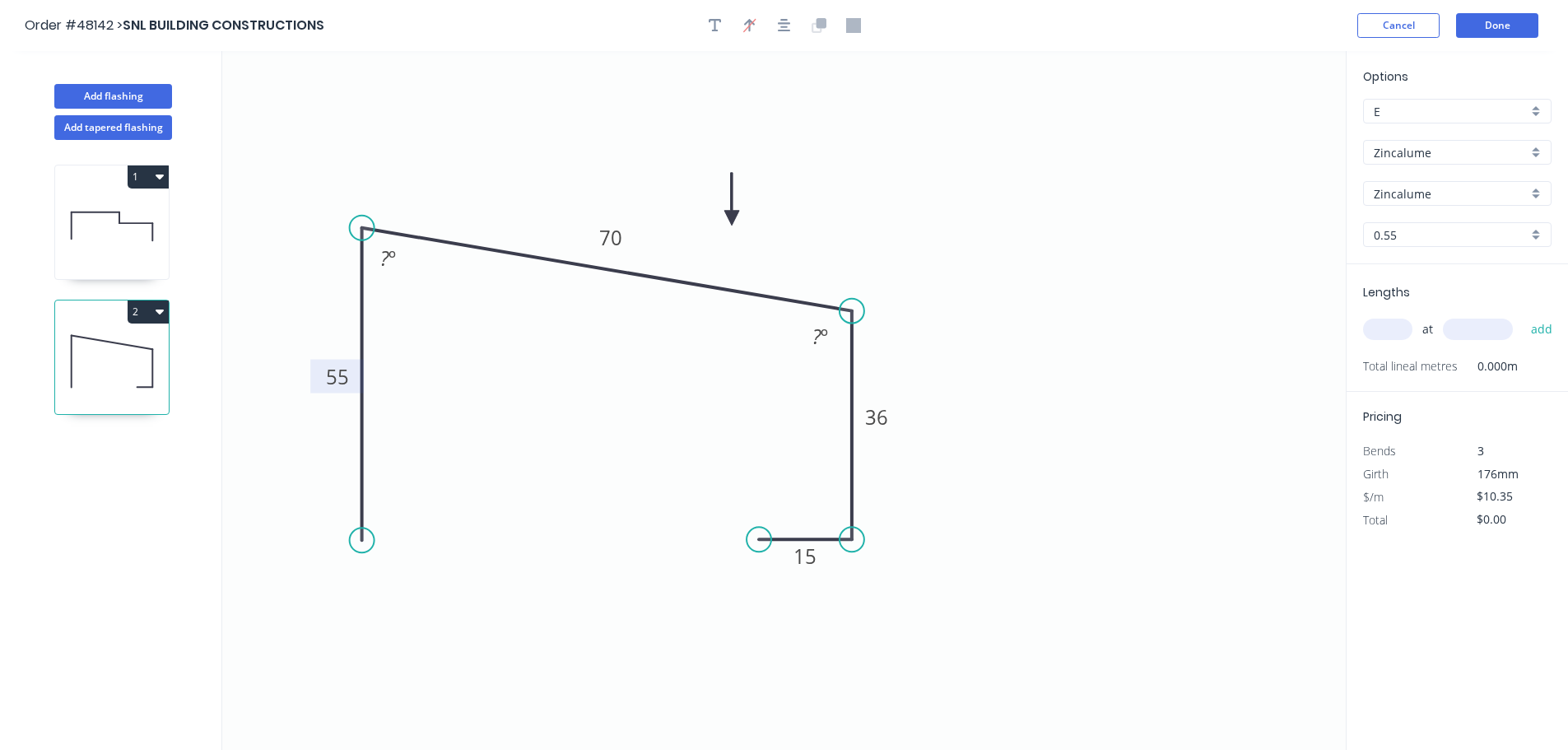
click at [732, 218] on icon at bounding box center [731, 199] width 15 height 53
click at [732, 218] on icon at bounding box center [744, 205] width 48 height 48
click at [732, 218] on icon at bounding box center [744, 231] width 48 height 48
click at [732, 218] on icon at bounding box center [731, 237] width 15 height 53
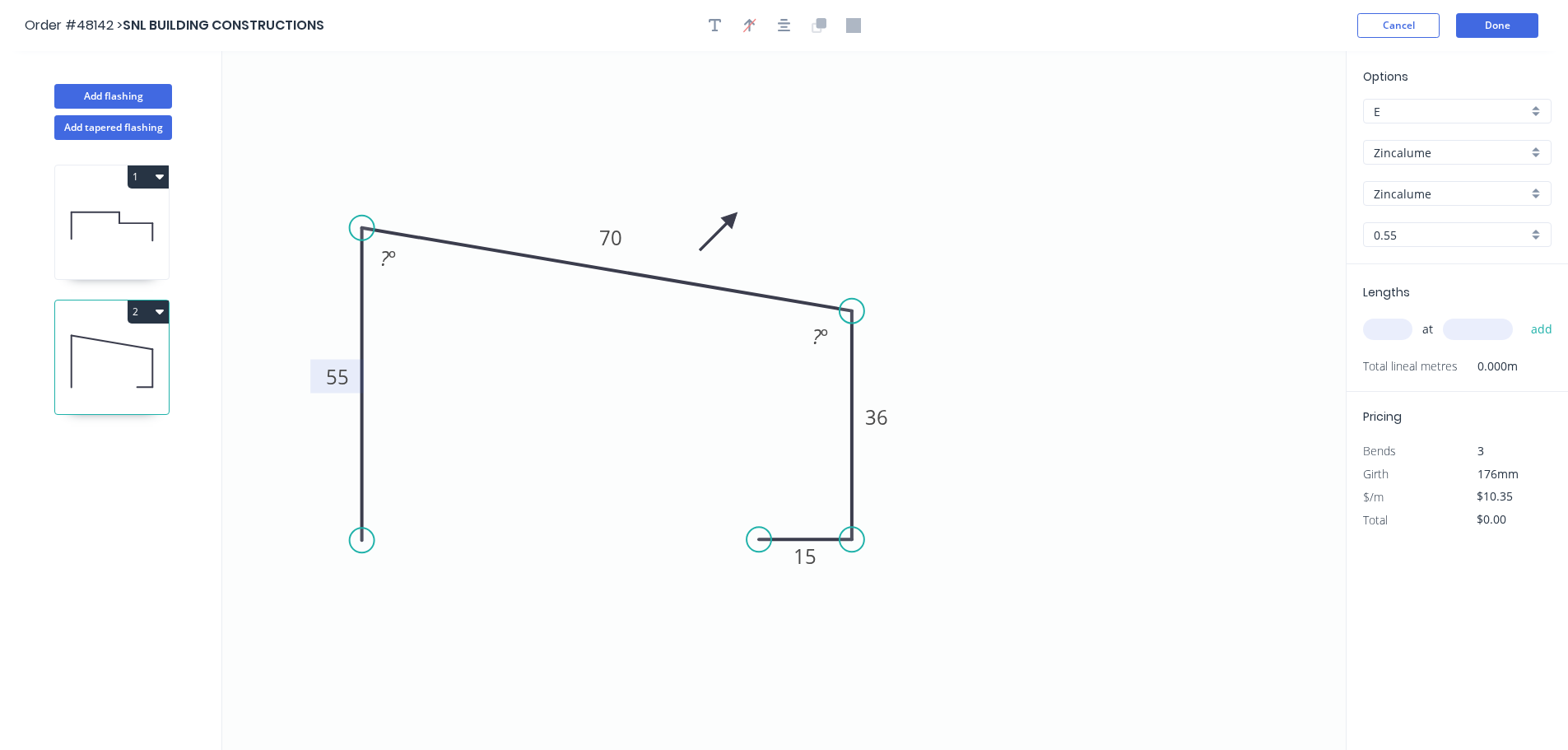
click at [732, 218] on icon at bounding box center [718, 231] width 48 height 48
click at [732, 218] on icon at bounding box center [713, 217] width 53 height 15
click at [736, 218] on icon "0 55 70 36 15 ? º ? º" at bounding box center [784, 400] width 1124 height 698
click at [731, 214] on icon at bounding box center [718, 205] width 48 height 48
click at [1378, 328] on input "text" at bounding box center [1387, 330] width 50 height 21
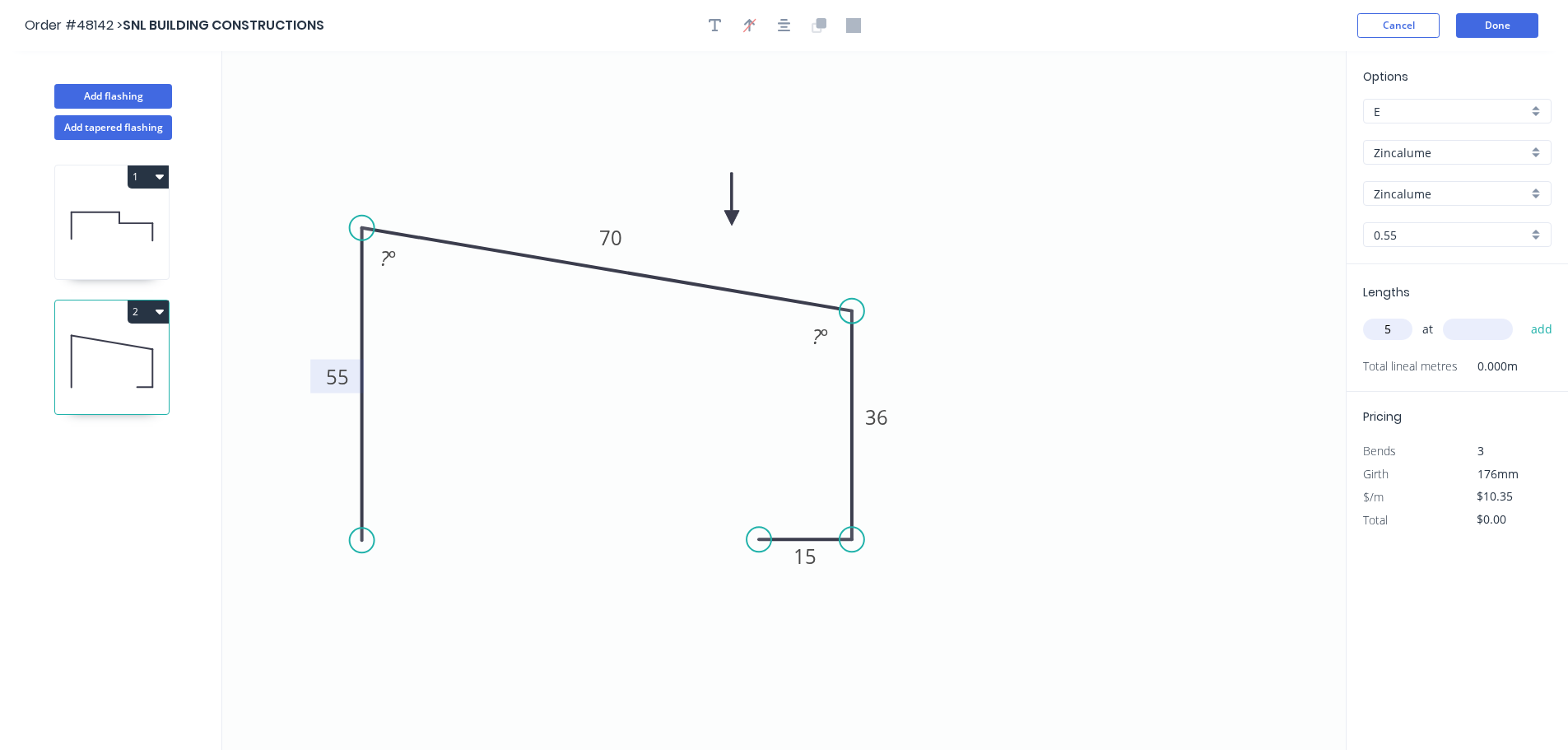
type input "5"
type input "1140"
click at [1523, 315] on button "add" at bounding box center [1543, 329] width 39 height 28
click at [148, 308] on button "2" at bounding box center [148, 312] width 41 height 23
click at [127, 350] on div "Duplicate" at bounding box center [91, 352] width 127 height 23
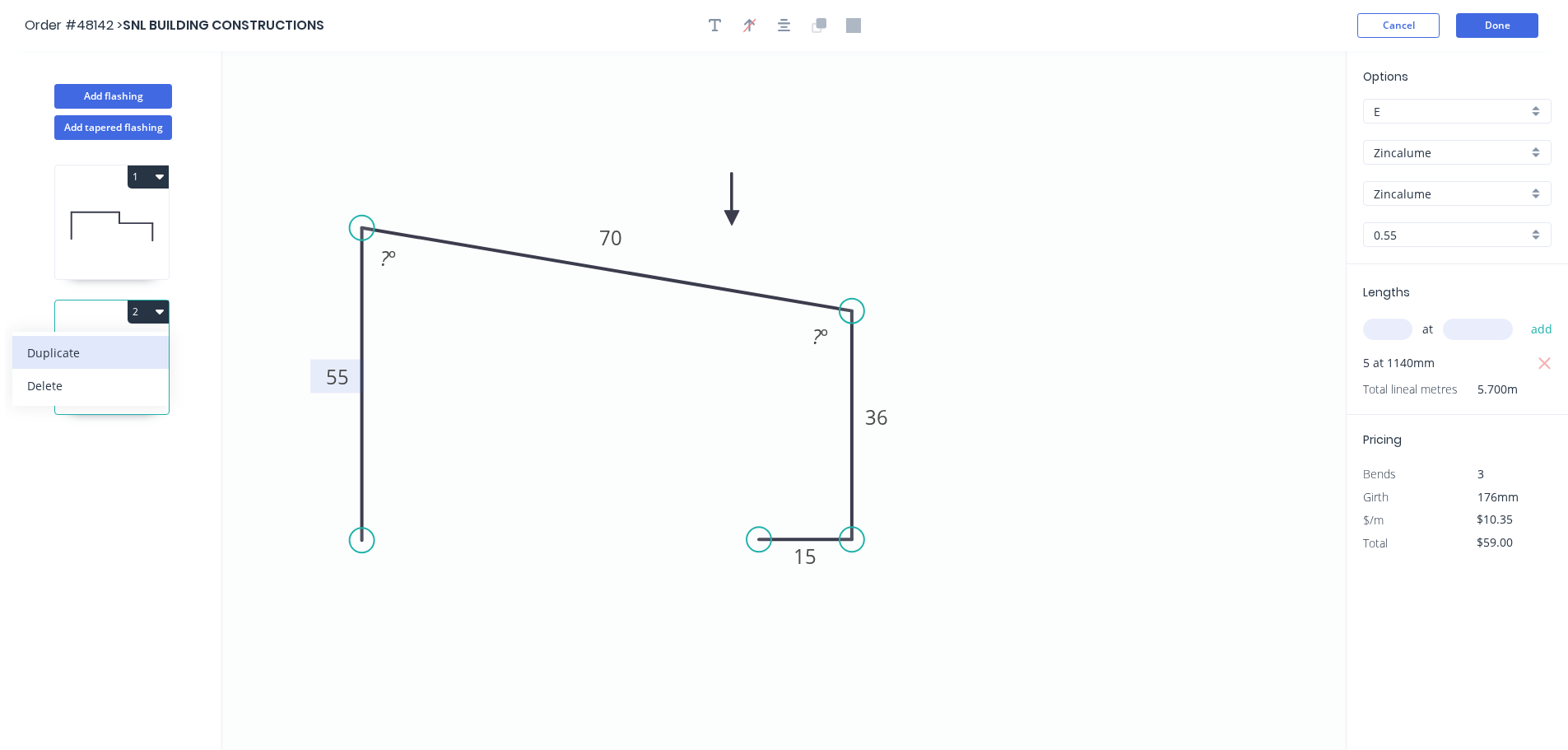
type input "$0.00"
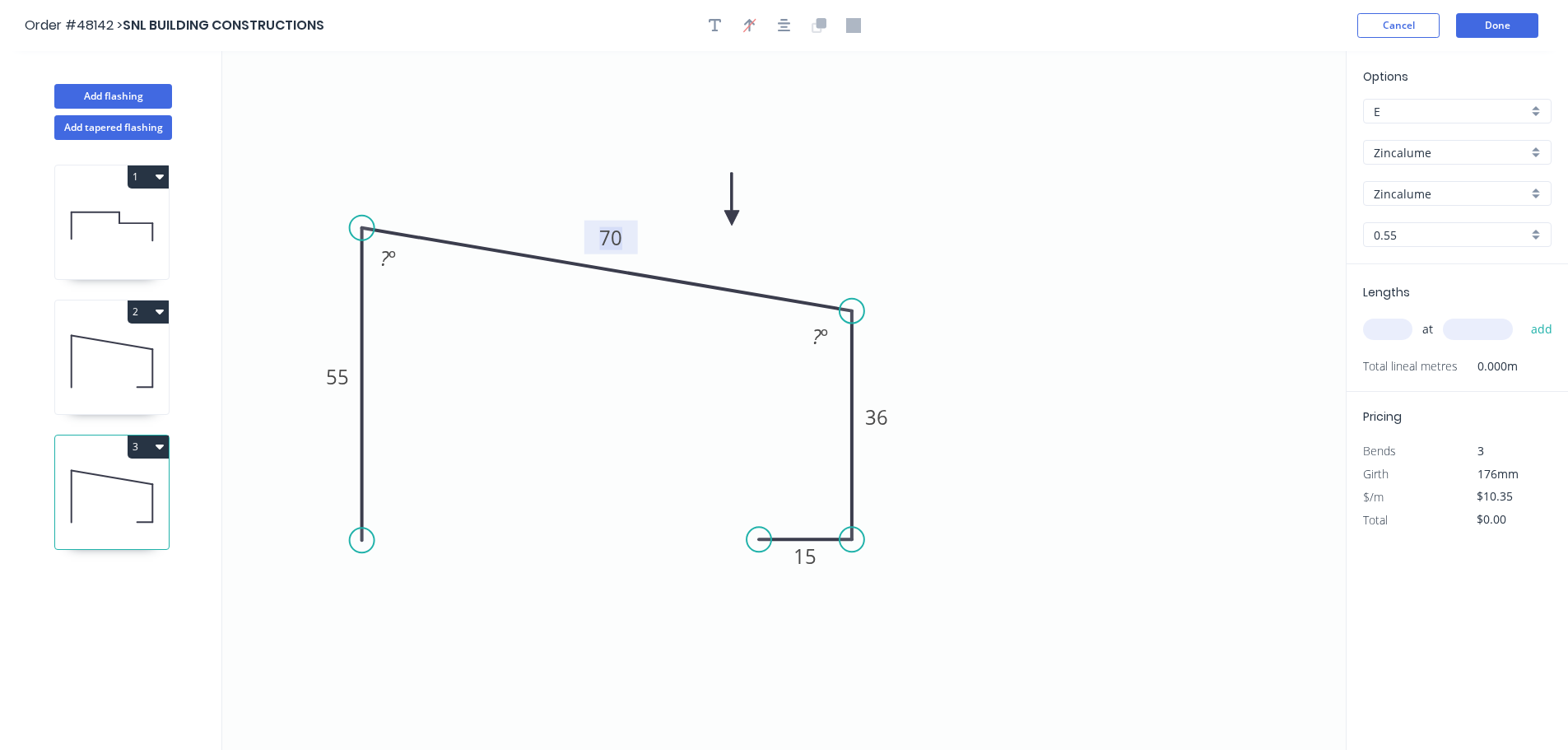
click at [609, 238] on tspan "70" at bounding box center [611, 237] width 23 height 27
type input "$13.28"
click at [1393, 336] on input "text" at bounding box center [1387, 330] width 50 height 21
type input "6"
type input "2590"
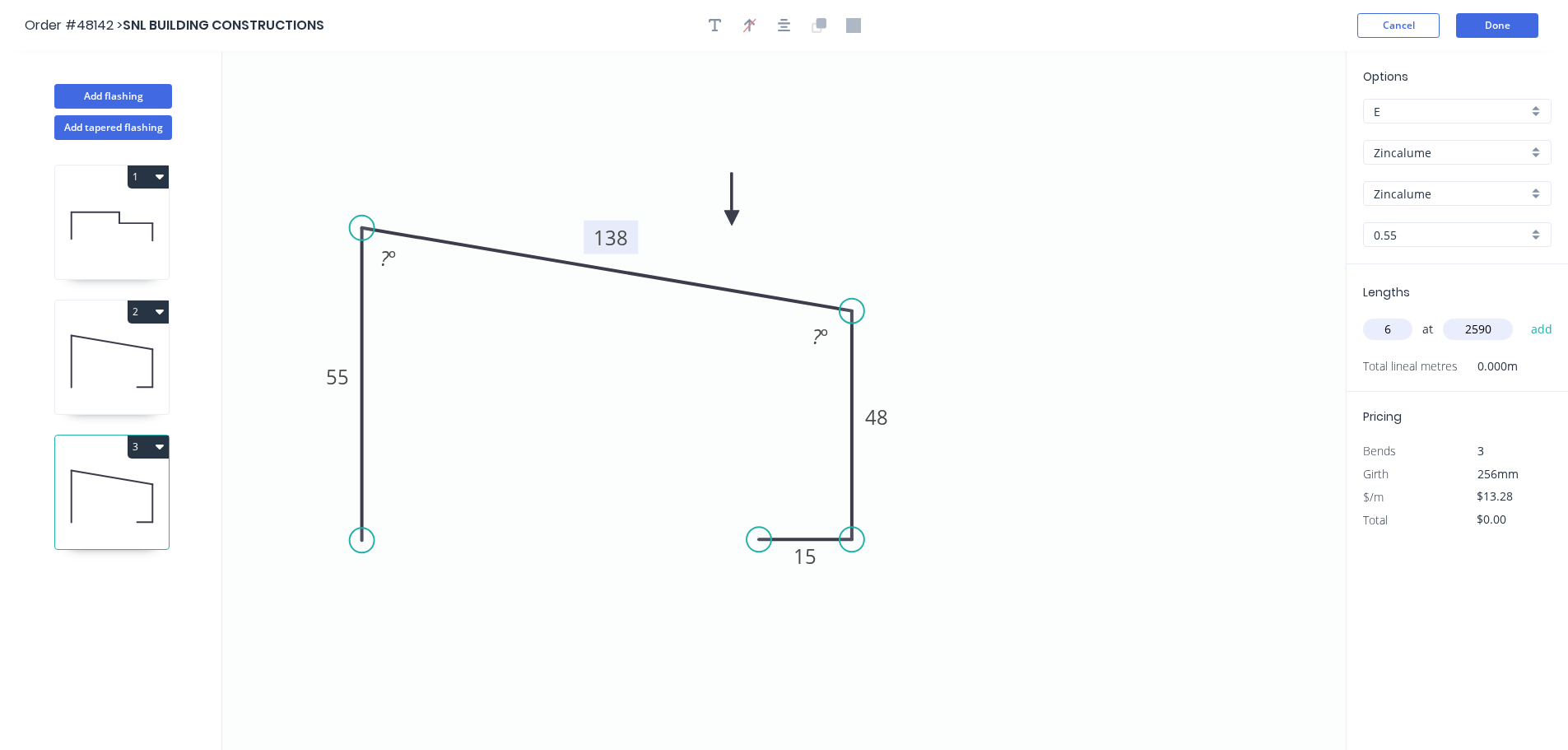
click at [1523, 315] on button "add" at bounding box center [1543, 329] width 39 height 28
type input "$206.37"
click at [1482, 24] on button "Done" at bounding box center [1498, 24] width 82 height 24
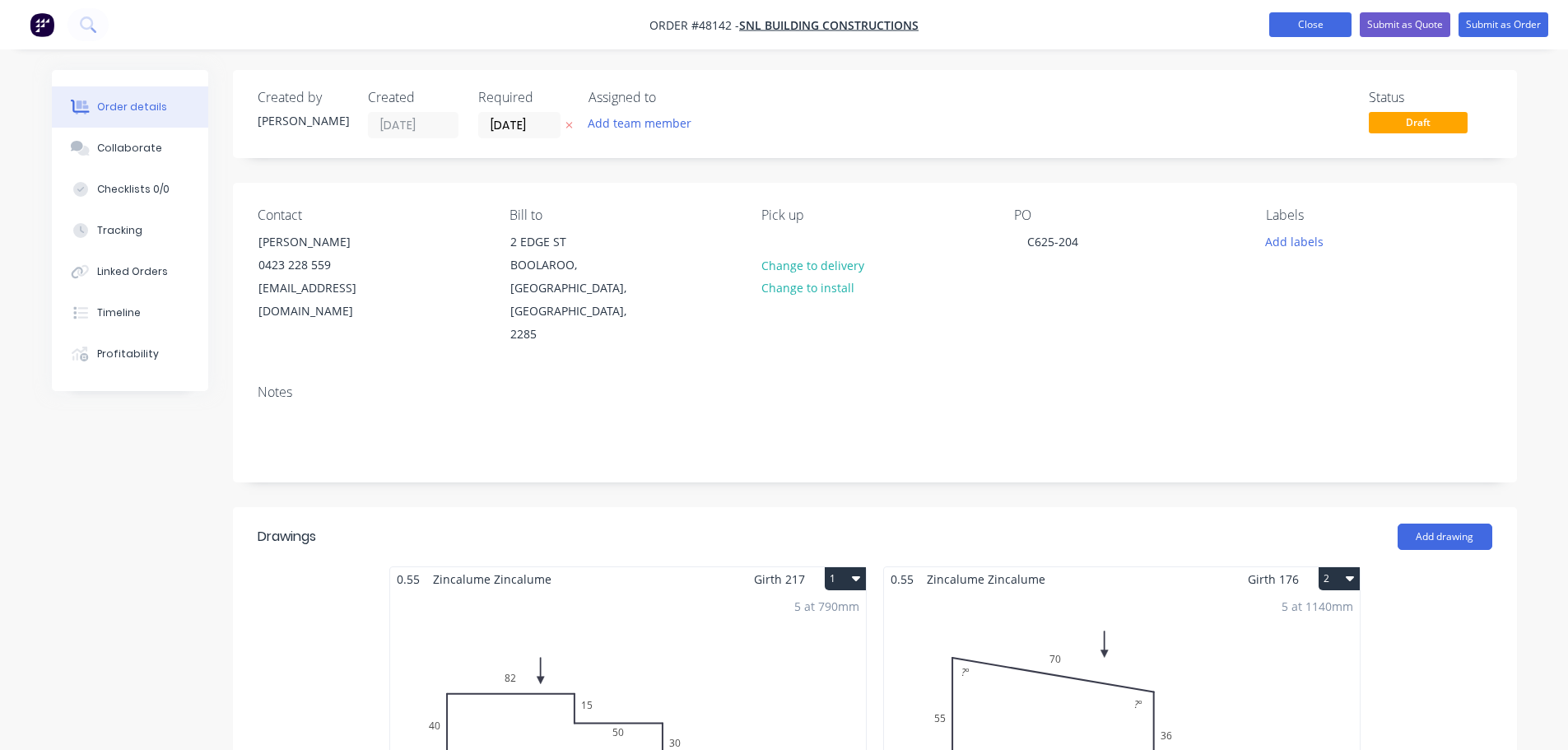
click at [1317, 32] on button "Close" at bounding box center [1310, 24] width 82 height 24
